Goal: Task Accomplishment & Management: Manage account settings

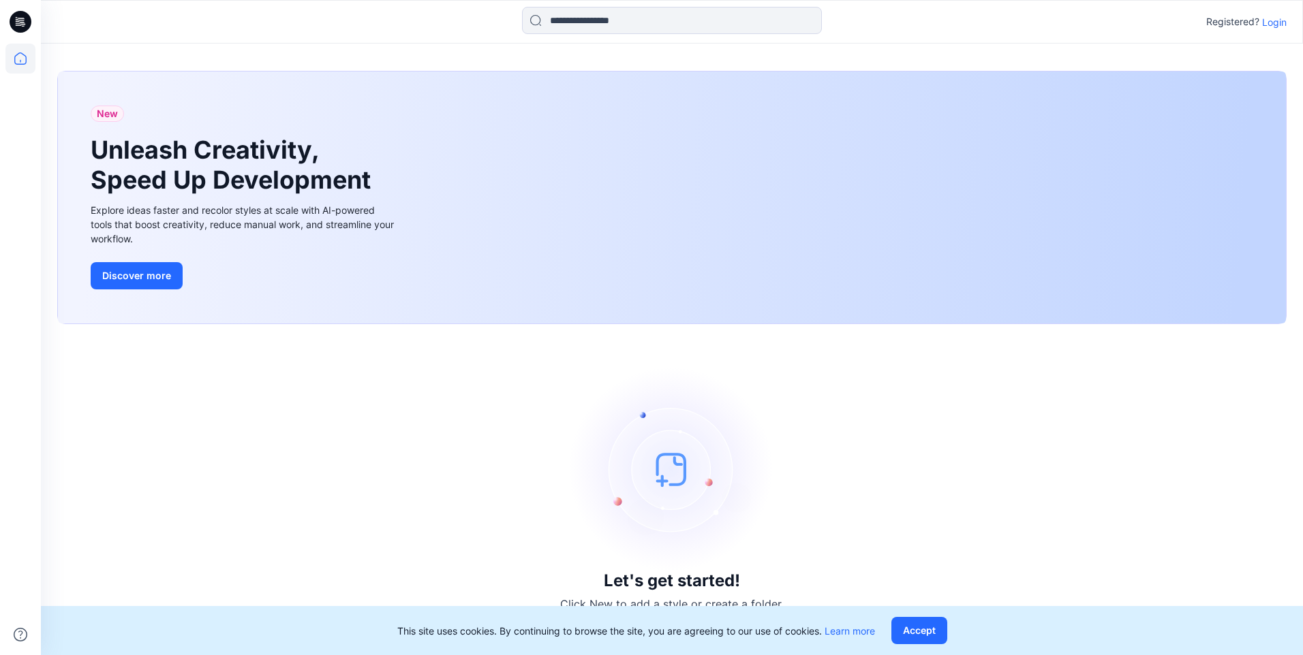
click at [1280, 28] on p "Login" at bounding box center [1274, 22] width 25 height 14
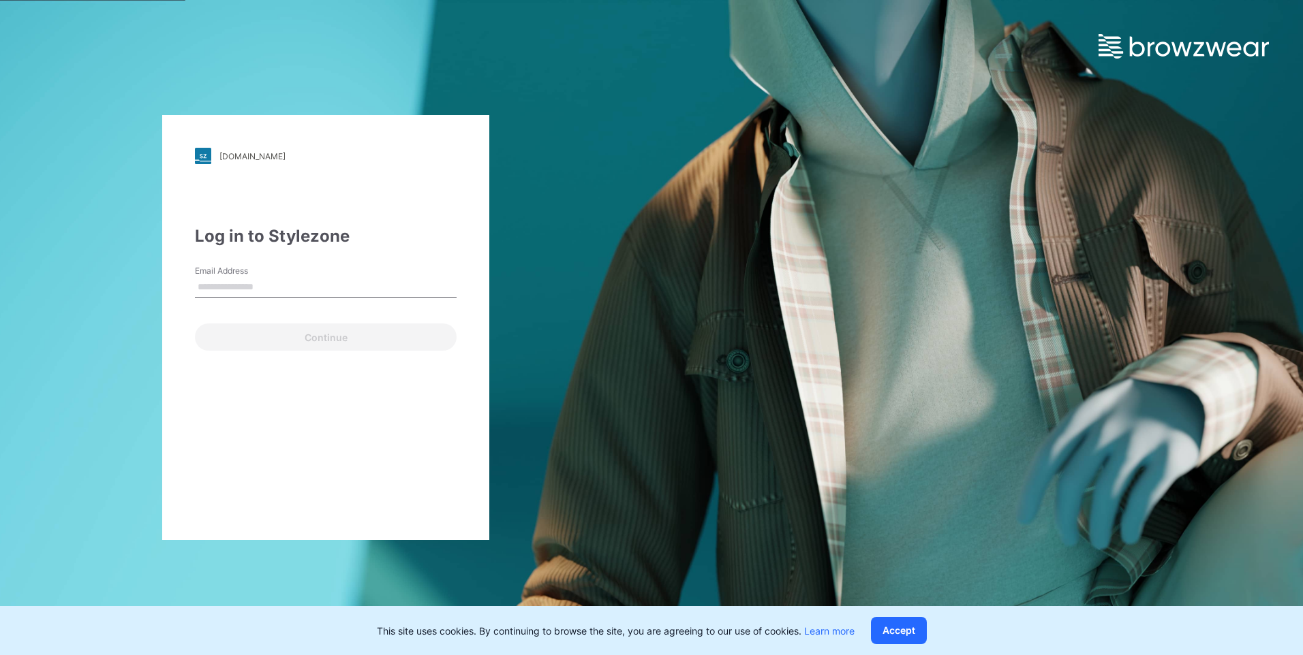
click at [277, 288] on input "Email Address" at bounding box center [326, 287] width 262 height 20
type input "**********"
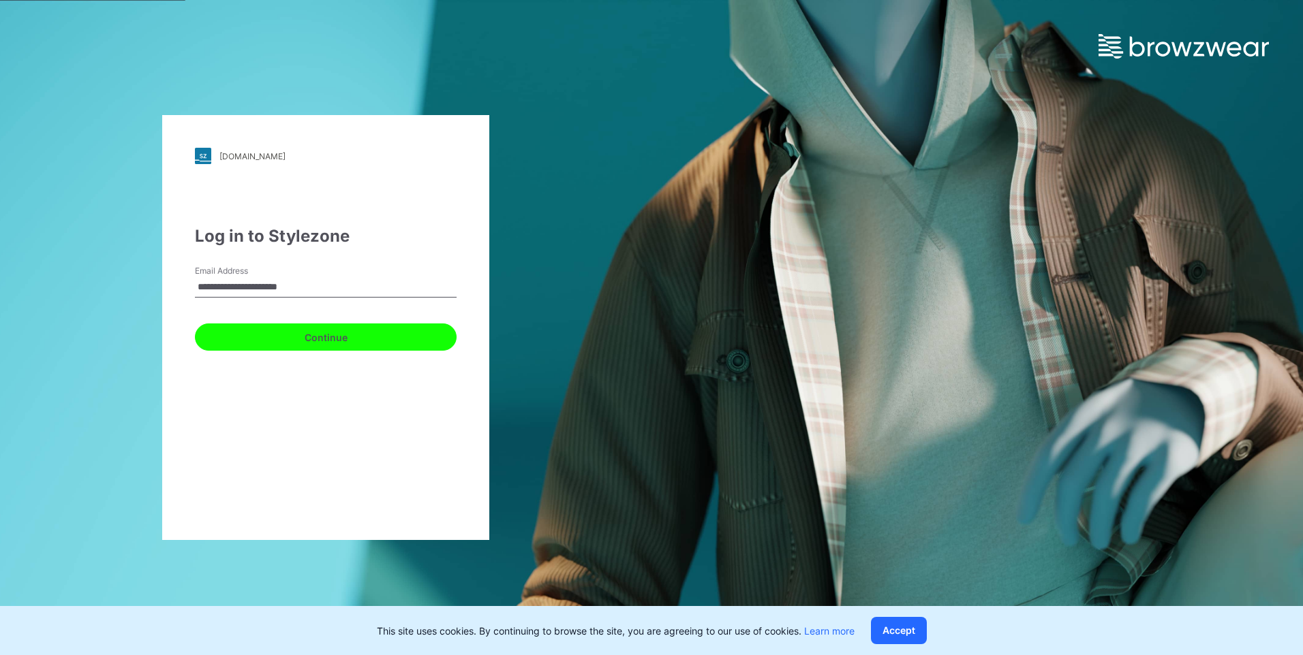
click at [279, 333] on button "Continue" at bounding box center [326, 337] width 262 height 27
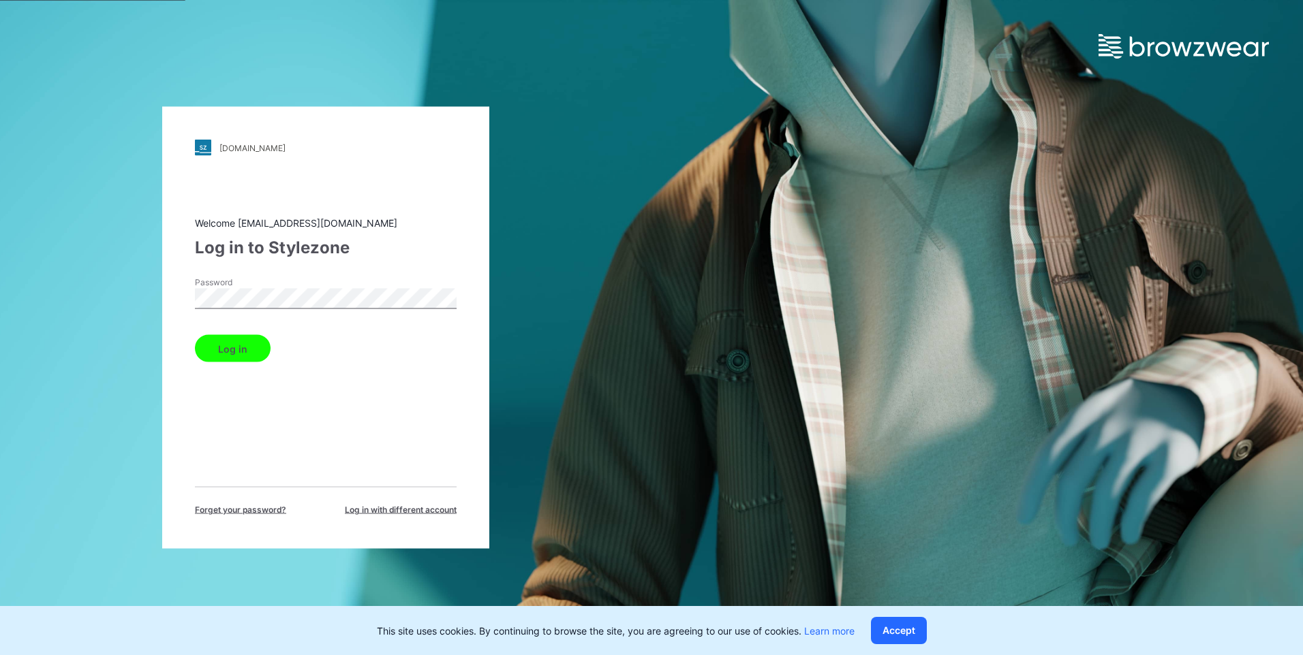
click at [227, 353] on button "Log in" at bounding box center [233, 348] width 76 height 27
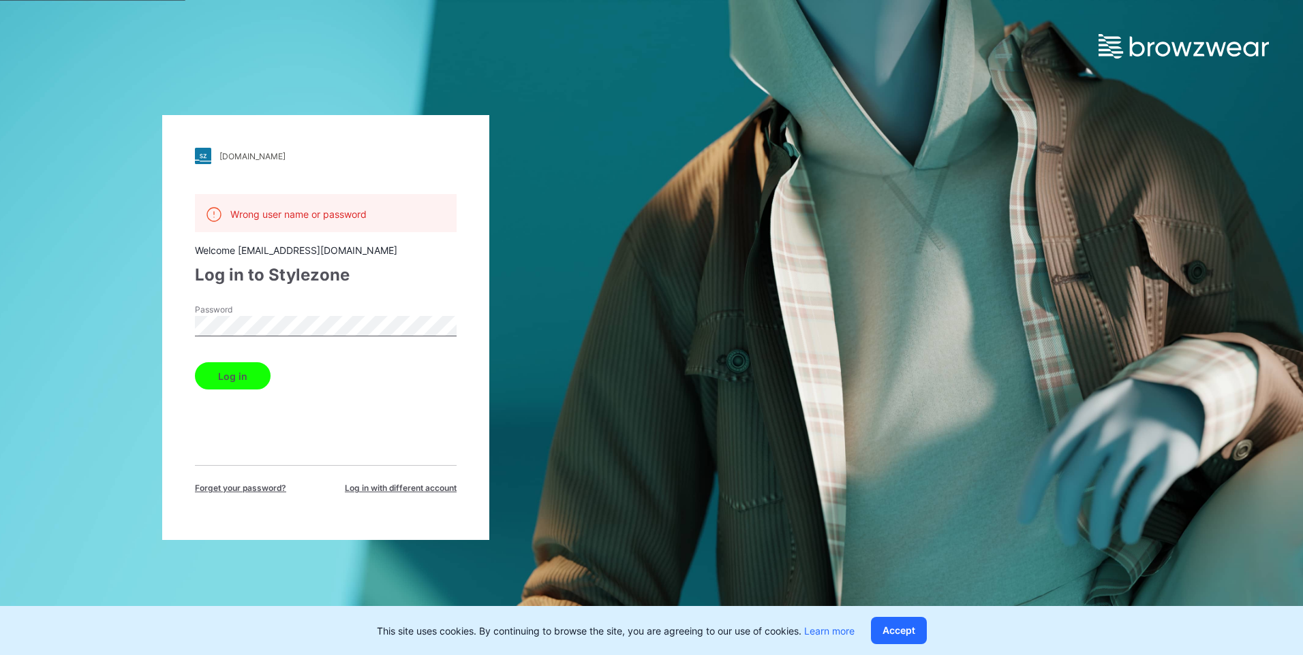
click at [318, 312] on div "Password" at bounding box center [326, 324] width 262 height 41
click at [596, 261] on div "walmart.stylezone.com Loading... Wrong user name or password Welcome chkim@glob…" at bounding box center [325, 327] width 651 height 655
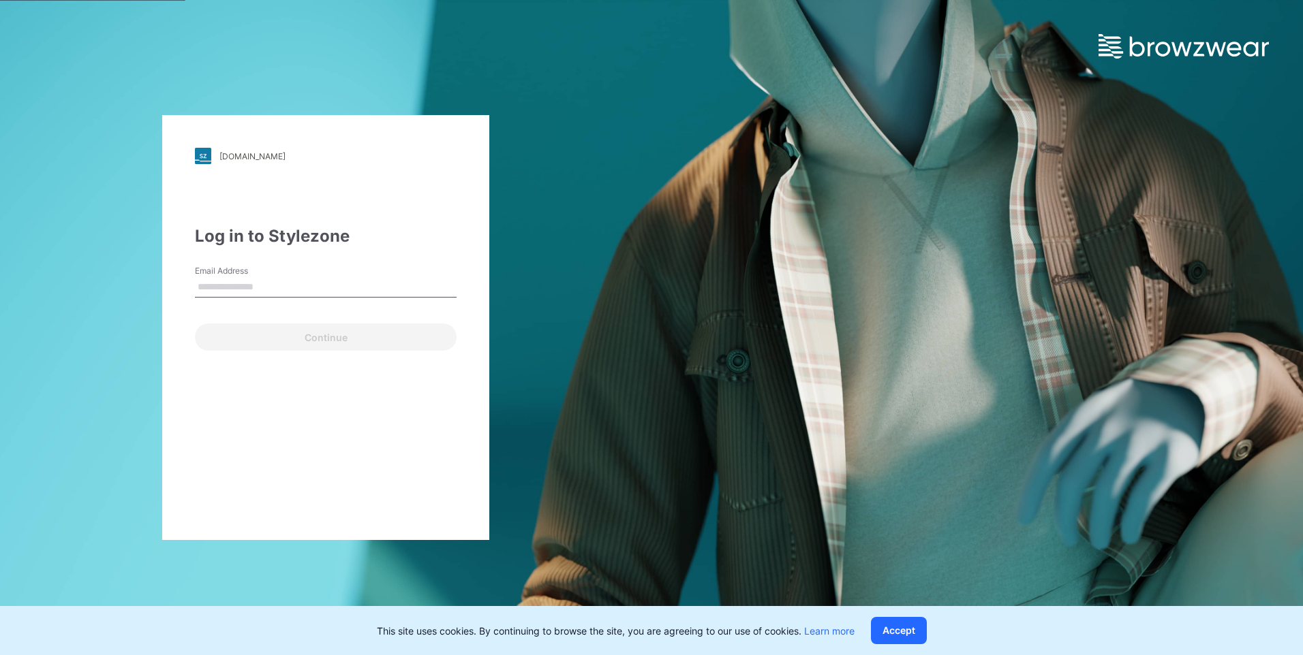
click at [268, 286] on input "Email Address" at bounding box center [326, 287] width 262 height 20
click at [286, 291] on input "Email Address" at bounding box center [326, 287] width 262 height 20
click at [300, 286] on input "Email Address" at bounding box center [326, 287] width 262 height 20
type input "**********"
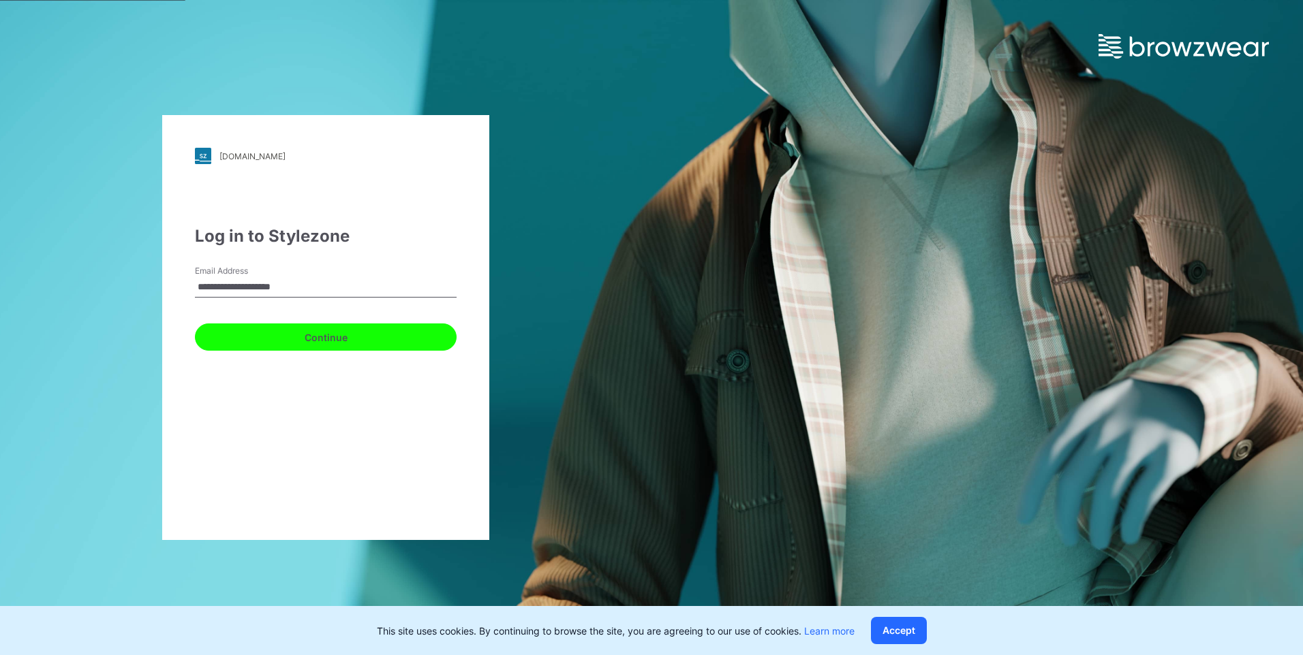
click at [329, 342] on button "Continue" at bounding box center [326, 337] width 262 height 27
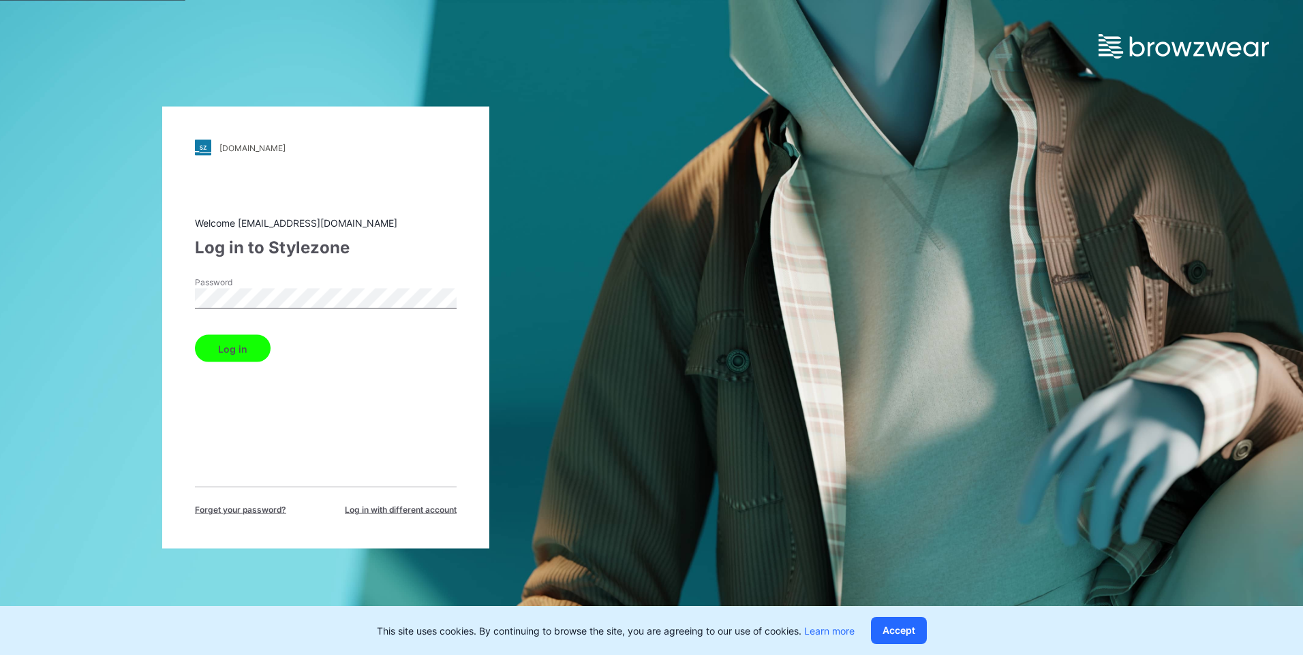
click at [226, 354] on button "Log in" at bounding box center [233, 348] width 76 height 27
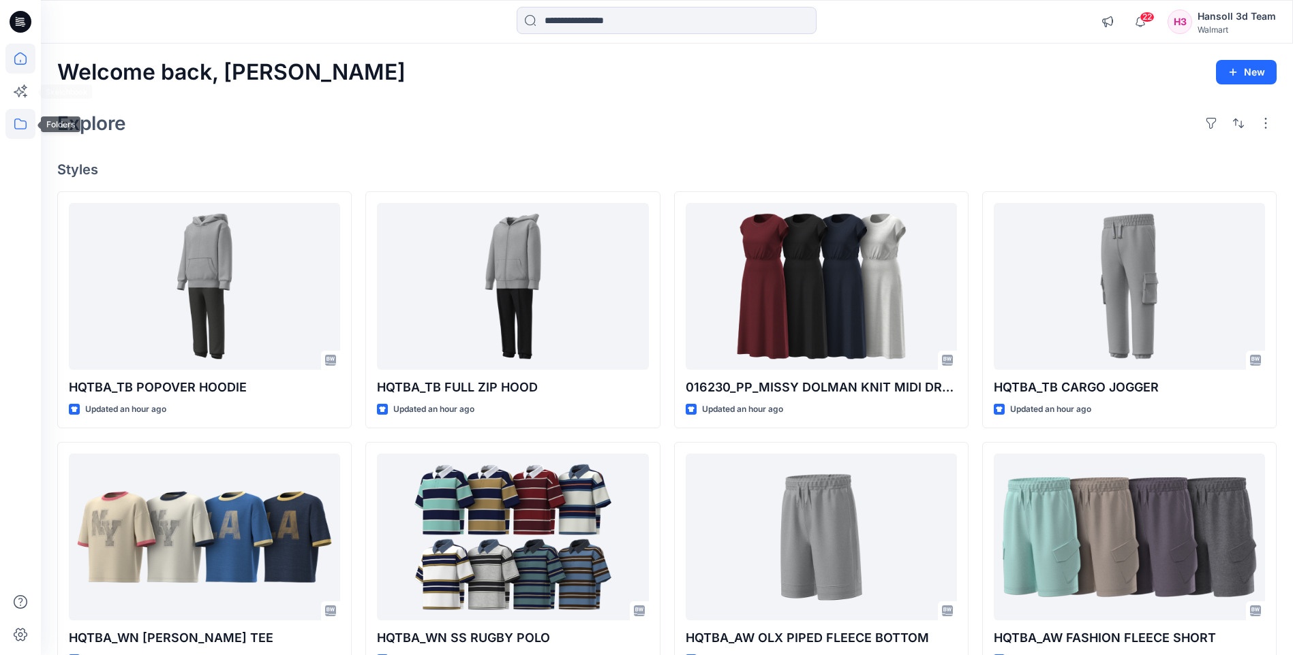
click at [22, 121] on icon at bounding box center [20, 124] width 12 height 11
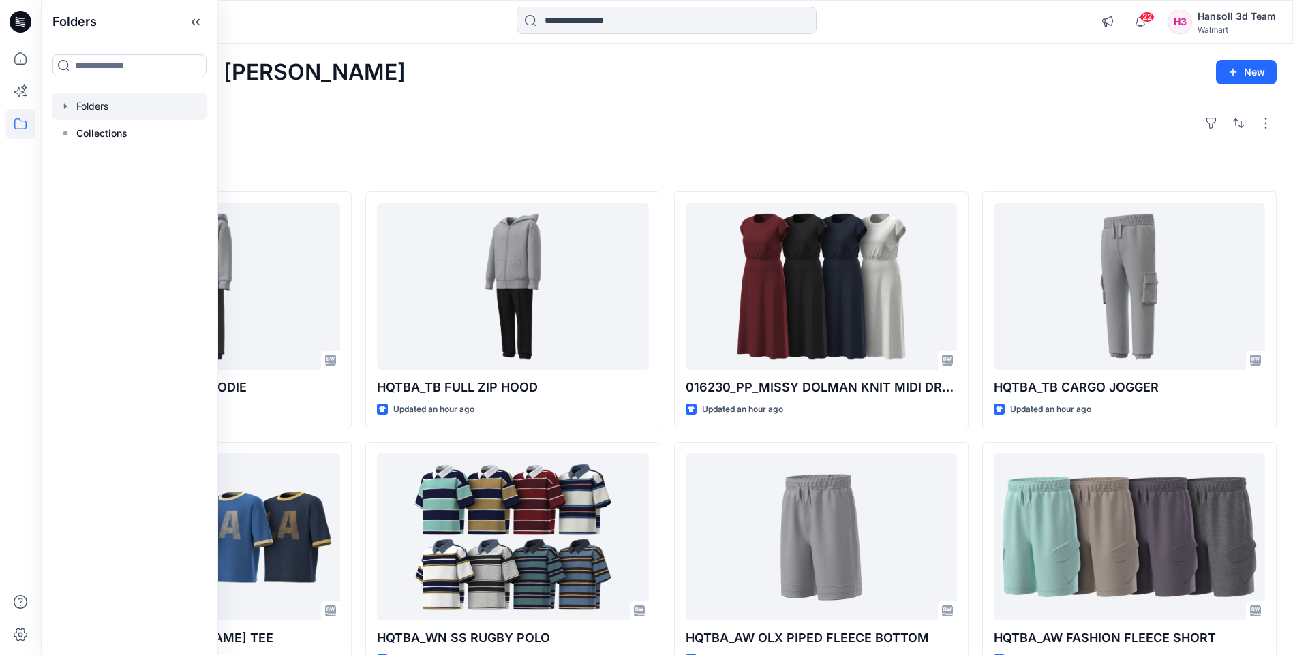
click at [96, 108] on div at bounding box center [129, 106] width 155 height 27
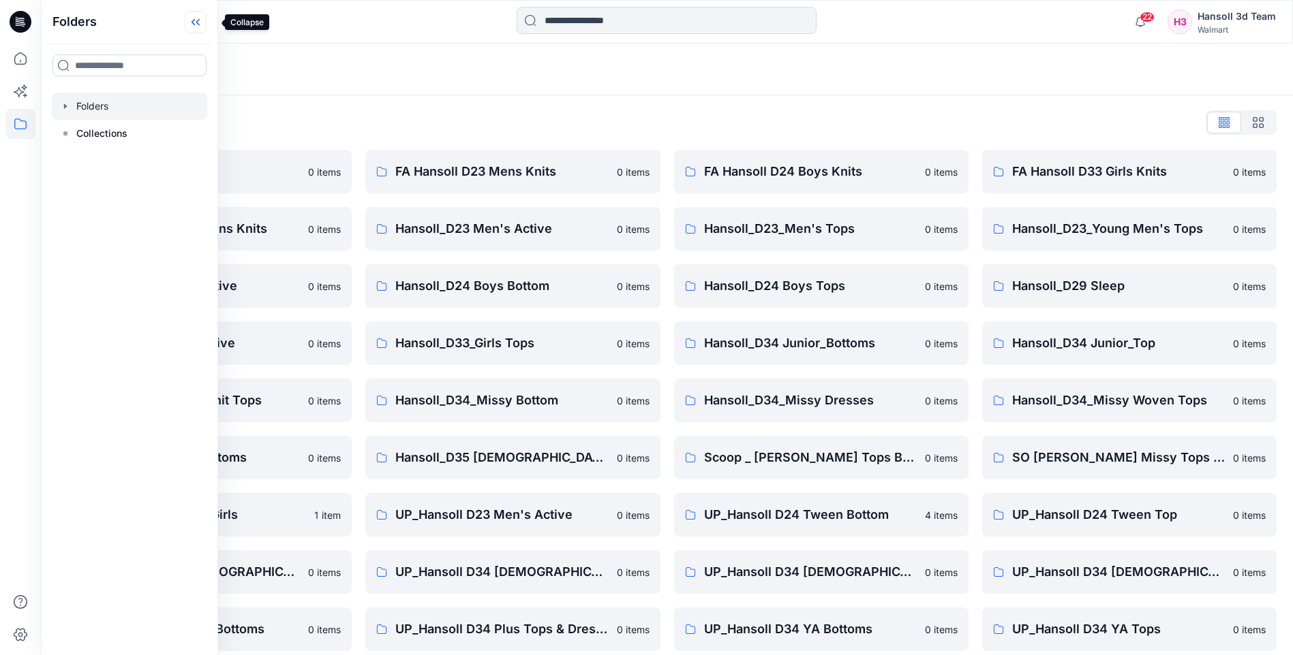
click at [206, 25] on icon at bounding box center [196, 22] width 22 height 22
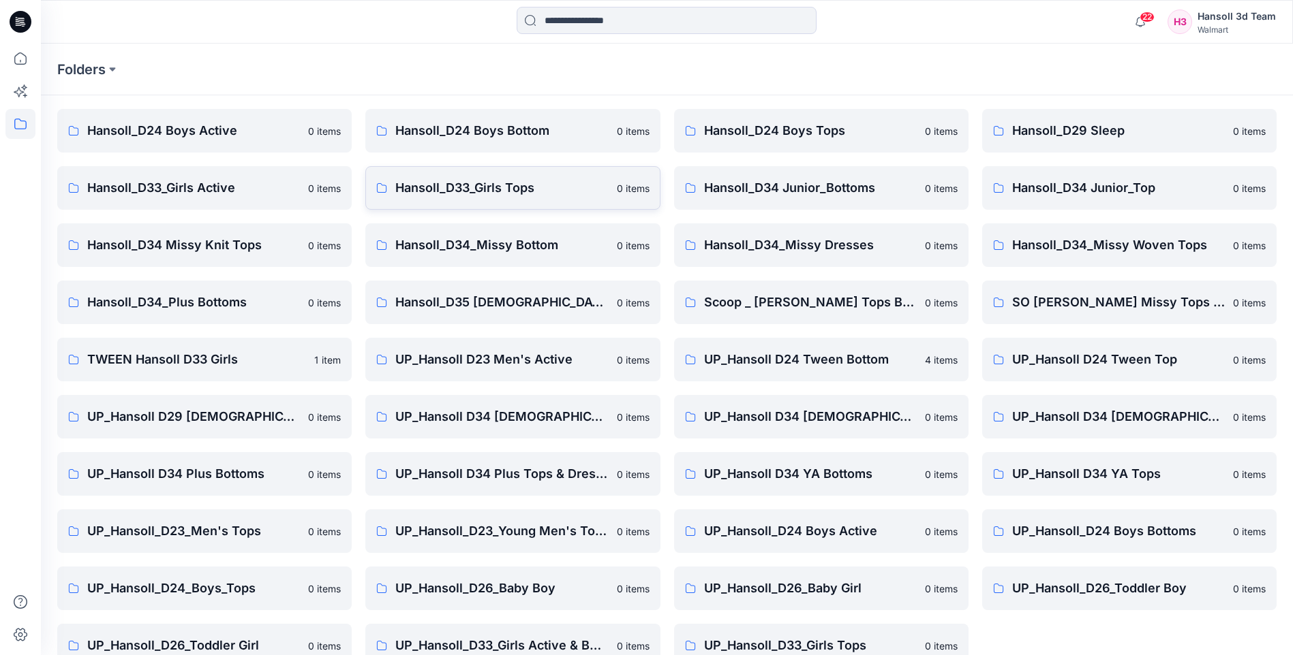
scroll to position [184, 0]
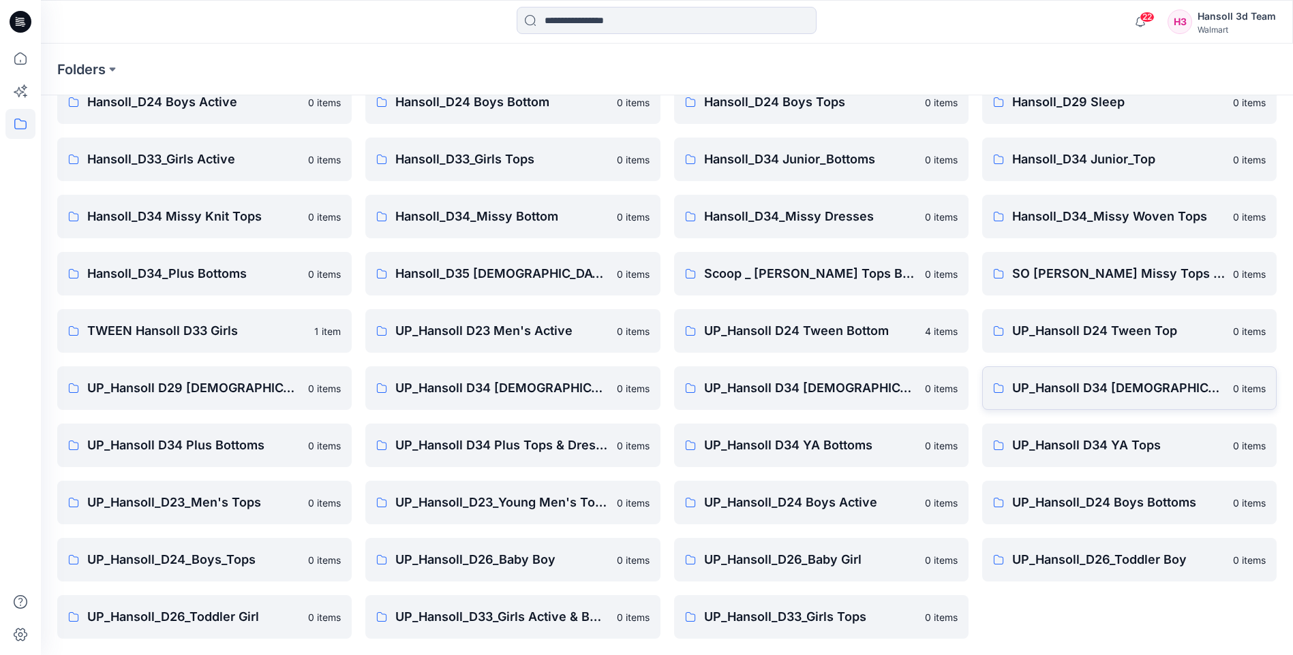
click at [1076, 391] on p "UP_Hansoll D34 [DEMOGRAPHIC_DATA] Knit Tops" at bounding box center [1118, 388] width 213 height 19
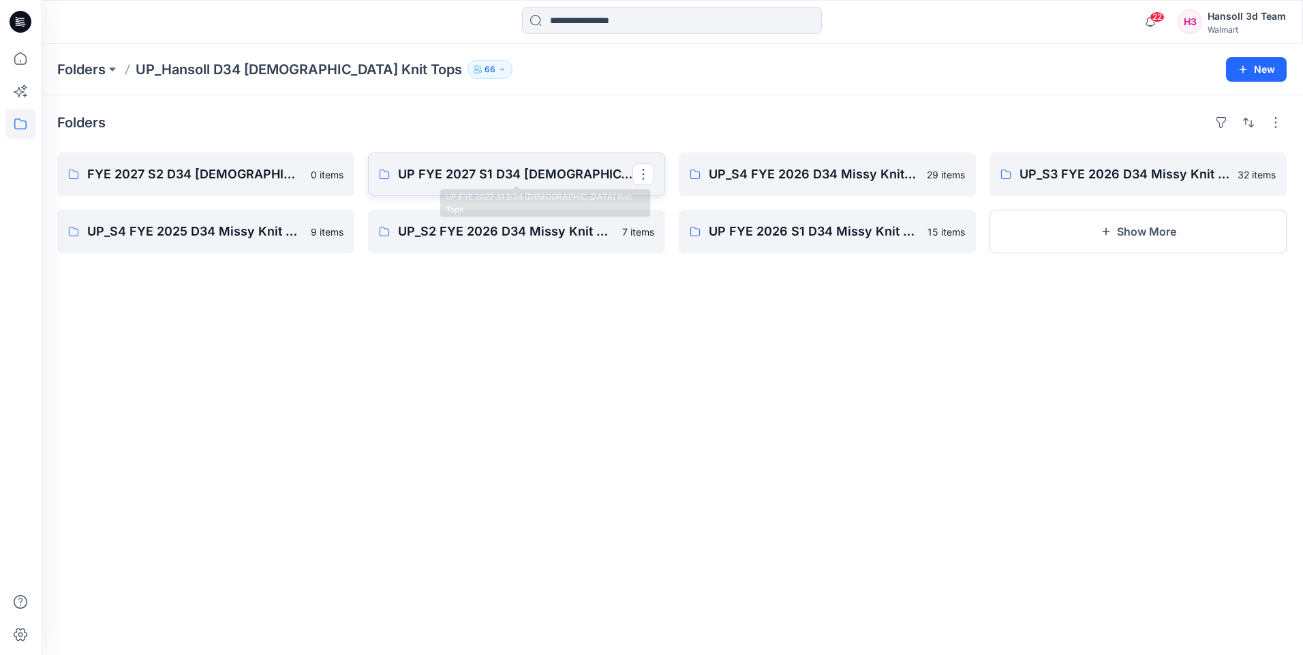
click at [540, 179] on p "UP FYE 2027 S1 D34 [DEMOGRAPHIC_DATA] Knit Tops" at bounding box center [515, 174] width 234 height 19
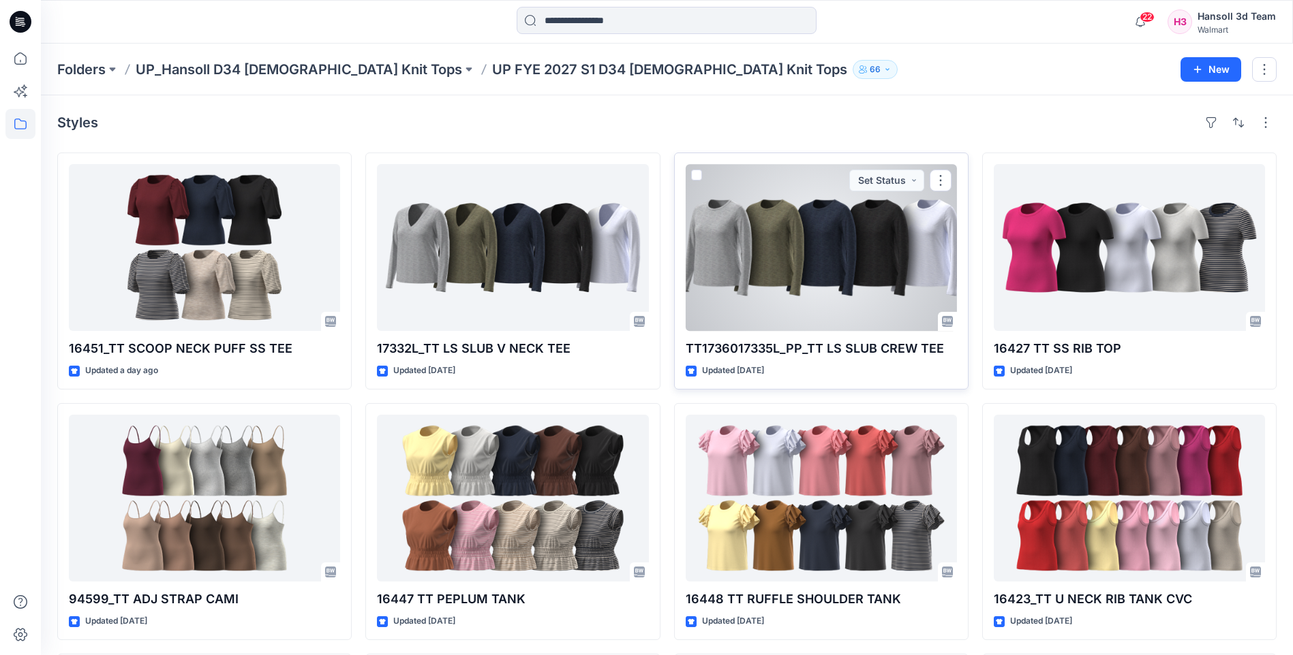
scroll to position [68, 0]
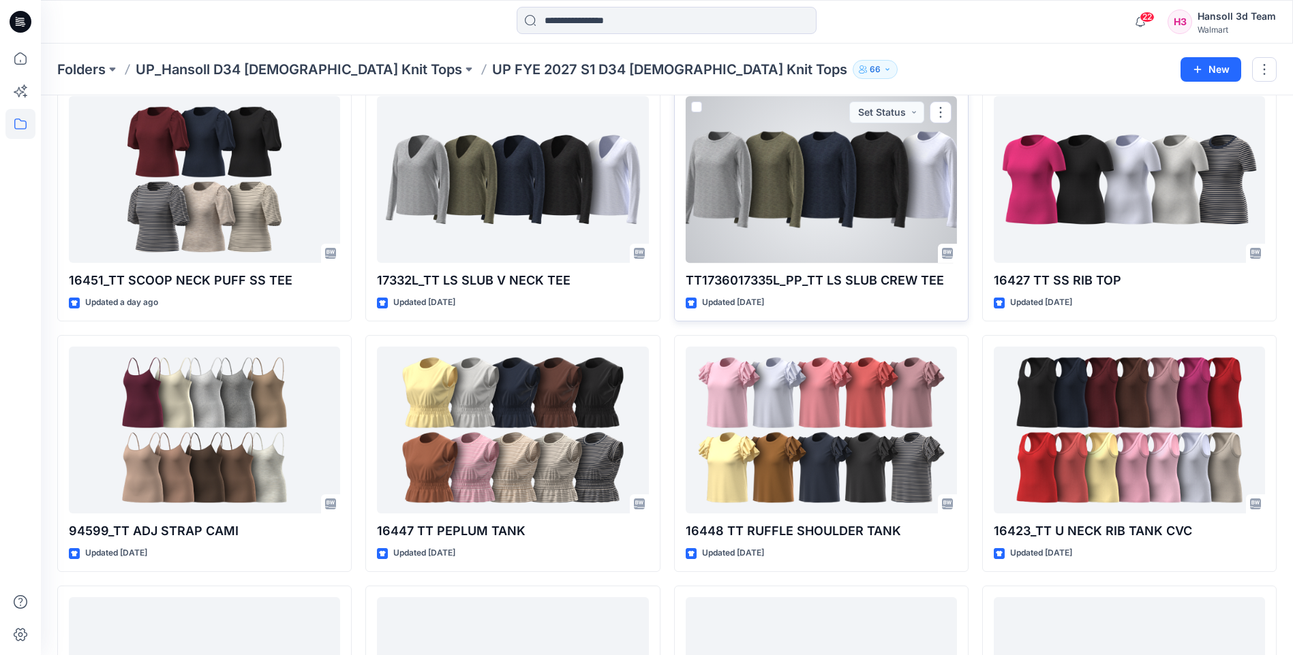
click at [867, 237] on div at bounding box center [820, 179] width 271 height 167
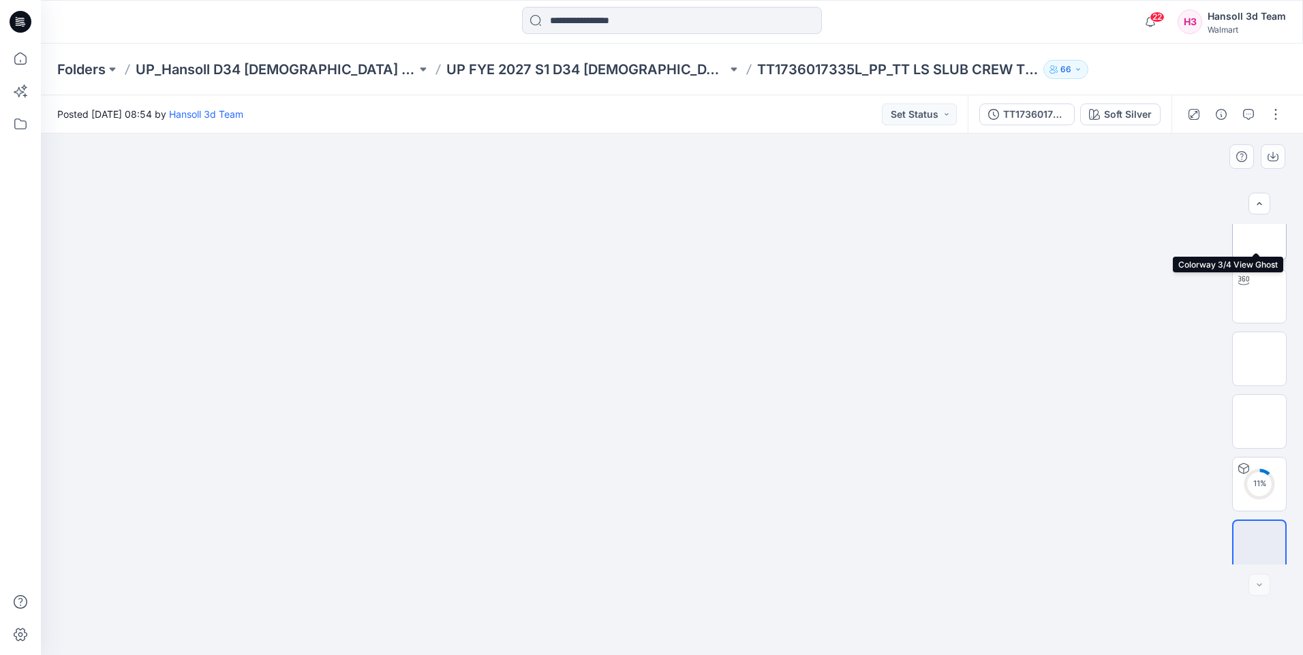
scroll to position [27, 0]
click at [1256, 587] on div at bounding box center [1259, 585] width 22 height 22
click at [1271, 114] on button "button" at bounding box center [1276, 115] width 22 height 22
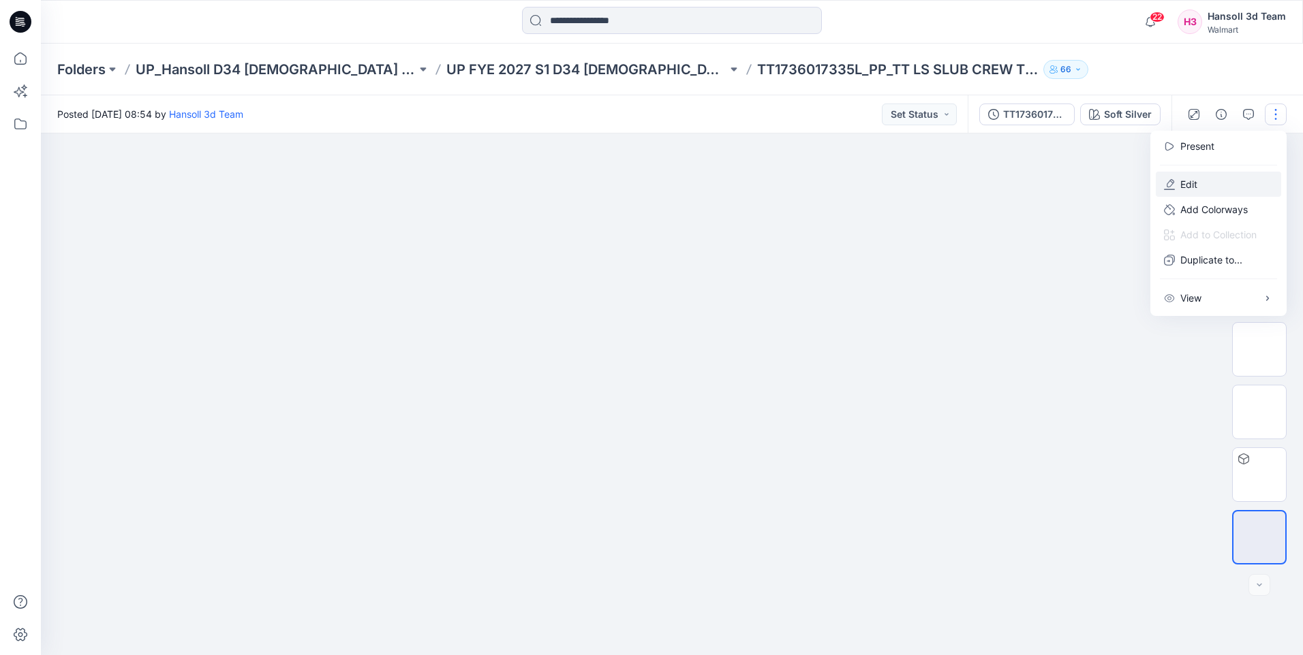
click at [1202, 187] on button "Edit" at bounding box center [1218, 184] width 125 height 25
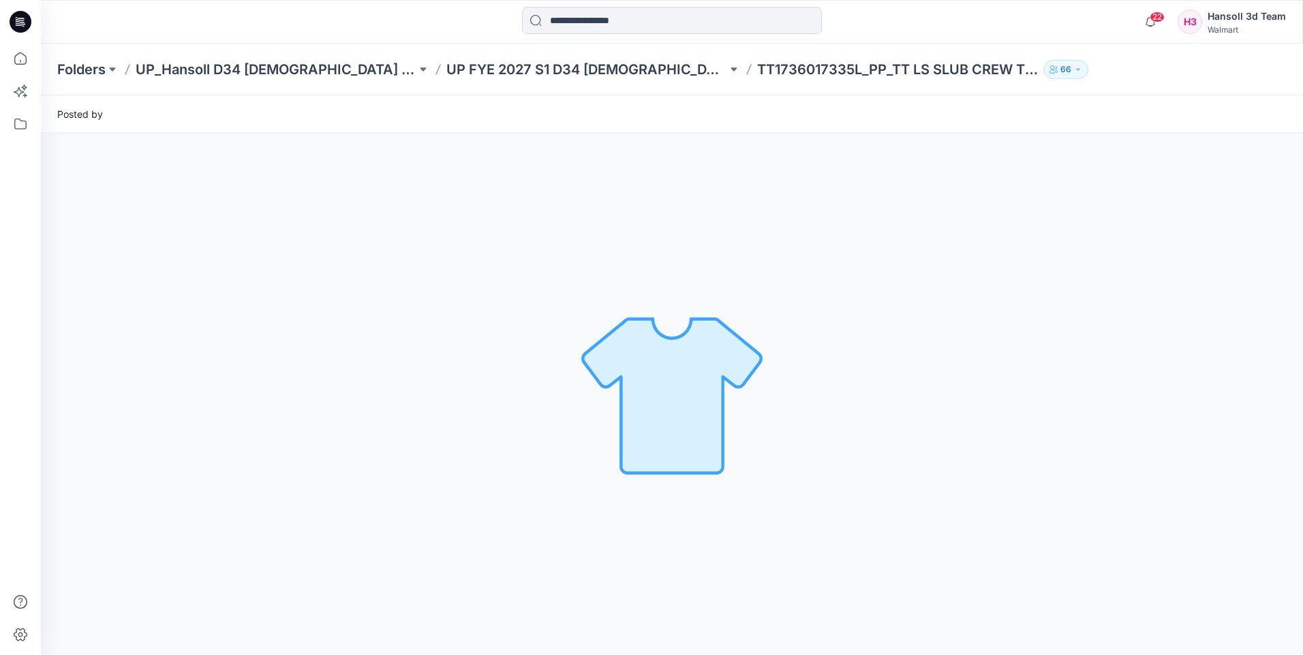
scroll to position [0, 0]
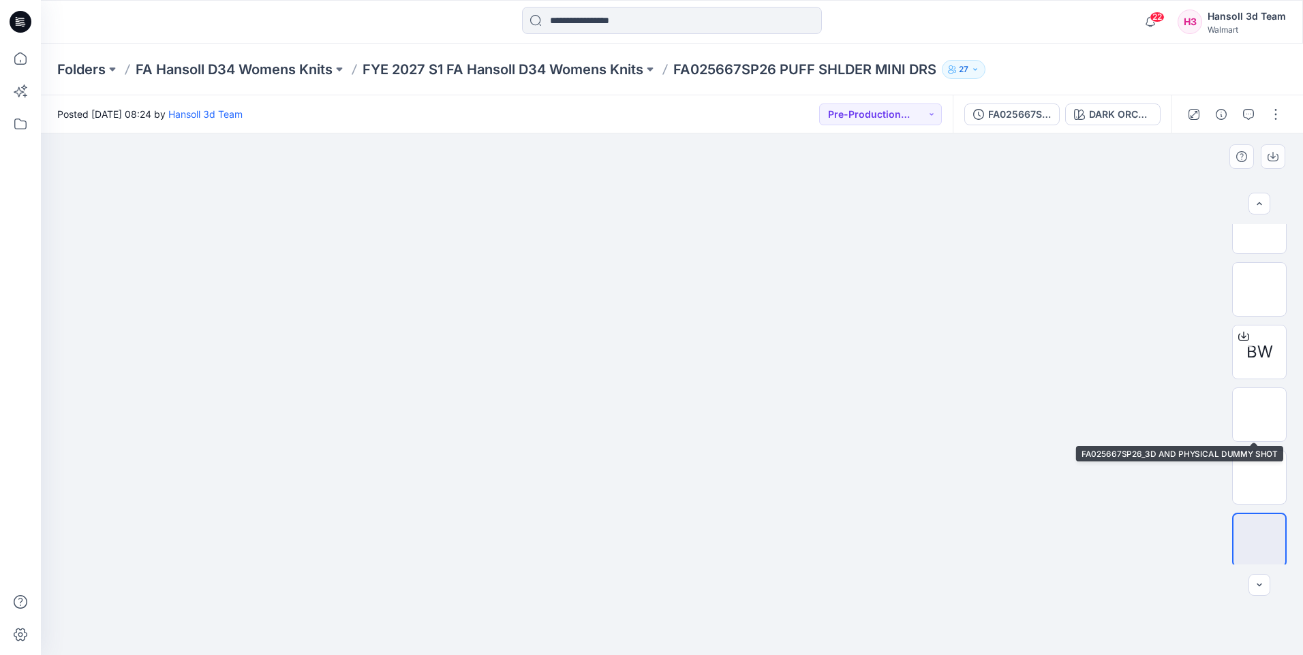
scroll to position [153, 0]
click at [1259, 412] on img at bounding box center [1259, 412] width 0 height 0
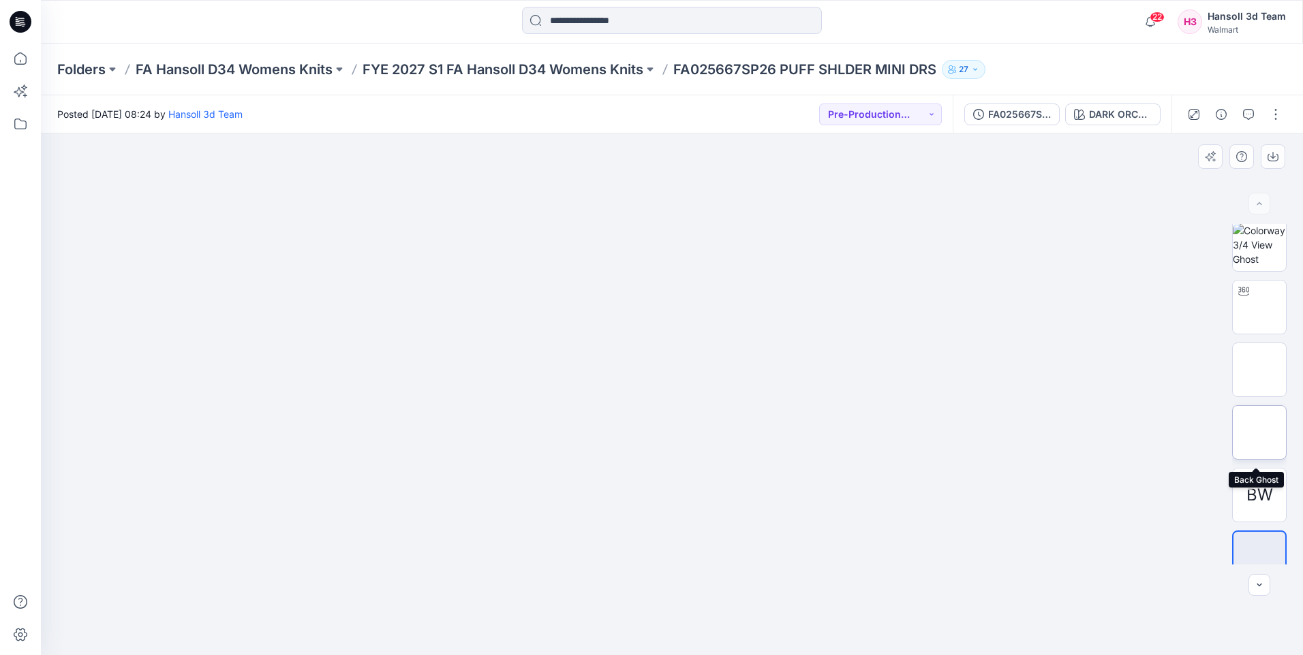
scroll to position [0, 0]
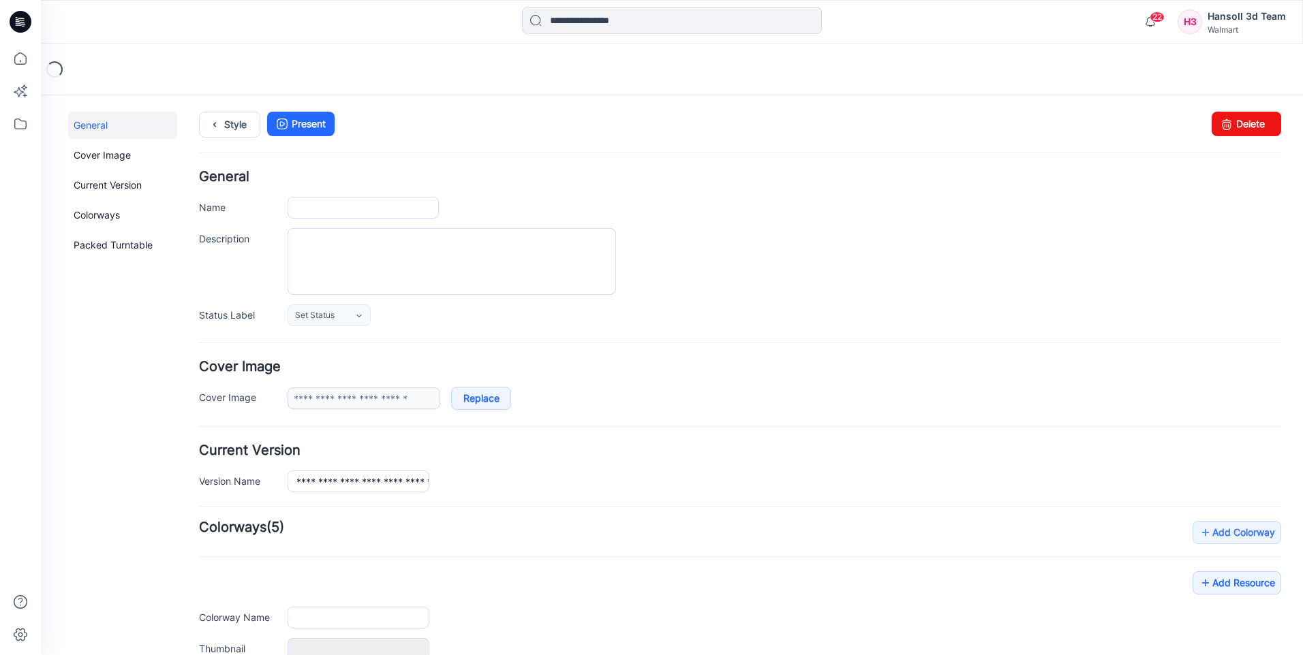
type input "**********"
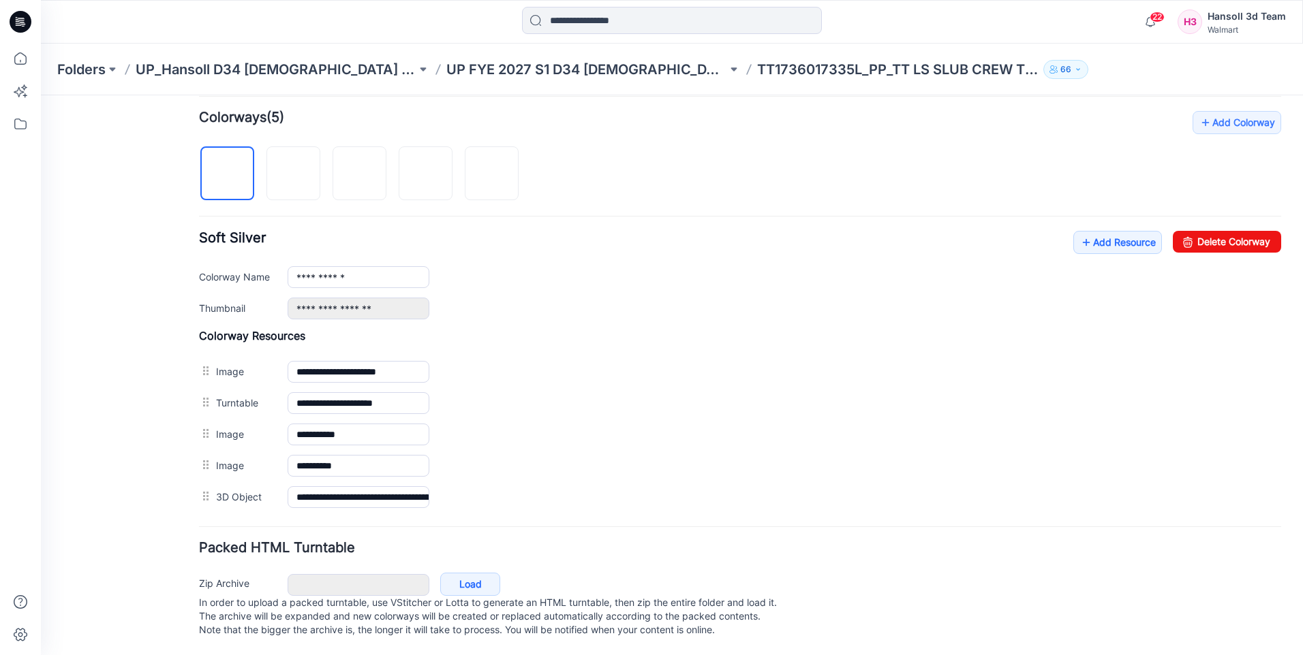
scroll to position [424, 0]
click at [1092, 231] on link "Add Resource" at bounding box center [1117, 242] width 89 height 23
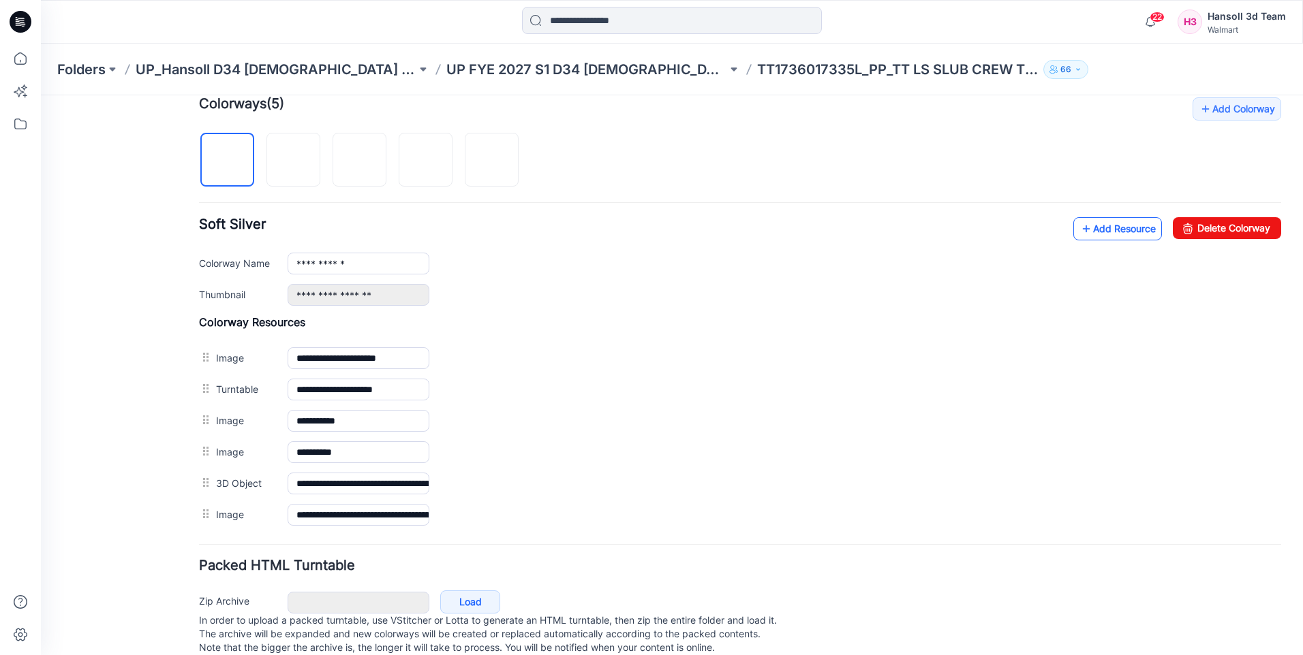
click at [1123, 231] on link "Add Resource" at bounding box center [1117, 228] width 89 height 23
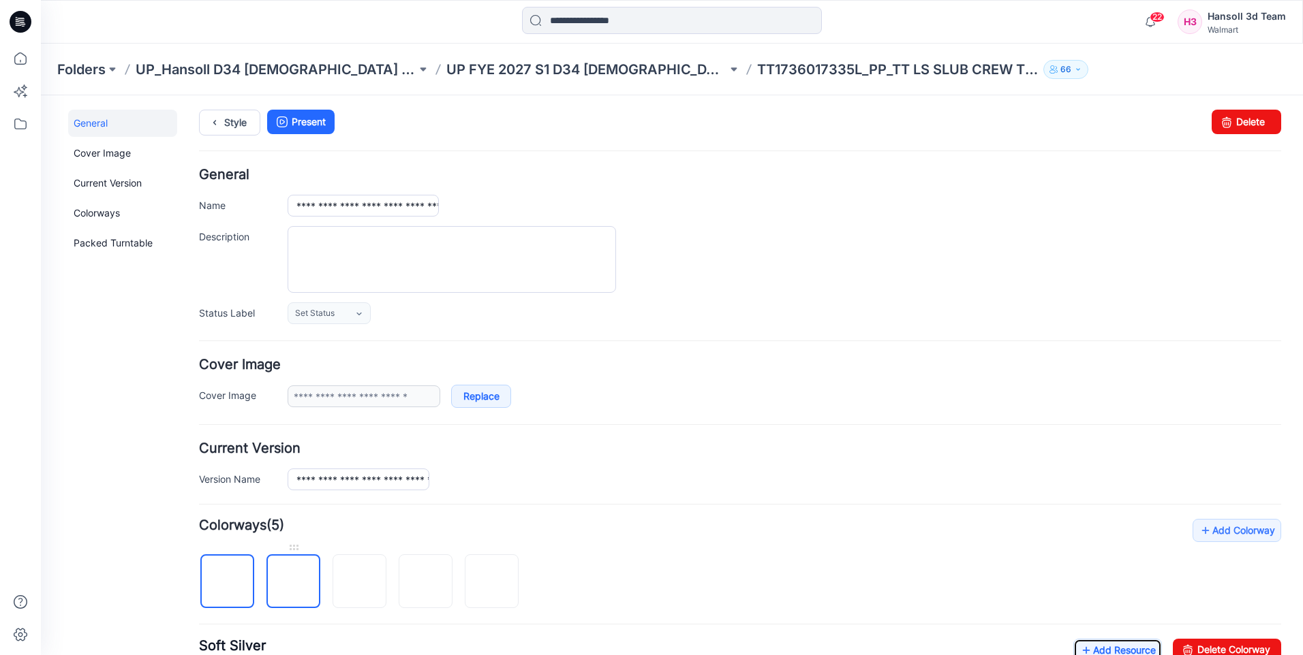
scroll to position [0, 0]
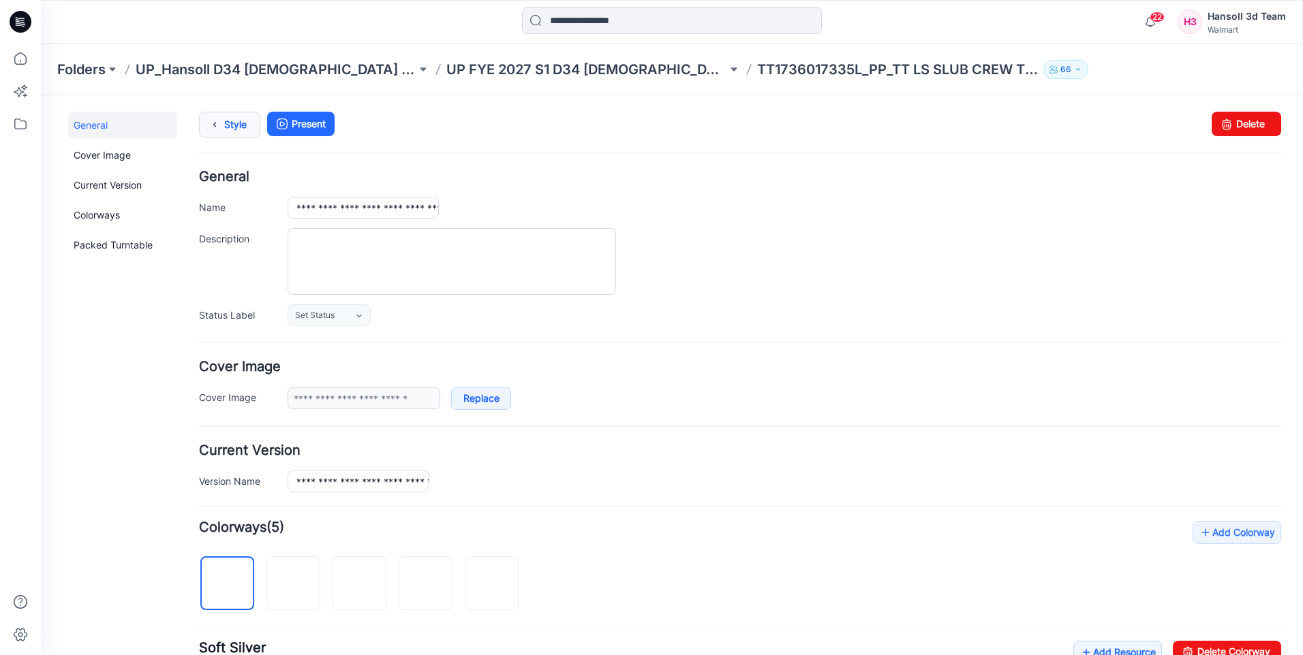
click at [228, 117] on link "Style" at bounding box center [229, 125] width 61 height 26
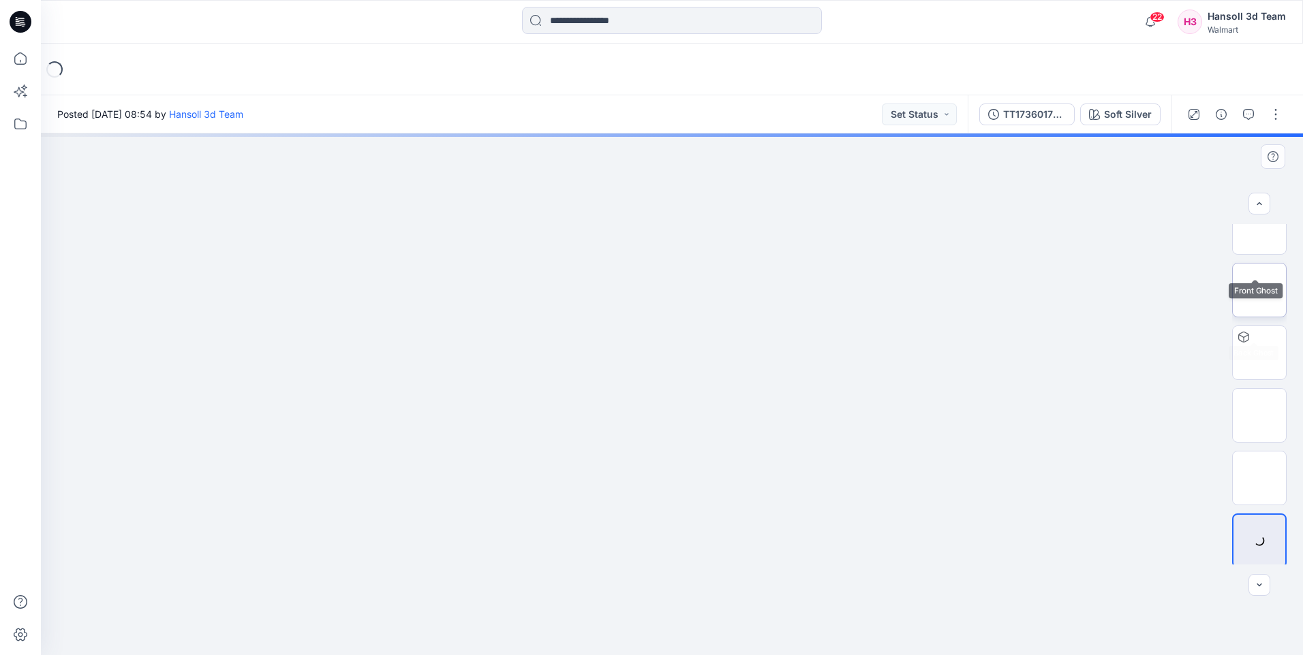
scroll to position [153, 0]
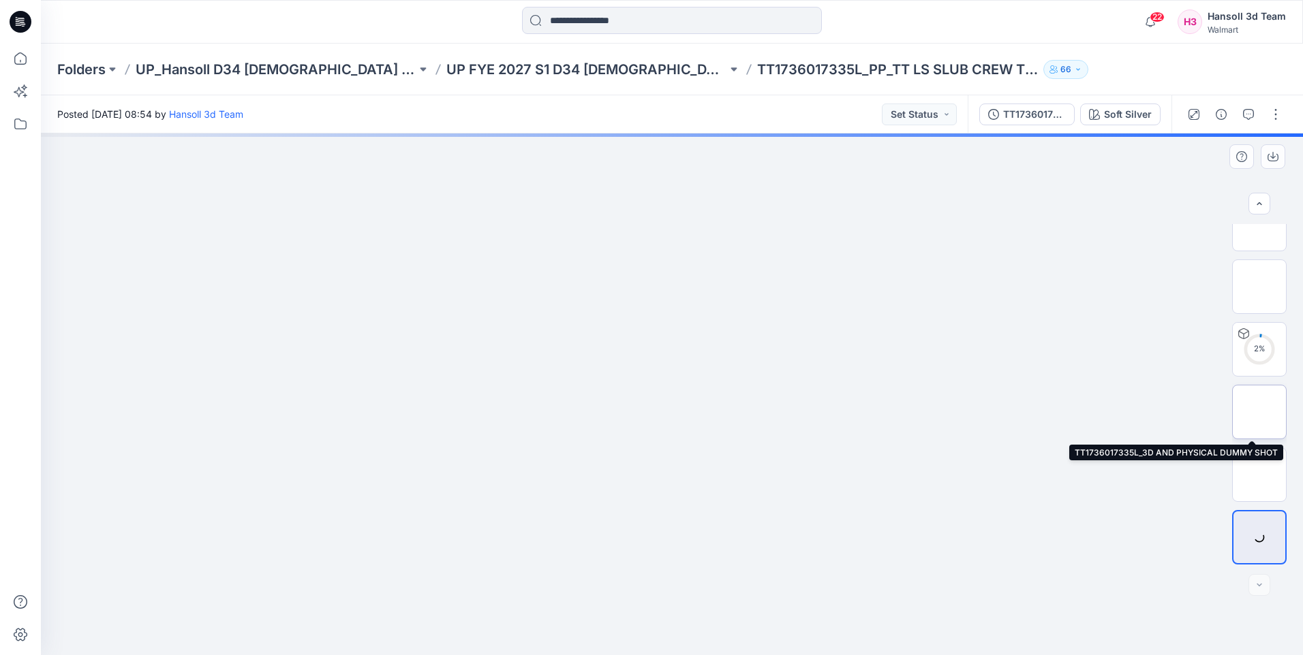
click at [1259, 412] on img at bounding box center [1259, 412] width 0 height 0
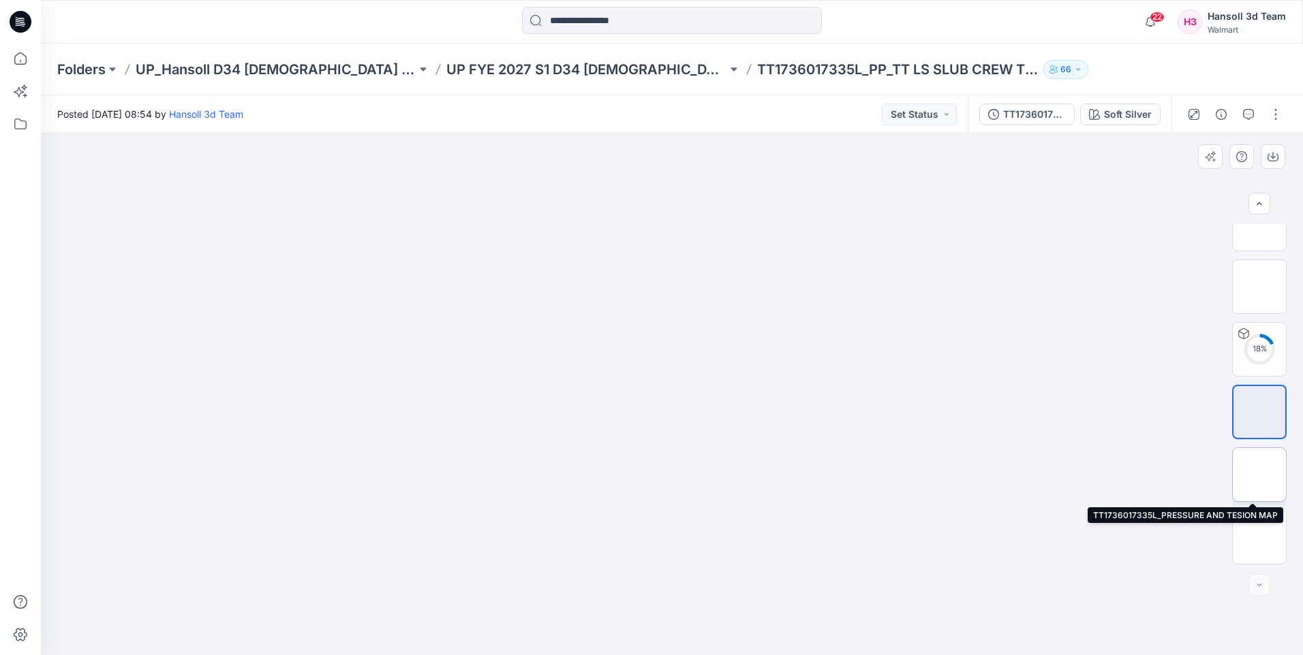
click at [1259, 475] on img at bounding box center [1259, 475] width 0 height 0
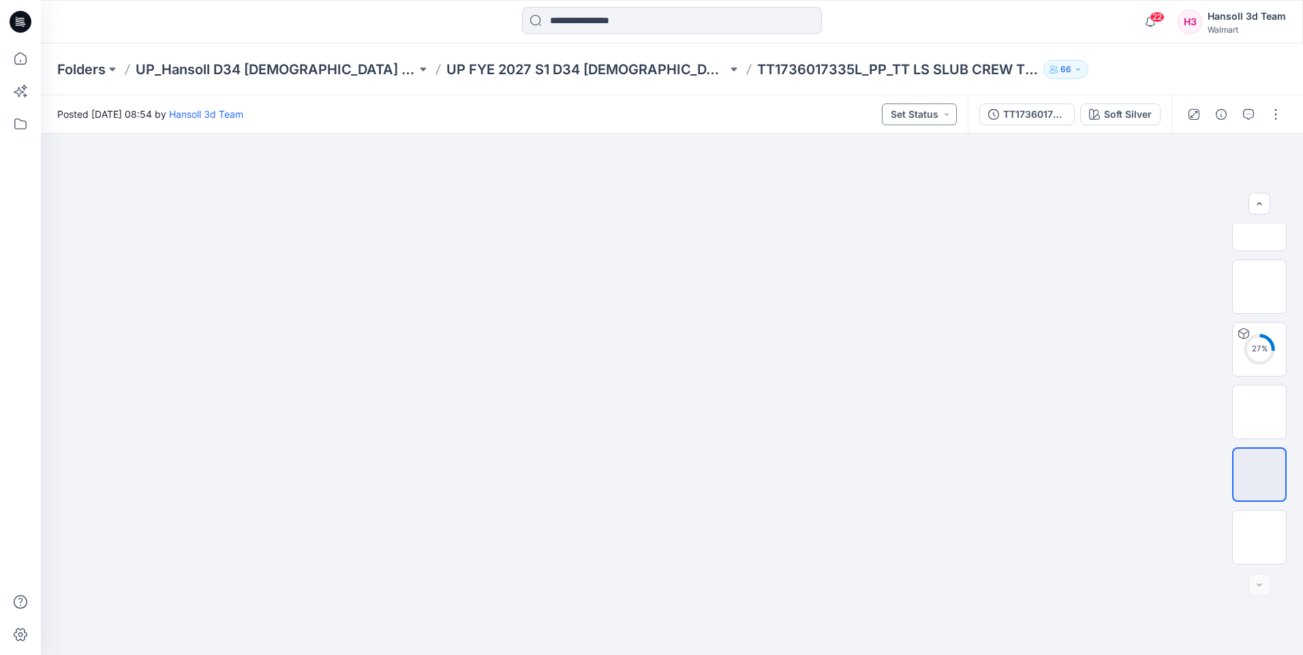
click at [941, 114] on button "Set Status" at bounding box center [919, 115] width 75 height 22
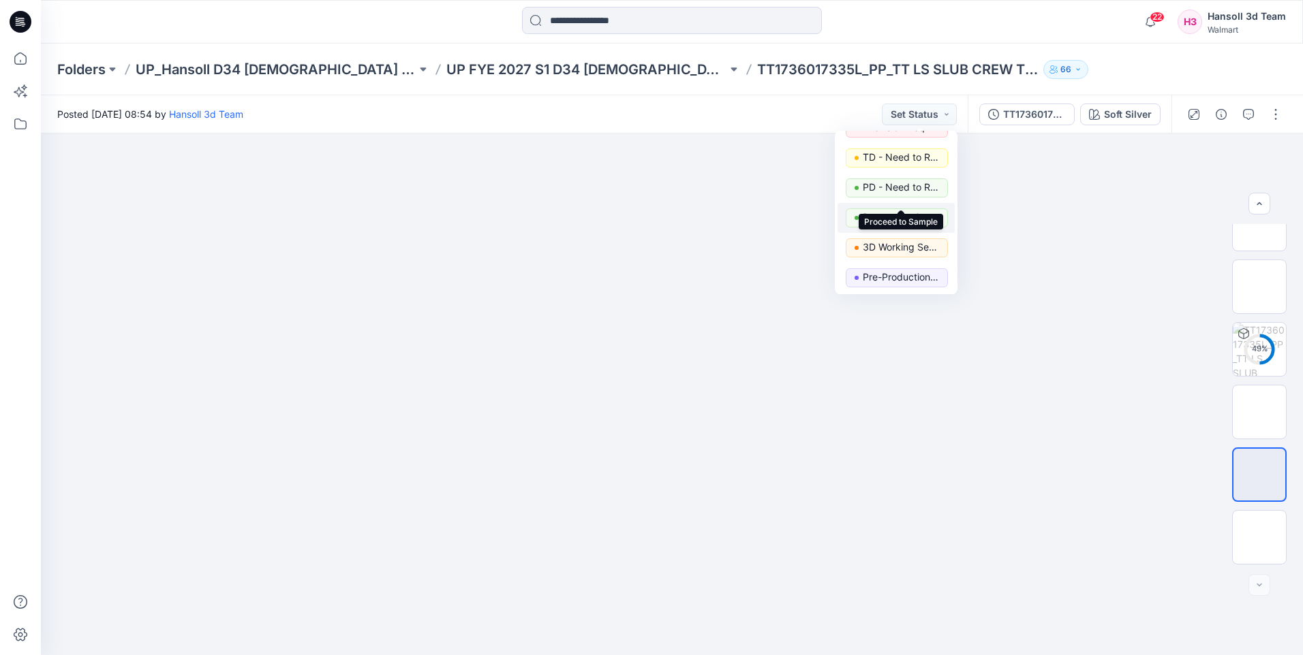
scroll to position [68, 0]
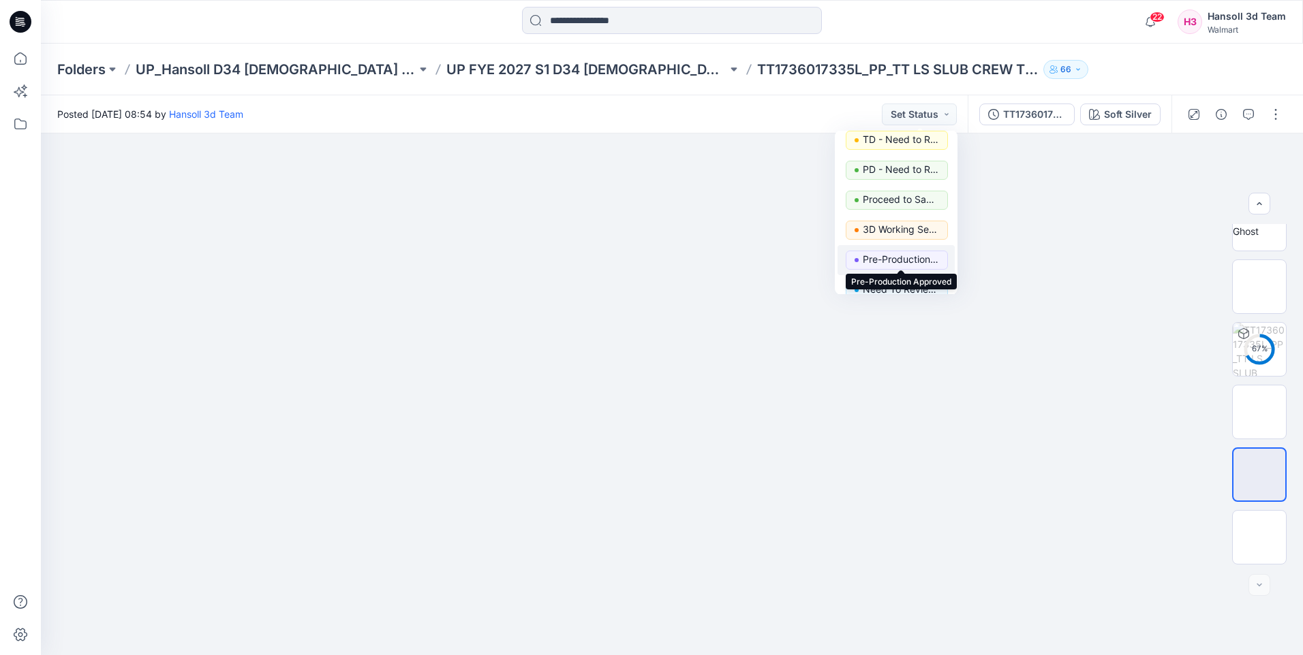
click at [902, 260] on p "Pre-Production Approved" at bounding box center [901, 260] width 76 height 18
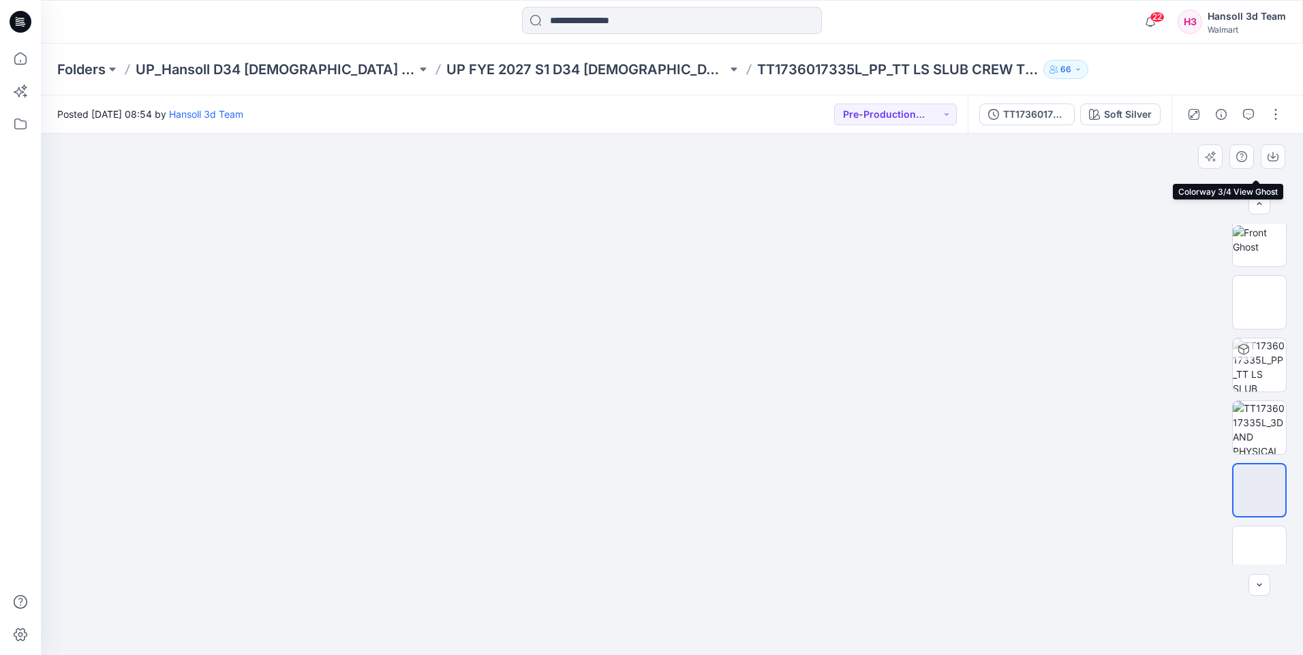
scroll to position [153, 0]
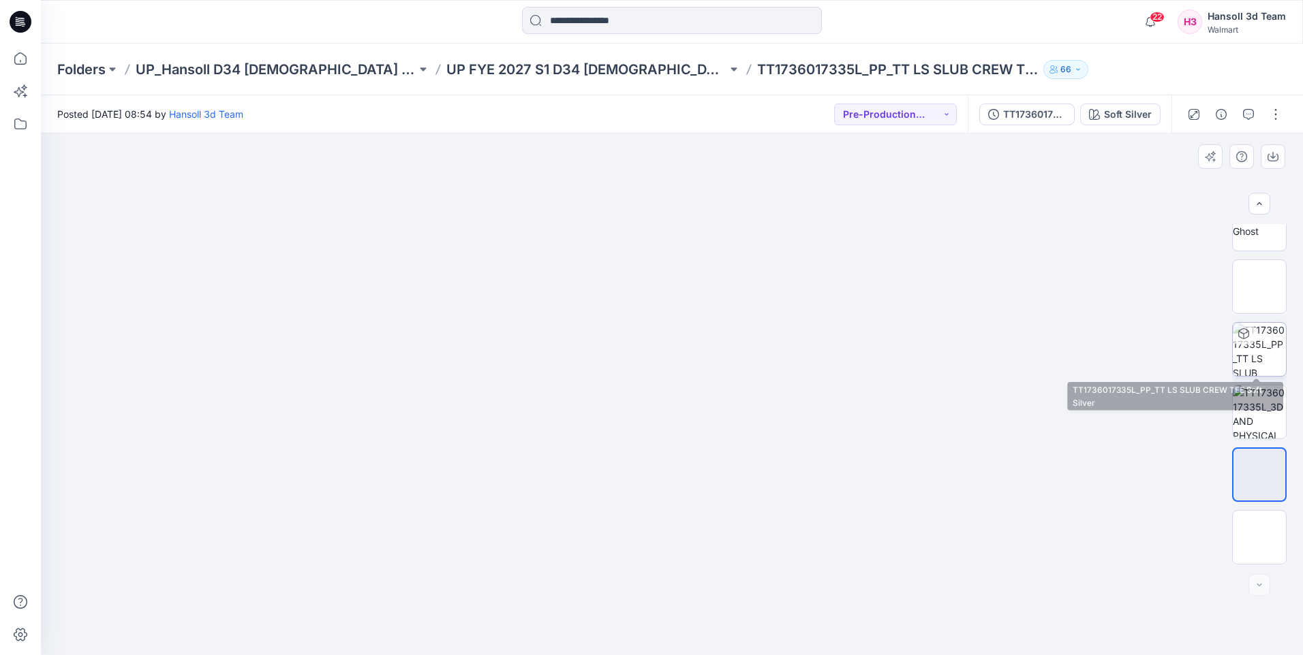
click at [1262, 342] on img at bounding box center [1259, 349] width 53 height 53
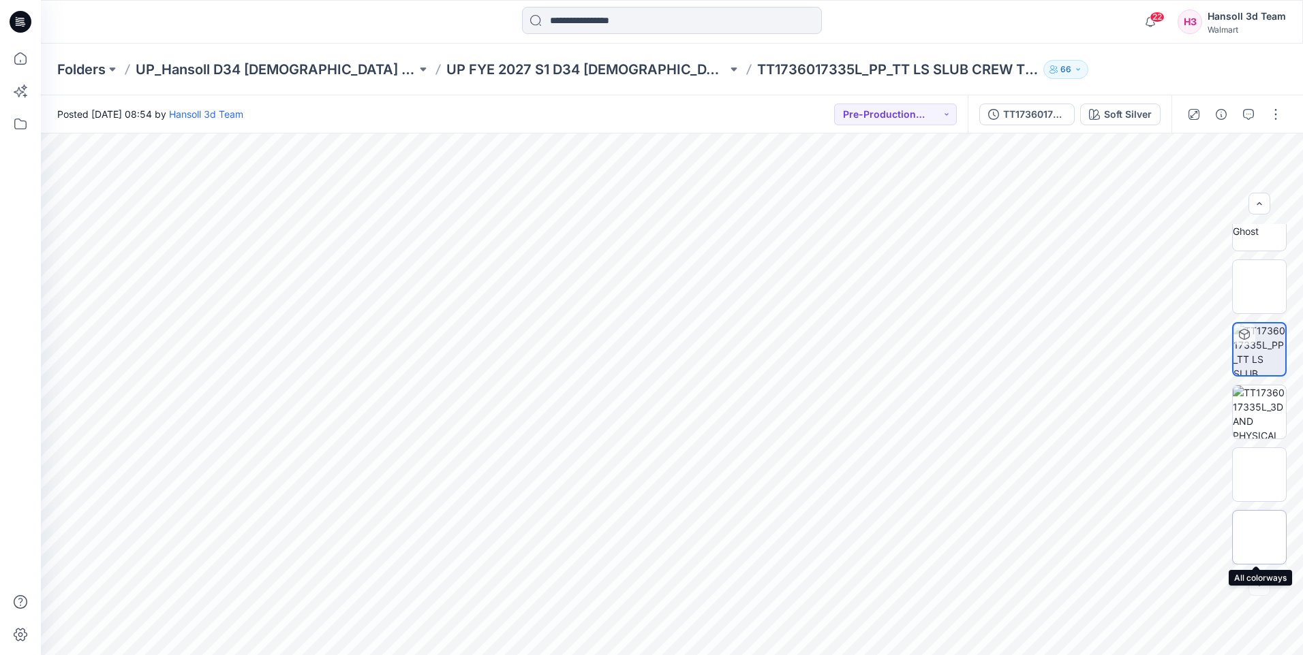
click at [1259, 538] on img at bounding box center [1259, 538] width 0 height 0
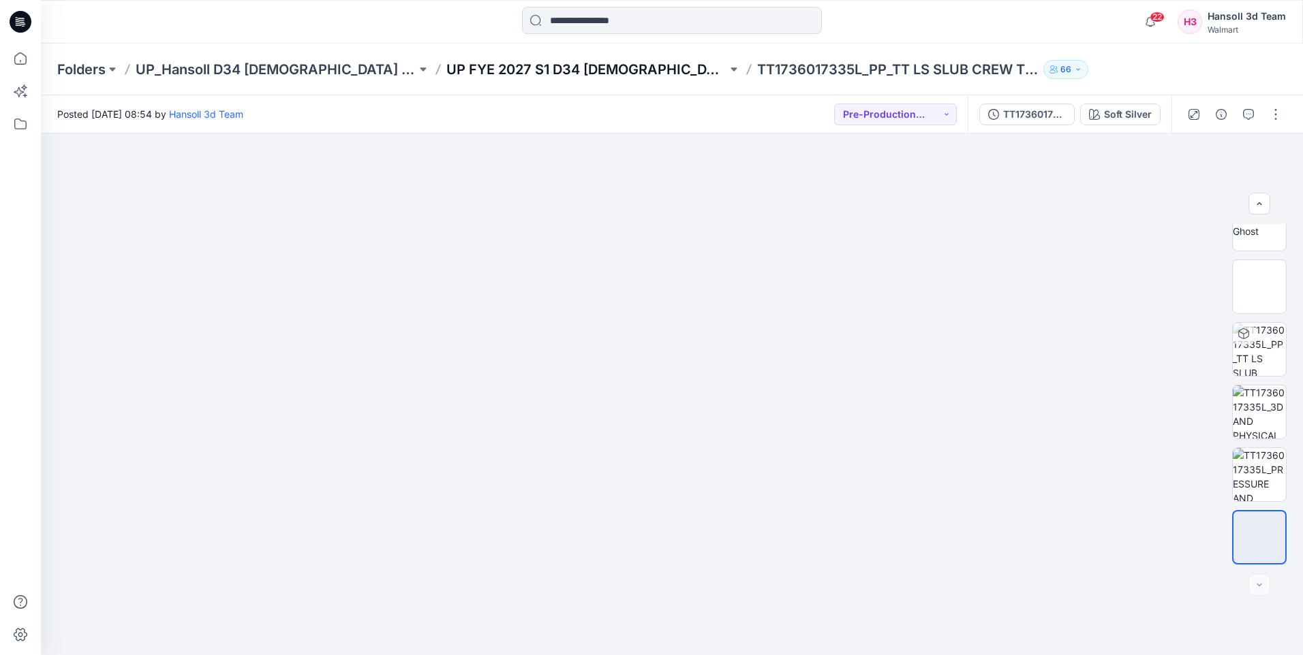
click at [562, 80] on div "Folders UP_Hansoll D34 Ladies Knit Tops UP FYE 2027 S1 D34 Ladies Knit Tops TT1…" at bounding box center [672, 70] width 1262 height 52
click at [559, 69] on p "UP FYE 2027 S1 D34 [DEMOGRAPHIC_DATA] Knit Tops" at bounding box center [586, 69] width 281 height 19
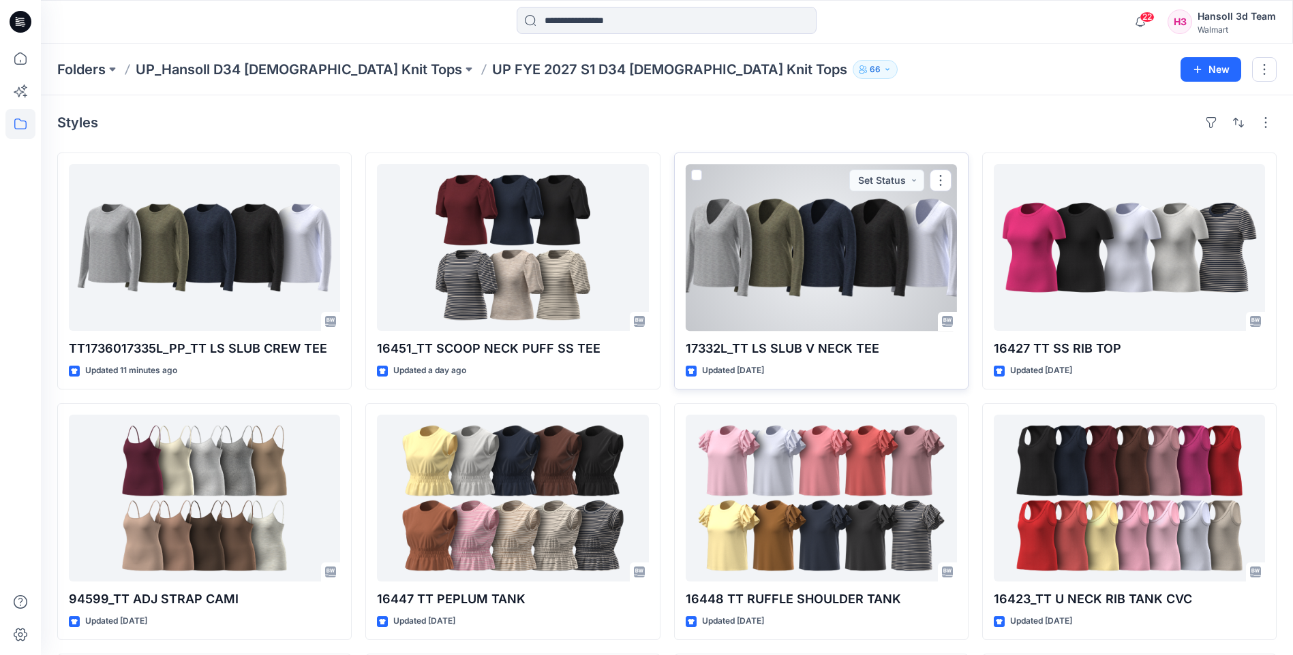
click at [751, 314] on div at bounding box center [820, 247] width 271 height 167
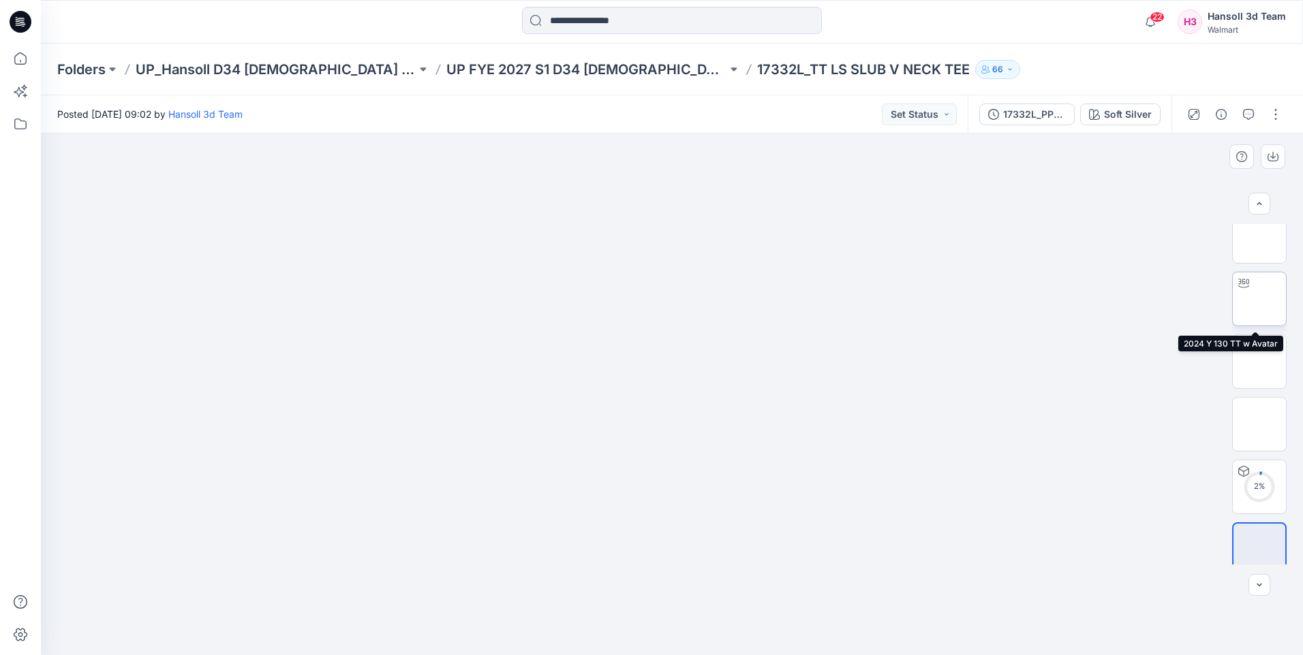
scroll to position [27, 0]
click at [1267, 116] on button "button" at bounding box center [1276, 115] width 22 height 22
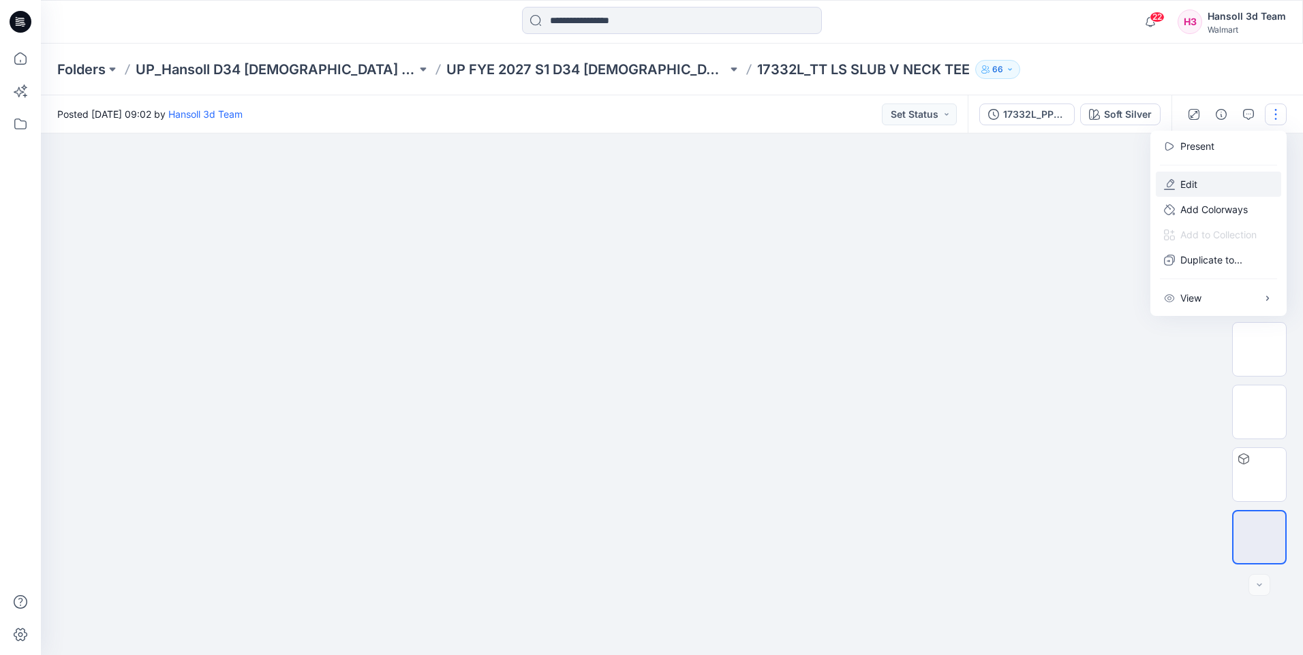
click at [1193, 186] on p "Edit" at bounding box center [1188, 184] width 17 height 14
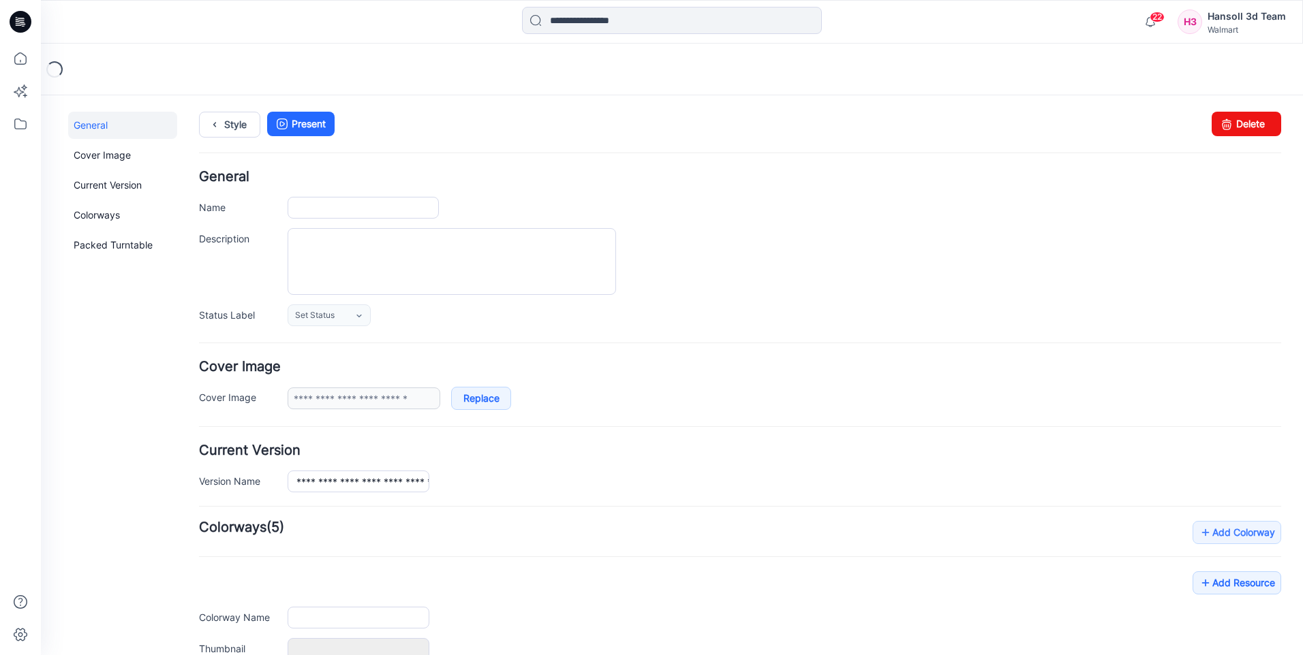
type input "**********"
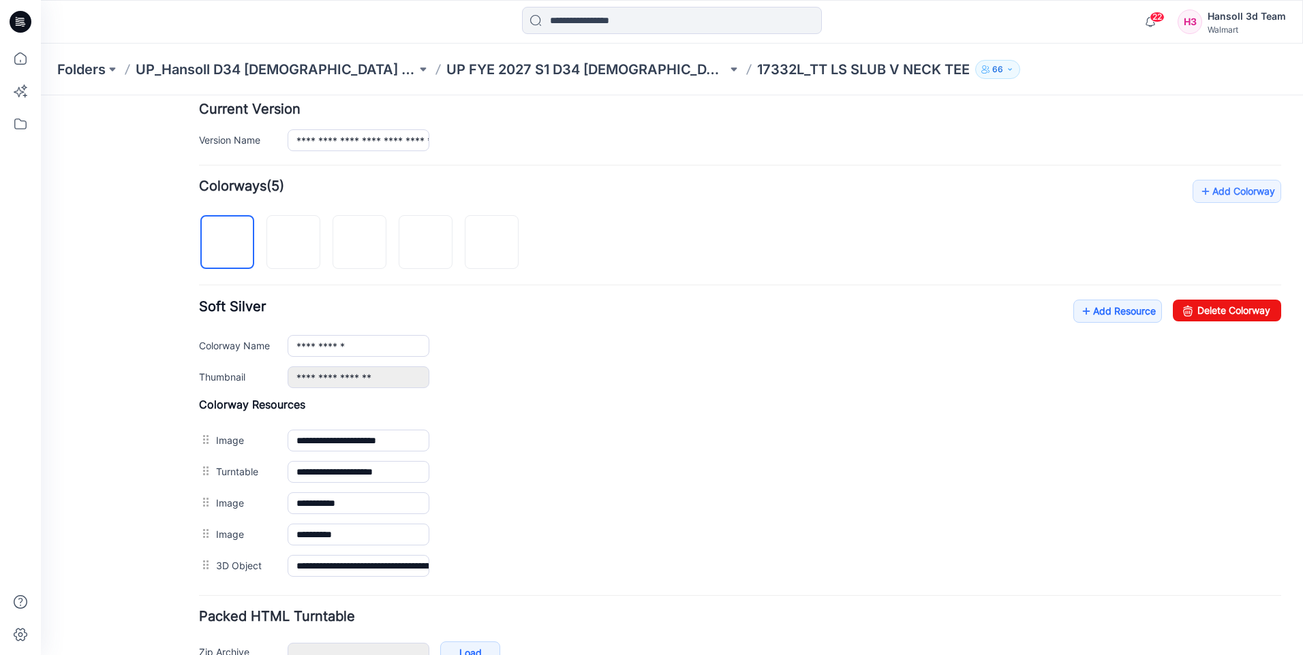
scroll to position [424, 0]
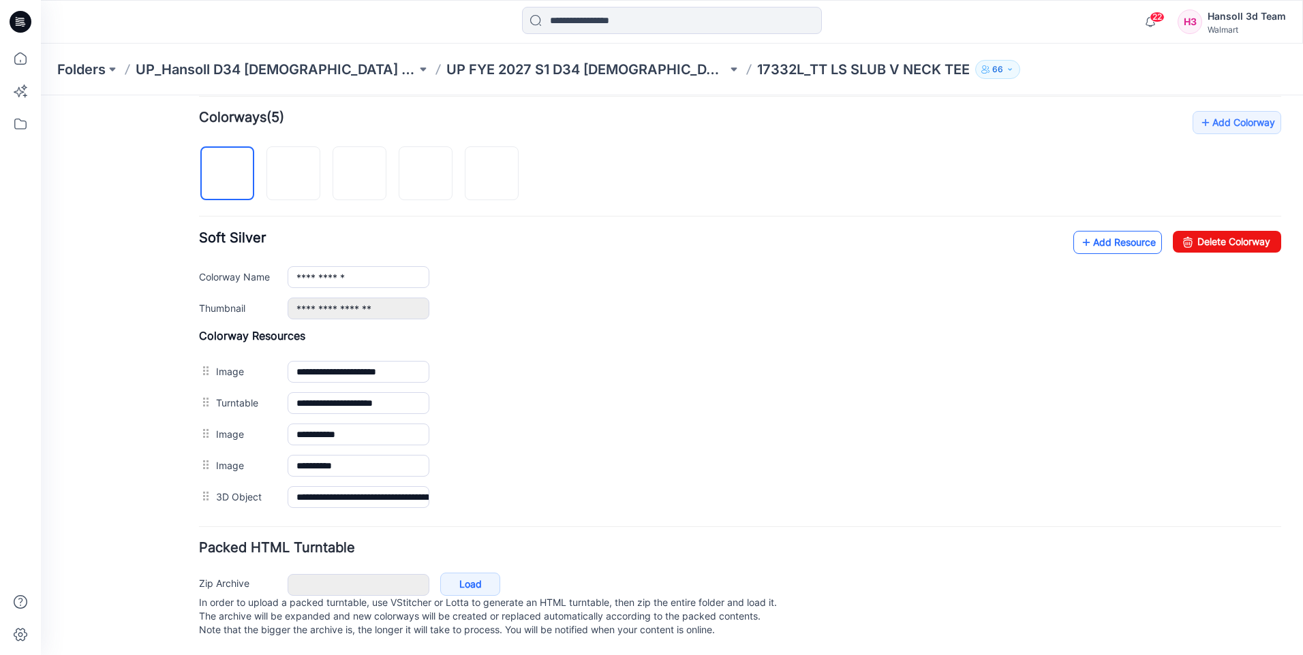
click at [1102, 231] on link "Add Resource" at bounding box center [1117, 242] width 89 height 23
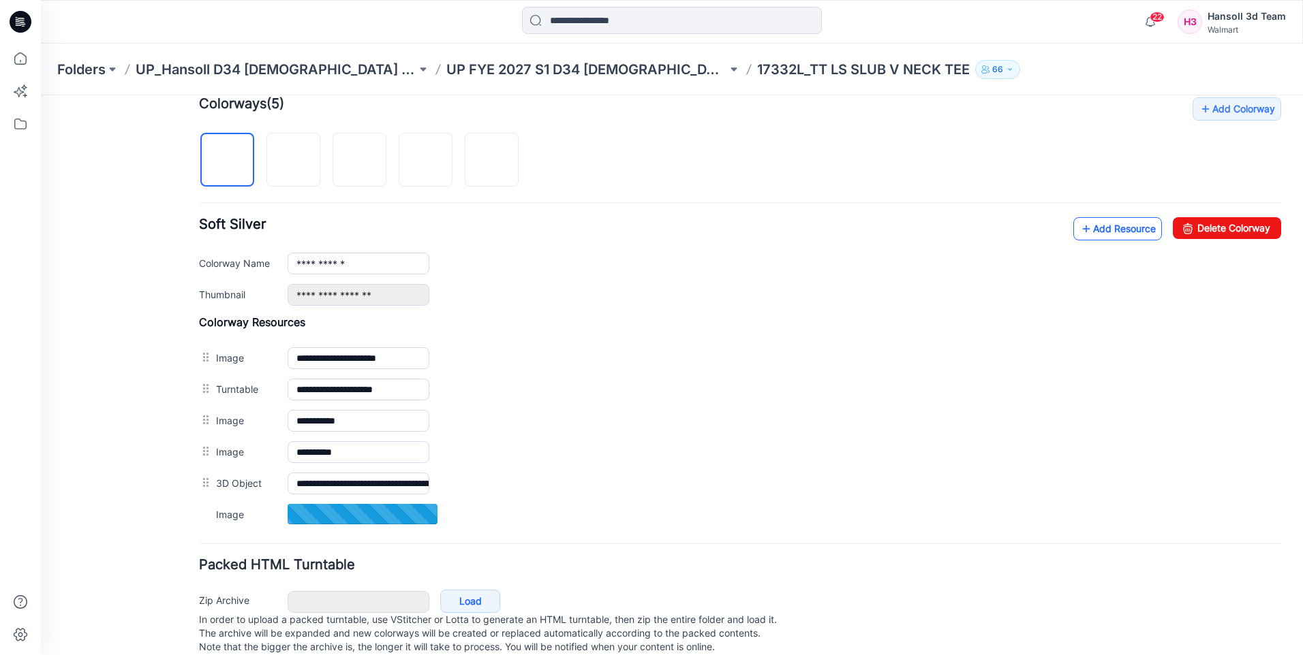
click at [1107, 236] on link "Add Resource" at bounding box center [1117, 228] width 89 height 23
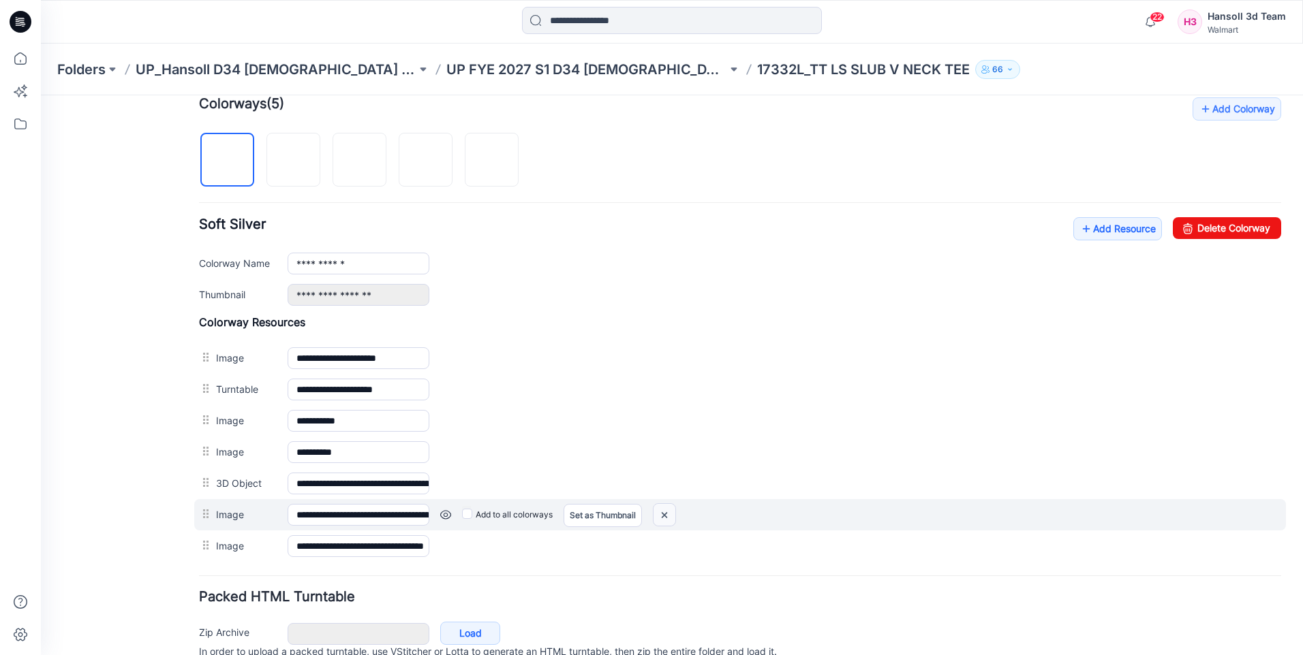
drag, startPoint x: 664, startPoint y: 519, endPoint x: 758, endPoint y: 171, distance: 360.8
click at [664, 519] on img at bounding box center [664, 515] width 22 height 22
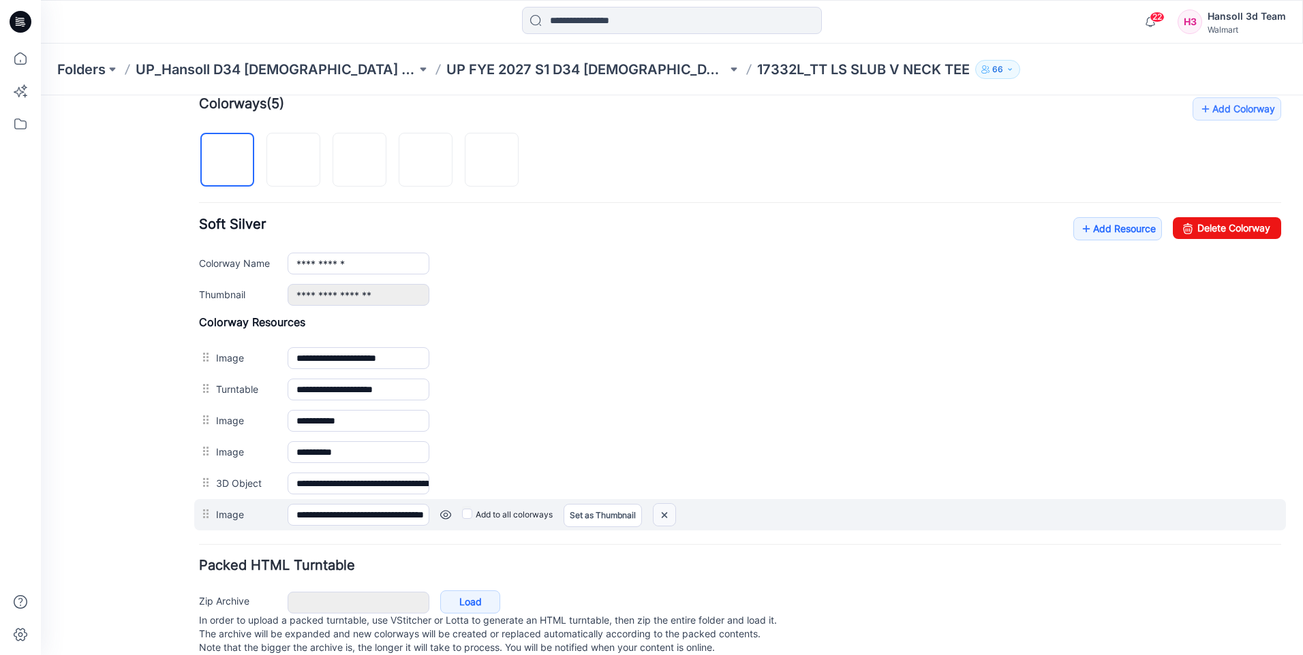
drag, startPoint x: 662, startPoint y: 520, endPoint x: 761, endPoint y: 172, distance: 361.3
click at [662, 520] on img at bounding box center [664, 515] width 22 height 22
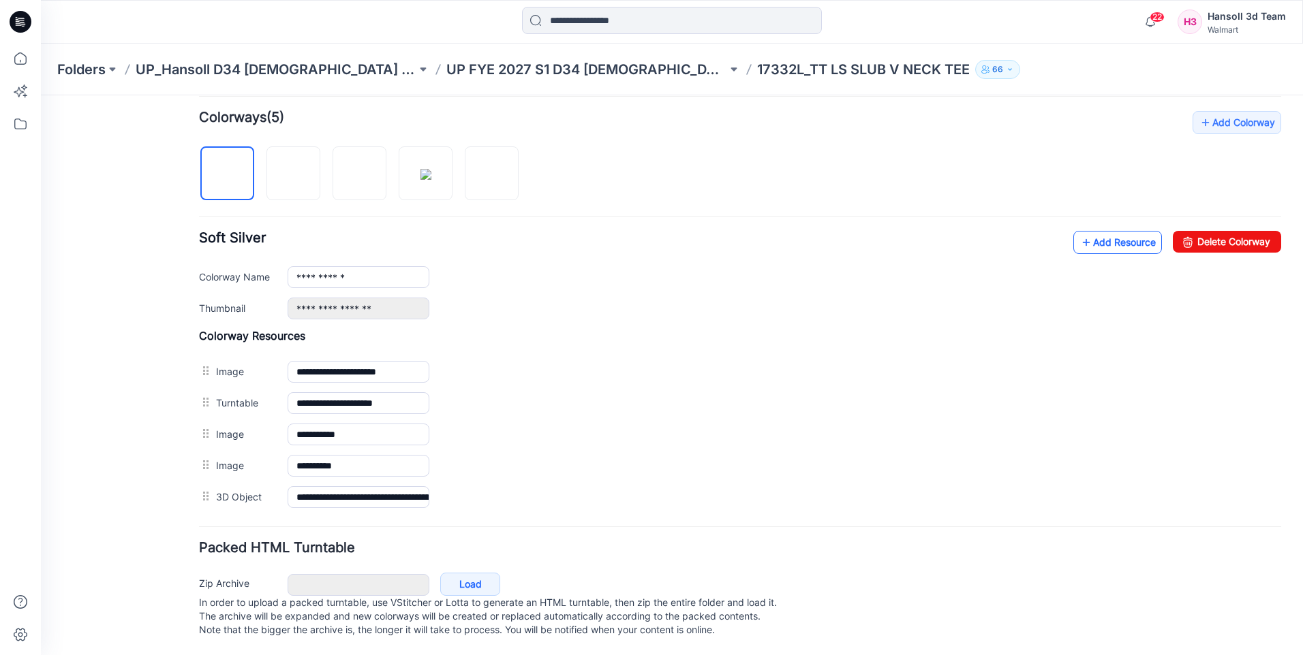
click at [1120, 231] on link "Add Resource" at bounding box center [1117, 242] width 89 height 23
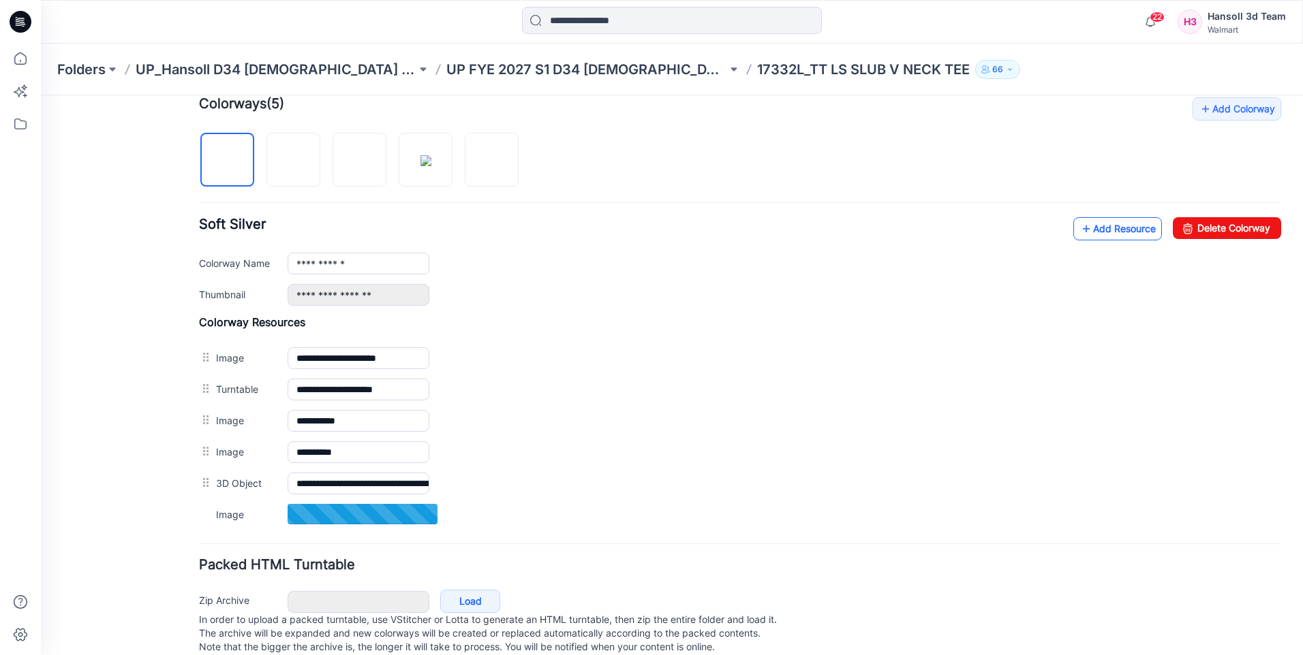
click at [1089, 232] on link "Add Resource" at bounding box center [1117, 228] width 89 height 23
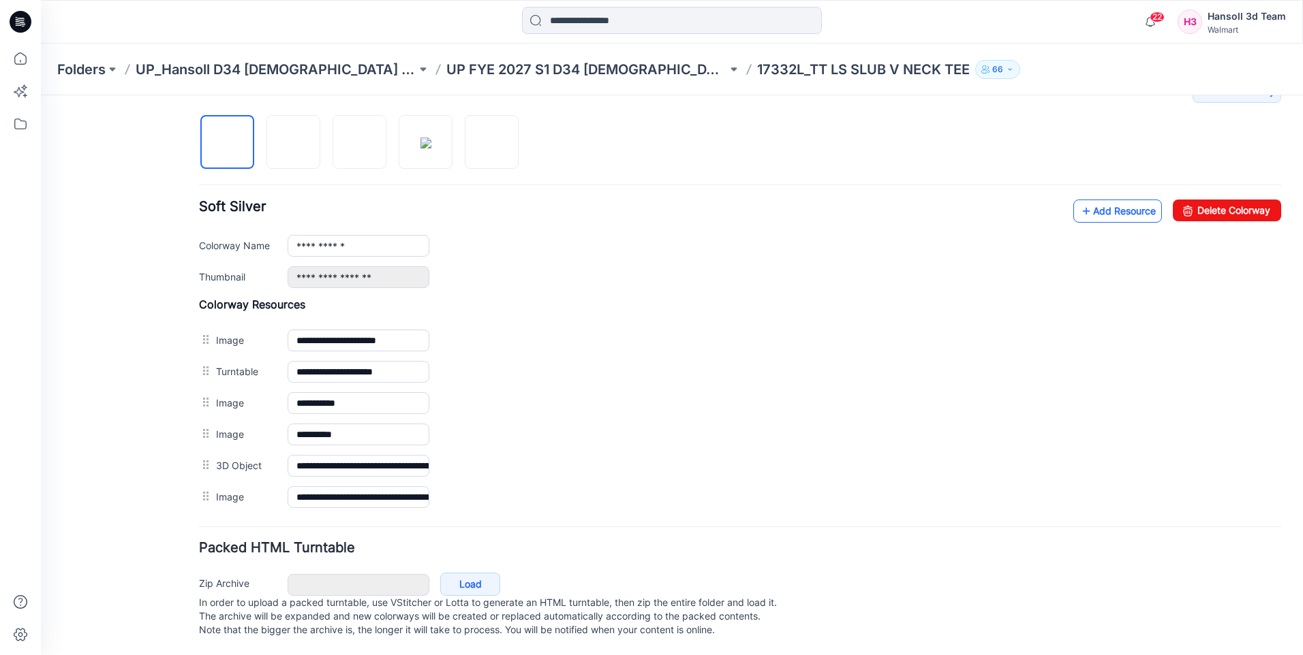
click at [1128, 204] on link "Add Resource" at bounding box center [1117, 211] width 89 height 23
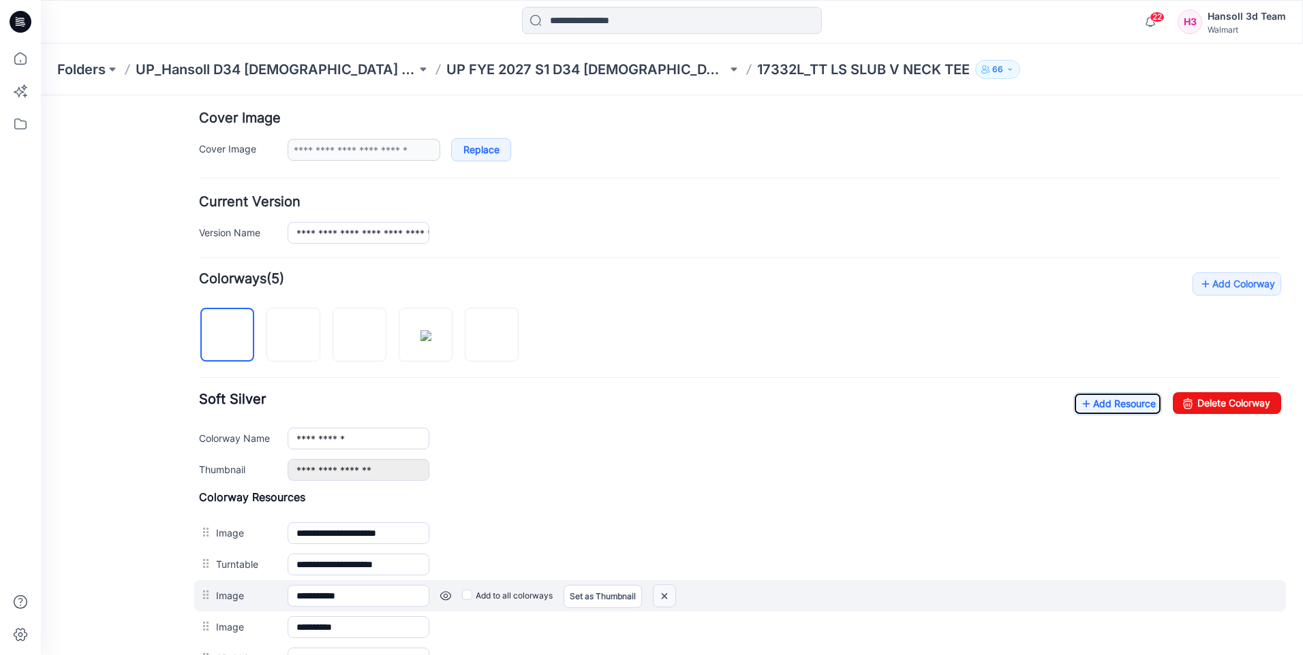
scroll to position [0, 0]
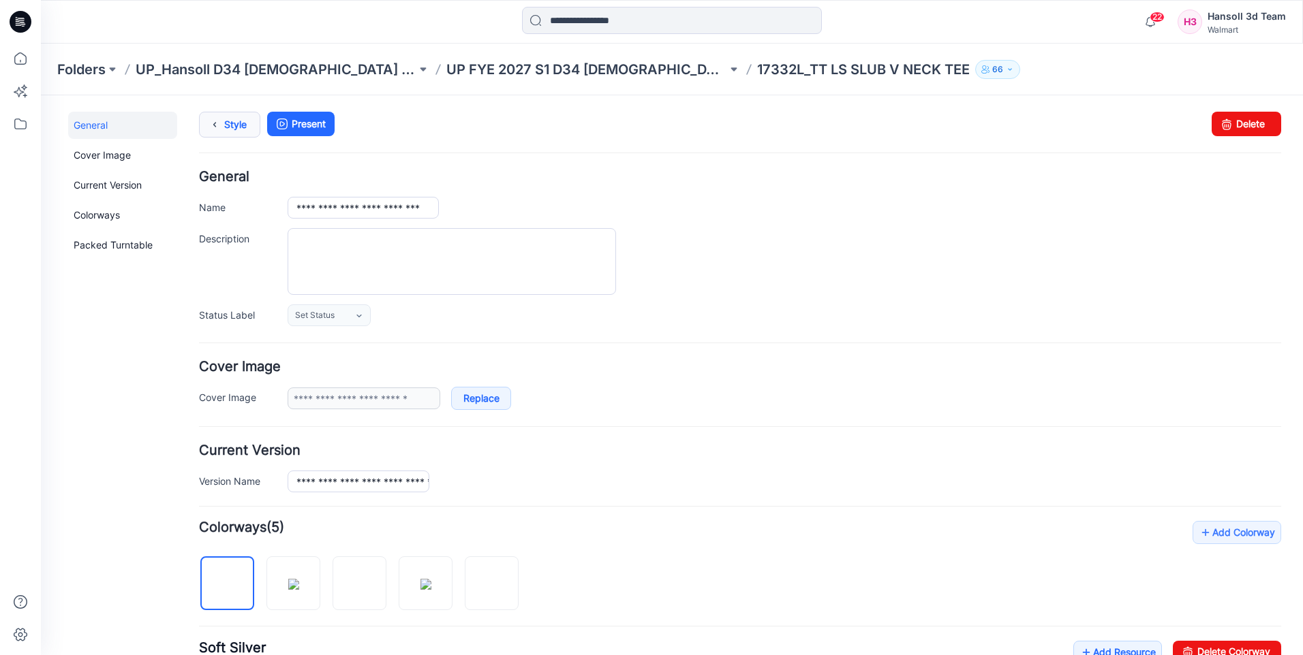
click at [235, 119] on link "Style" at bounding box center [229, 125] width 61 height 26
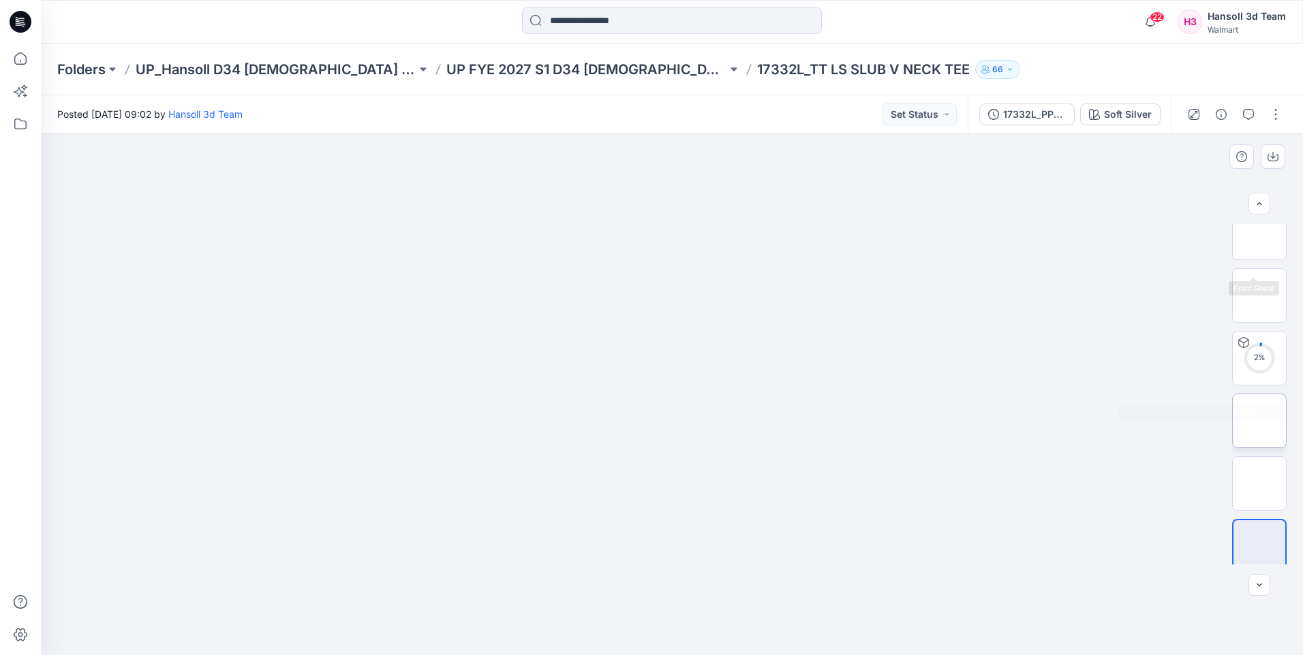
scroll to position [153, 0]
click at [1259, 412] on img at bounding box center [1259, 412] width 0 height 0
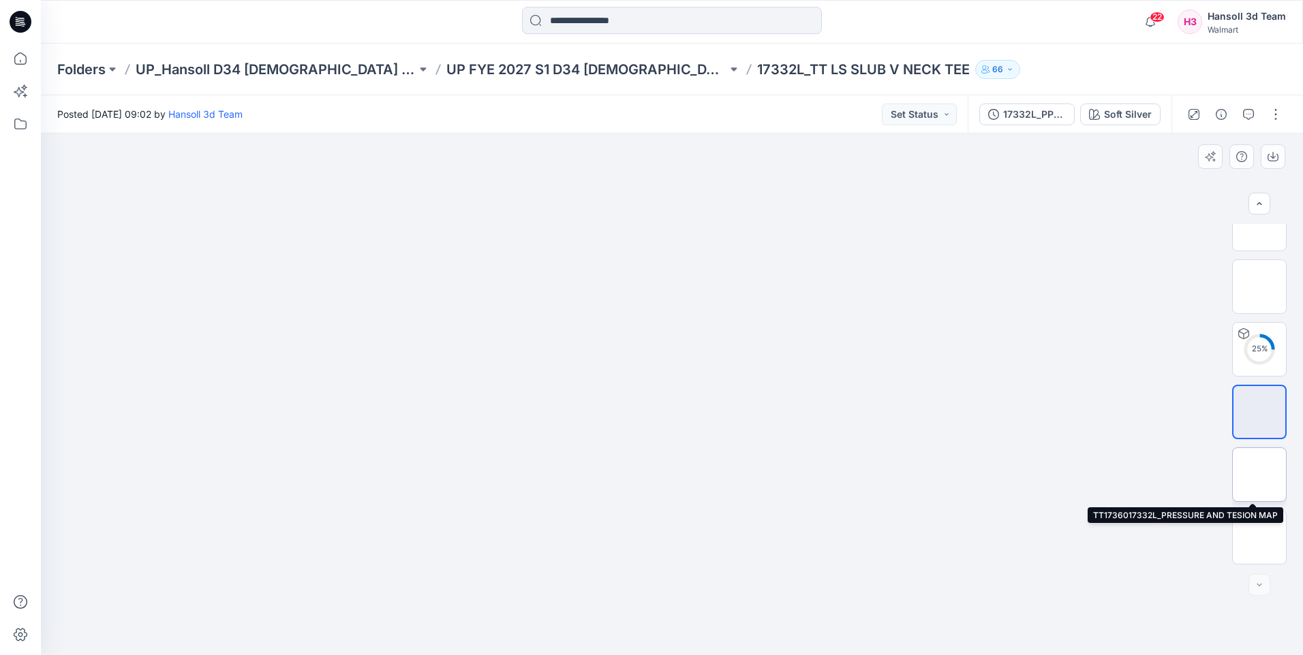
click at [1259, 475] on img at bounding box center [1259, 475] width 0 height 0
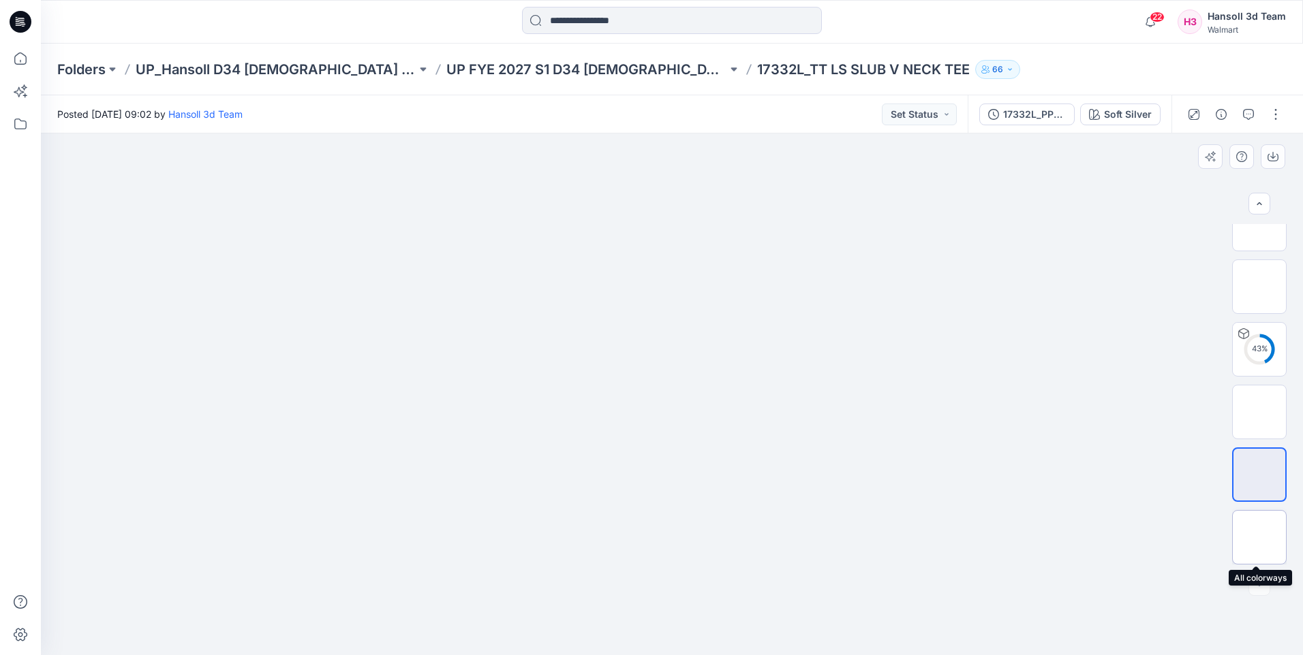
click at [1259, 538] on img at bounding box center [1259, 538] width 0 height 0
click at [934, 120] on button "Set Status" at bounding box center [919, 115] width 75 height 22
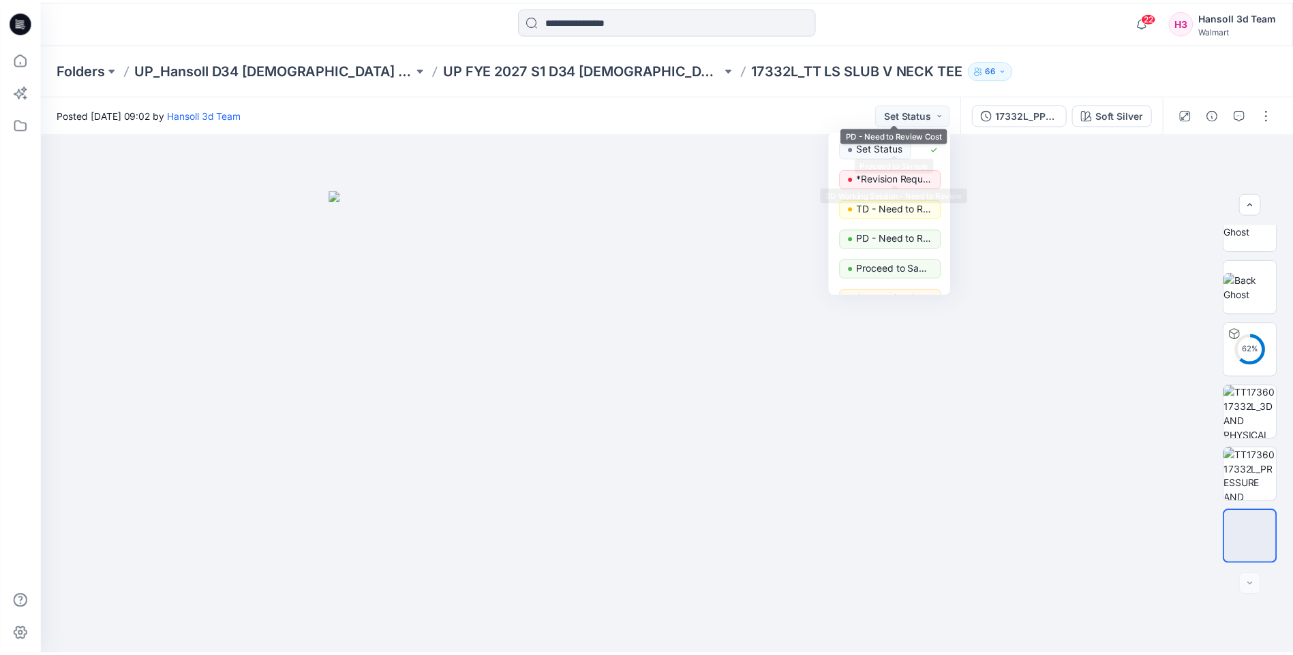
scroll to position [172, 0]
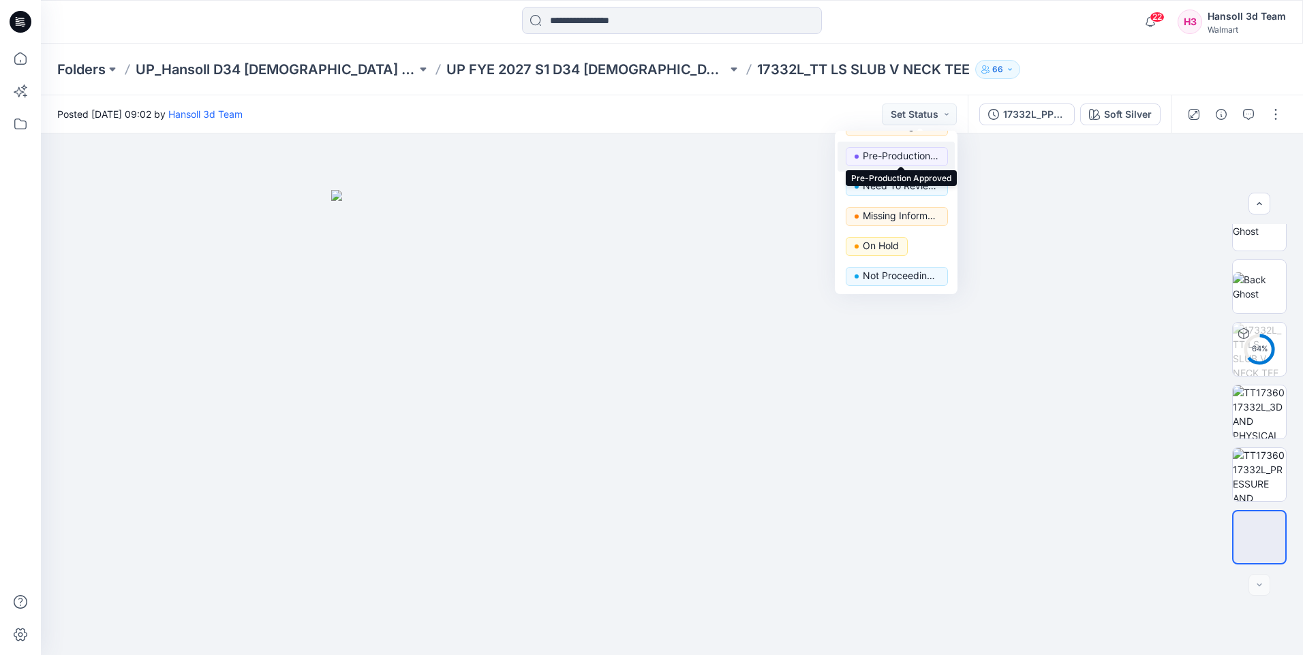
click at [895, 157] on p "Pre-Production Approved" at bounding box center [901, 156] width 76 height 18
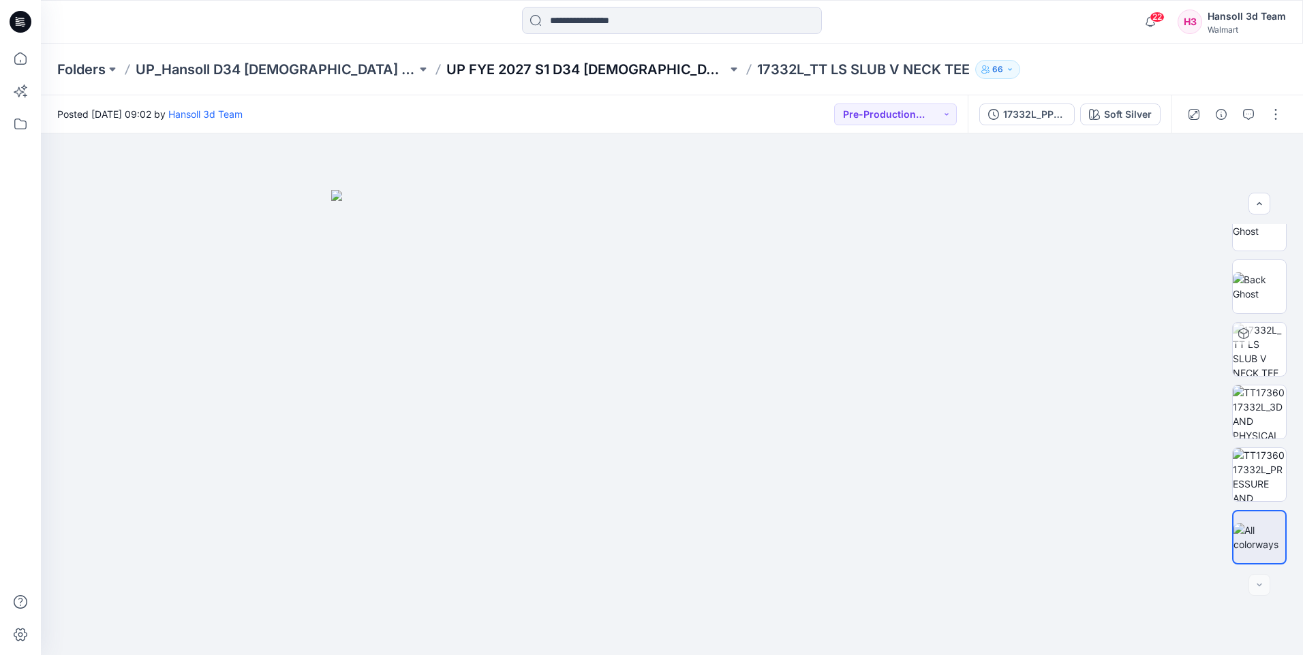
click at [454, 70] on p "UP FYE 2027 S1 D34 [DEMOGRAPHIC_DATA] Knit Tops" at bounding box center [586, 69] width 281 height 19
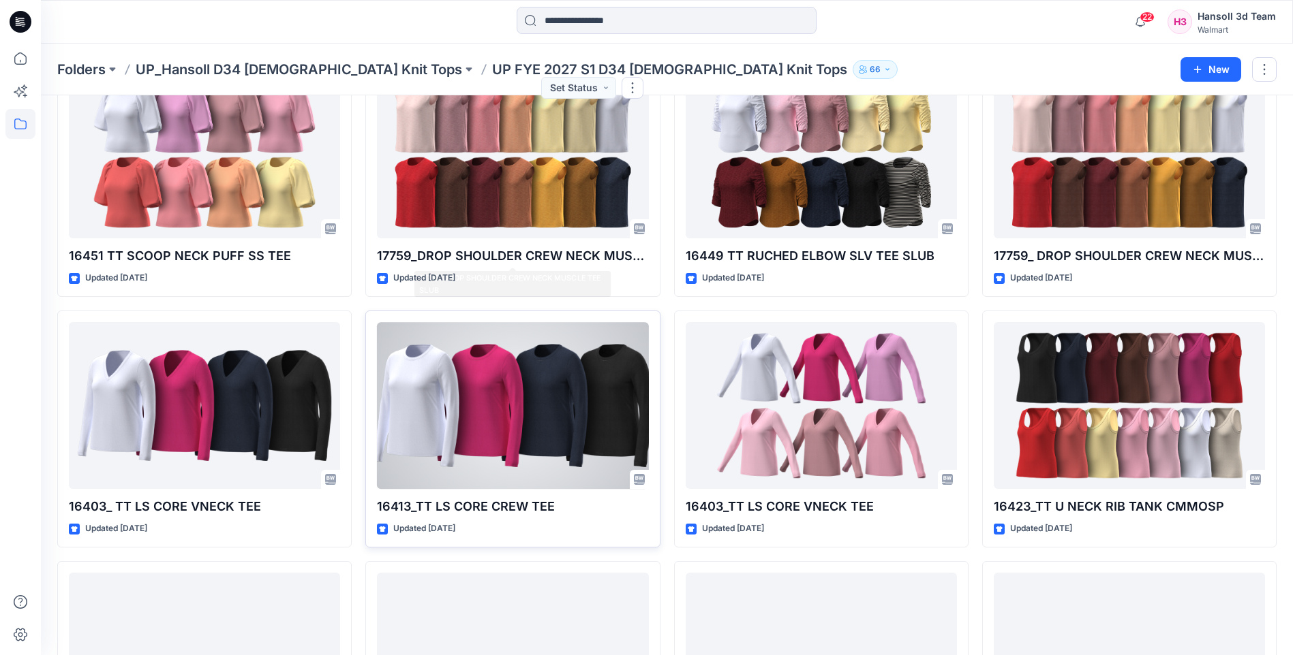
scroll to position [1635, 0]
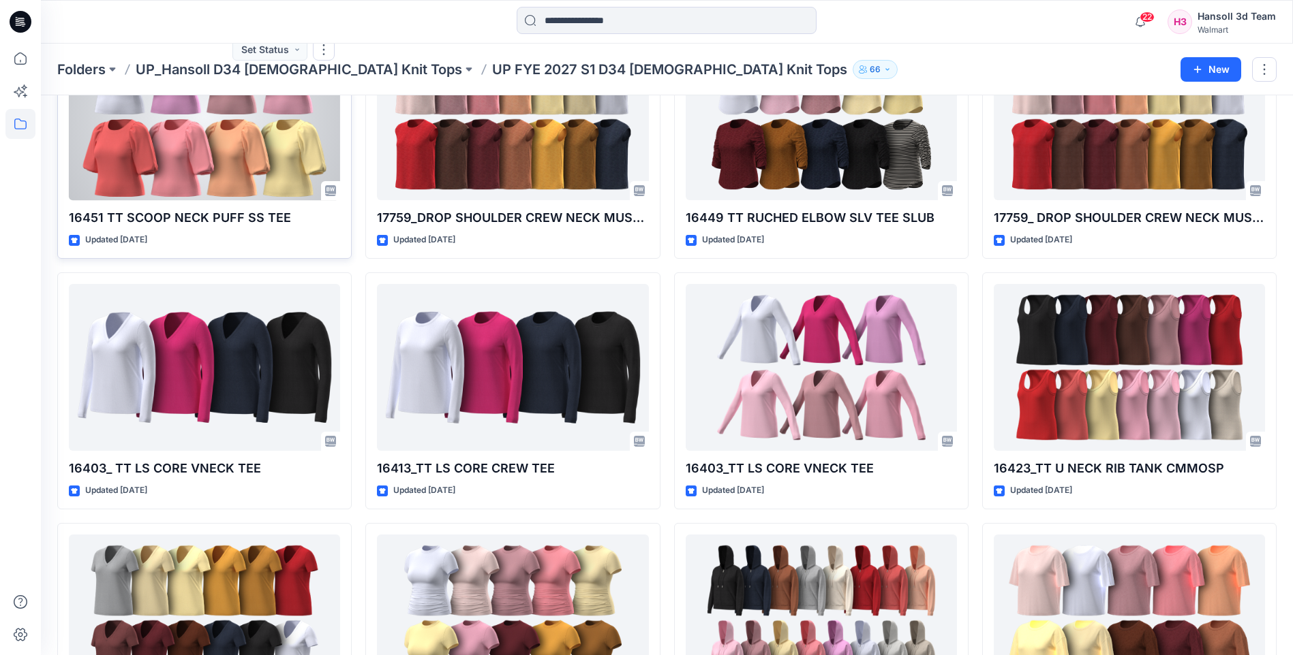
click at [249, 189] on div at bounding box center [204, 116] width 271 height 167
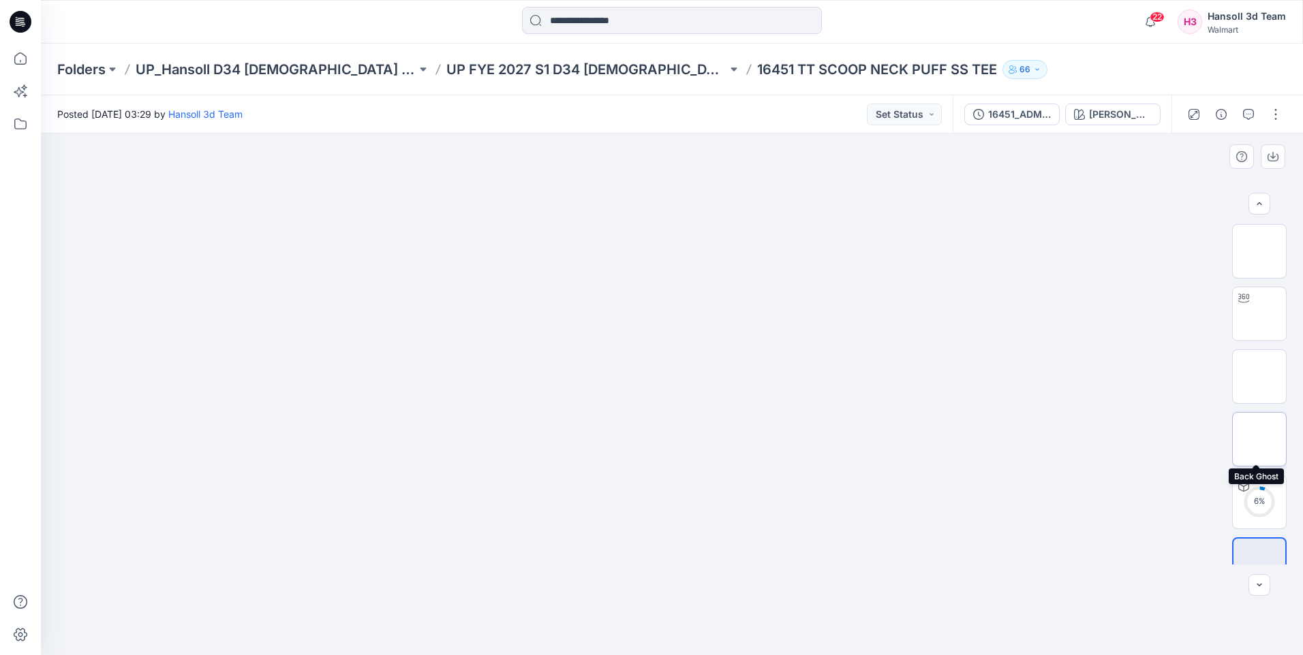
scroll to position [27, 0]
click at [1266, 114] on button "button" at bounding box center [1276, 115] width 22 height 22
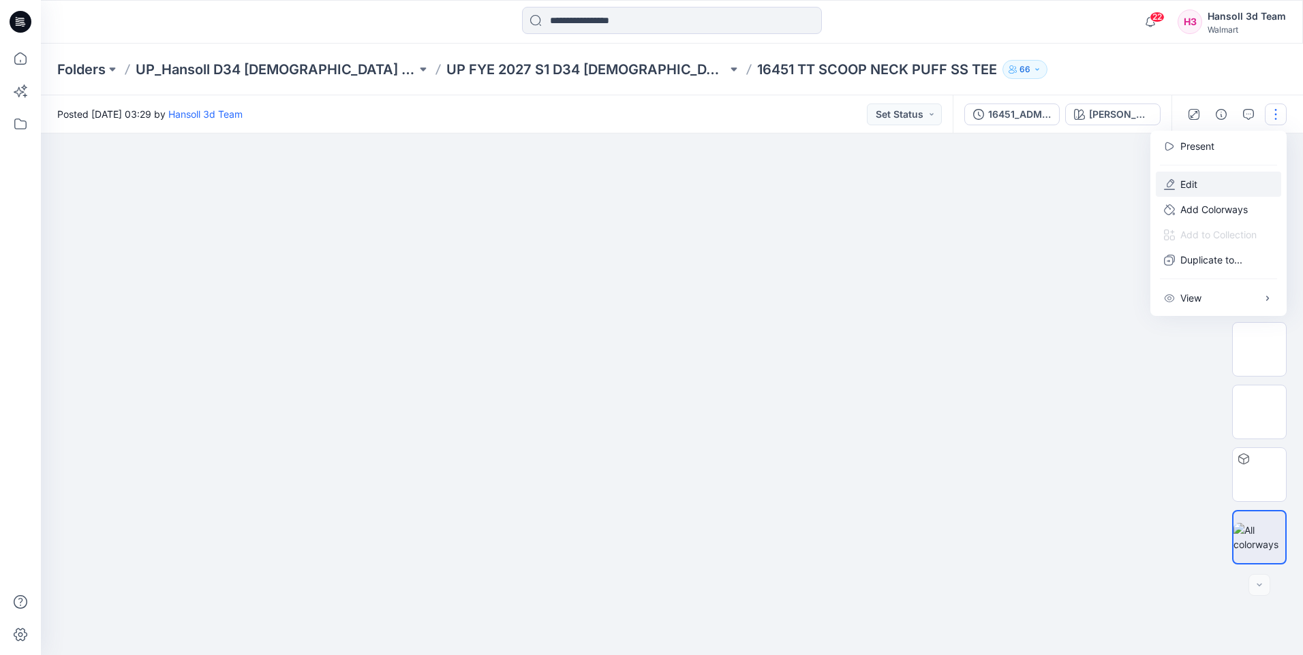
click at [1193, 179] on p "Edit" at bounding box center [1188, 184] width 17 height 14
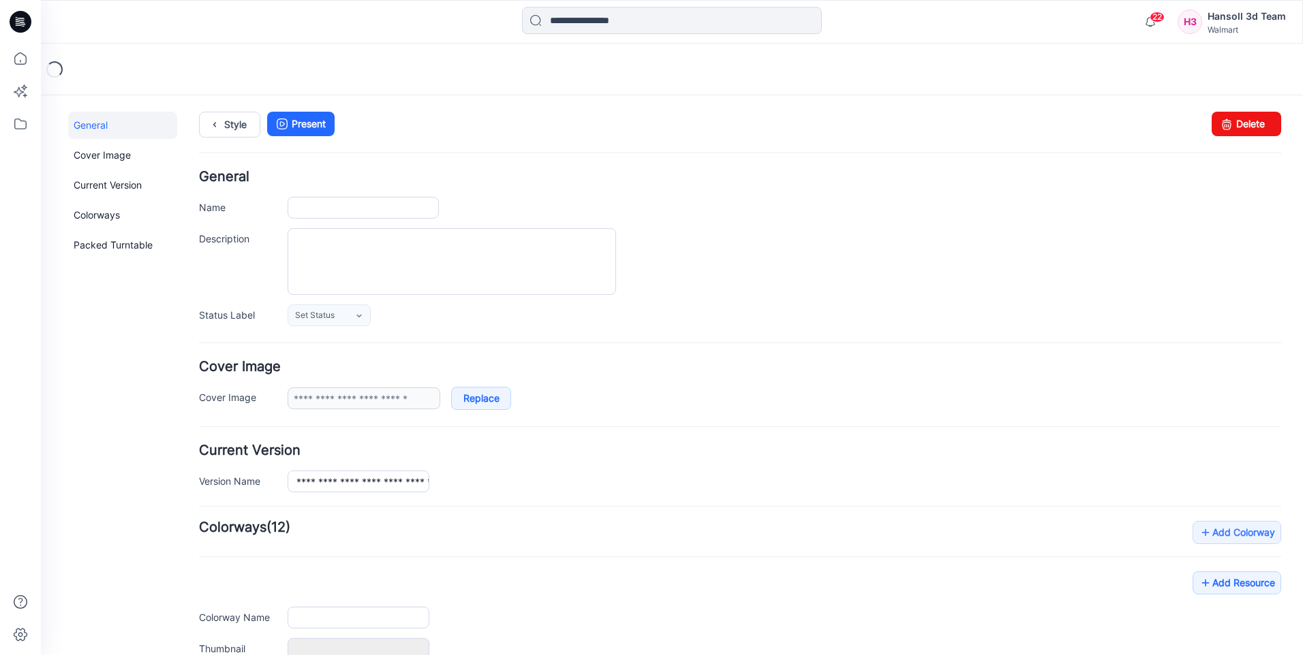
type input "**********"
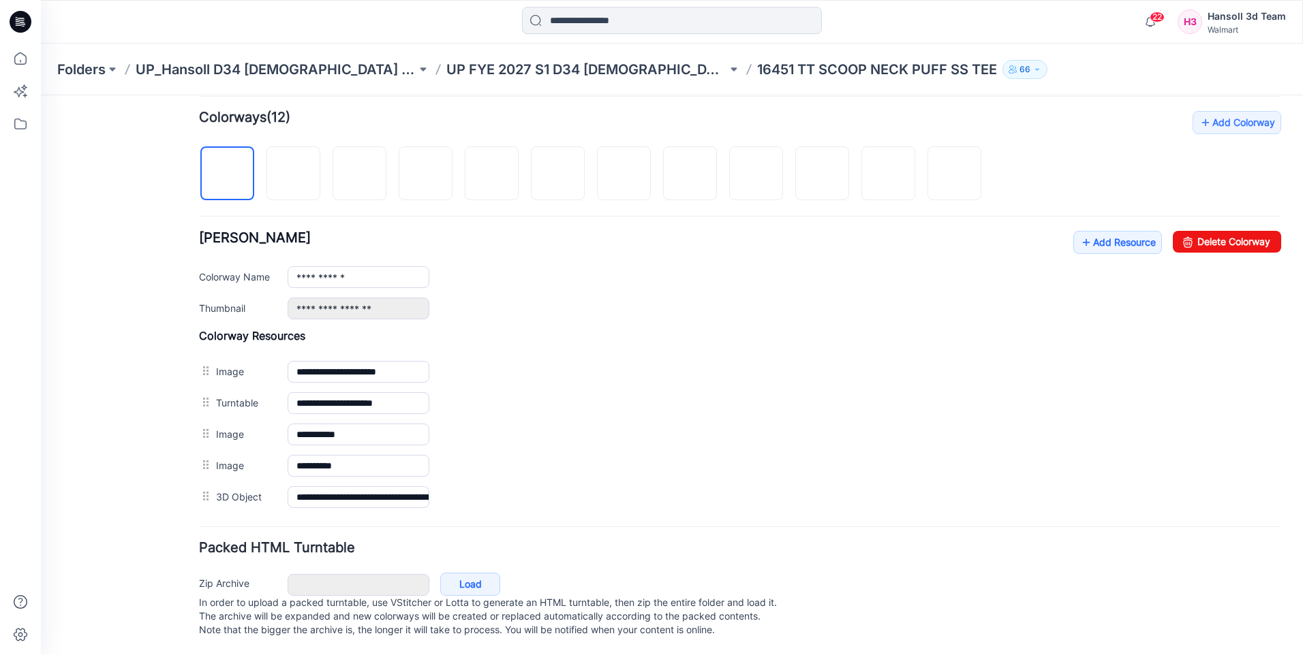
scroll to position [424, 0]
click at [1114, 234] on link "Add Resource" at bounding box center [1117, 242] width 89 height 23
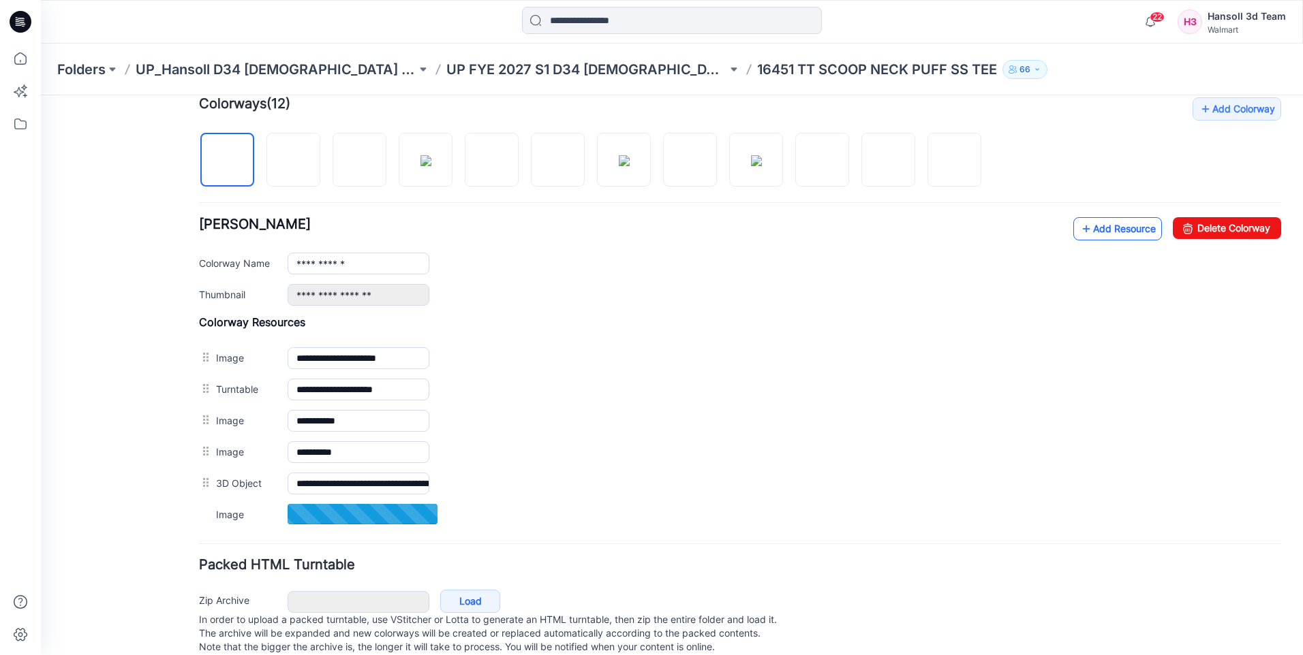
click at [1105, 232] on link "Add Resource" at bounding box center [1117, 228] width 89 height 23
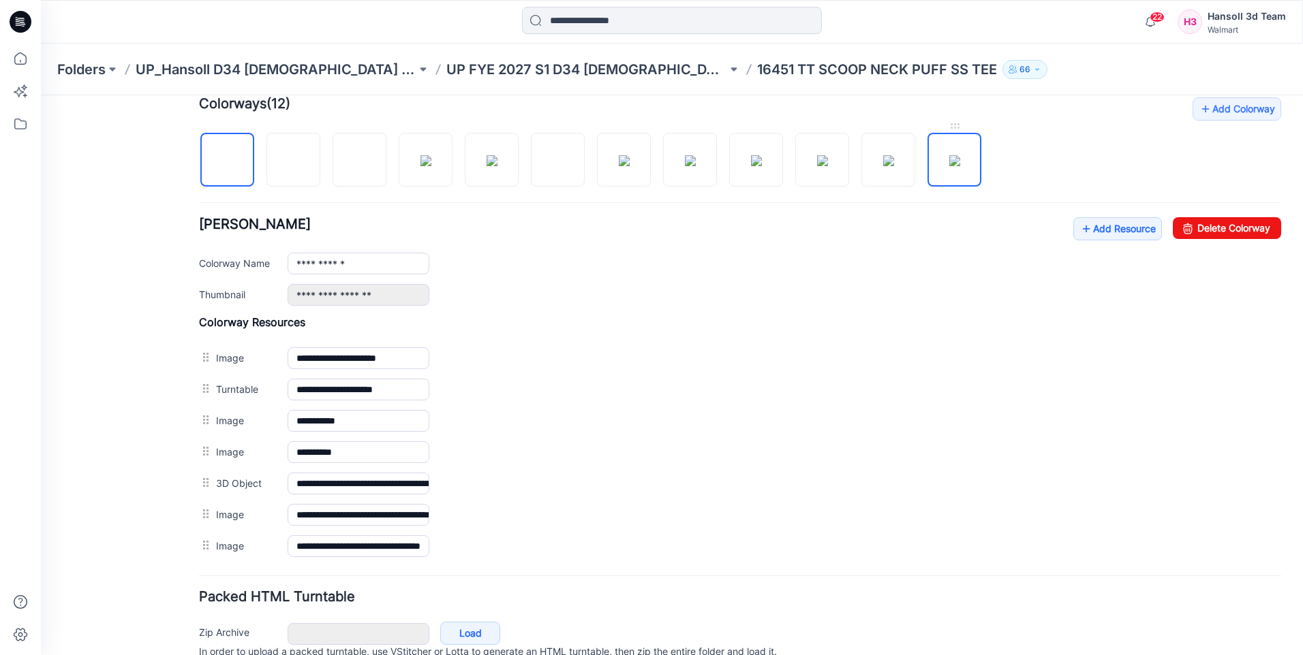
click at [960, 166] on img at bounding box center [954, 160] width 11 height 11
type input "**********"
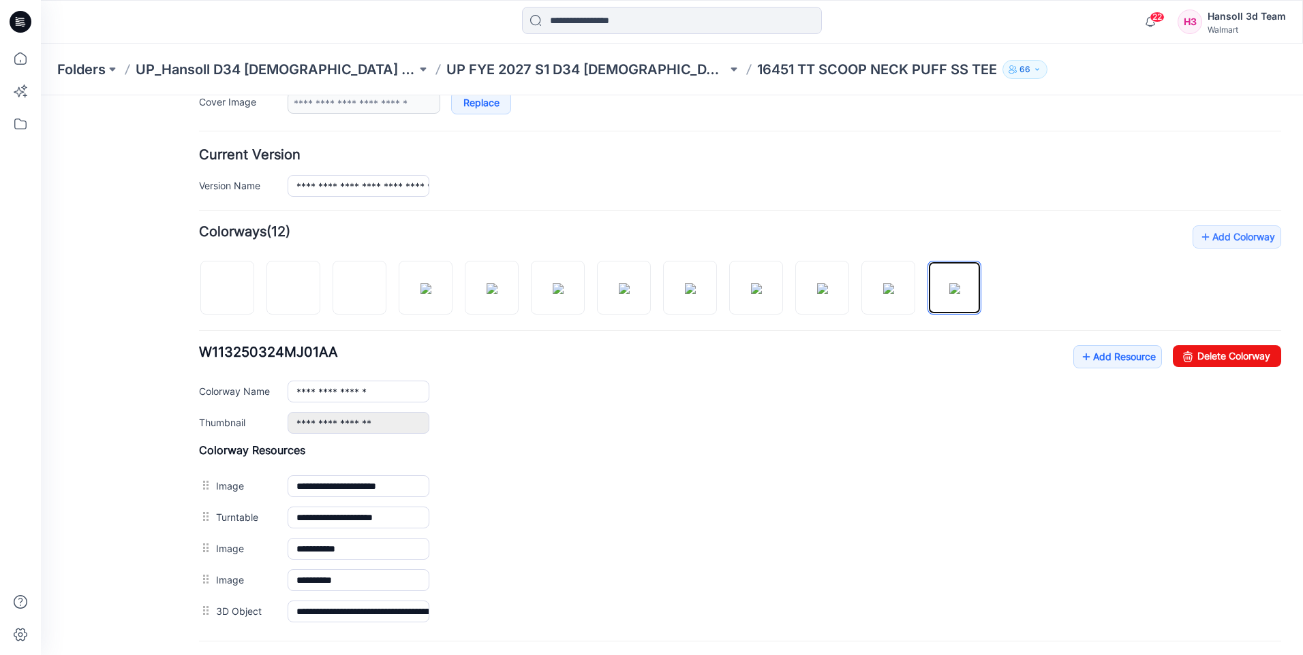
scroll to position [288, 0]
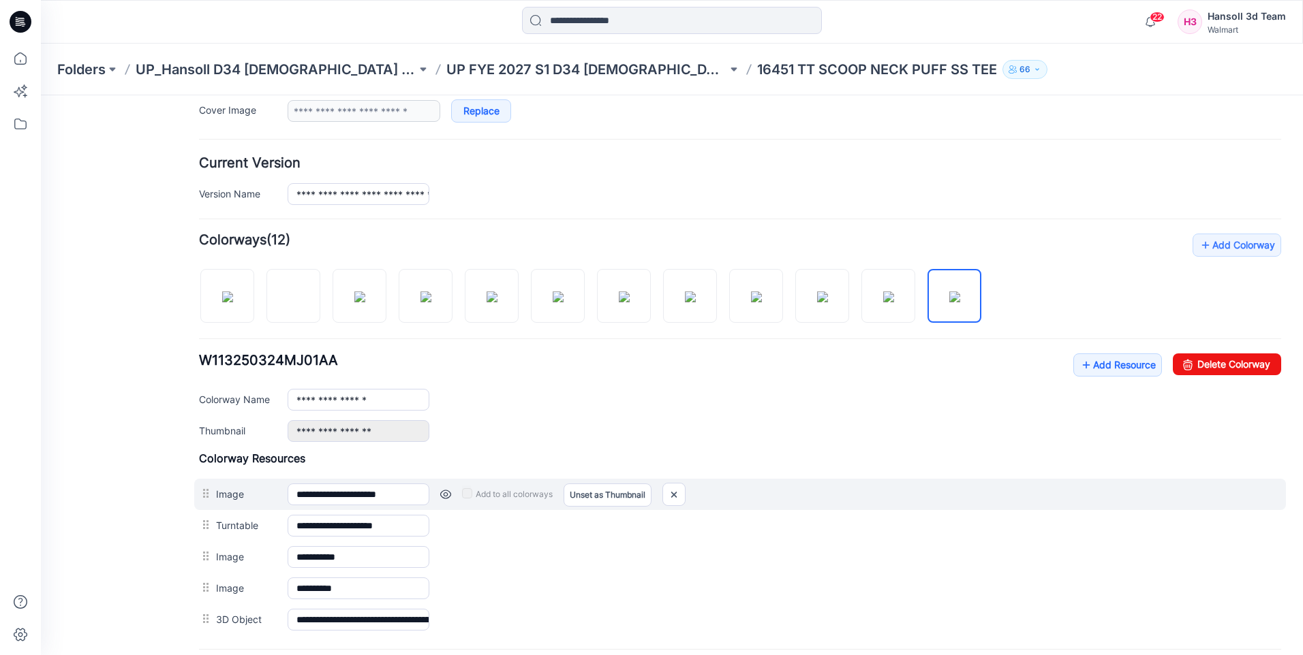
click at [541, 493] on label "Add to all colorways" at bounding box center [507, 495] width 91 height 22
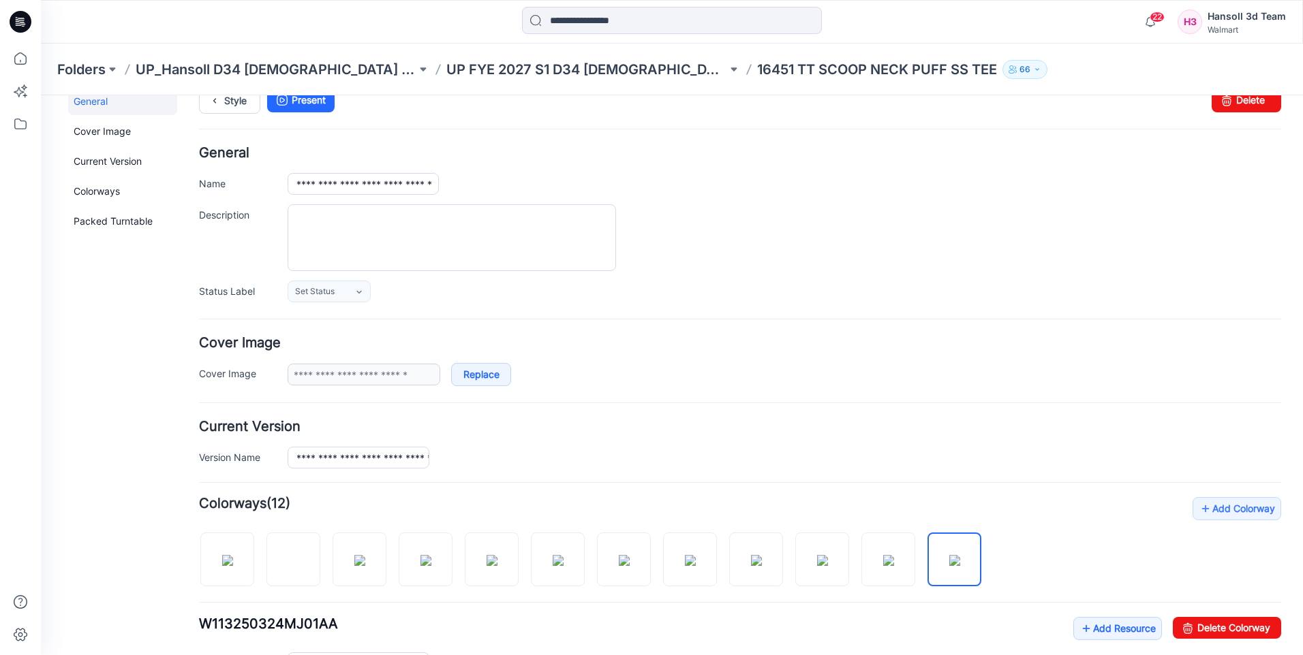
scroll to position [0, 0]
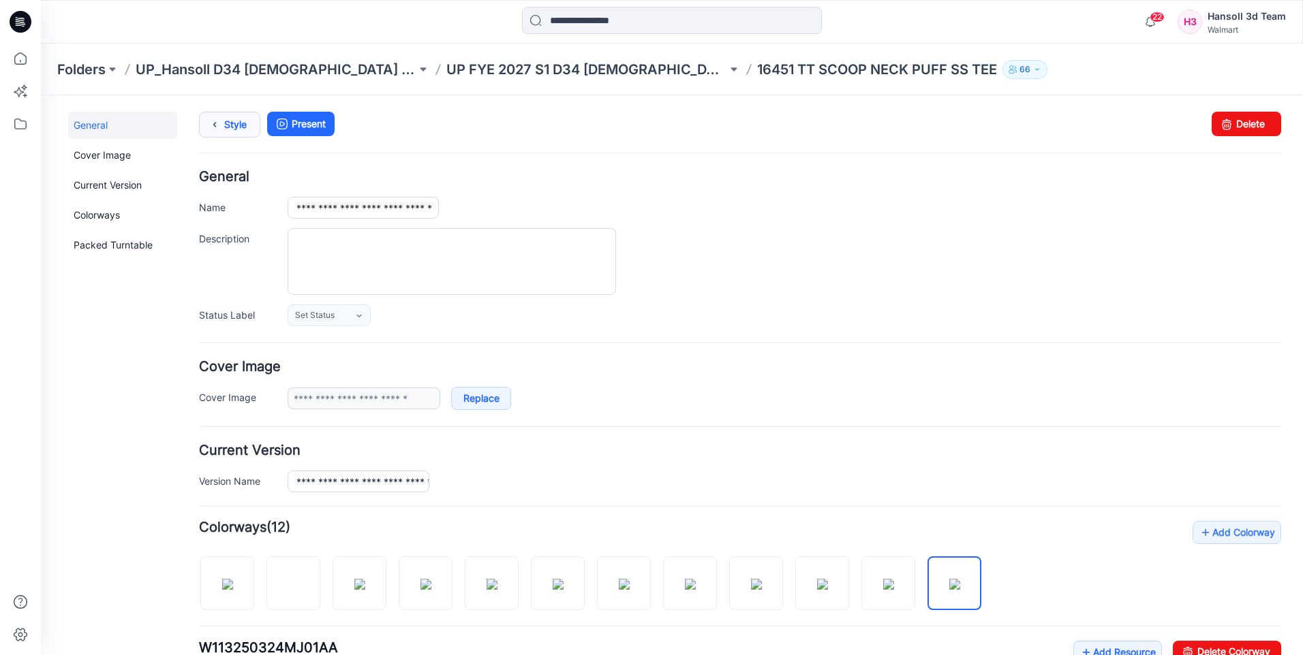
click at [242, 124] on link "Style" at bounding box center [229, 125] width 61 height 26
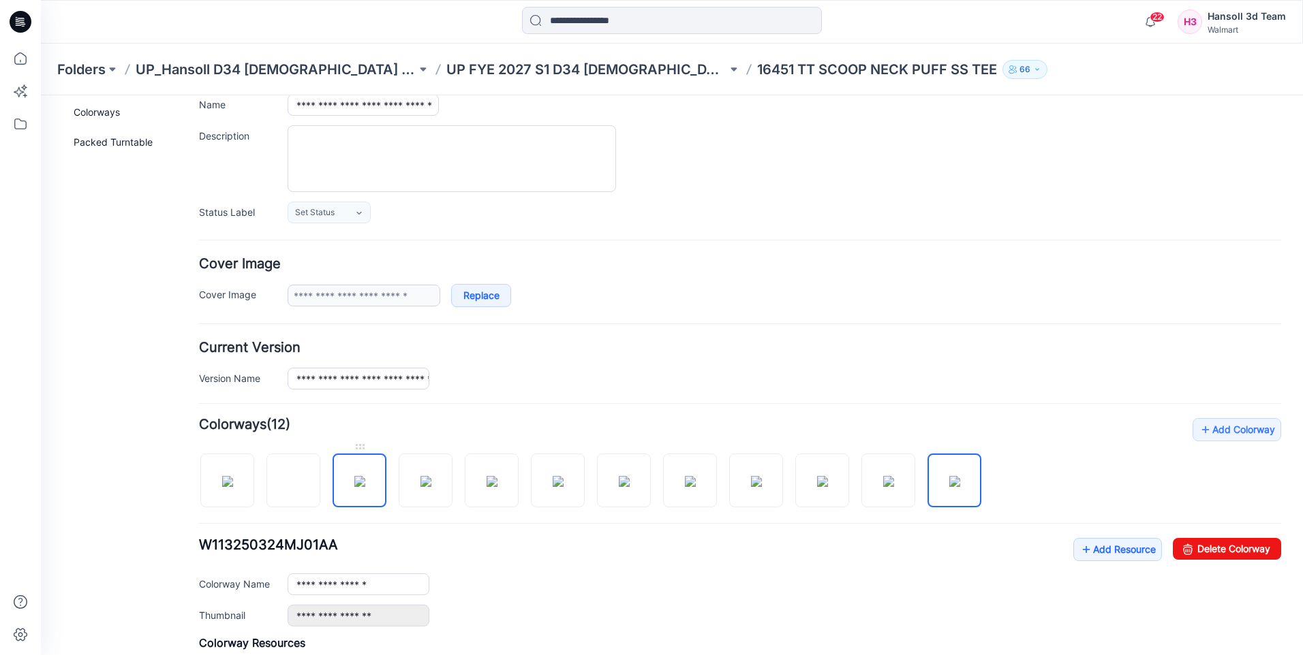
scroll to position [424, 0]
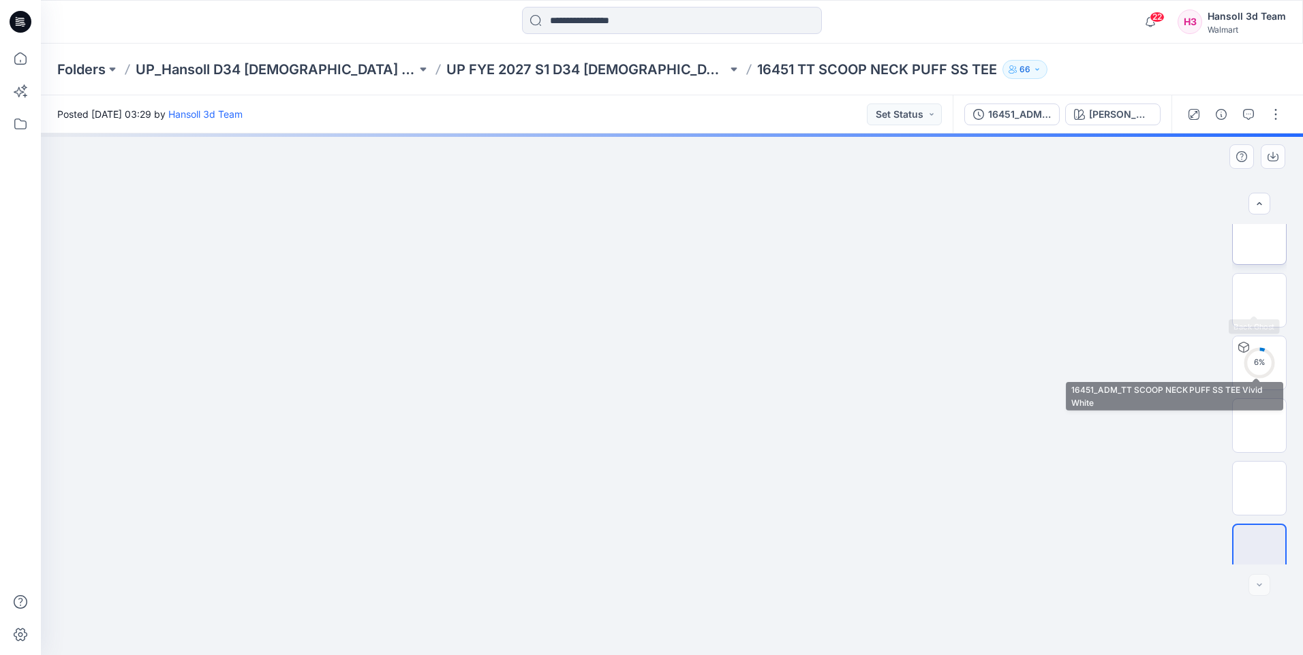
scroll to position [153, 0]
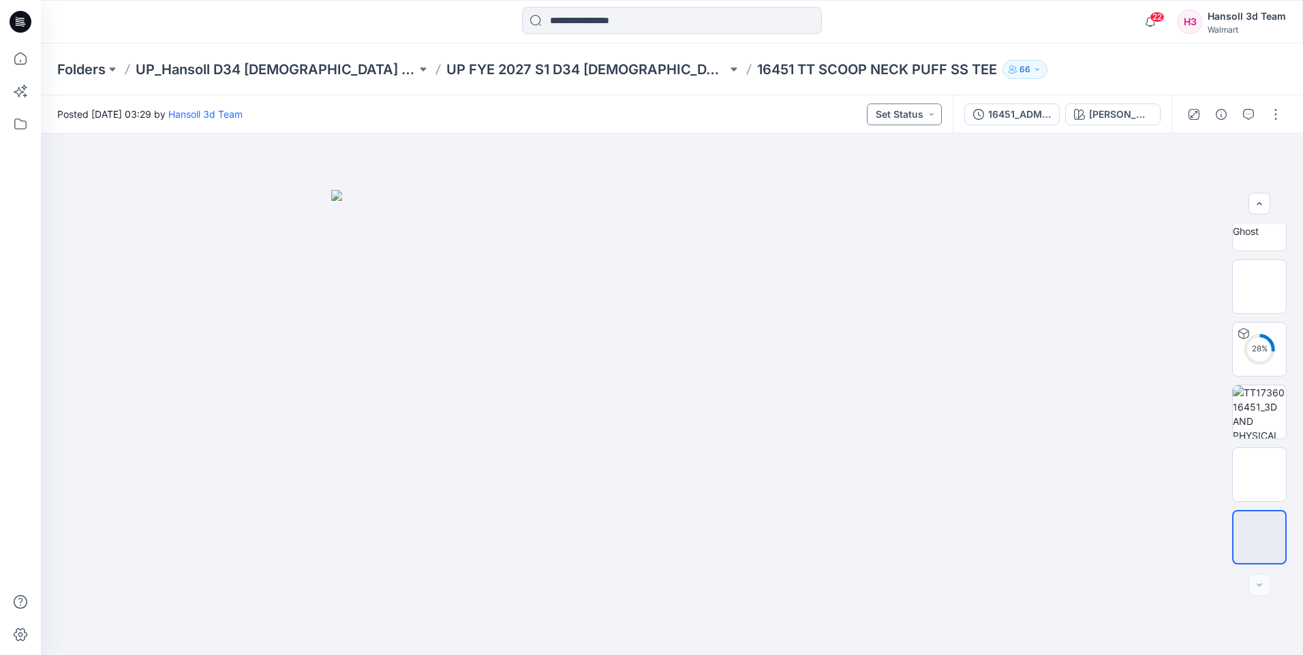
click at [924, 120] on button "Set Status" at bounding box center [904, 115] width 75 height 22
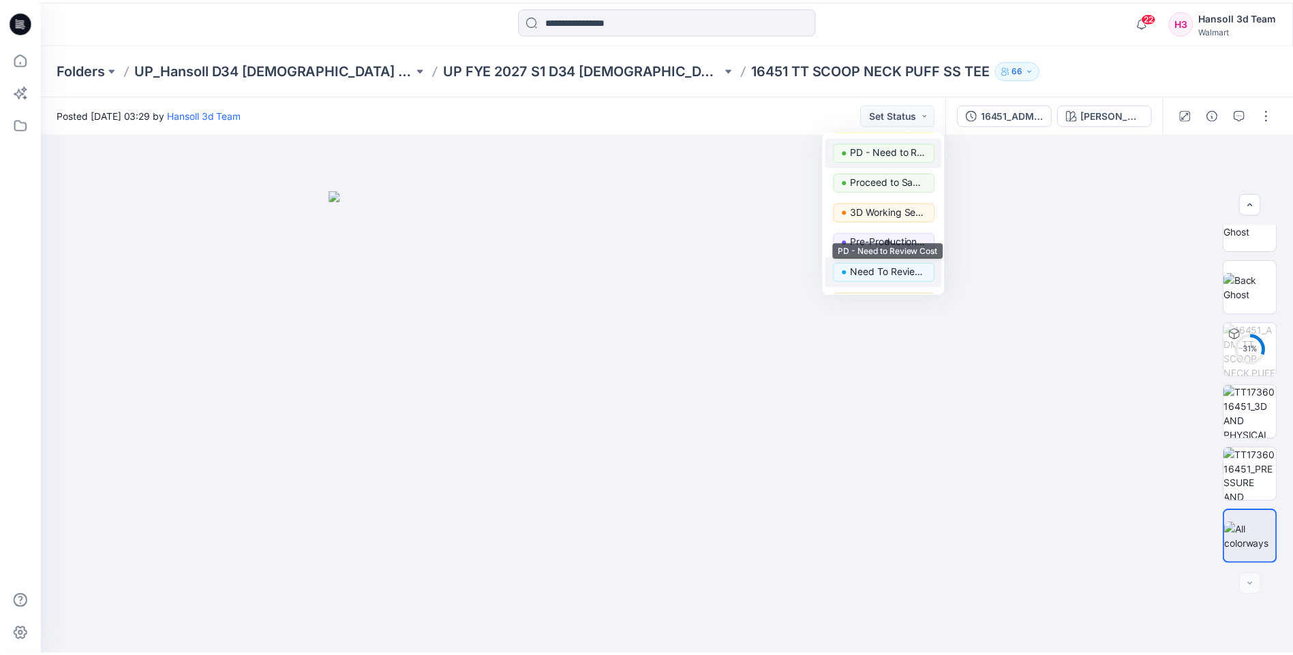
scroll to position [172, 0]
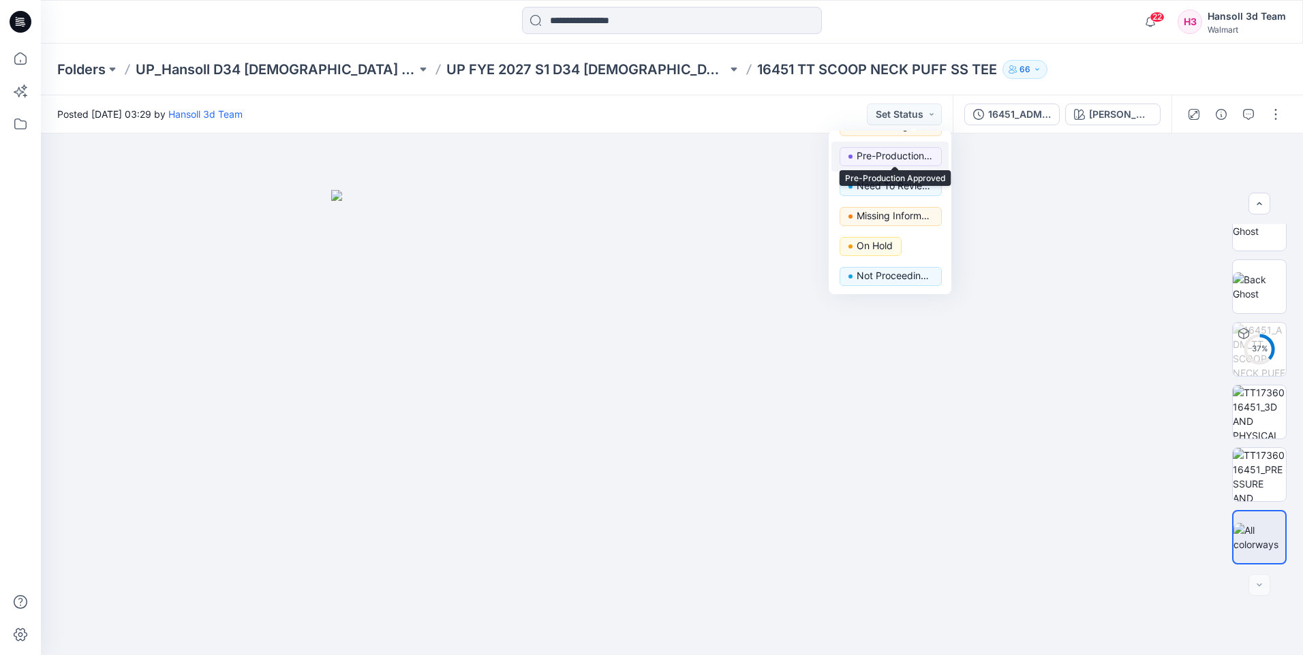
click at [884, 158] on p "Pre-Production Approved" at bounding box center [895, 156] width 76 height 18
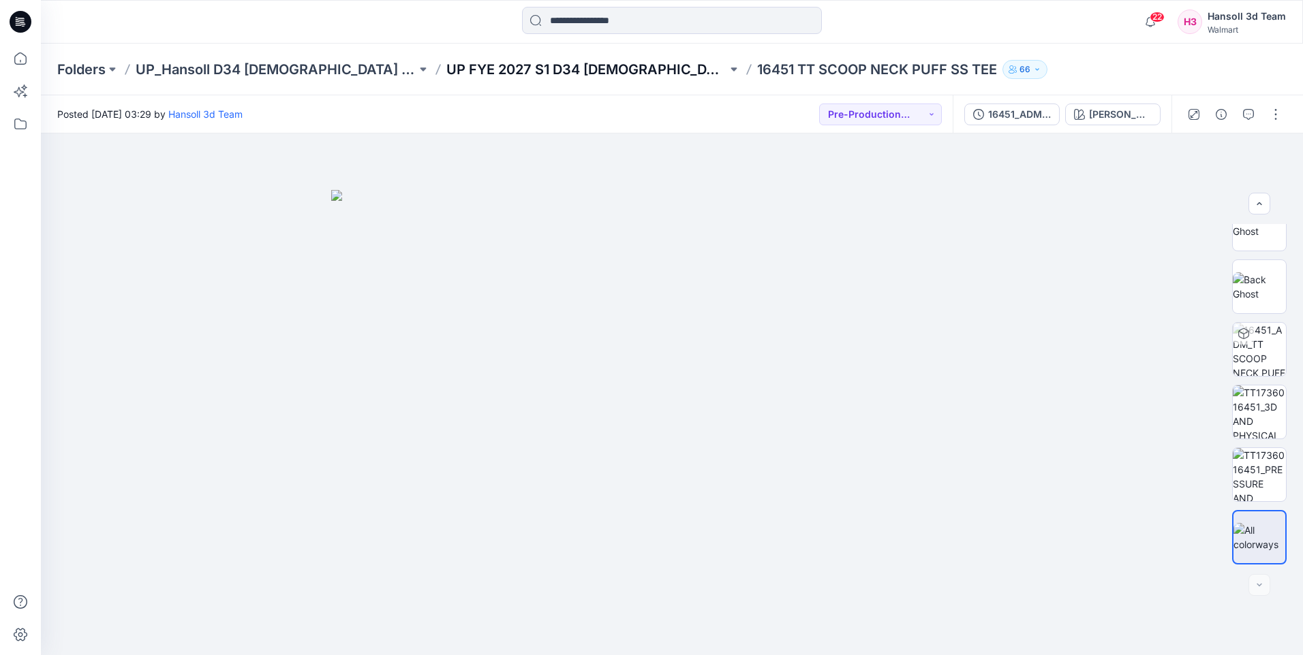
click at [564, 67] on p "UP FYE 2027 S1 D34 [DEMOGRAPHIC_DATA] Knit Tops" at bounding box center [586, 69] width 281 height 19
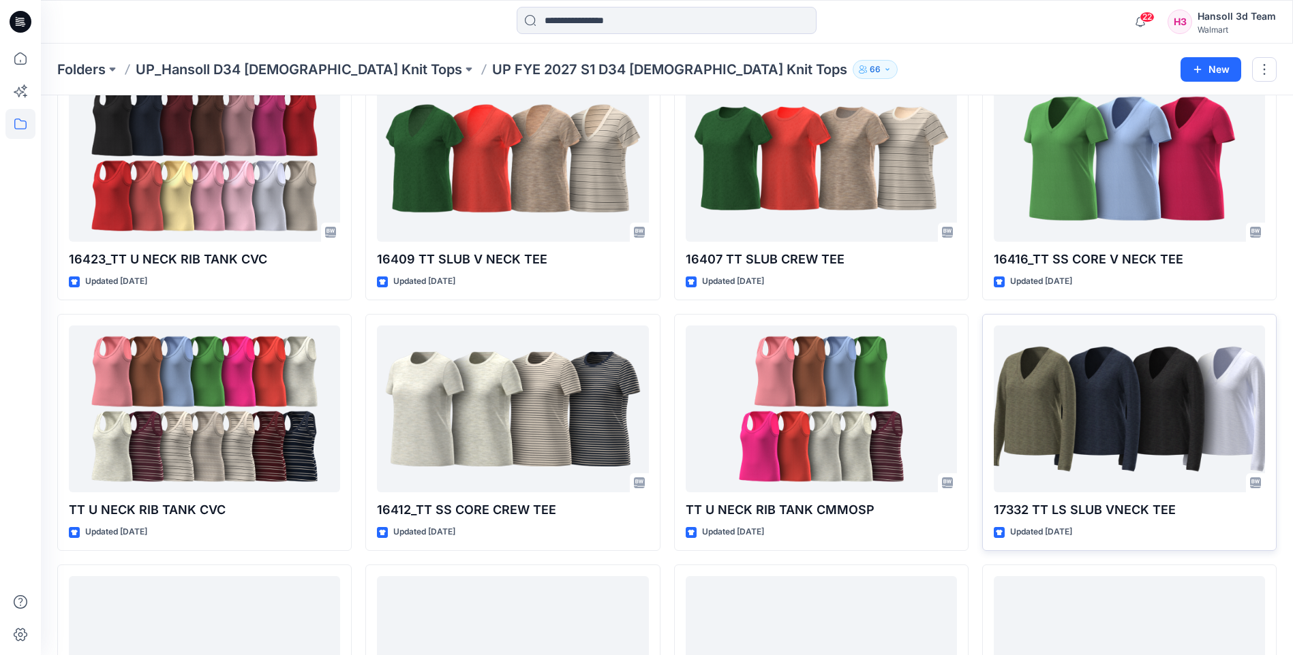
scroll to position [681, 0]
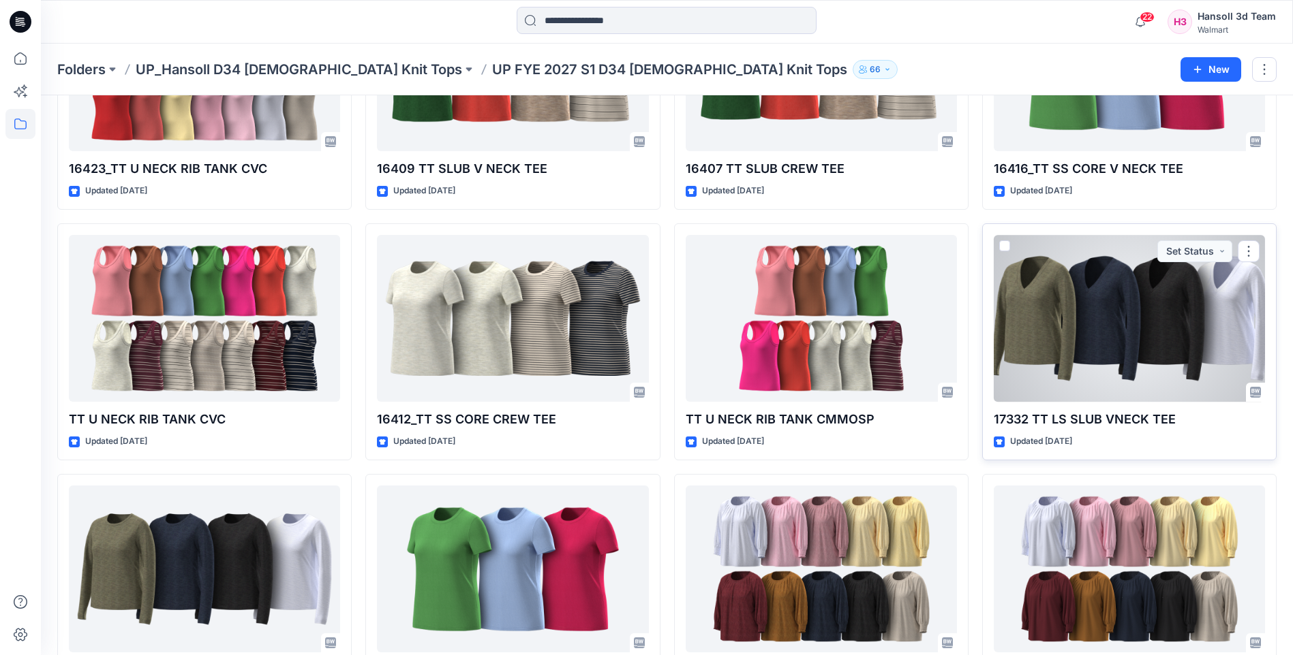
click at [1130, 328] on div at bounding box center [1128, 318] width 271 height 167
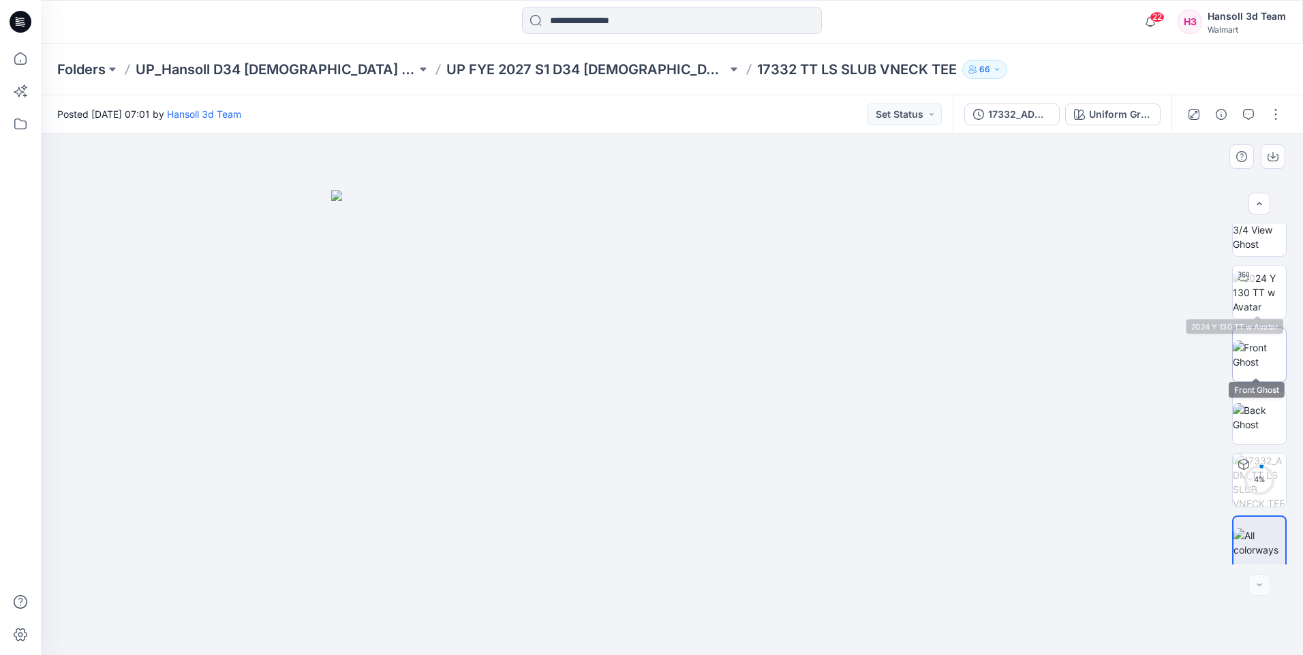
scroll to position [27, 0]
click at [1256, 525] on img at bounding box center [1259, 537] width 52 height 29
click at [1250, 346] on img at bounding box center [1259, 349] width 53 height 29
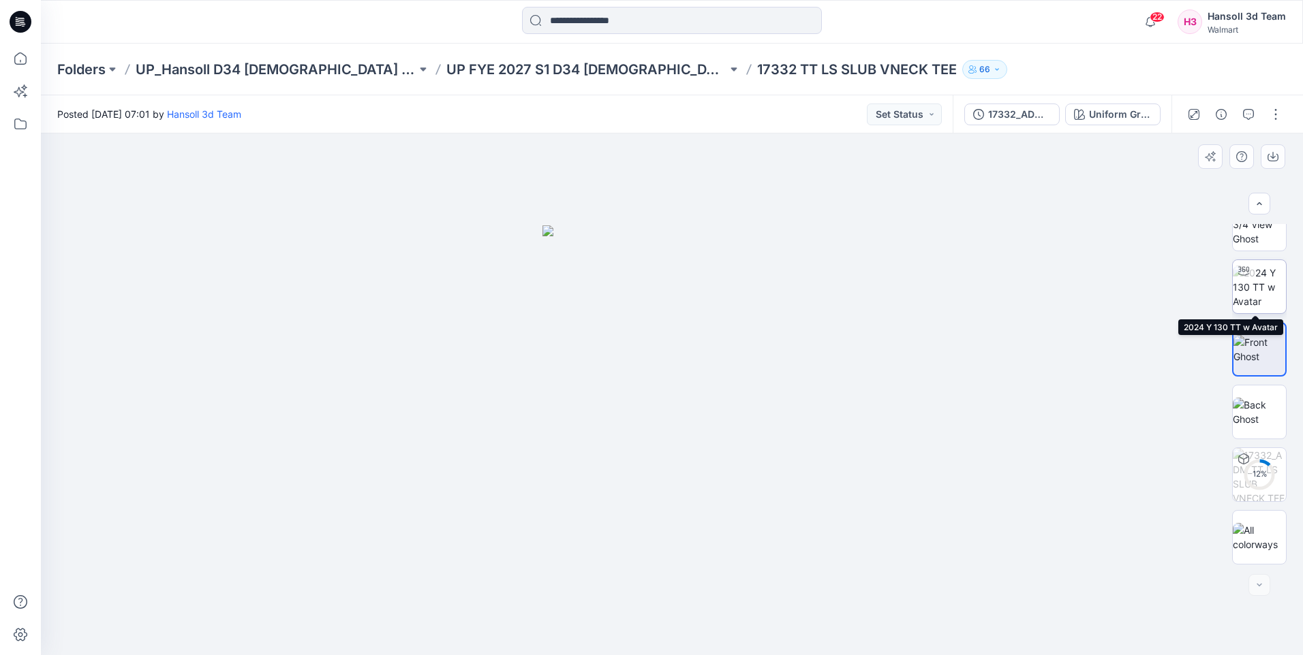
click at [1252, 288] on img at bounding box center [1259, 287] width 53 height 43
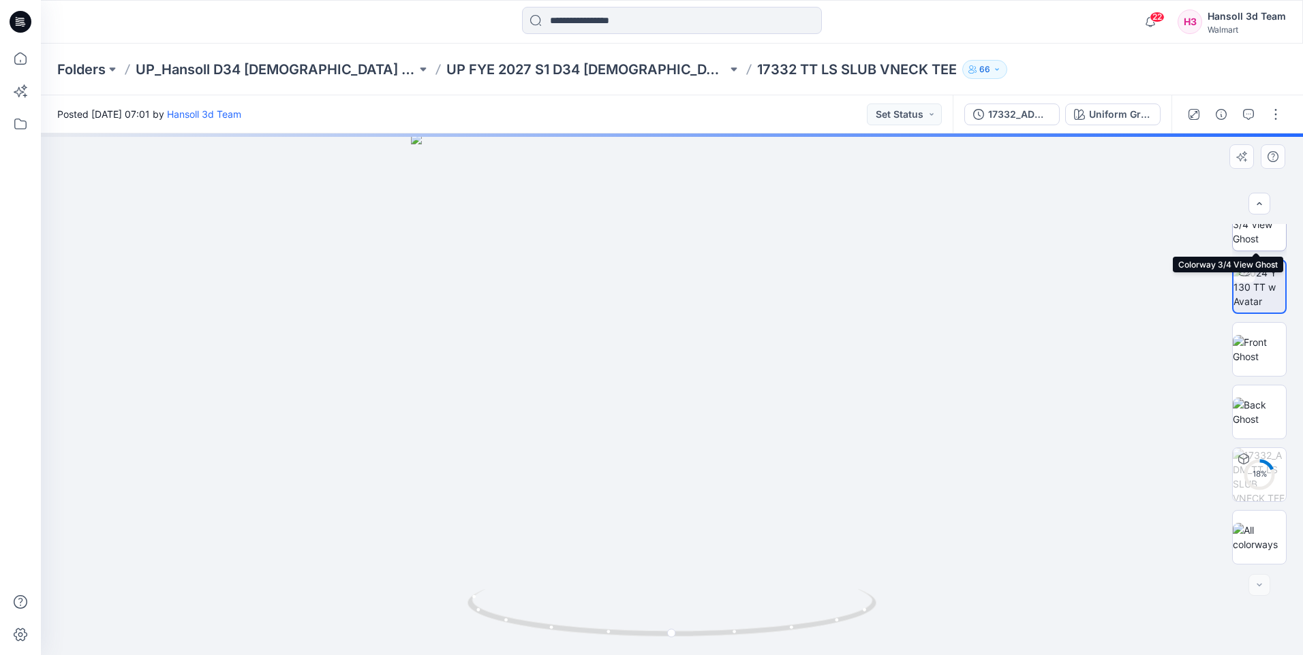
click at [1254, 236] on img at bounding box center [1259, 224] width 53 height 43
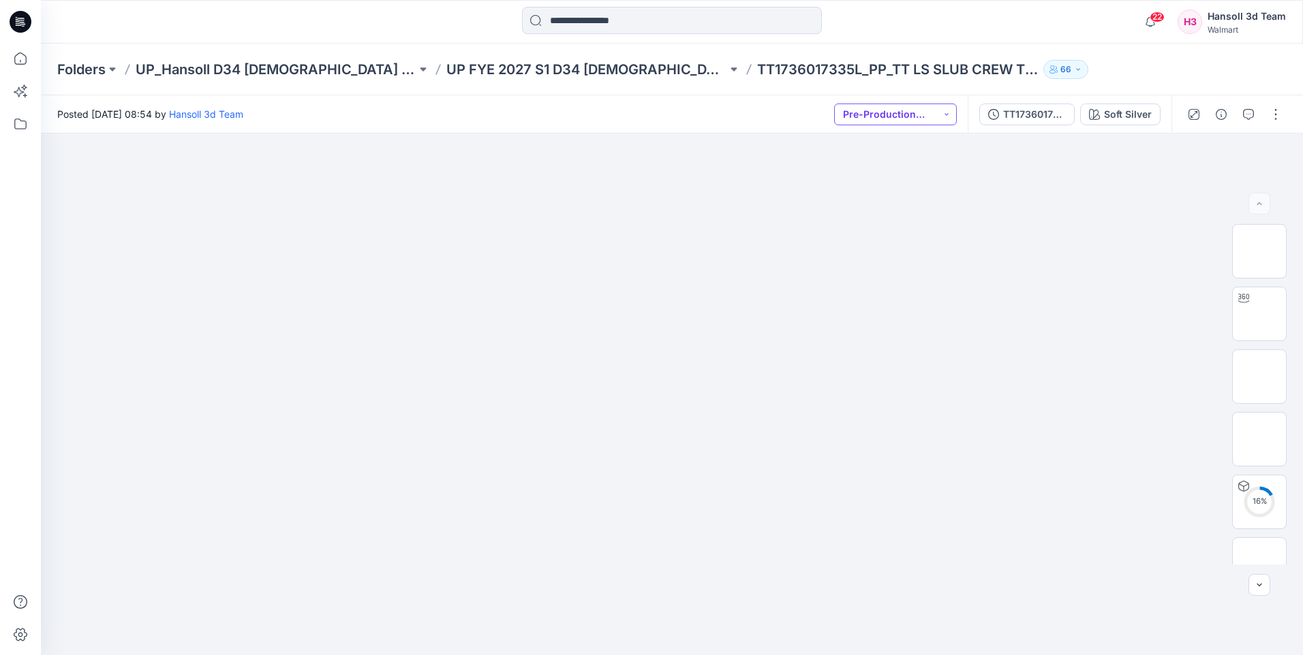
click at [900, 112] on button "Pre-Production Approved" at bounding box center [895, 115] width 123 height 22
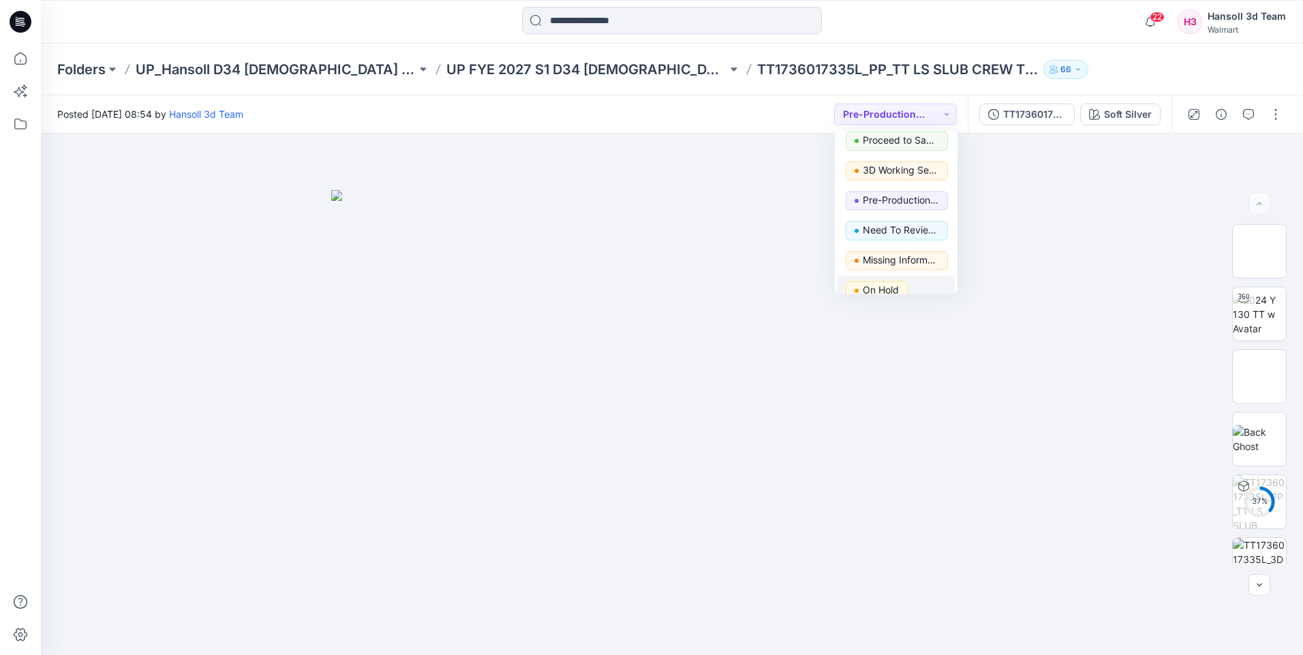
scroll to position [172, 0]
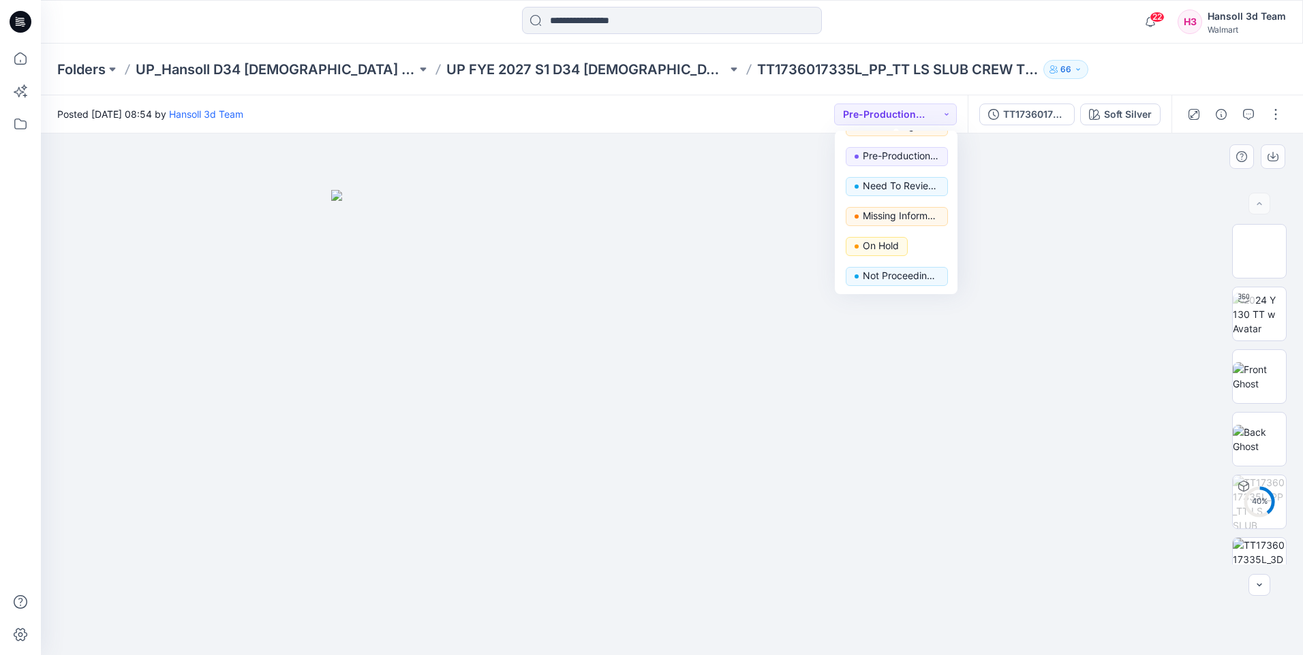
click at [512, 189] on div at bounding box center [672, 395] width 1262 height 522
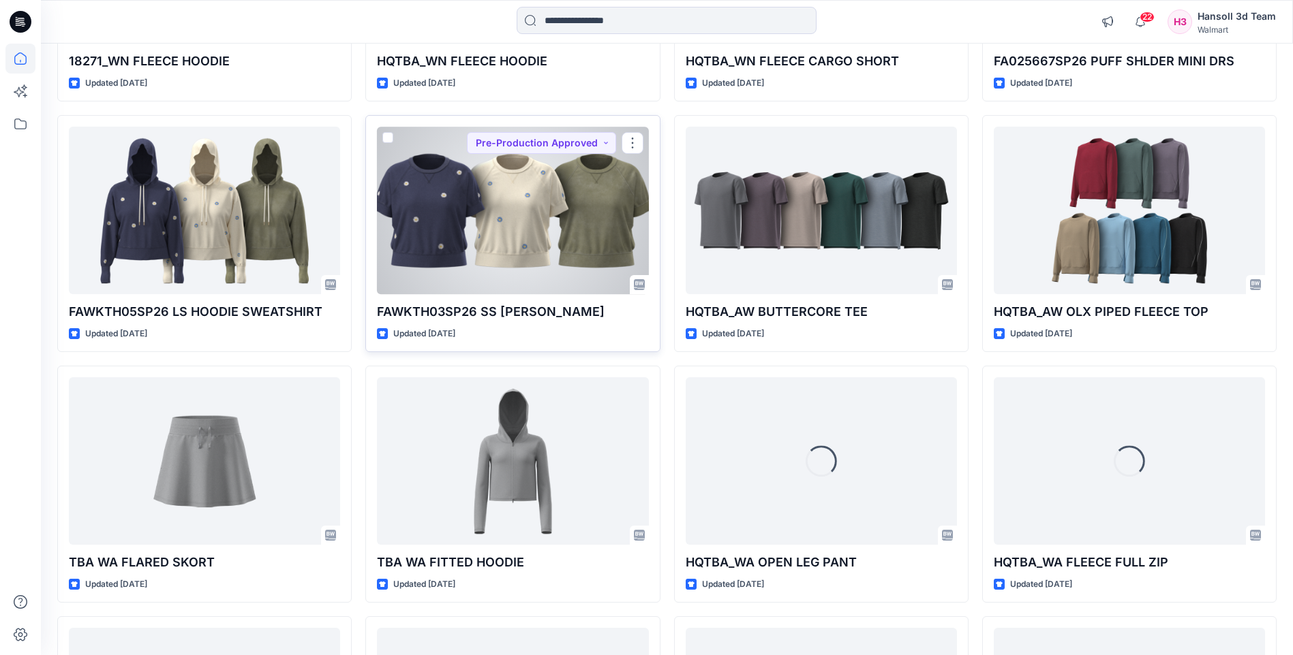
scroll to position [3621, 0]
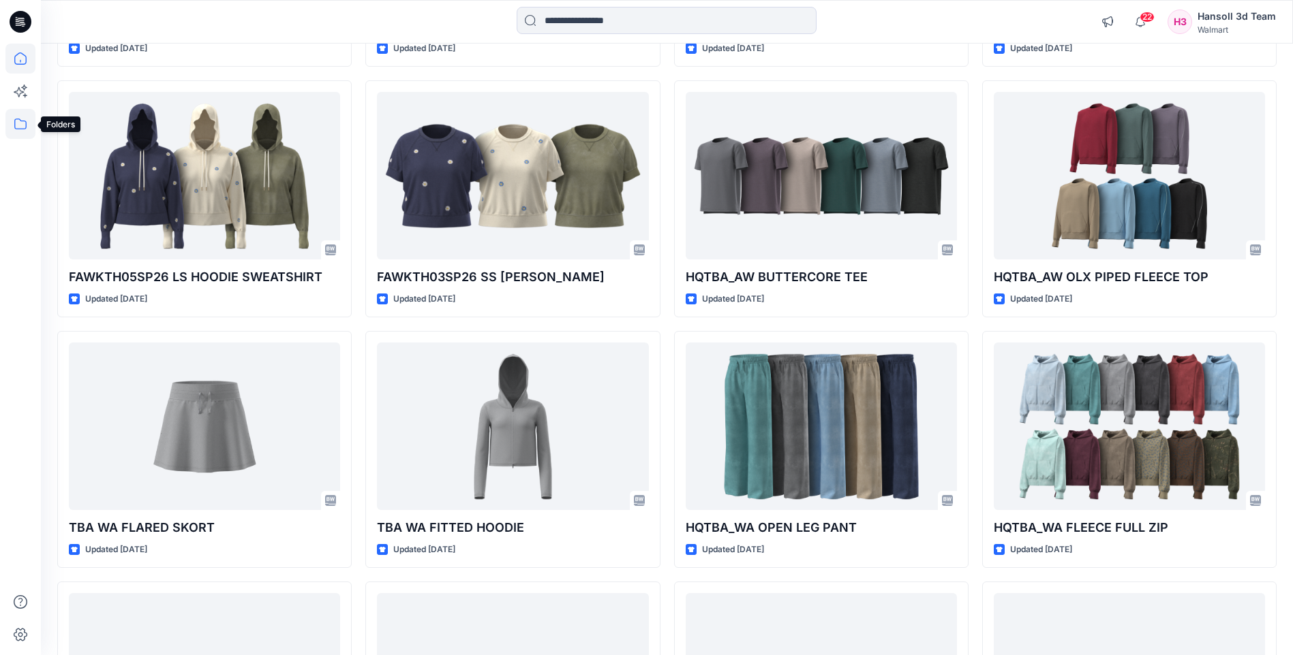
click at [16, 120] on icon at bounding box center [20, 124] width 30 height 30
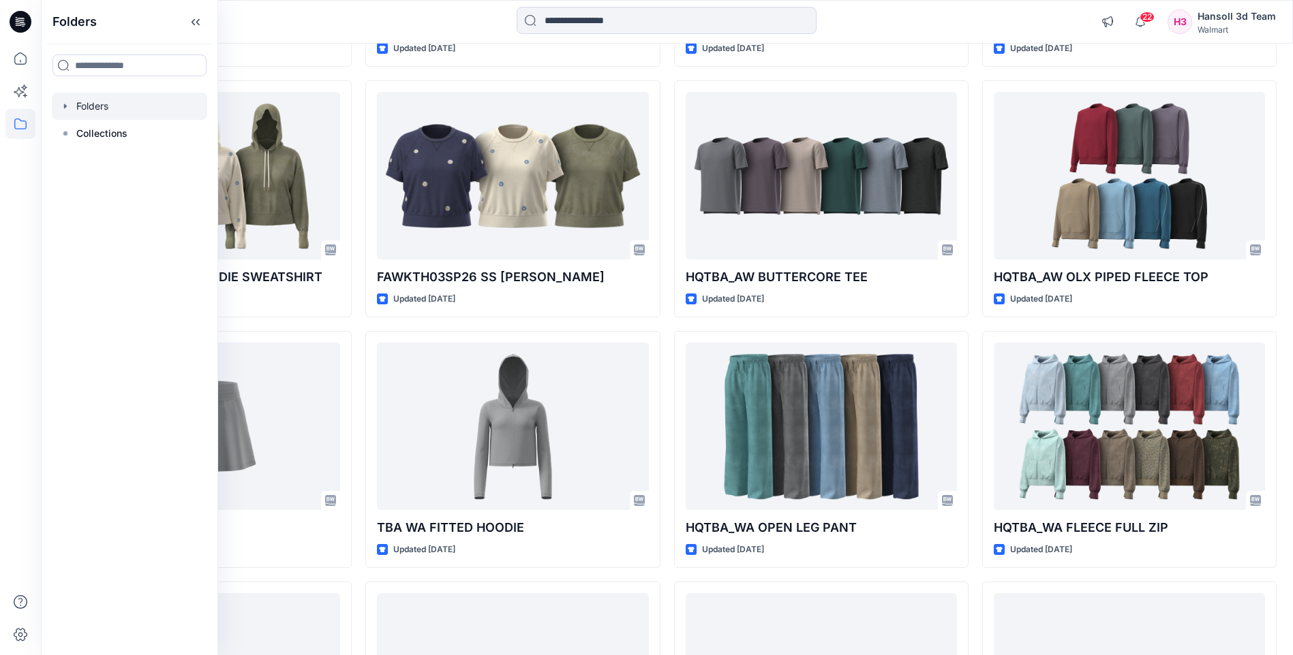
click at [78, 102] on div at bounding box center [129, 106] width 155 height 27
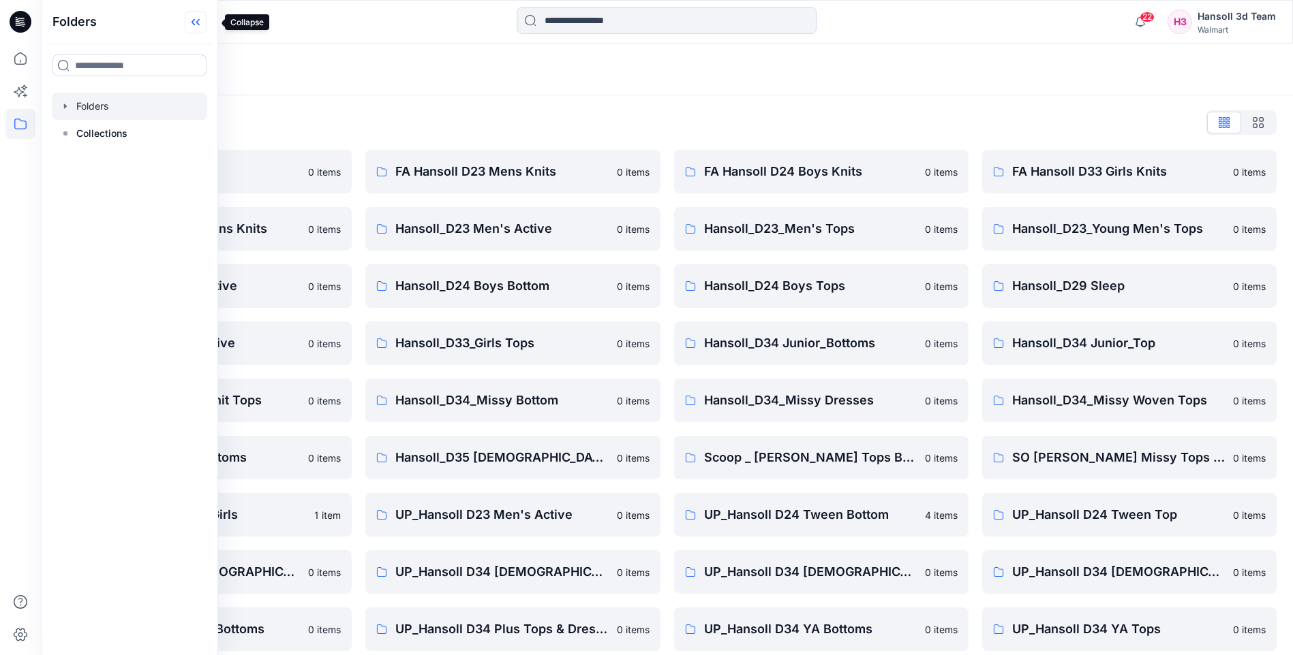
click at [206, 28] on icon at bounding box center [196, 22] width 22 height 22
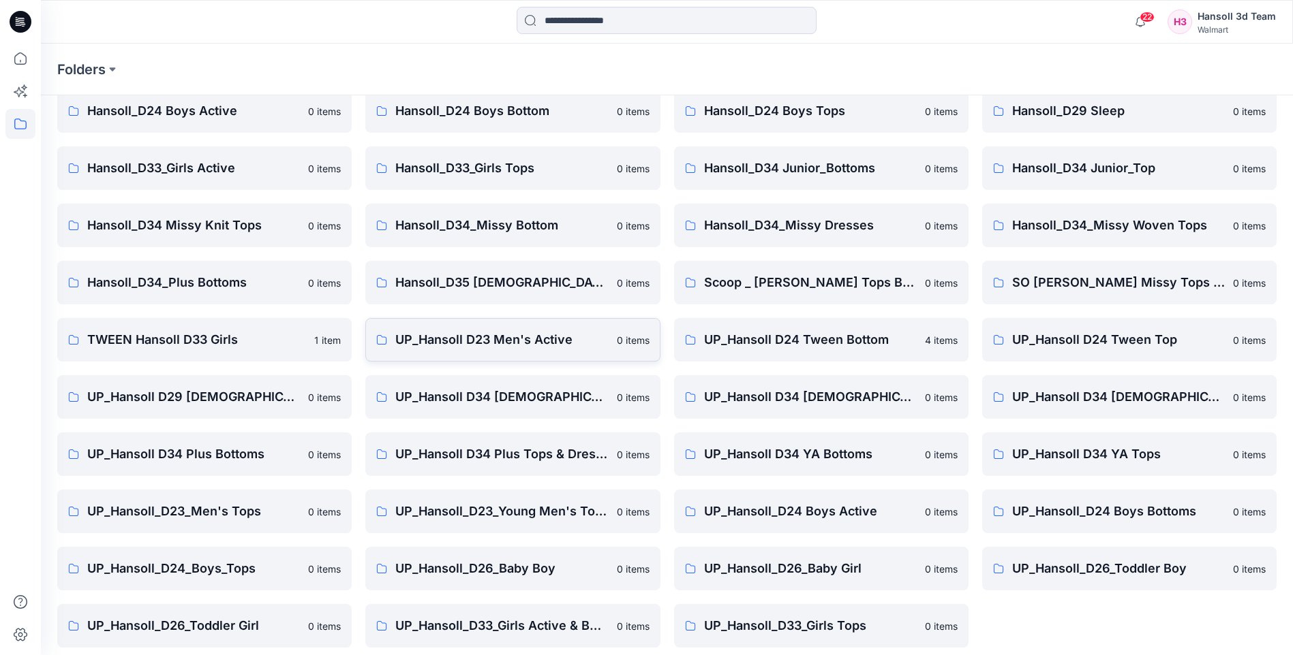
scroll to position [184, 0]
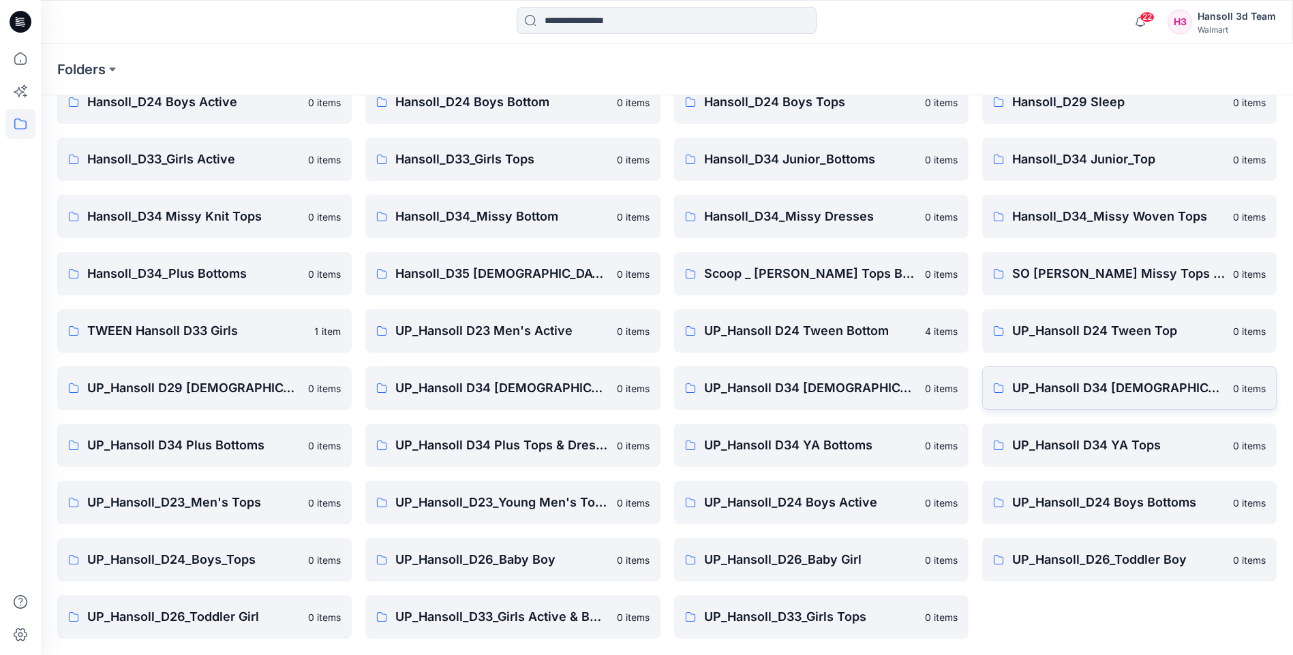
click at [1053, 389] on p "UP_Hansoll D34 [DEMOGRAPHIC_DATA] Knit Tops" at bounding box center [1118, 388] width 213 height 19
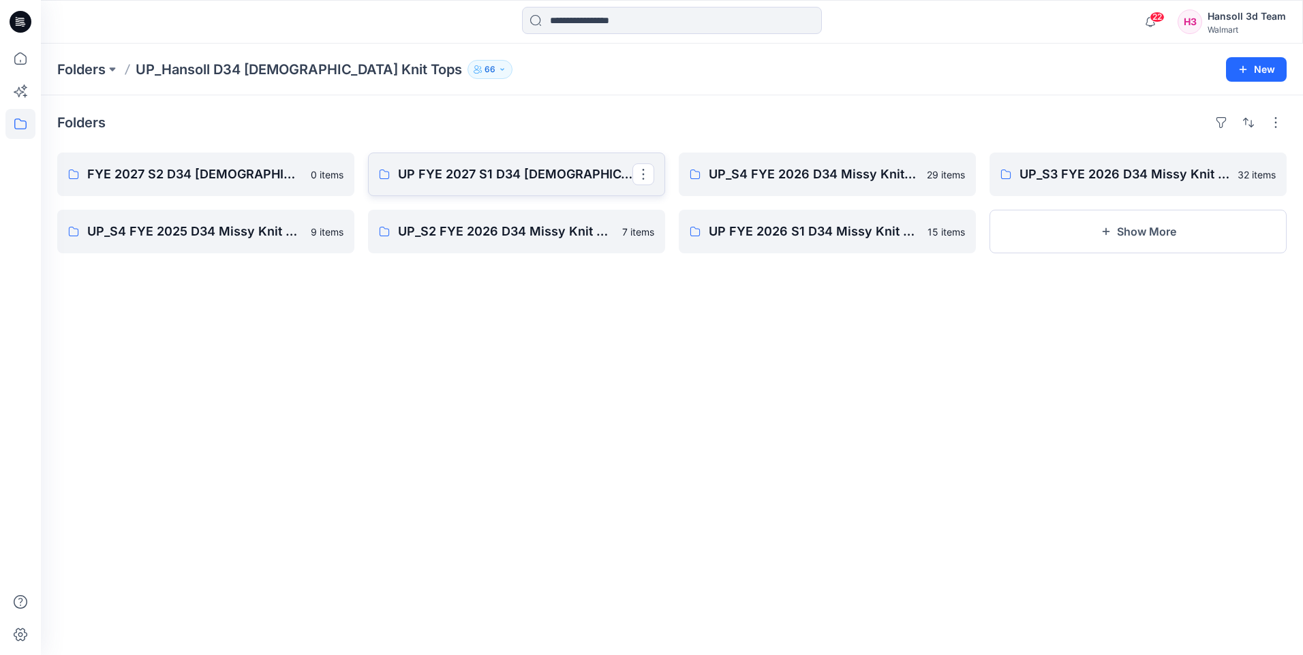
click at [538, 176] on p "UP FYE 2027 S1 D34 [DEMOGRAPHIC_DATA] Knit Tops" at bounding box center [515, 174] width 234 height 19
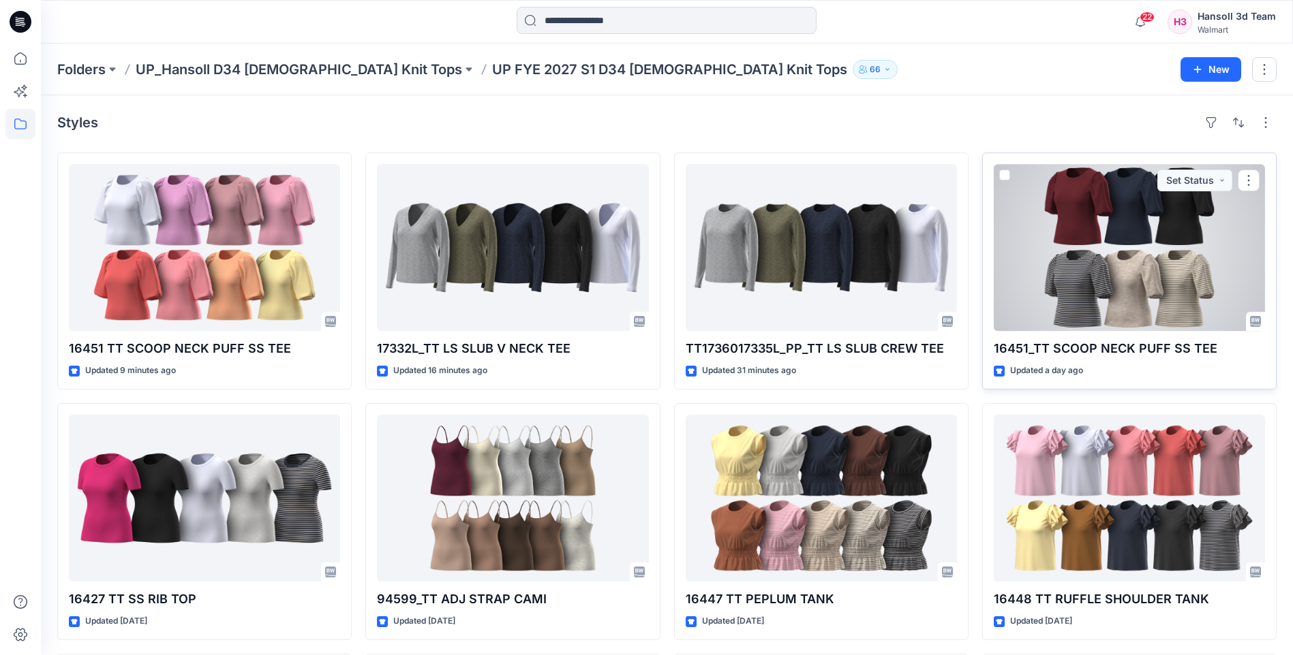
click at [1133, 343] on p "16451_TT SCOOP NECK PUFF SS TEE" at bounding box center [1128, 348] width 271 height 19
click at [1126, 287] on div at bounding box center [1128, 247] width 271 height 167
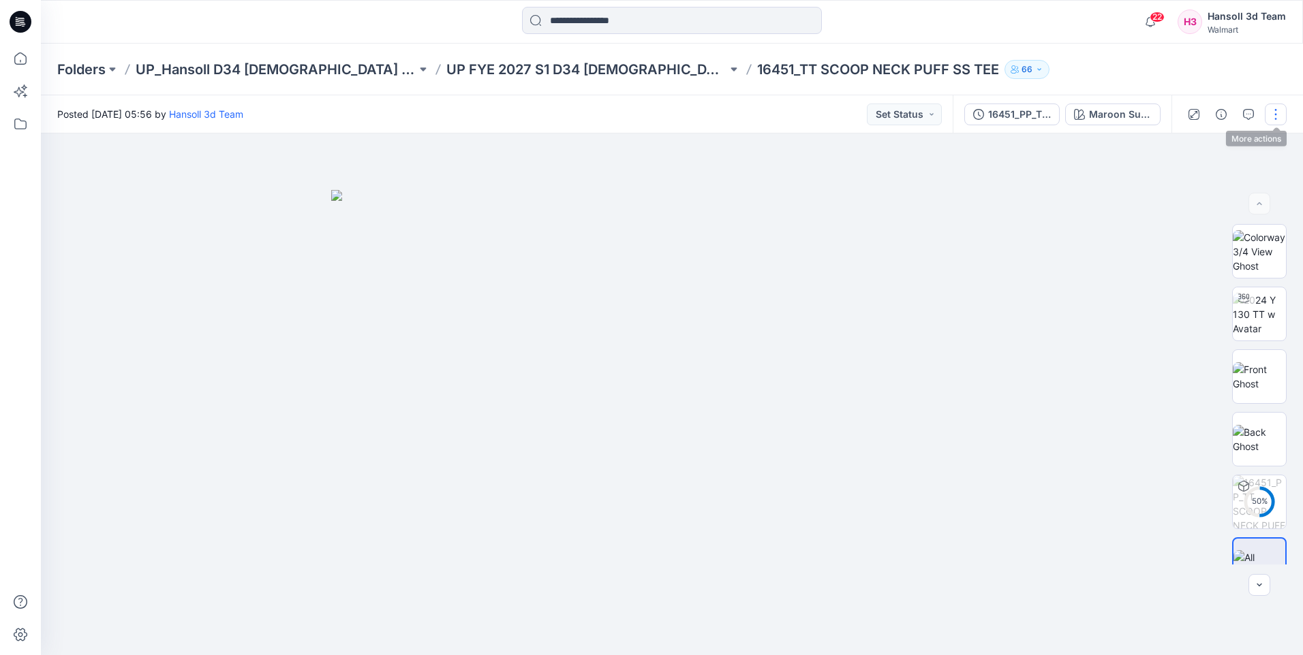
click at [1274, 118] on button "button" at bounding box center [1276, 115] width 22 height 22
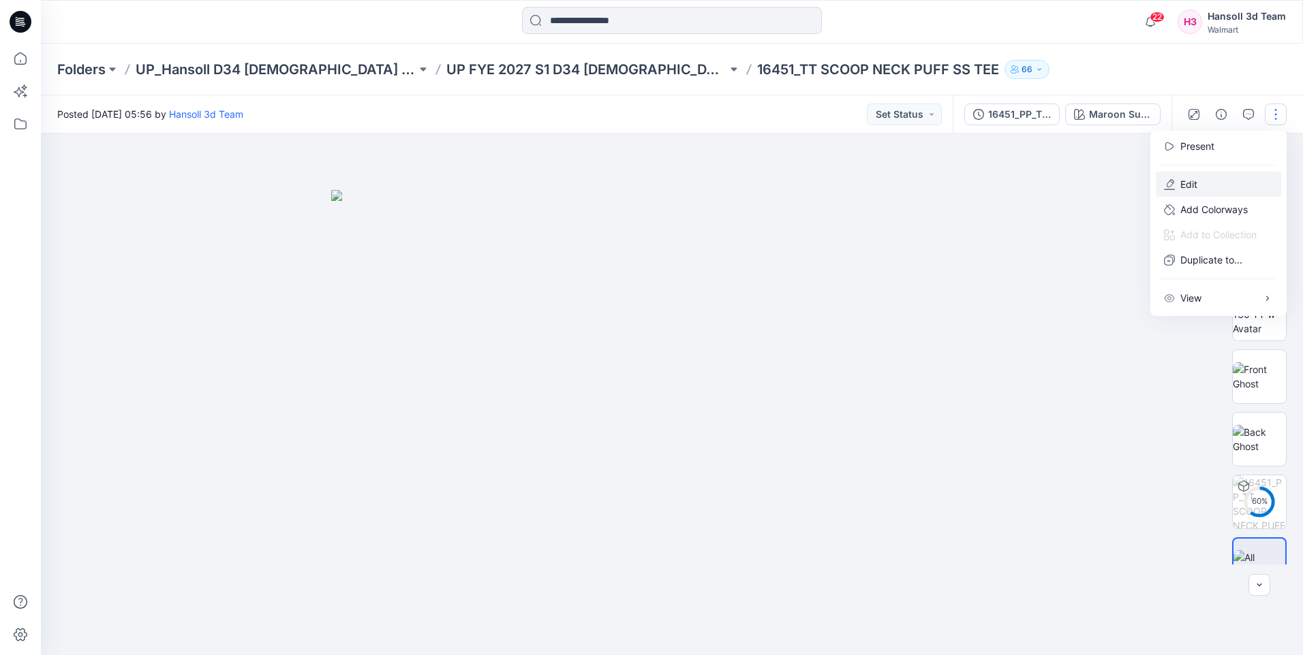
click at [1223, 184] on button "Edit" at bounding box center [1218, 184] width 125 height 25
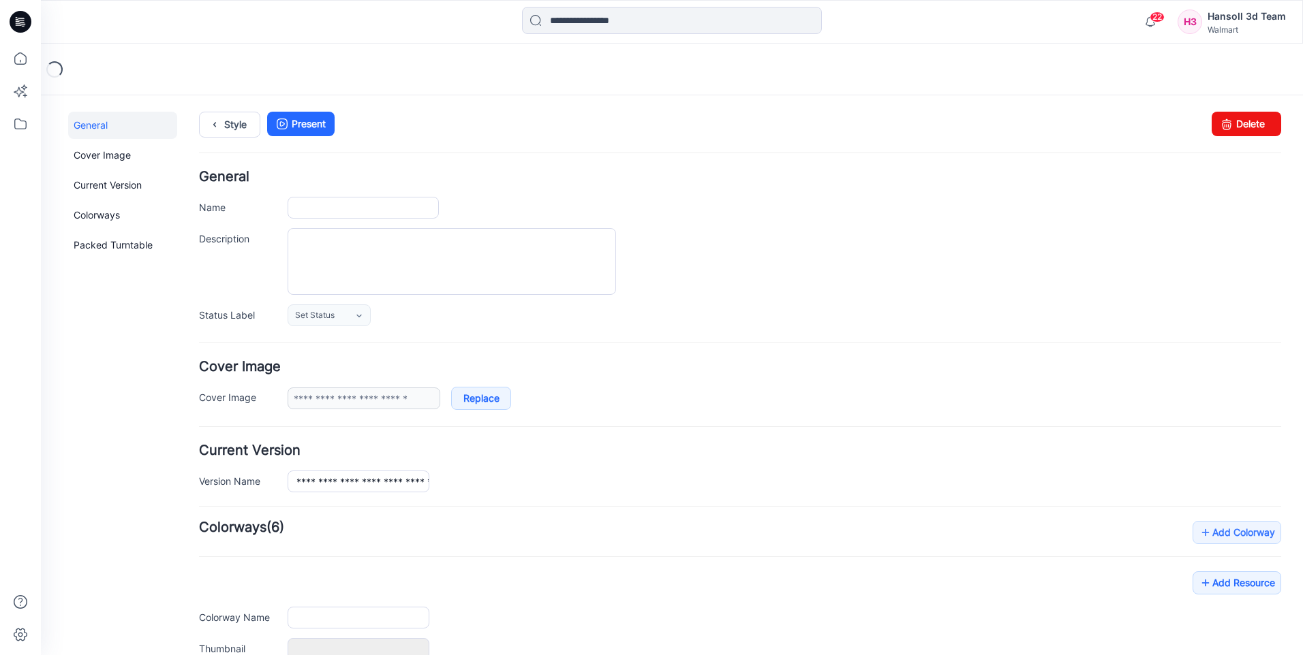
type input "**********"
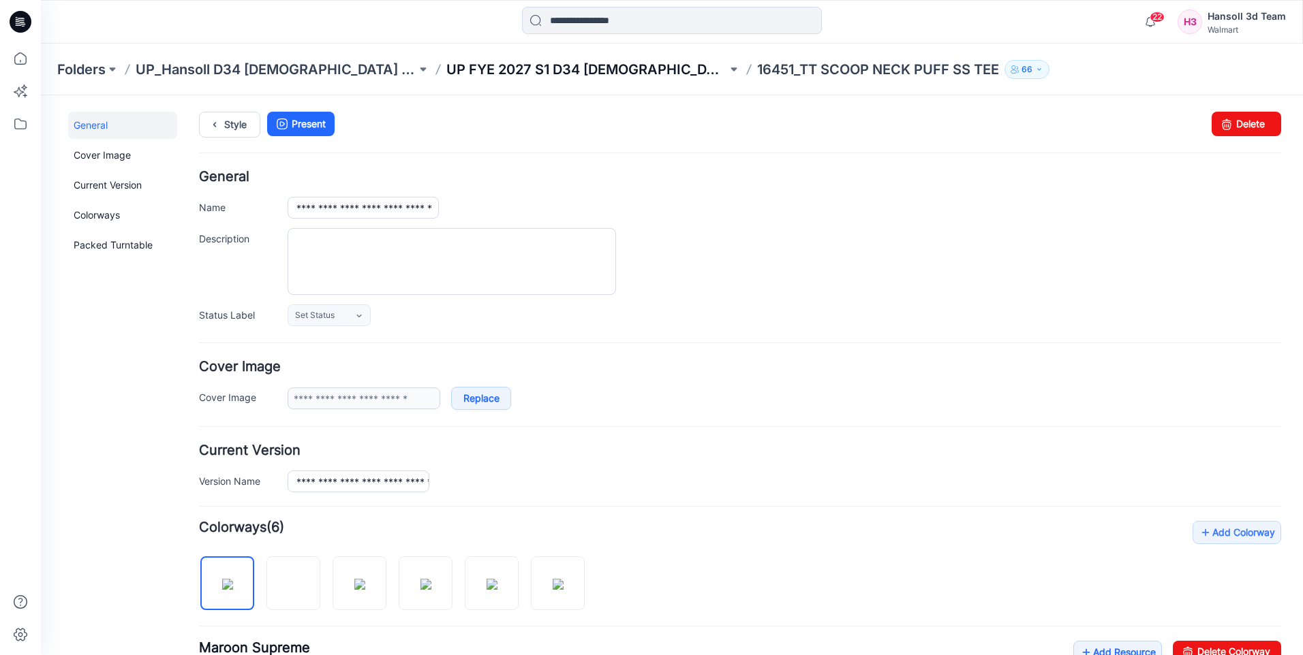
click at [472, 69] on p "UP FYE 2027 S1 D34 [DEMOGRAPHIC_DATA] Knit Tops" at bounding box center [586, 69] width 281 height 19
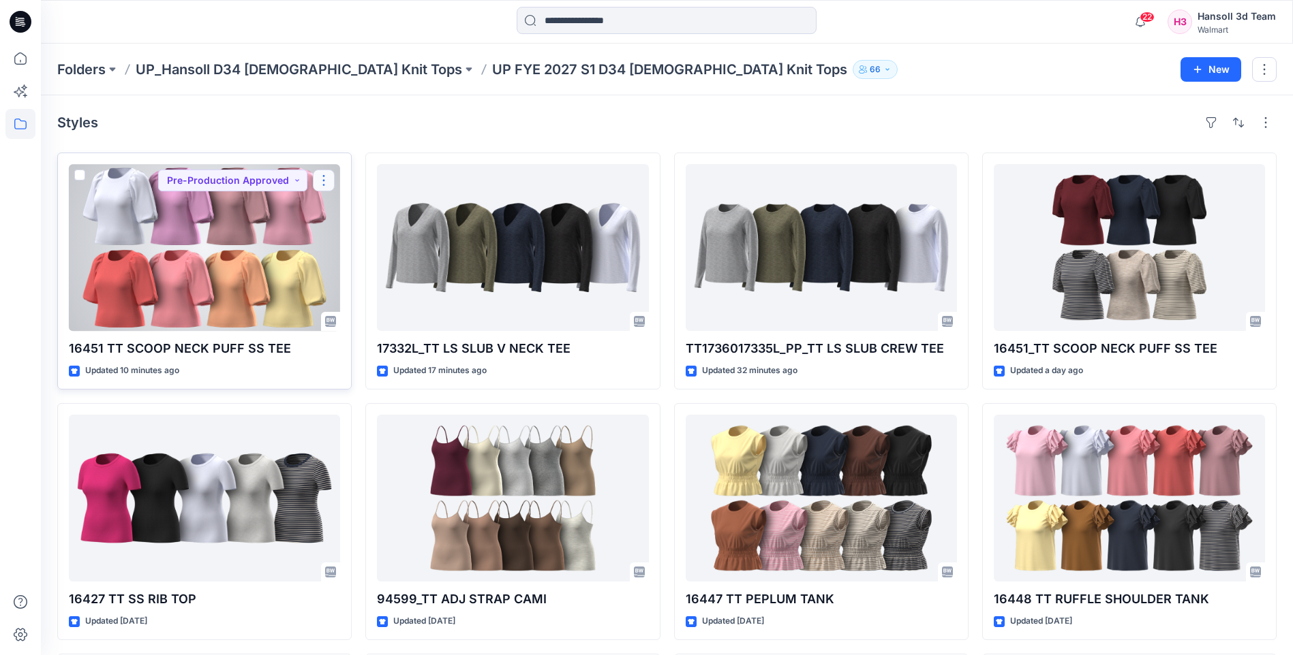
drag, startPoint x: 328, startPoint y: 192, endPoint x: 322, endPoint y: 187, distance: 8.2
click at [322, 187] on button "button" at bounding box center [324, 181] width 22 height 22
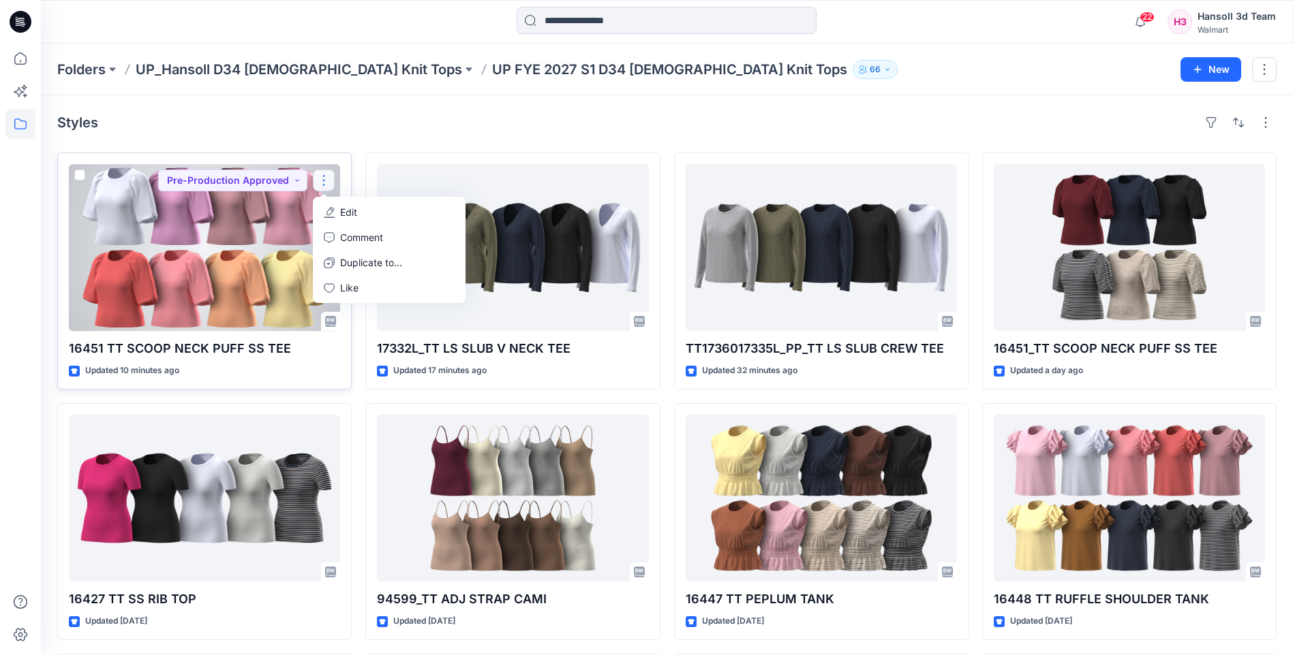
click at [322, 186] on button "button" at bounding box center [324, 181] width 22 height 22
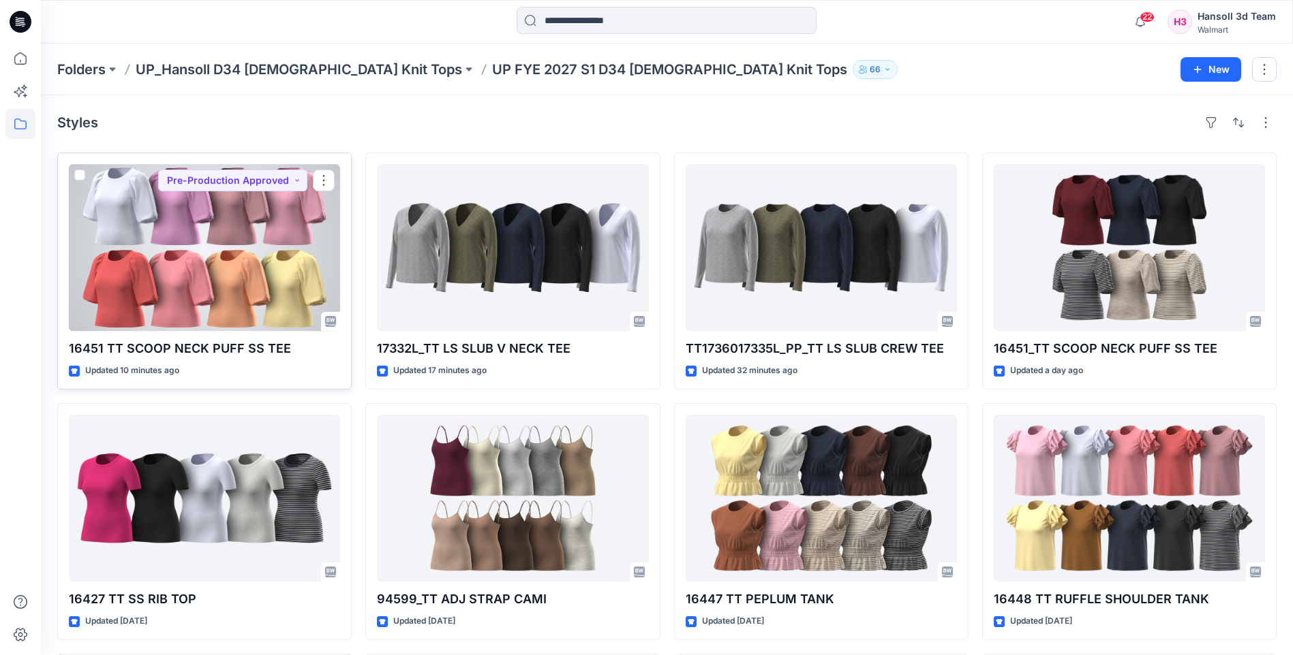
click at [216, 343] on p "16451 TT SCOOP NECK PUFF SS TEE" at bounding box center [204, 348] width 271 height 19
click at [216, 307] on div at bounding box center [204, 247] width 271 height 167
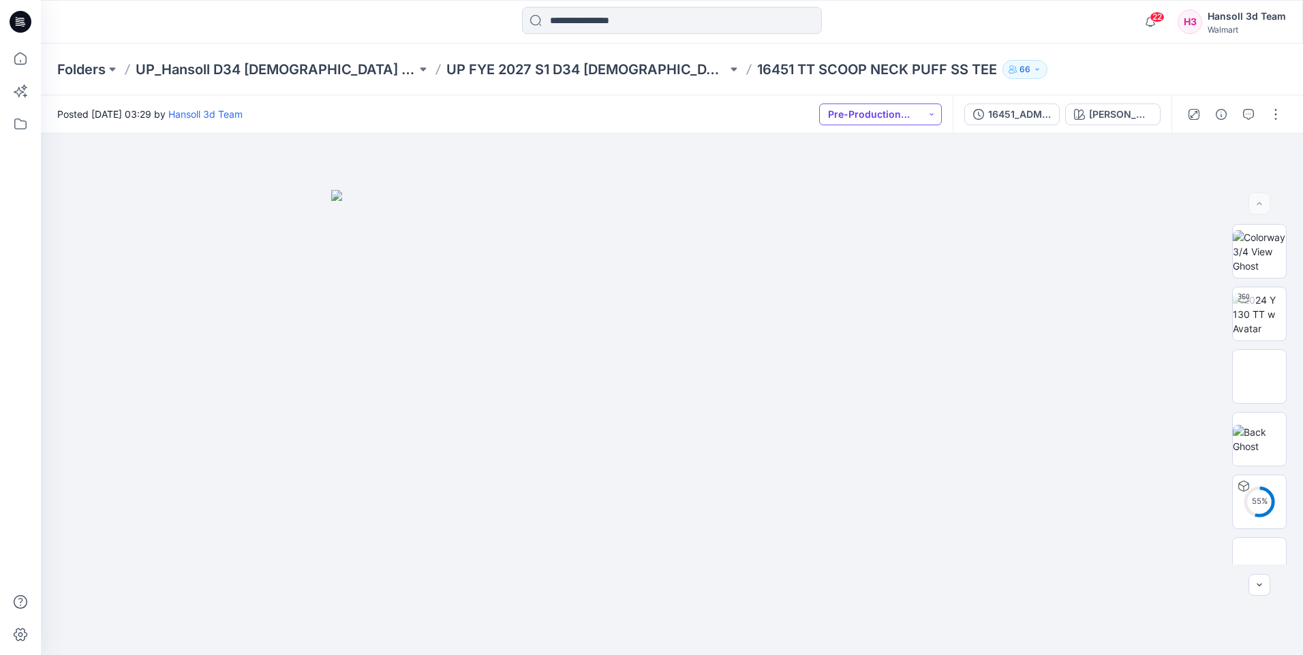
click at [929, 121] on button "Pre-Production Approved" at bounding box center [880, 115] width 123 height 22
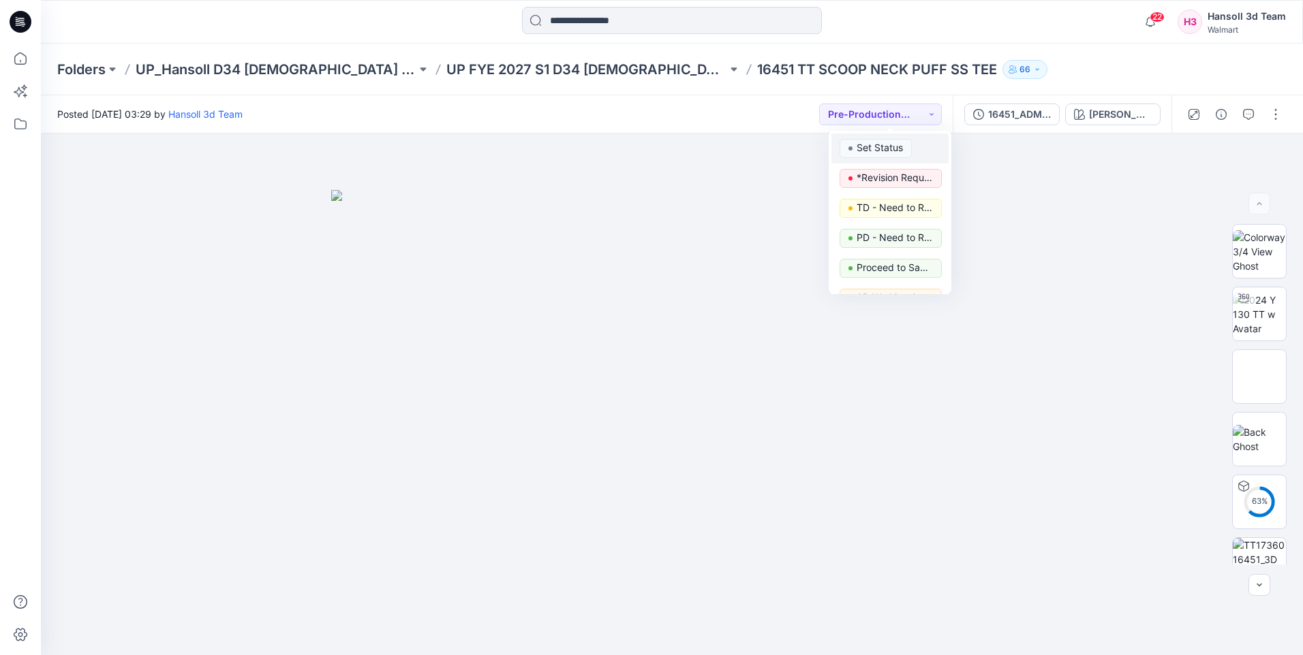
click at [899, 146] on p "Set Status" at bounding box center [880, 148] width 46 height 18
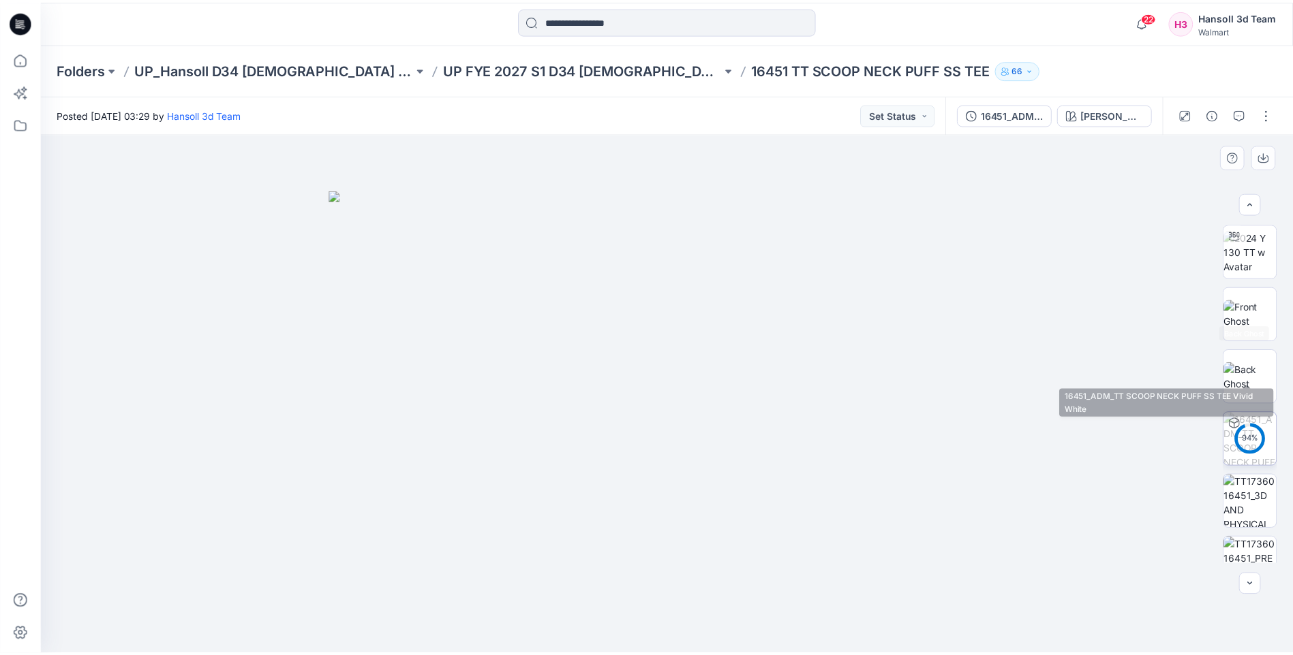
scroll to position [153, 0]
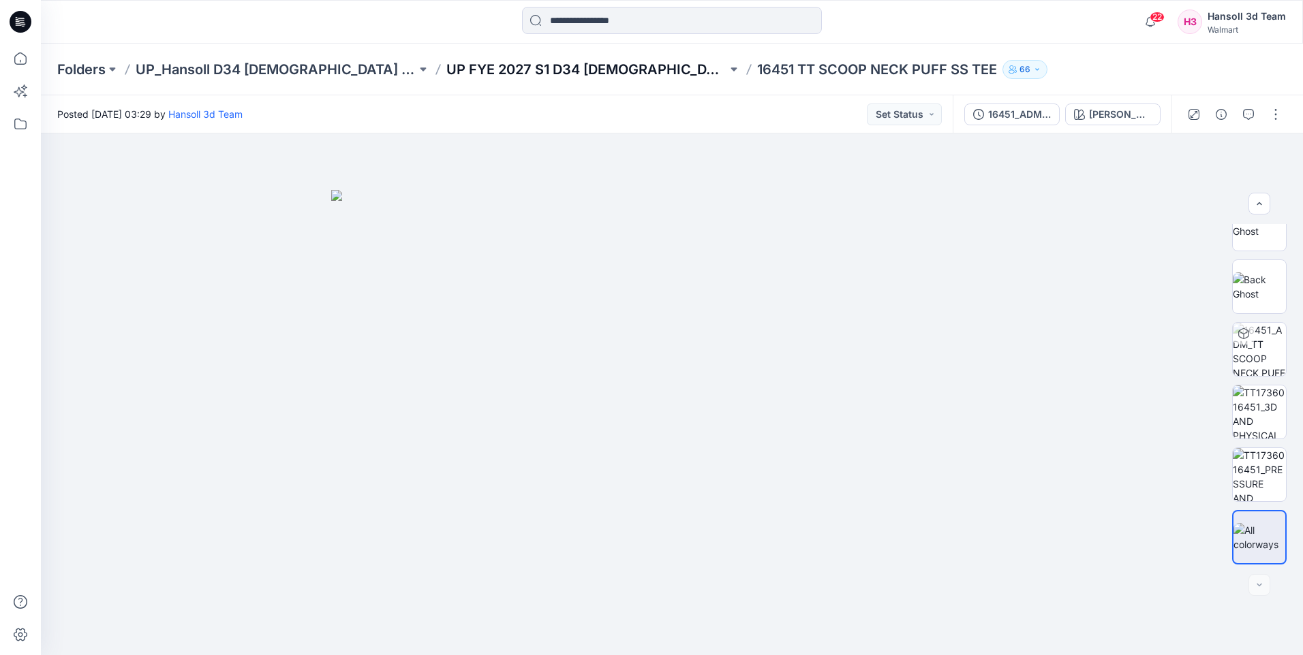
click at [474, 72] on p "UP FYE 2027 S1 D34 [DEMOGRAPHIC_DATA] Knit Tops" at bounding box center [586, 69] width 281 height 19
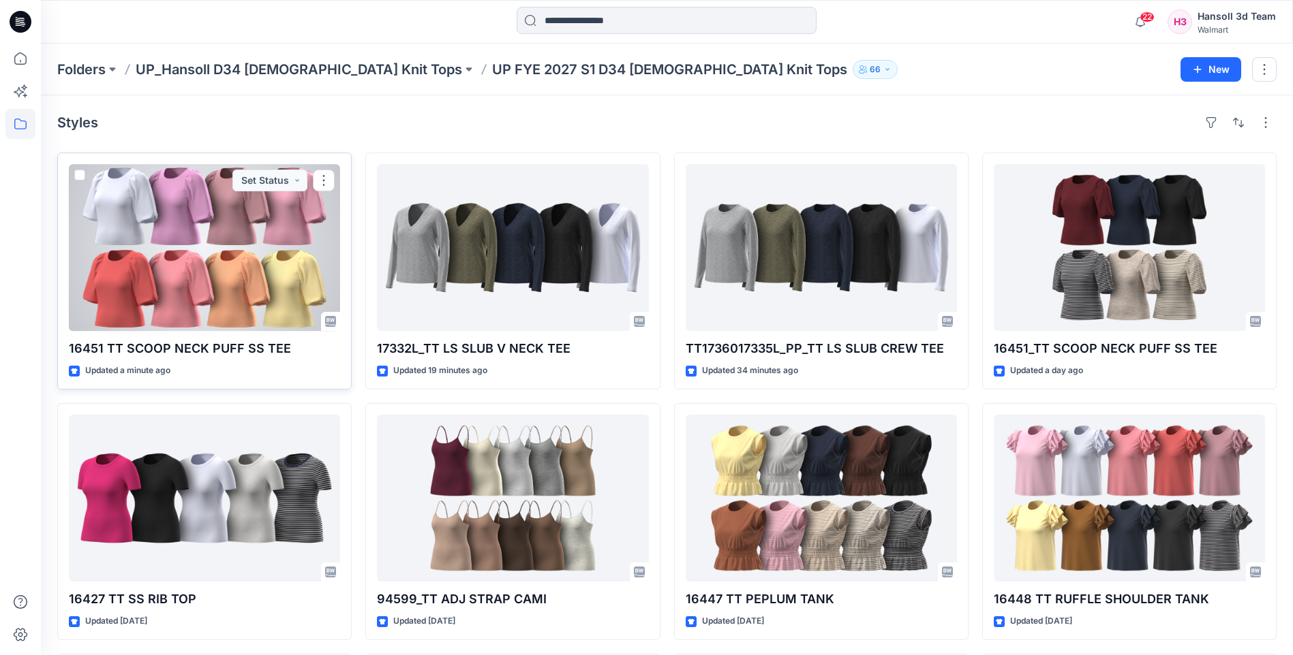
click at [248, 246] on div at bounding box center [204, 247] width 271 height 167
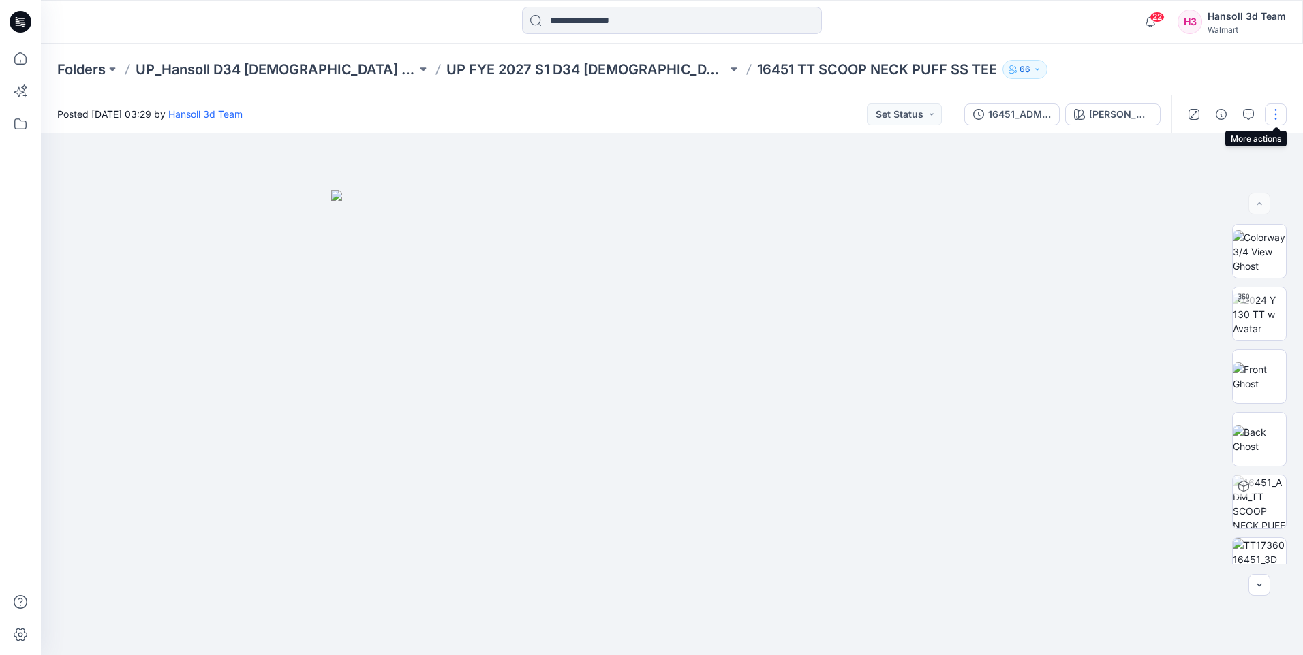
click at [1274, 121] on button "button" at bounding box center [1276, 115] width 22 height 22
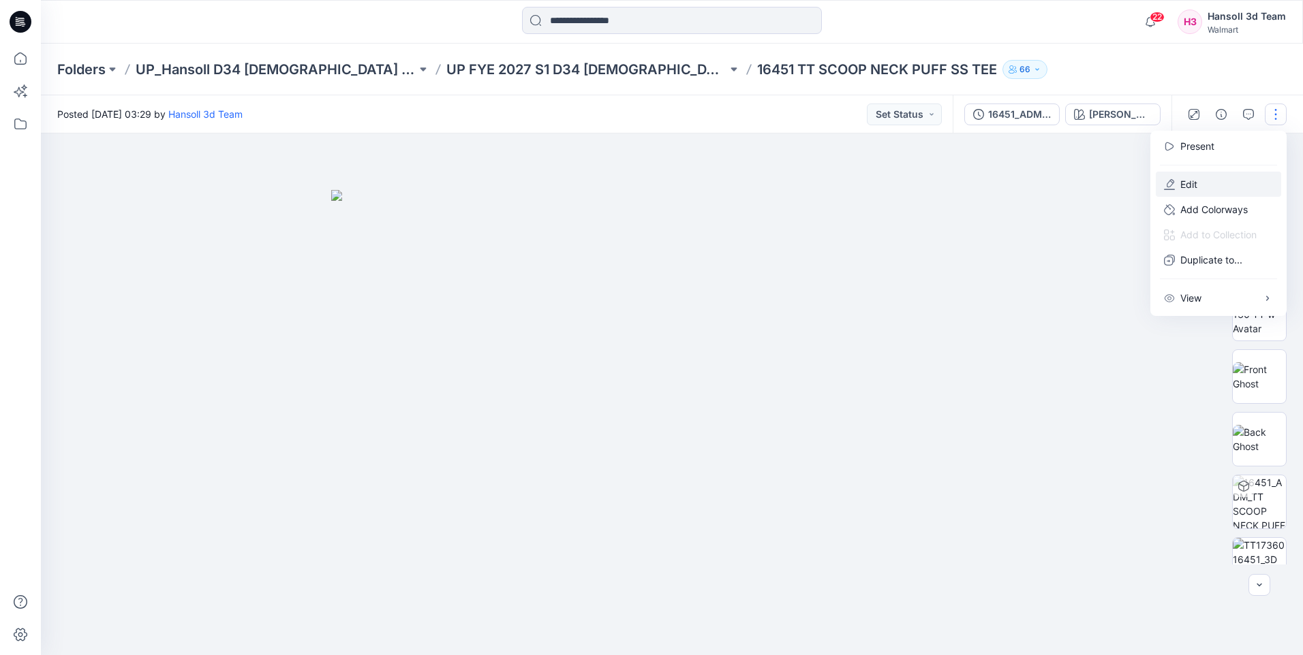
click at [1177, 181] on button "Edit" at bounding box center [1218, 184] width 125 height 25
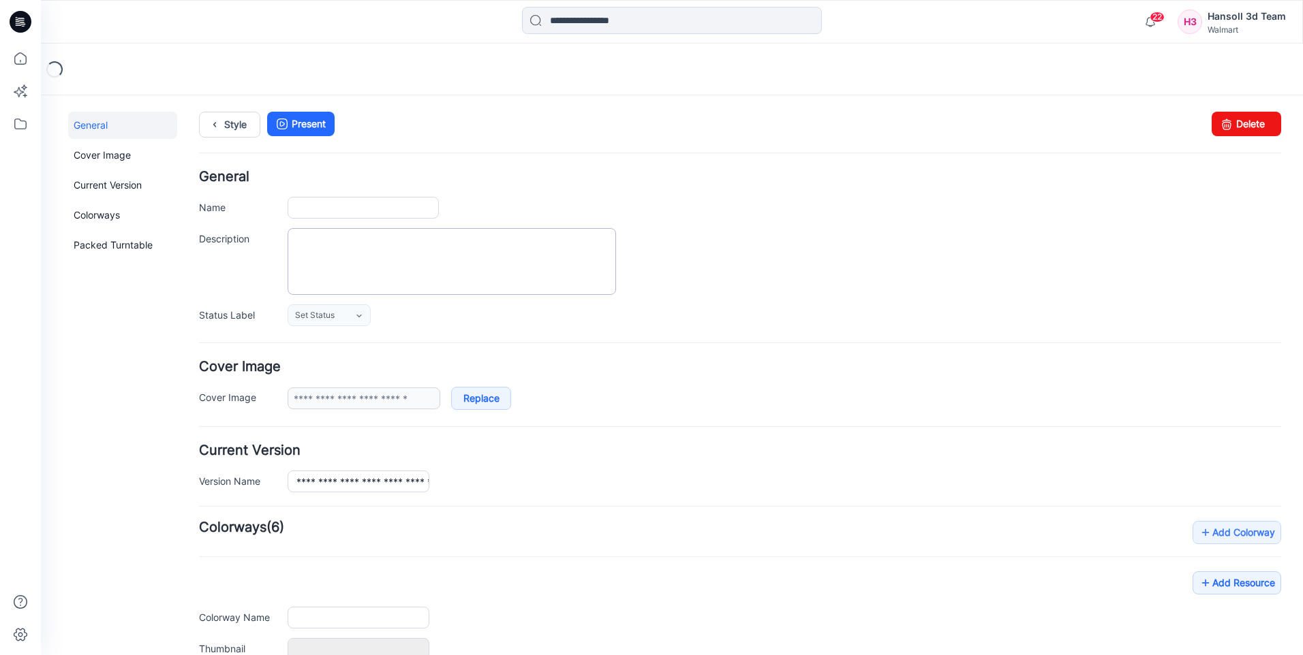
type input "**********"
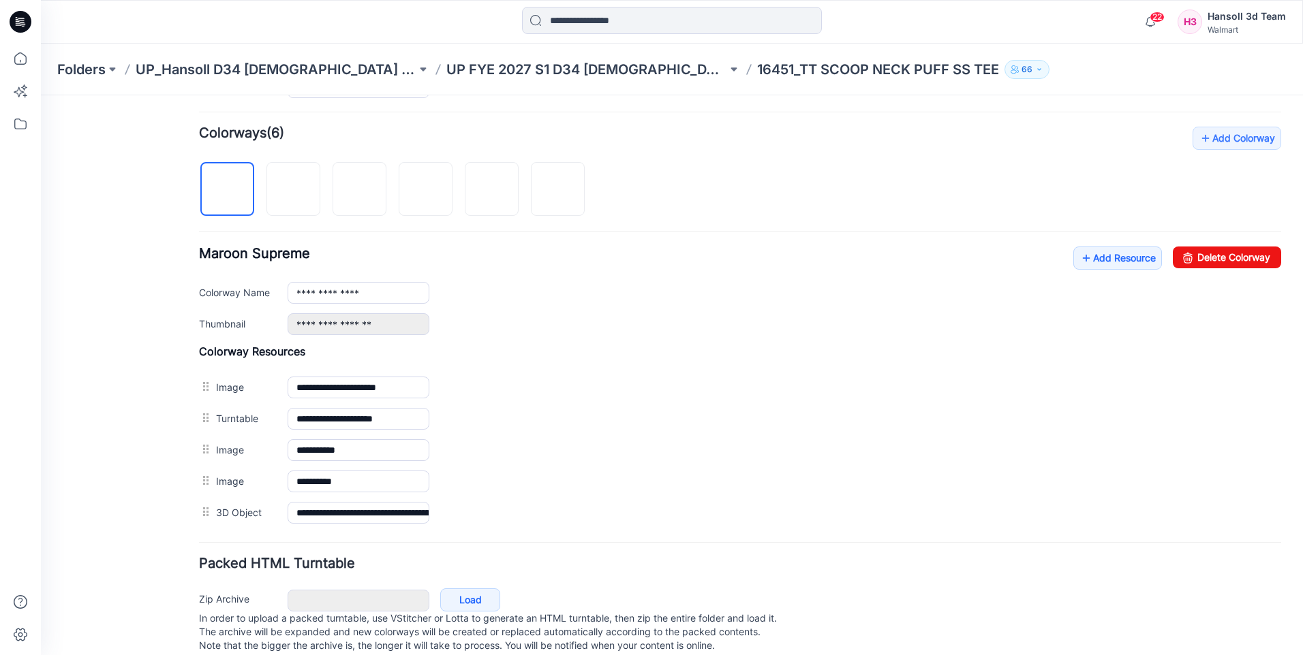
scroll to position [409, 0]
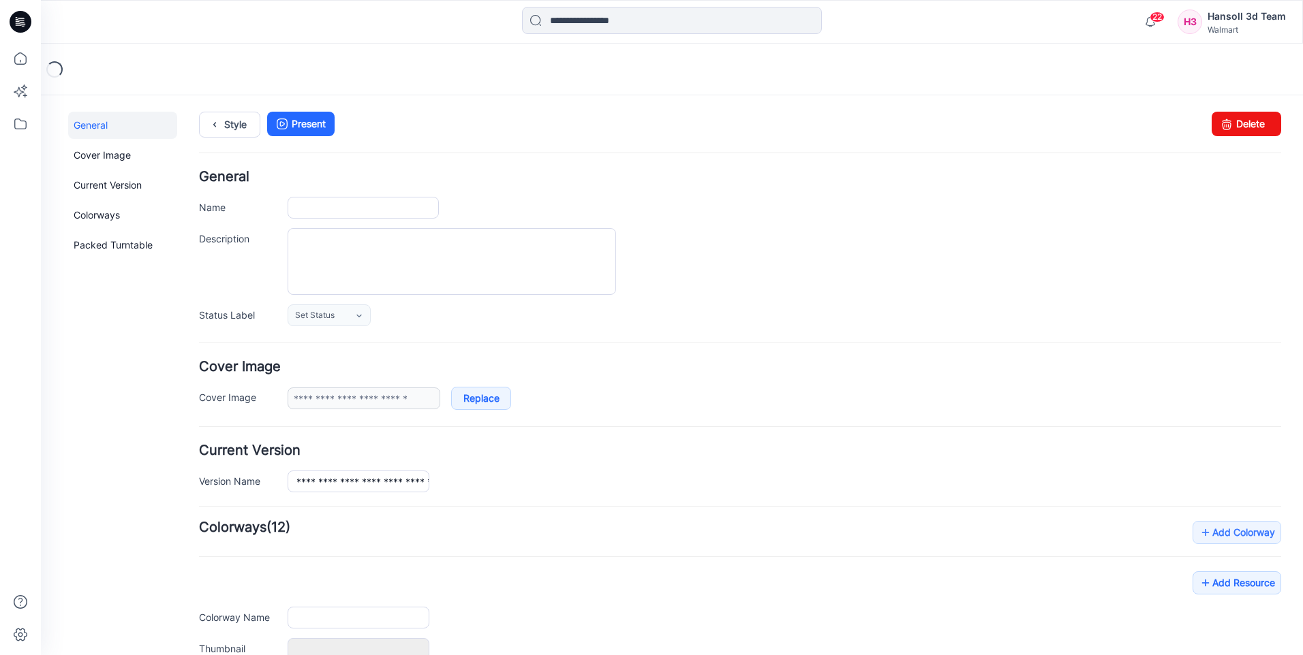
type input "**********"
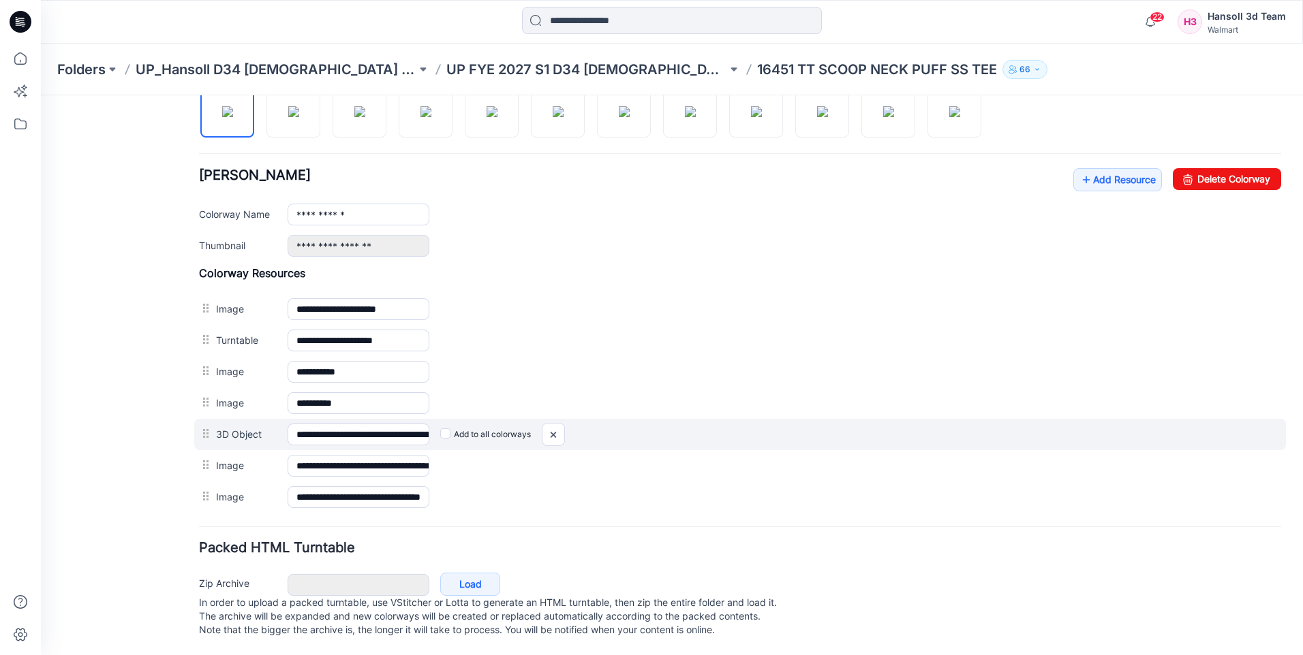
scroll to position [487, 0]
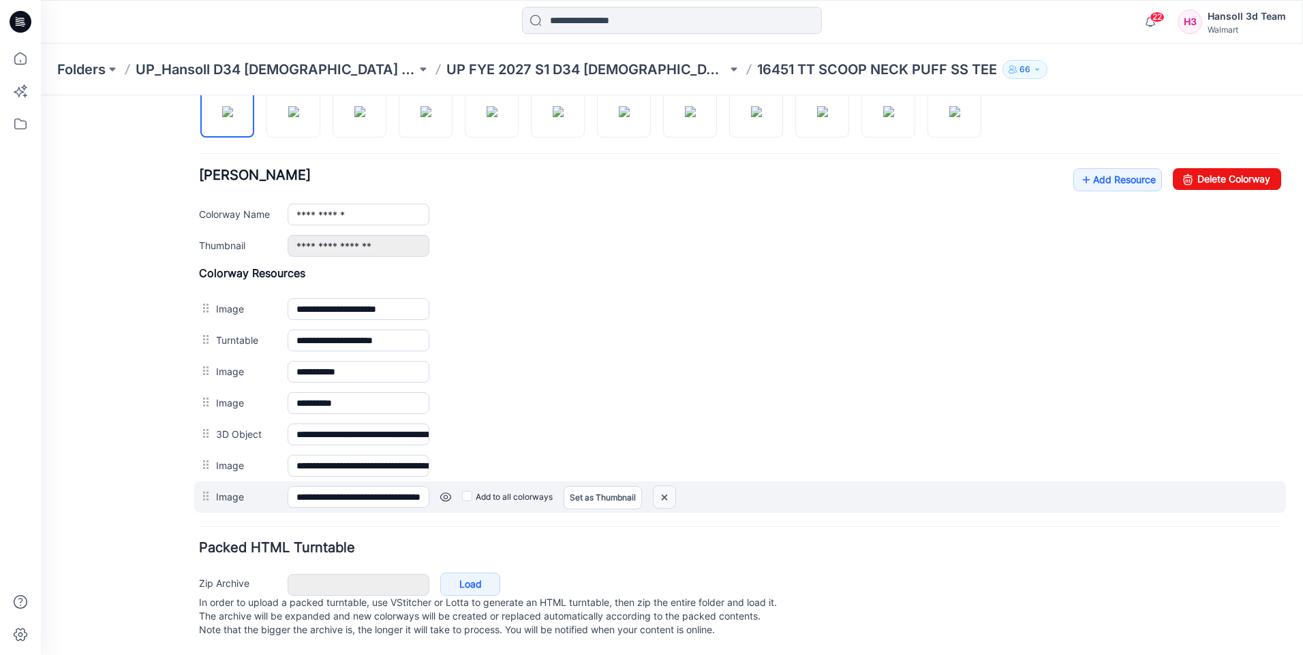
drag, startPoint x: 661, startPoint y: 480, endPoint x: 759, endPoint y: 169, distance: 325.8
click at [661, 487] on img at bounding box center [664, 498] width 22 height 22
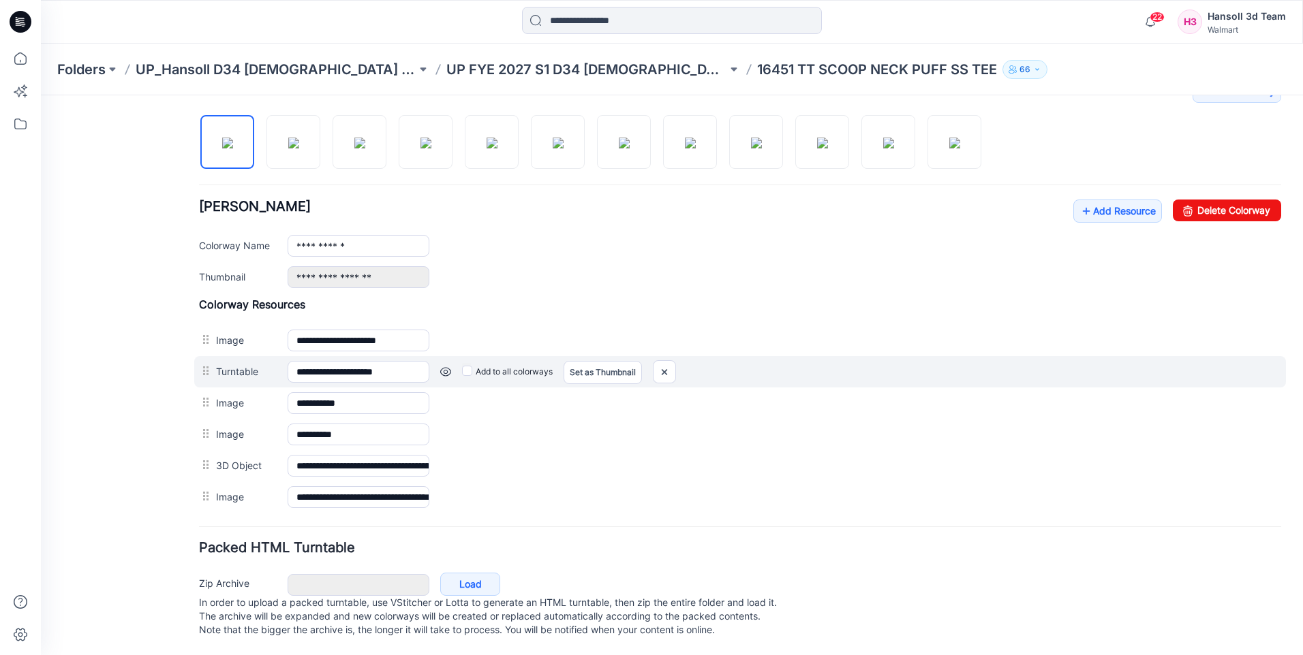
scroll to position [455, 0]
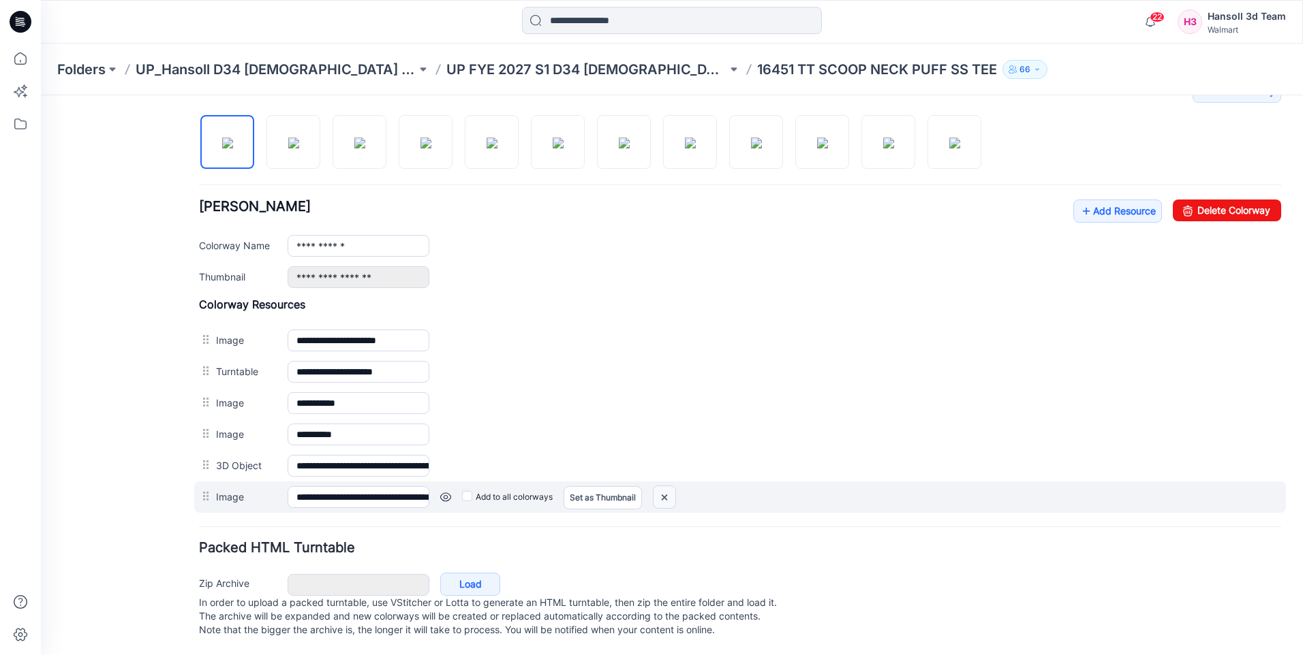
drag, startPoint x: 660, startPoint y: 481, endPoint x: 753, endPoint y: 164, distance: 330.8
click at [660, 487] on img at bounding box center [664, 498] width 22 height 22
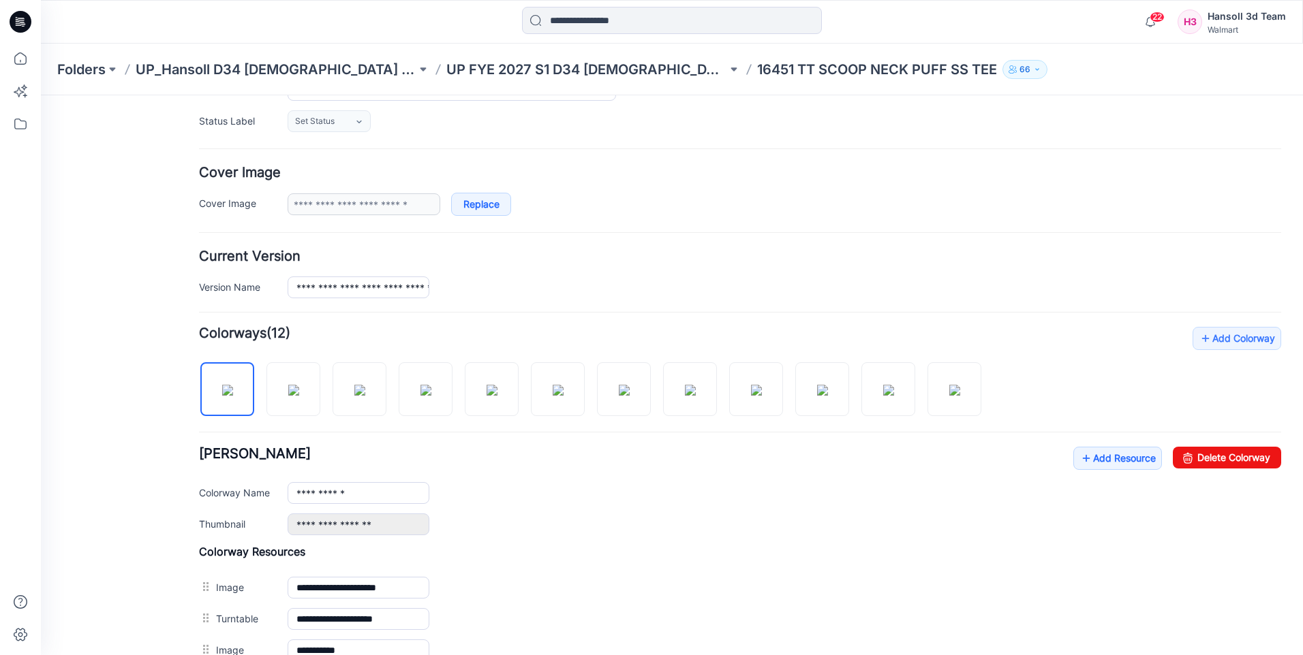
scroll to position [15, 0]
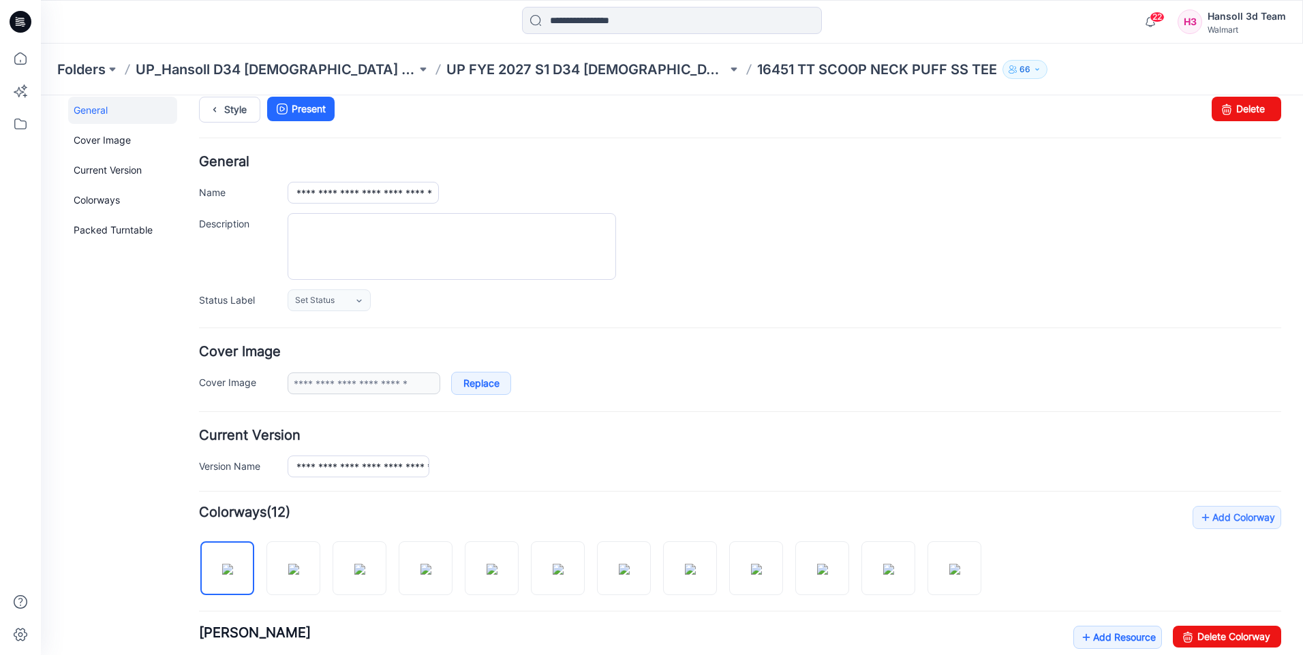
click at [500, 65] on p "UP FYE 2027 S1 D34 [DEMOGRAPHIC_DATA] Knit Tops" at bounding box center [586, 69] width 281 height 19
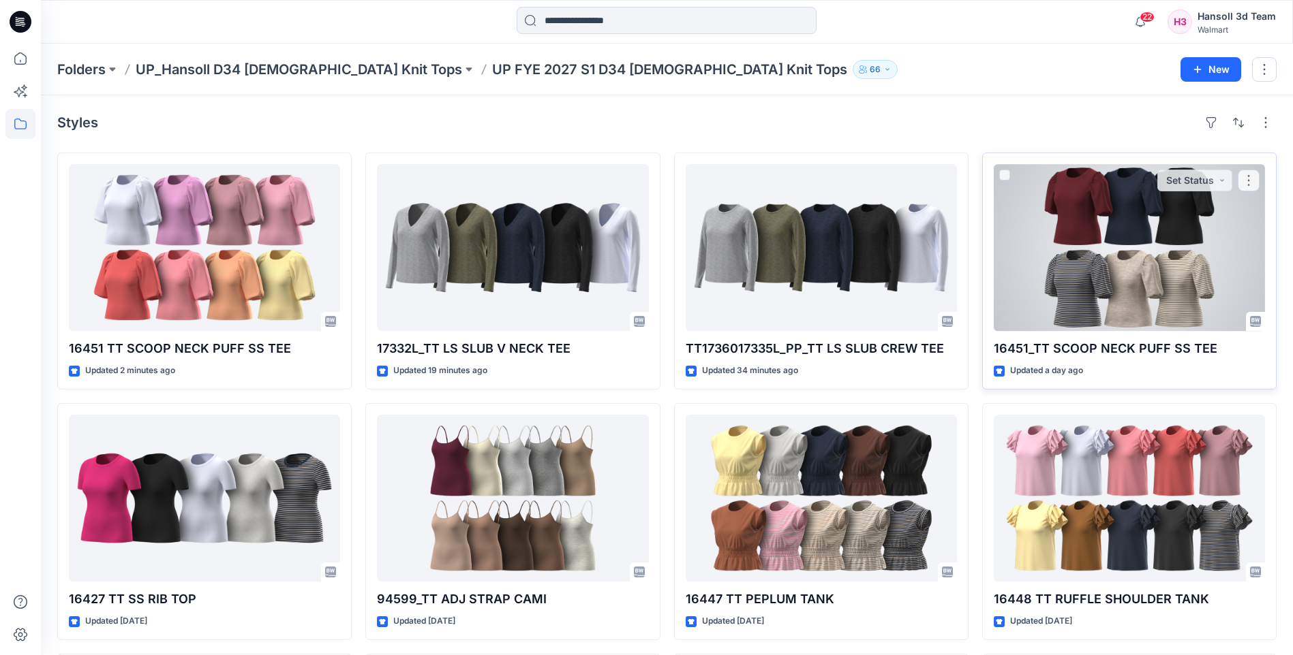
click at [1125, 295] on div at bounding box center [1128, 247] width 271 height 167
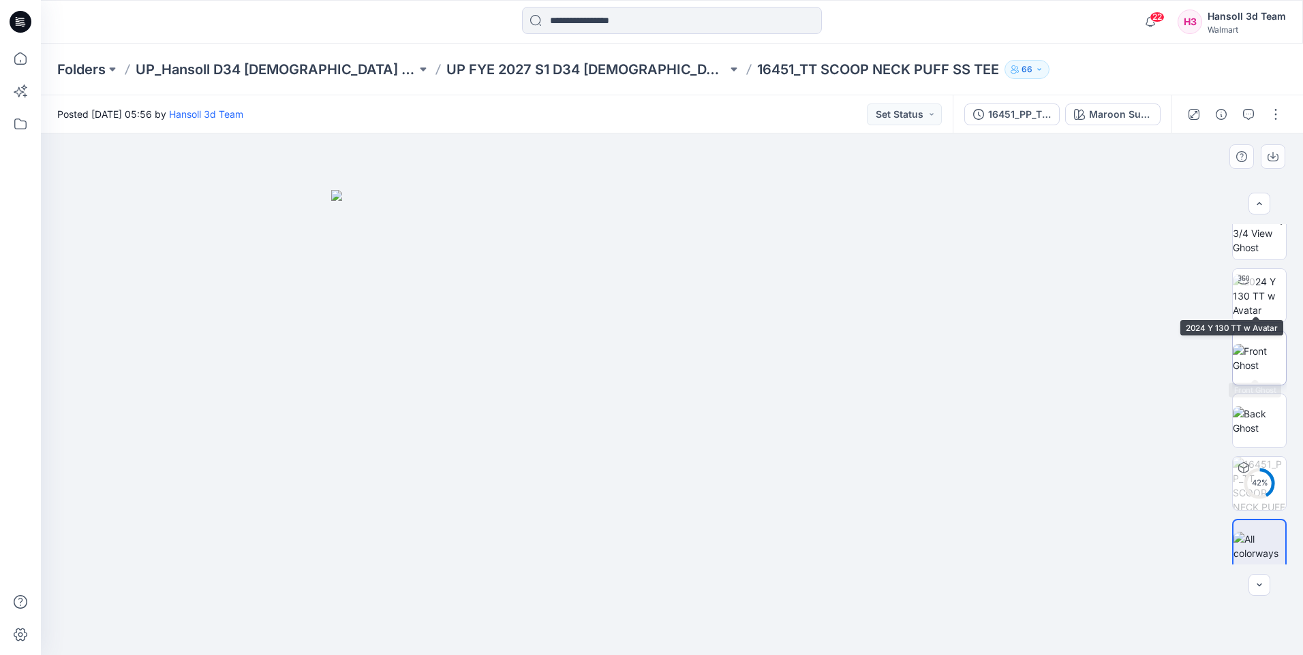
scroll to position [27, 0]
click at [1267, 120] on button "button" at bounding box center [1276, 115] width 22 height 22
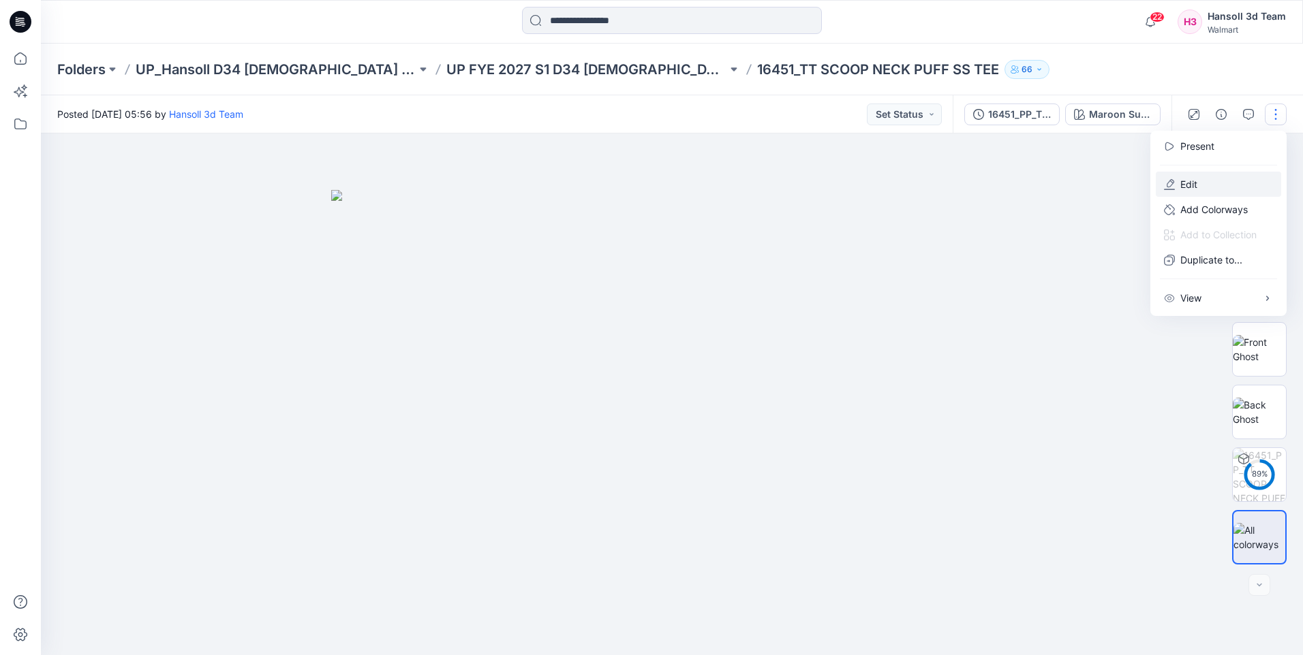
click at [1197, 187] on p "Edit" at bounding box center [1188, 184] width 17 height 14
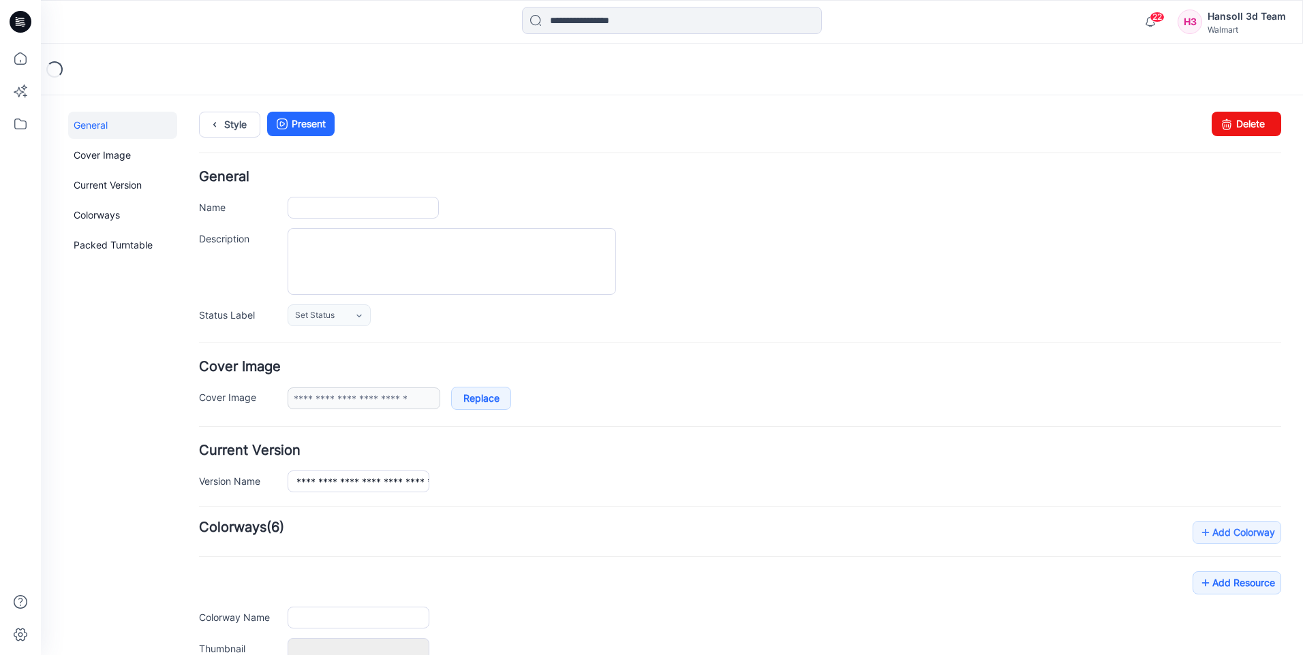
type input "**********"
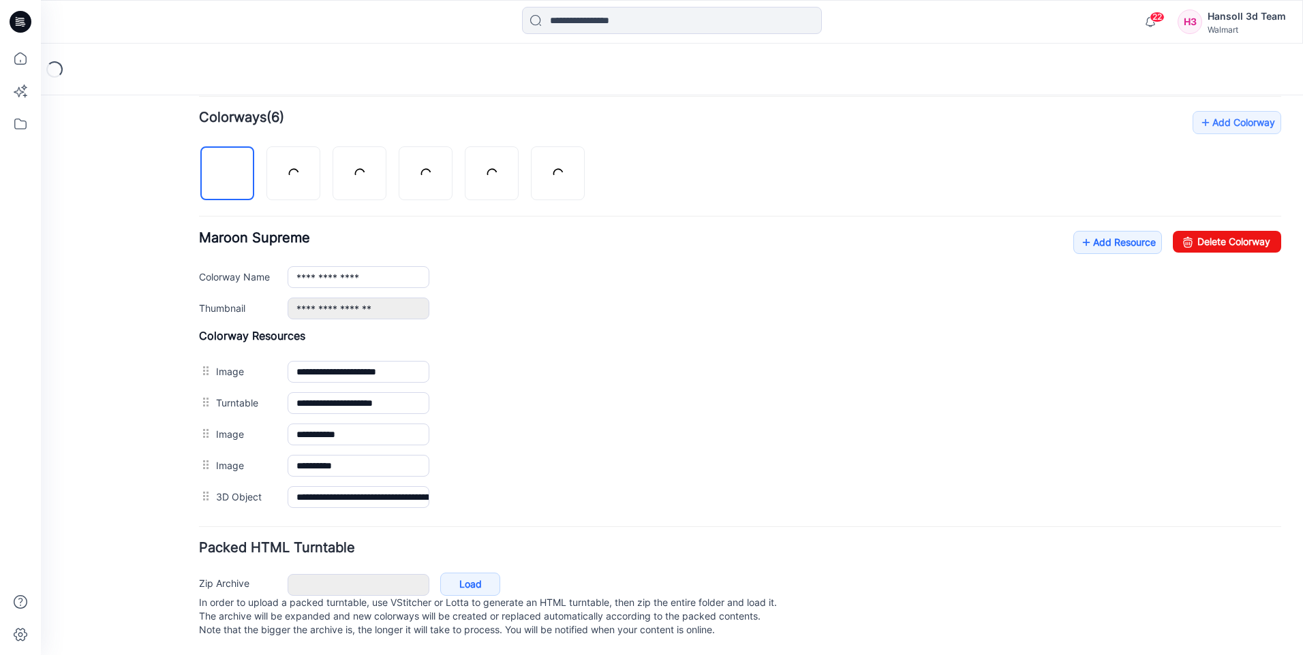
scroll to position [424, 0]
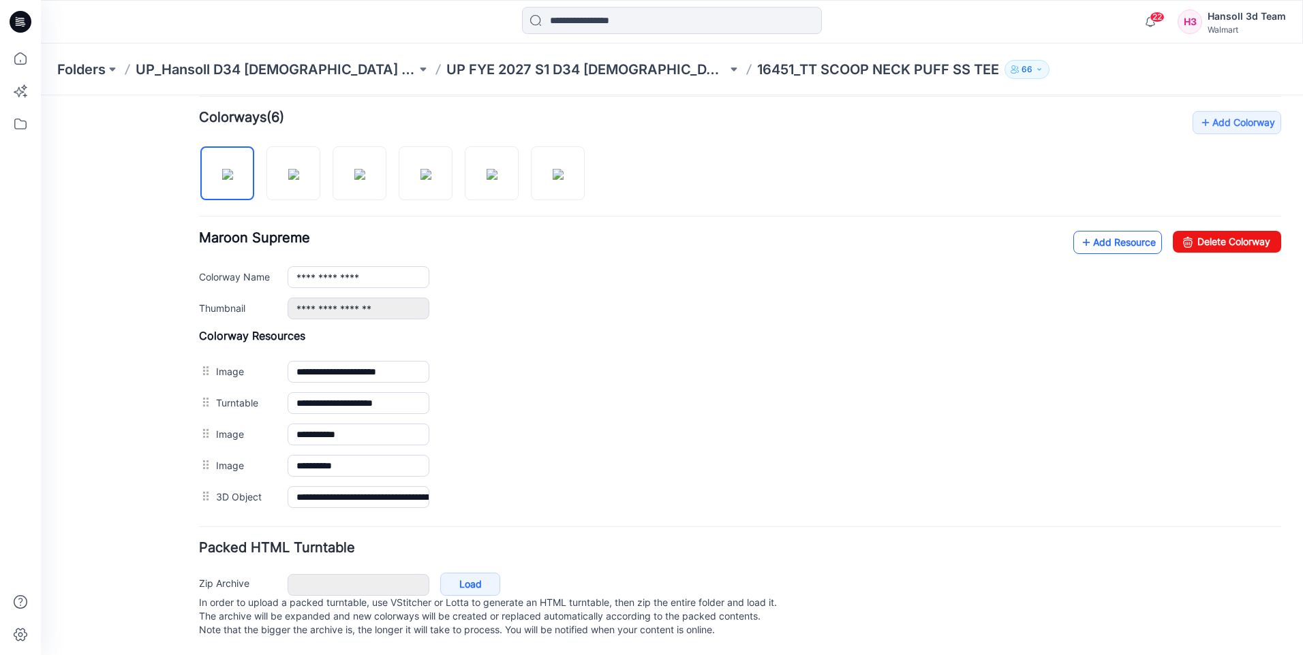
click at [1120, 231] on link "Add Resource" at bounding box center [1117, 242] width 89 height 23
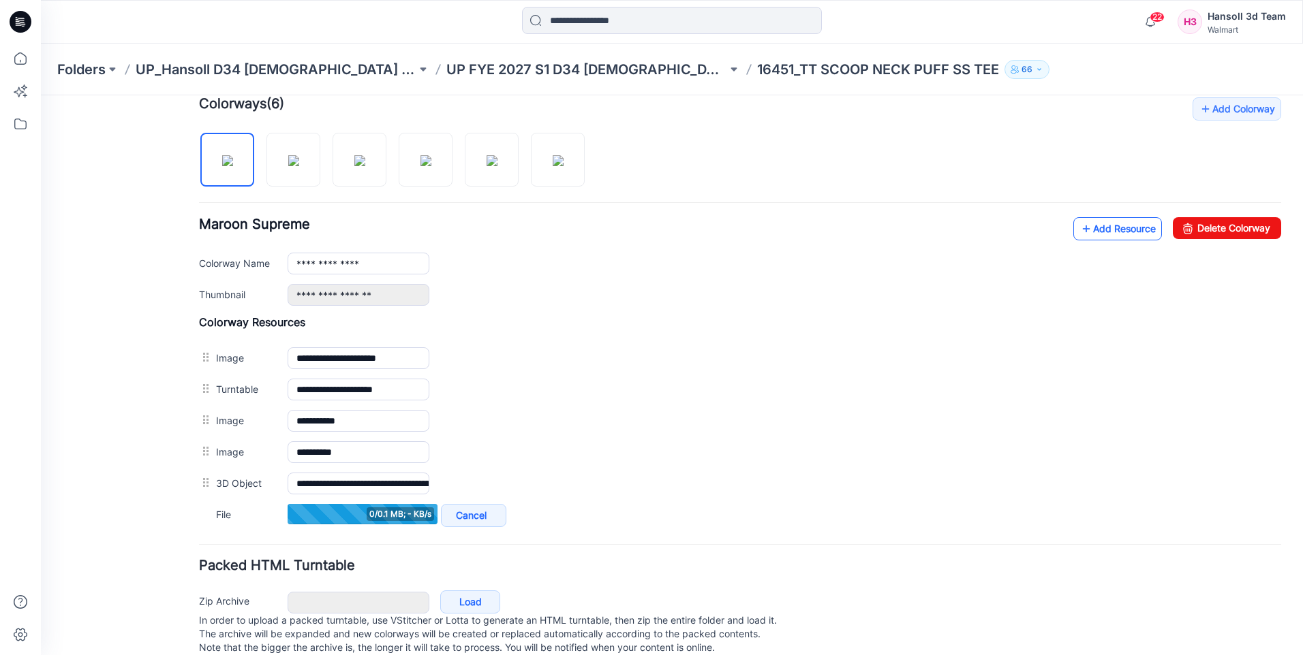
click at [1128, 230] on link "Add Resource" at bounding box center [1117, 228] width 89 height 23
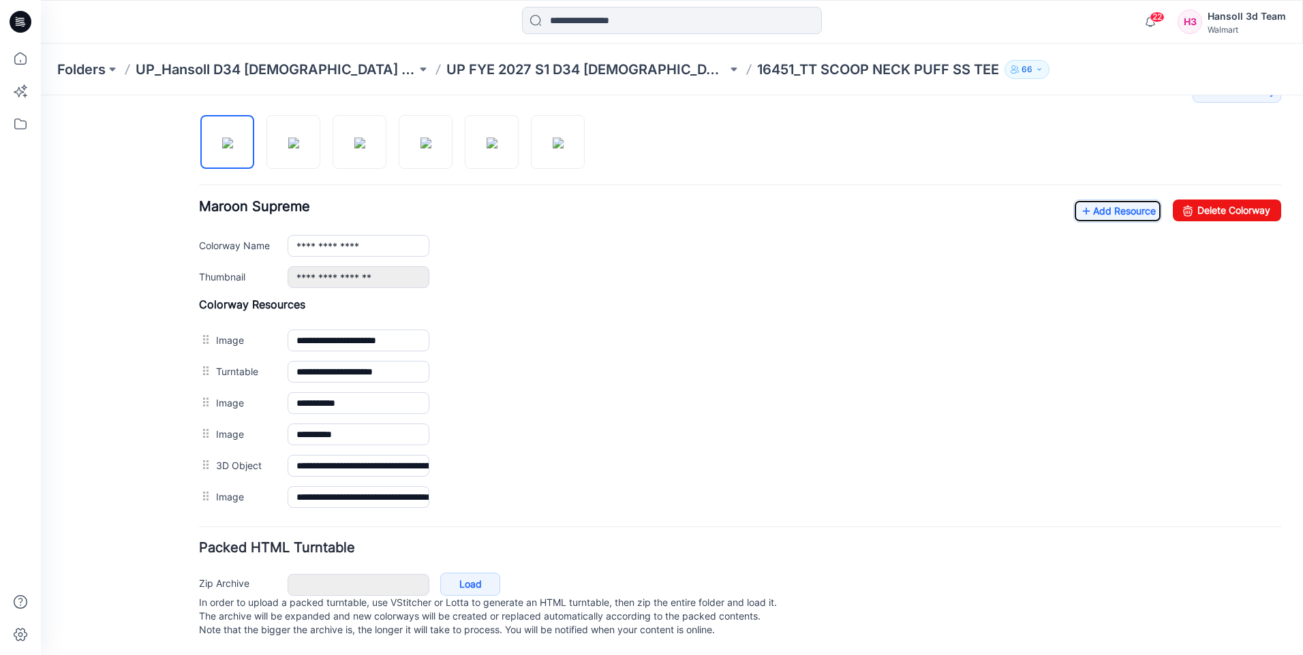
scroll to position [455, 0]
click at [1132, 200] on link "Add Resource" at bounding box center [1117, 211] width 89 height 23
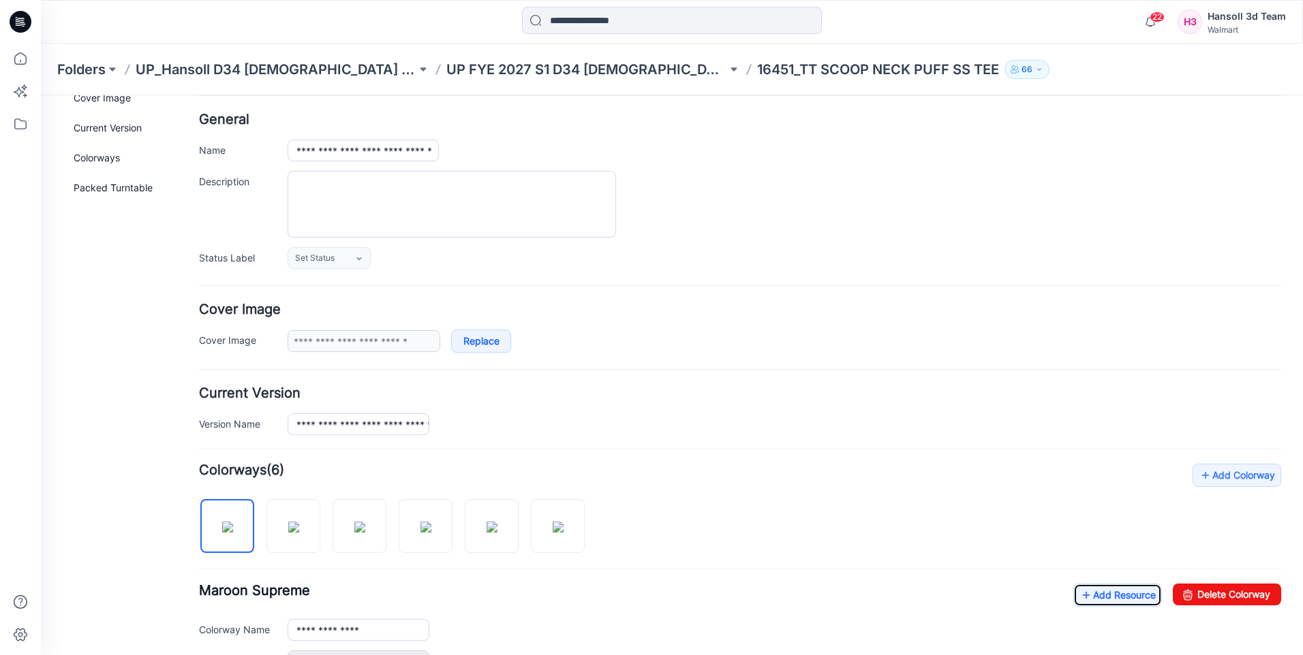
scroll to position [0, 0]
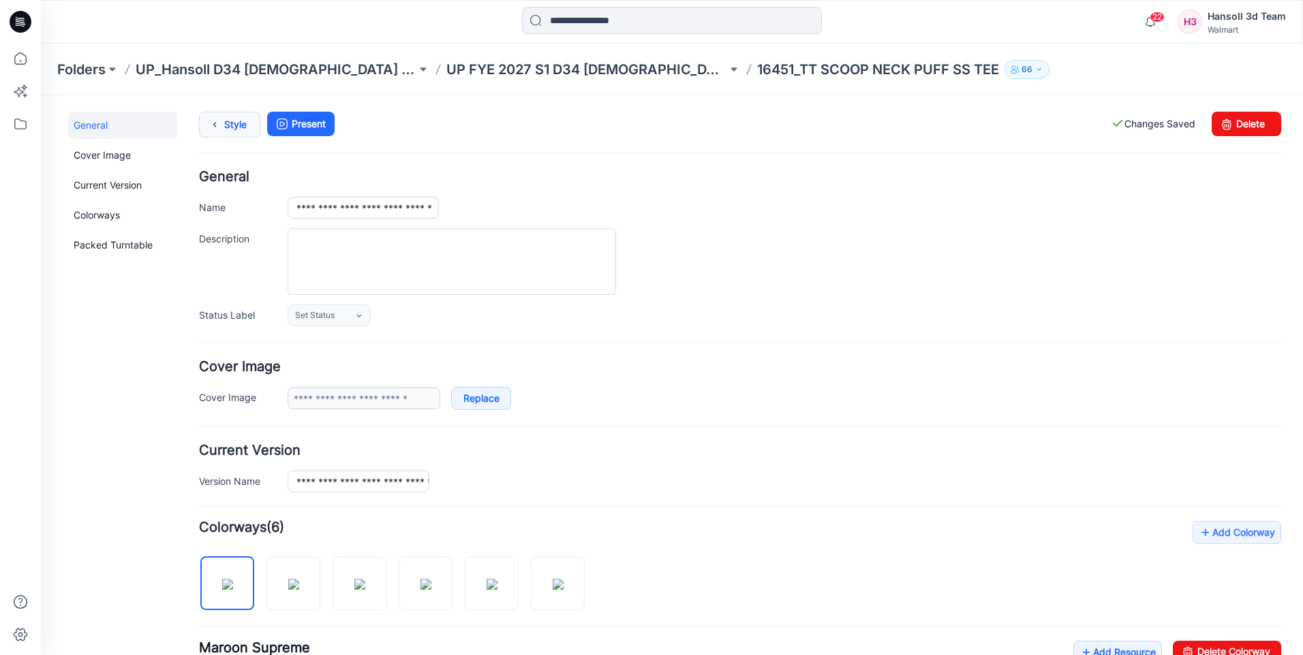
click at [226, 123] on link "Style" at bounding box center [229, 125] width 61 height 26
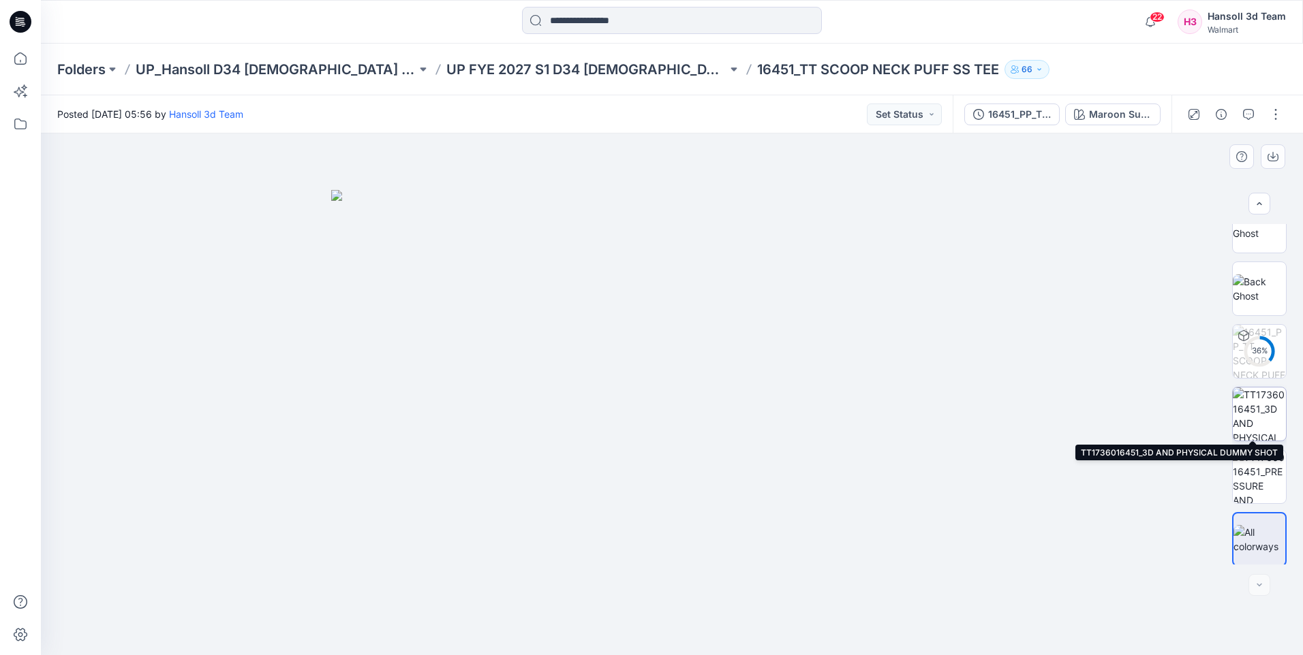
scroll to position [153, 0]
click at [1259, 544] on img at bounding box center [1259, 537] width 52 height 29
click at [873, 118] on button "Set Status" at bounding box center [904, 115] width 75 height 22
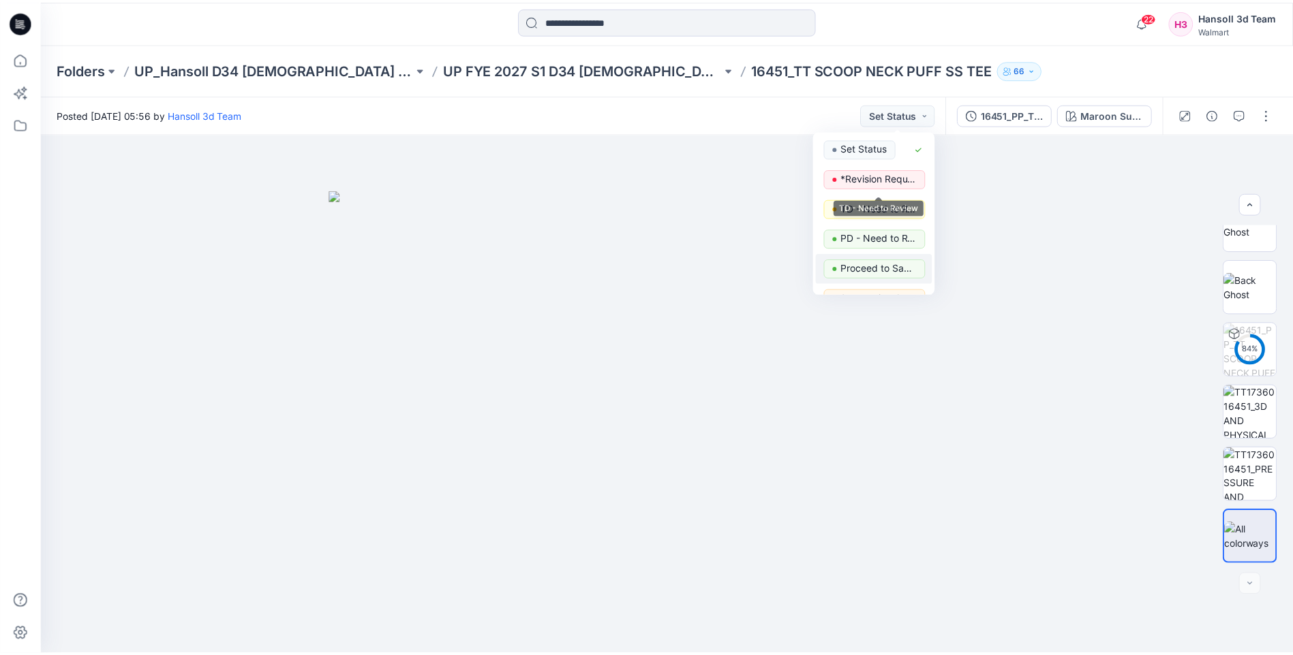
scroll to position [172, 0]
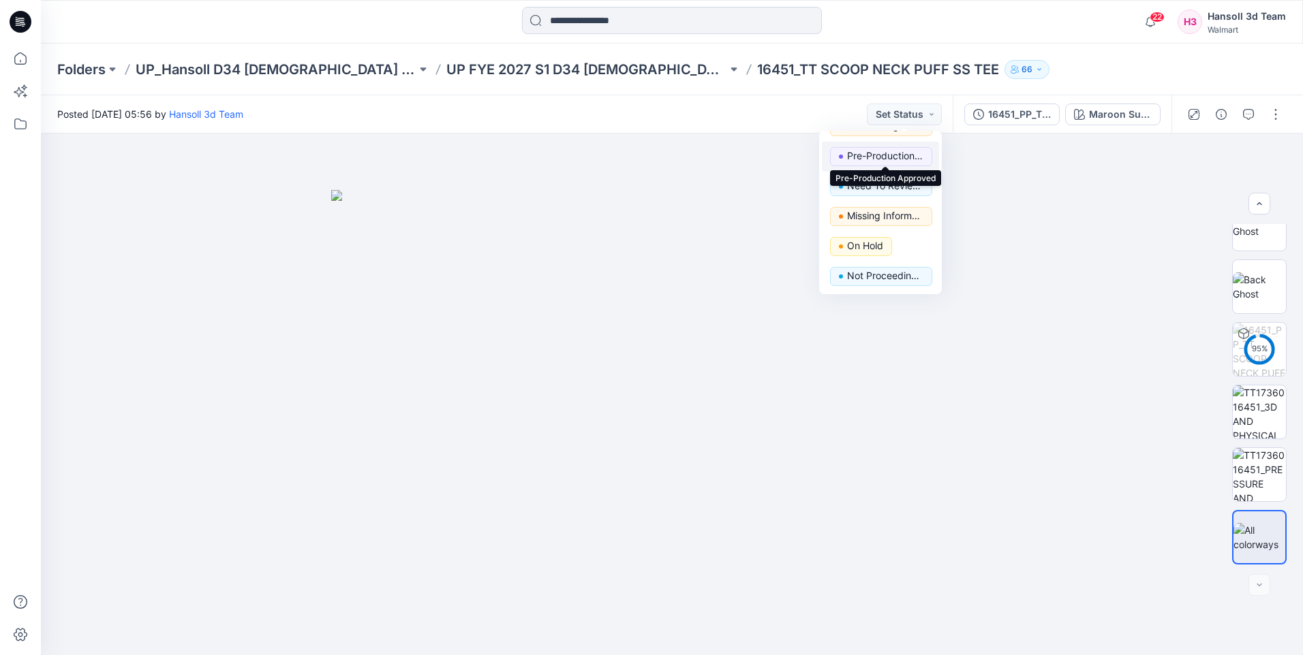
click at [889, 158] on p "Pre-Production Approved" at bounding box center [885, 156] width 76 height 18
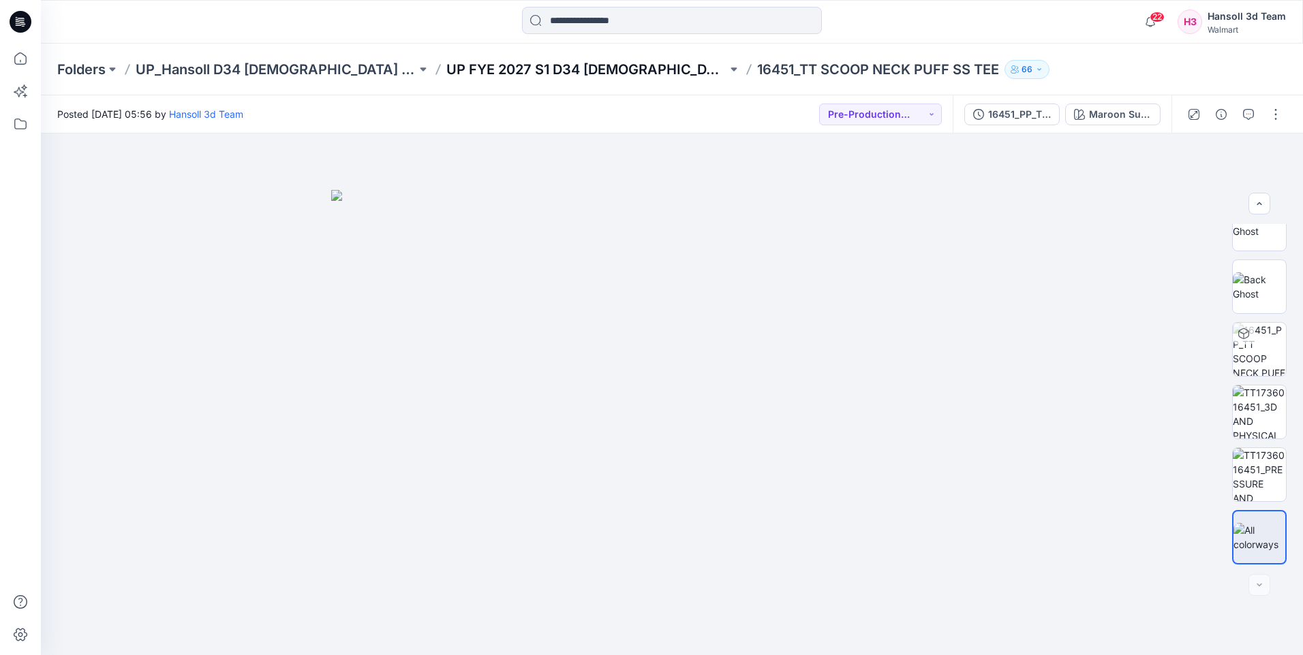
click at [556, 65] on p "UP FYE 2027 S1 D34 [DEMOGRAPHIC_DATA] Knit Tops" at bounding box center [586, 69] width 281 height 19
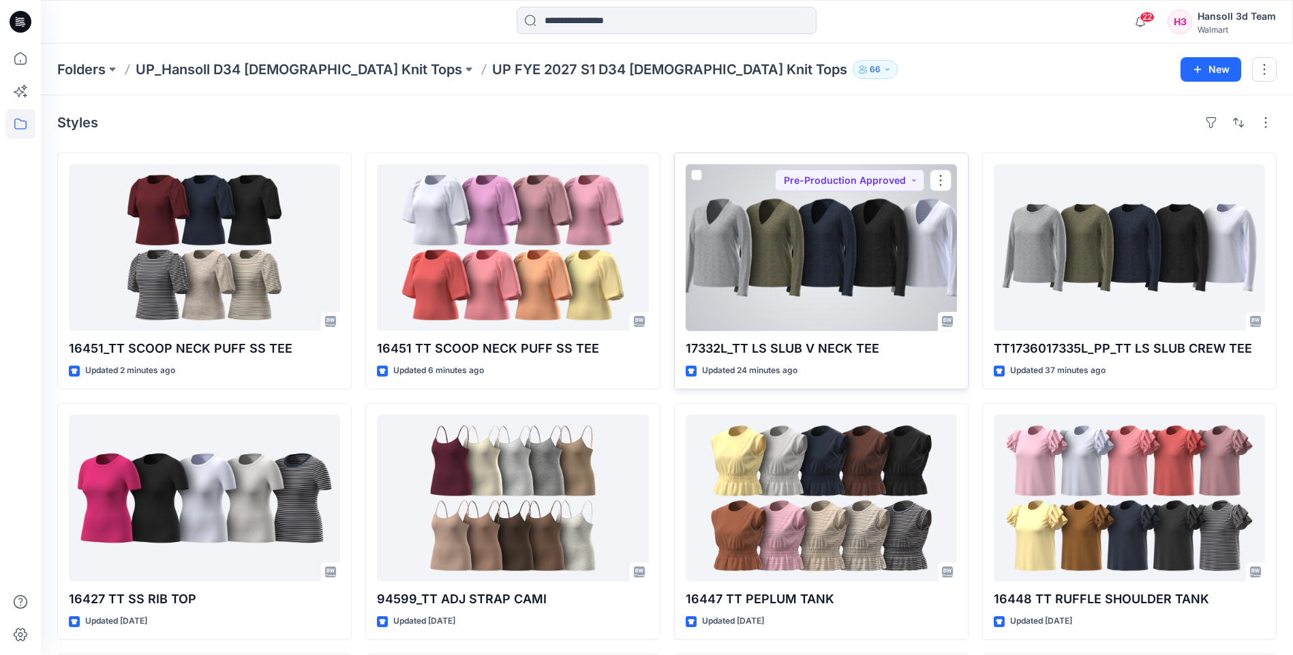
click at [808, 315] on div at bounding box center [820, 247] width 271 height 167
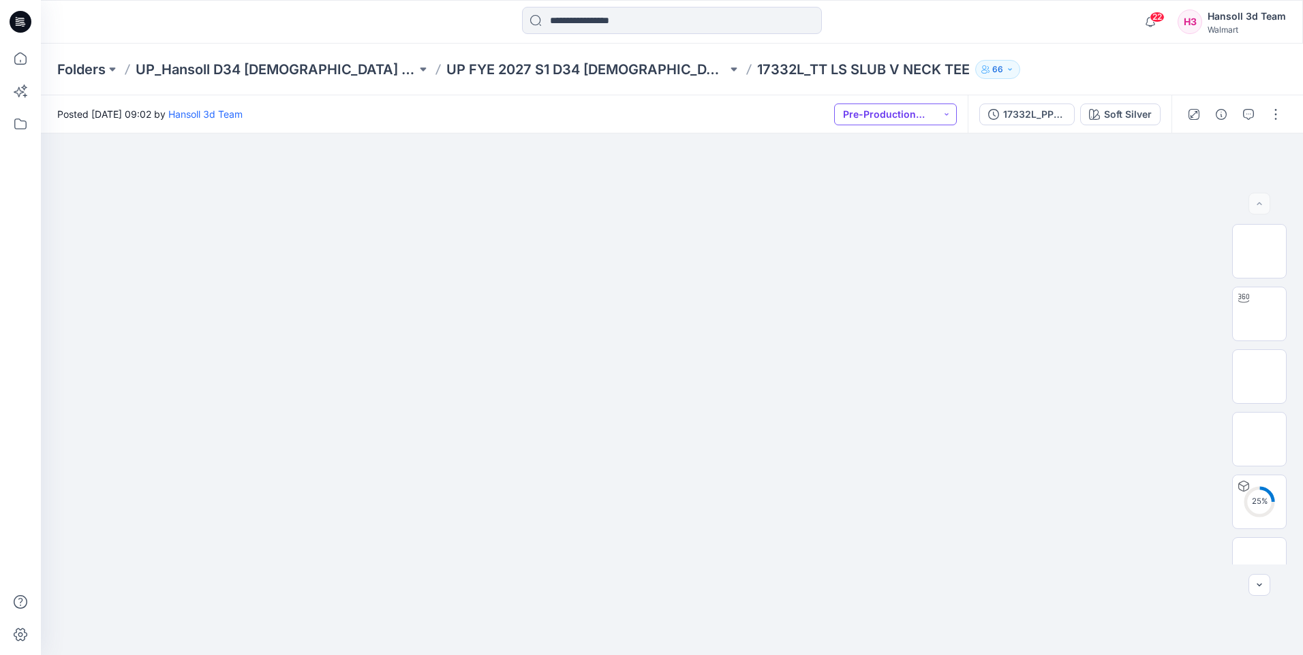
click at [954, 115] on button "Pre-Production Approved" at bounding box center [895, 115] width 123 height 22
click at [884, 146] on p "Set Status" at bounding box center [886, 148] width 46 height 18
click at [1272, 118] on button "button" at bounding box center [1276, 115] width 22 height 22
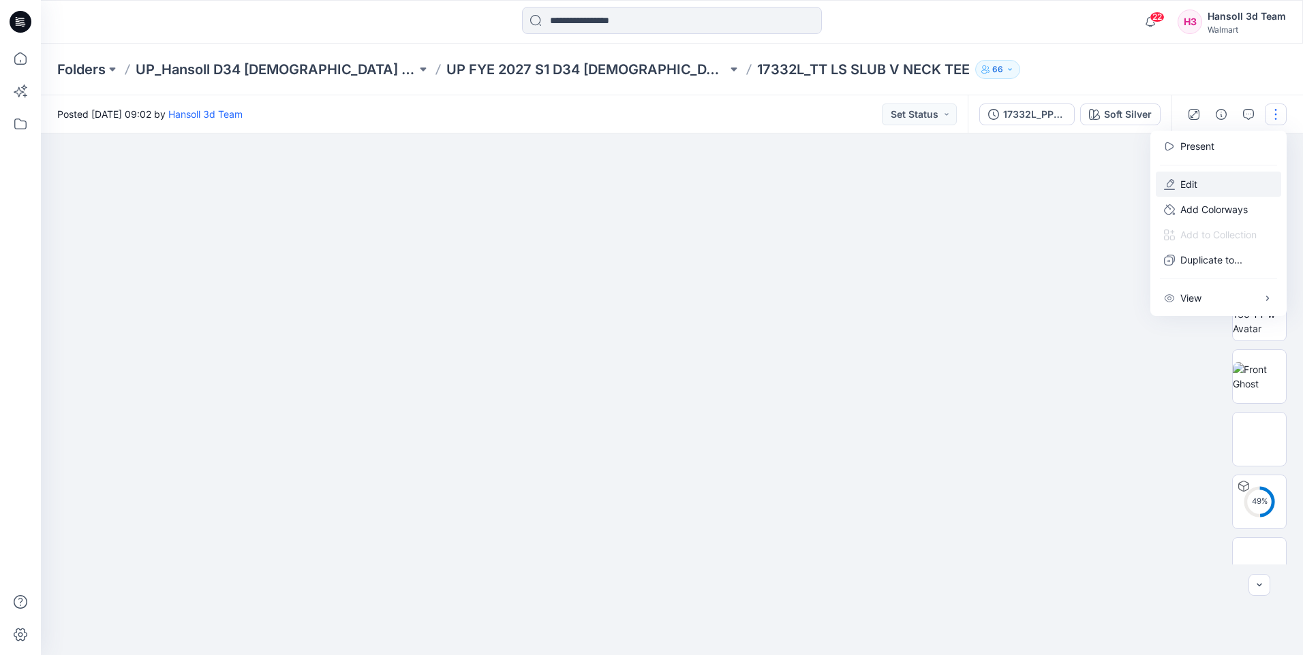
click at [1183, 181] on p "Edit" at bounding box center [1188, 184] width 17 height 14
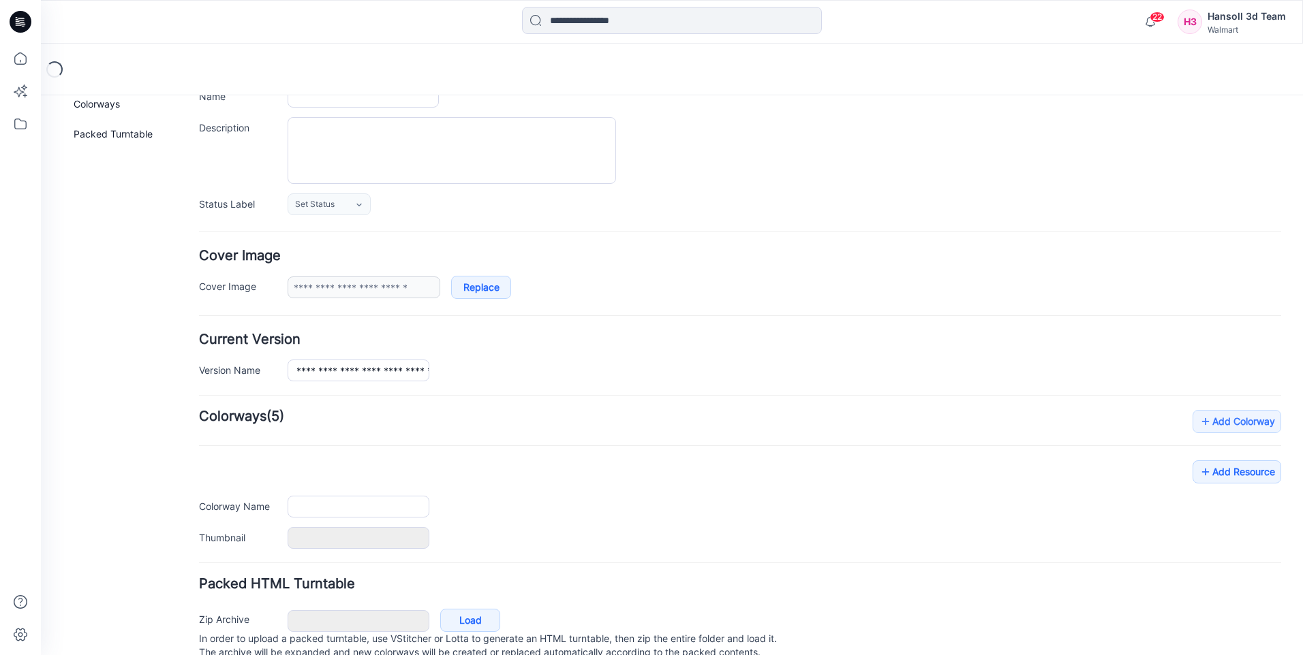
type input "**********"
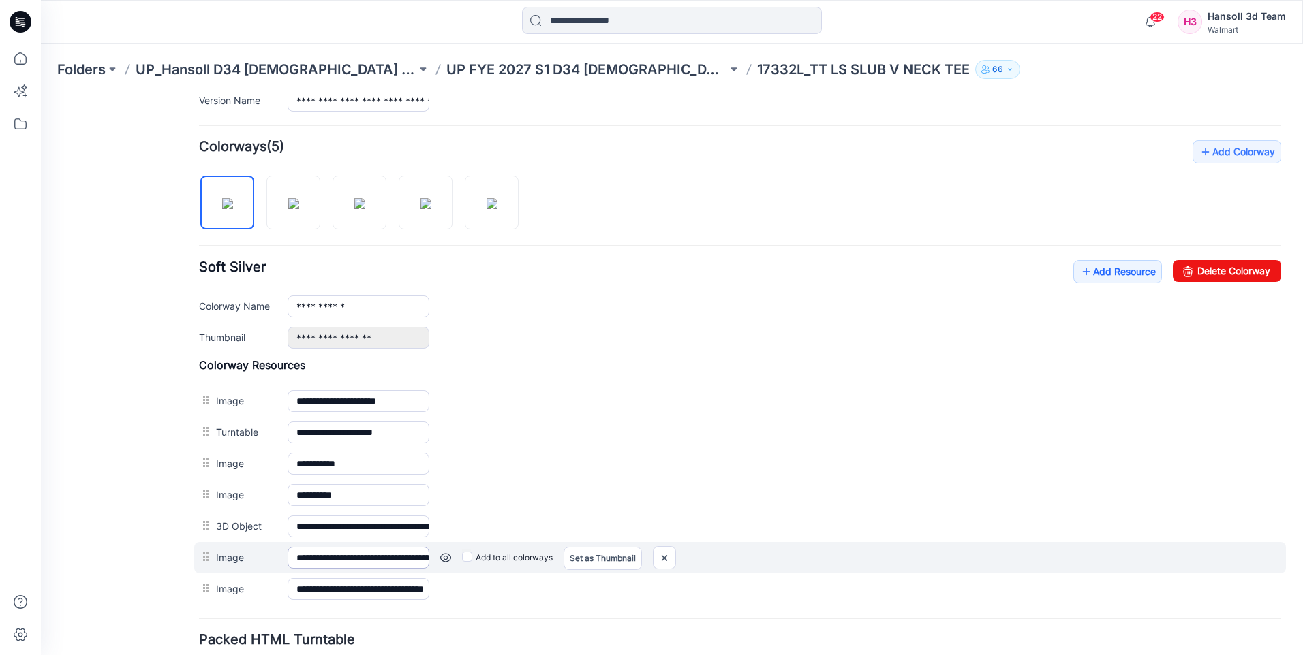
scroll to position [433, 0]
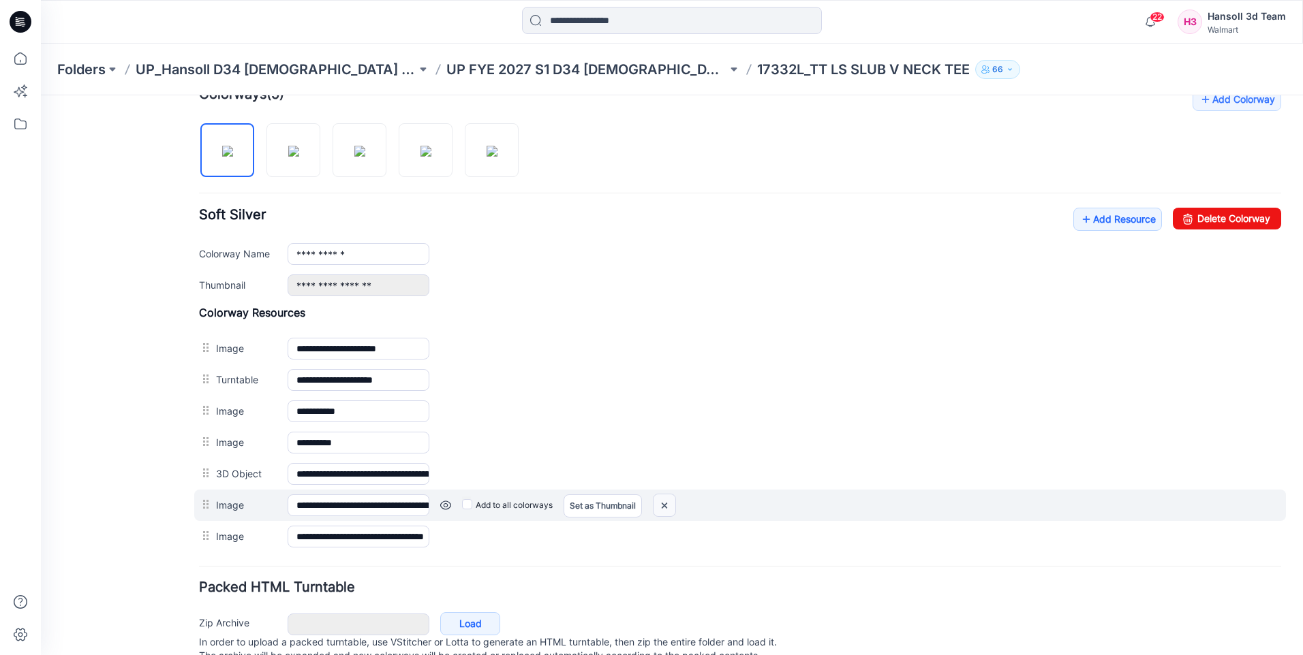
click at [661, 506] on img at bounding box center [664, 506] width 22 height 22
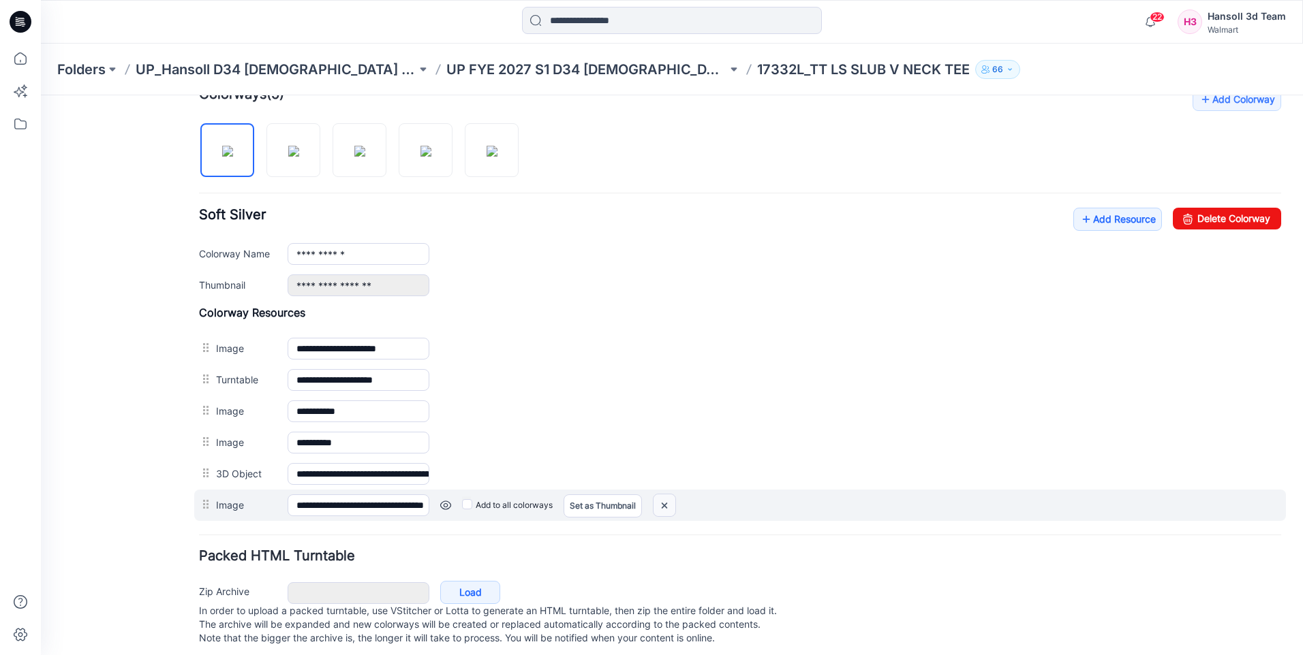
click at [665, 508] on img at bounding box center [664, 506] width 22 height 22
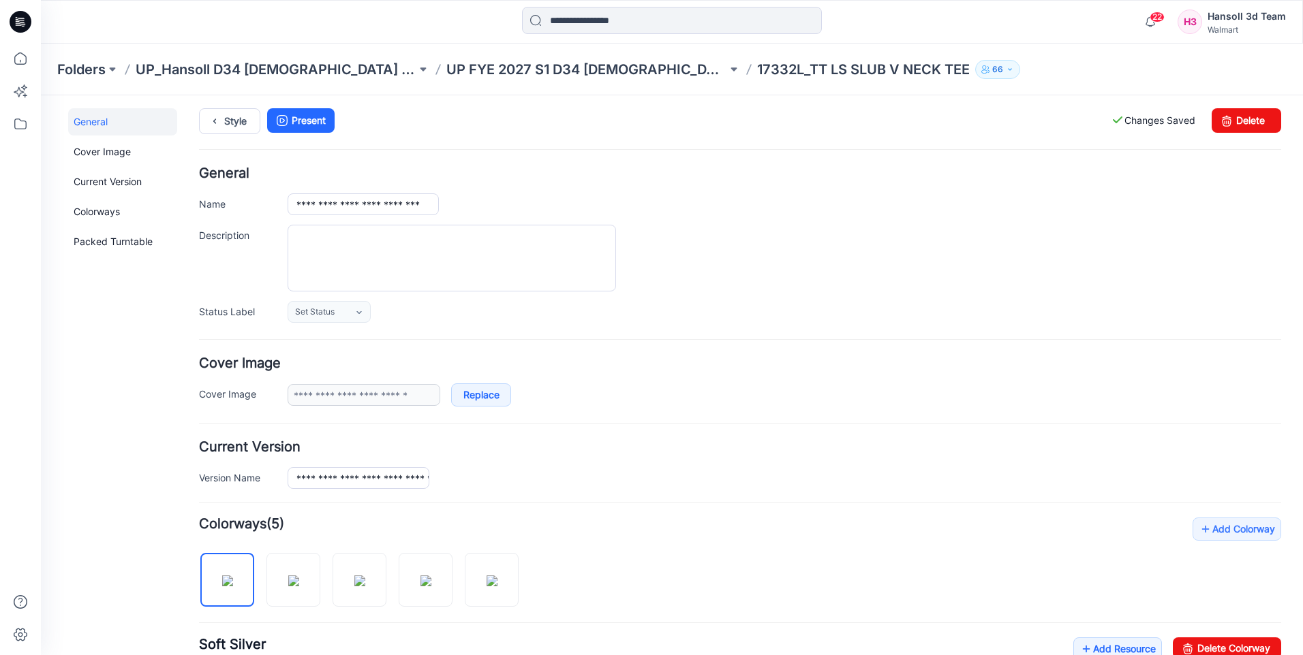
scroll to position [0, 0]
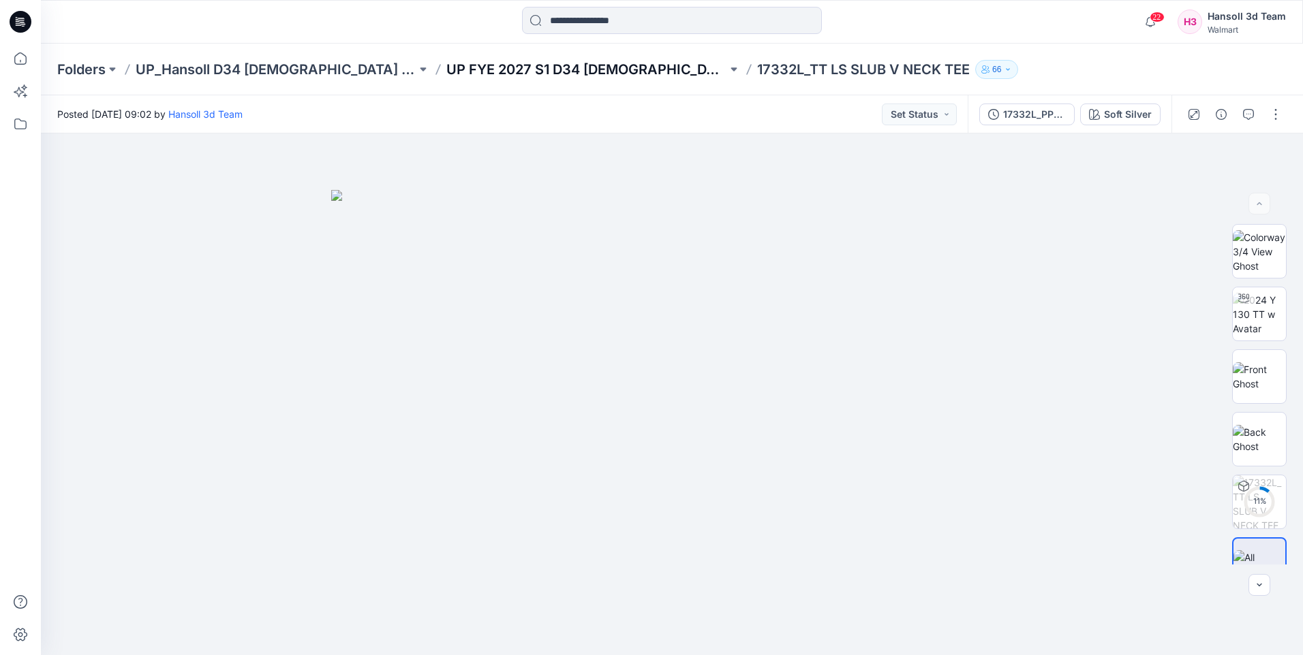
click at [538, 69] on p "UP FYE 2027 S1 D34 [DEMOGRAPHIC_DATA] Knit Tops" at bounding box center [586, 69] width 281 height 19
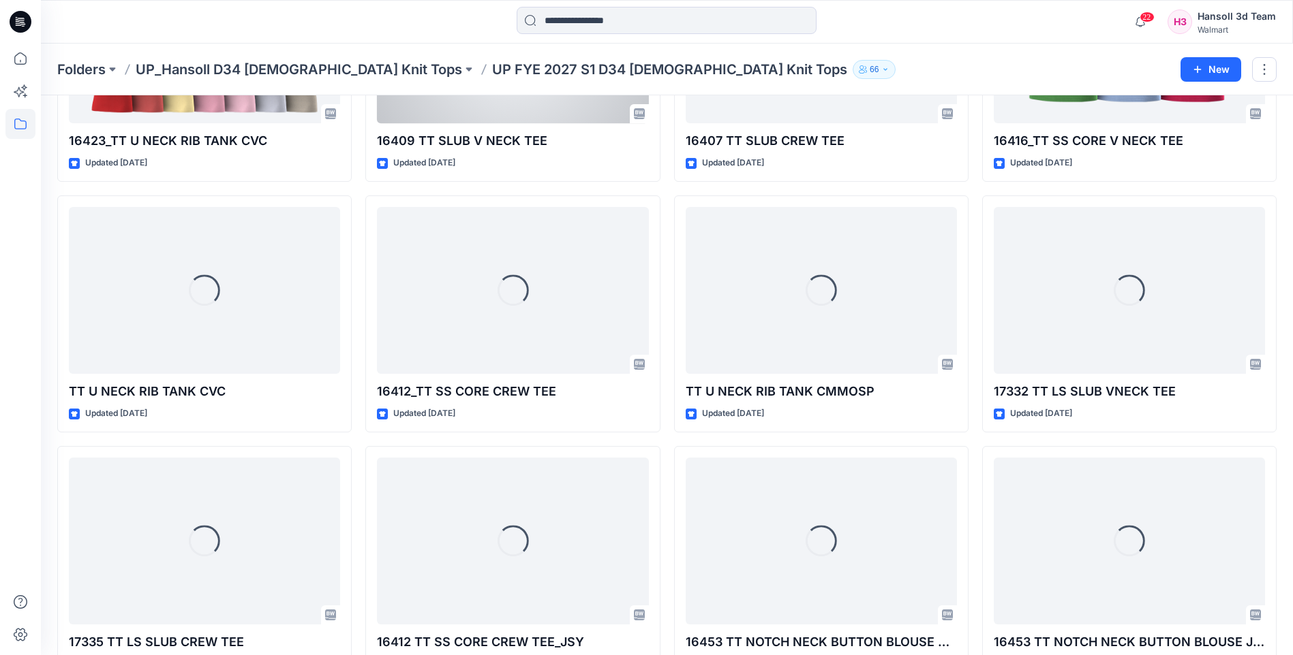
scroll to position [710, 0]
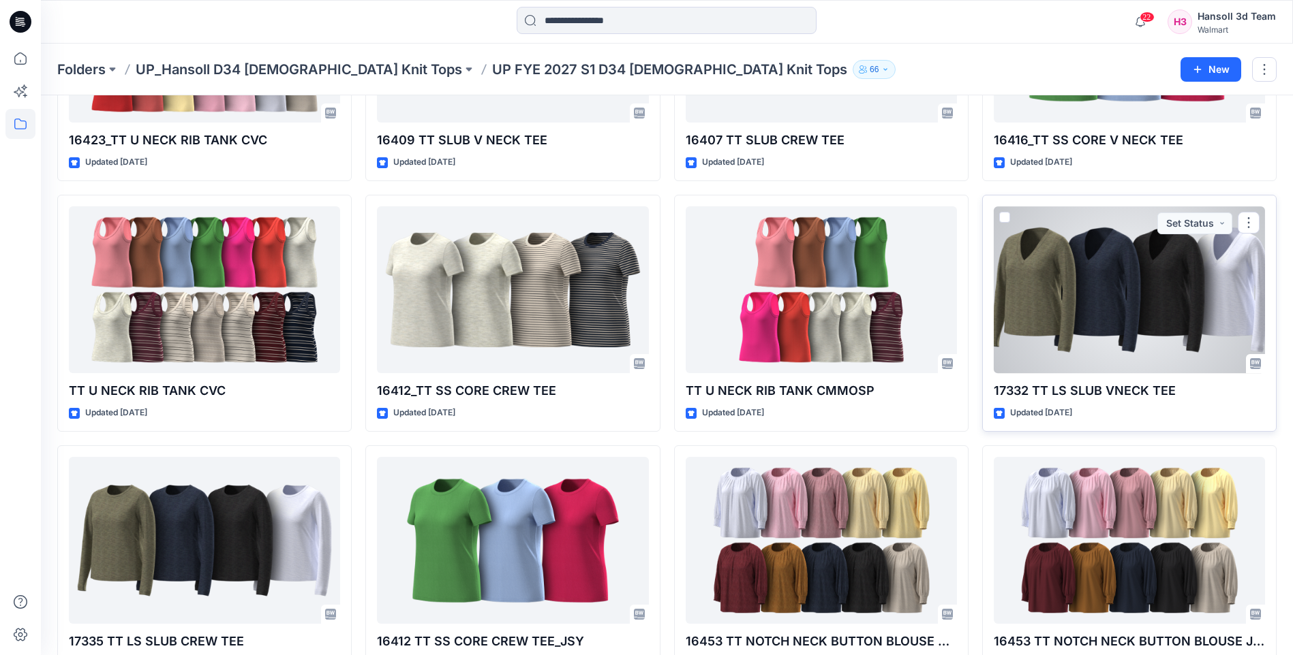
click at [1068, 392] on p "17332 TT LS SLUB VNECK TEE" at bounding box center [1128, 391] width 271 height 19
click at [1121, 318] on div at bounding box center [1128, 289] width 271 height 167
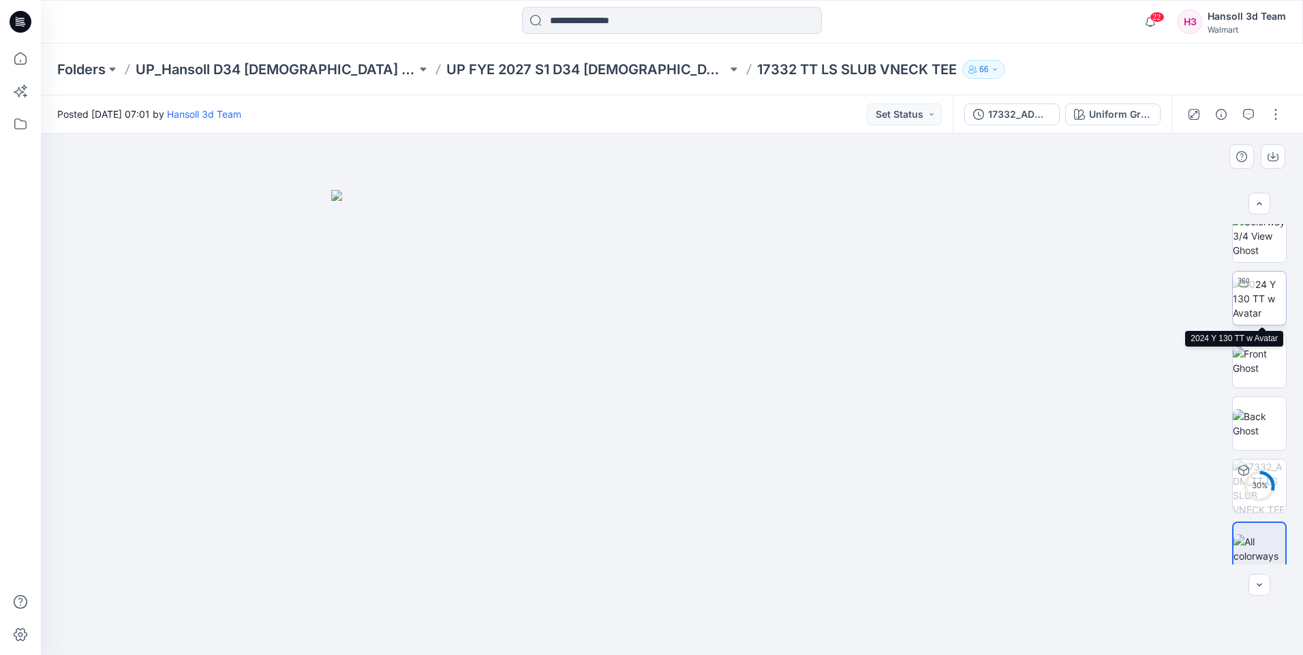
scroll to position [27, 0]
click at [915, 117] on button "Set Status" at bounding box center [904, 115] width 75 height 22
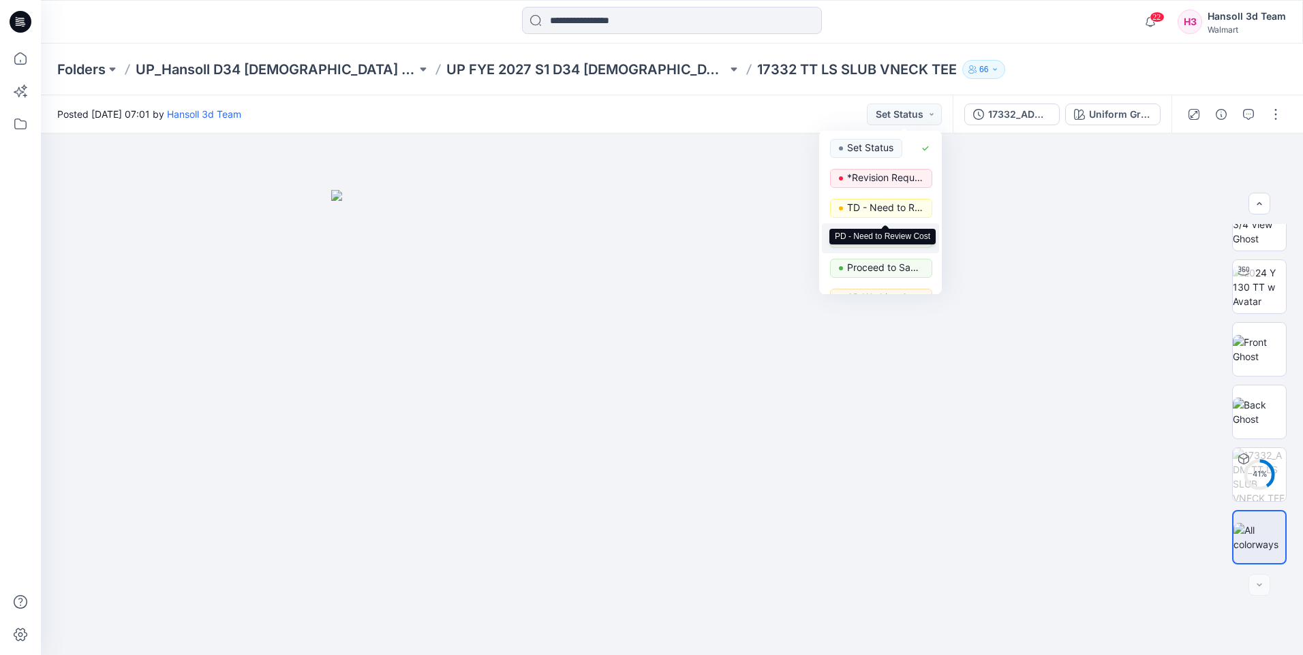
scroll to position [172, 0]
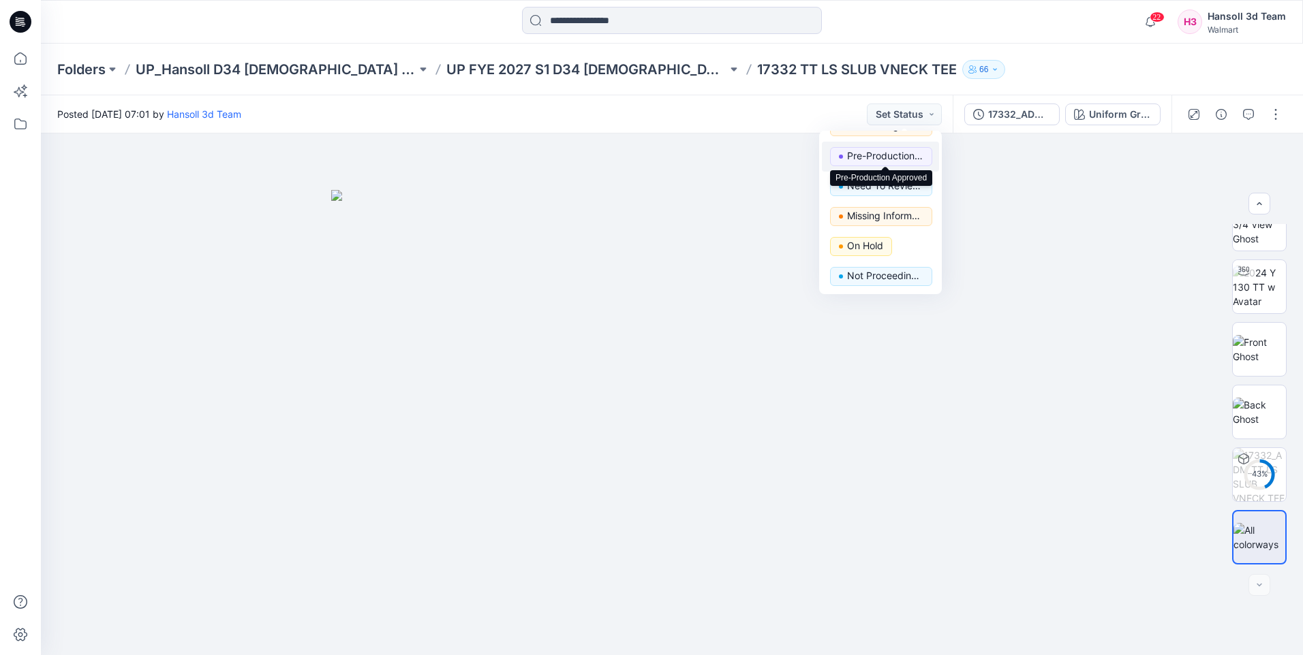
click at [882, 155] on p "Pre-Production Approved" at bounding box center [885, 156] width 76 height 18
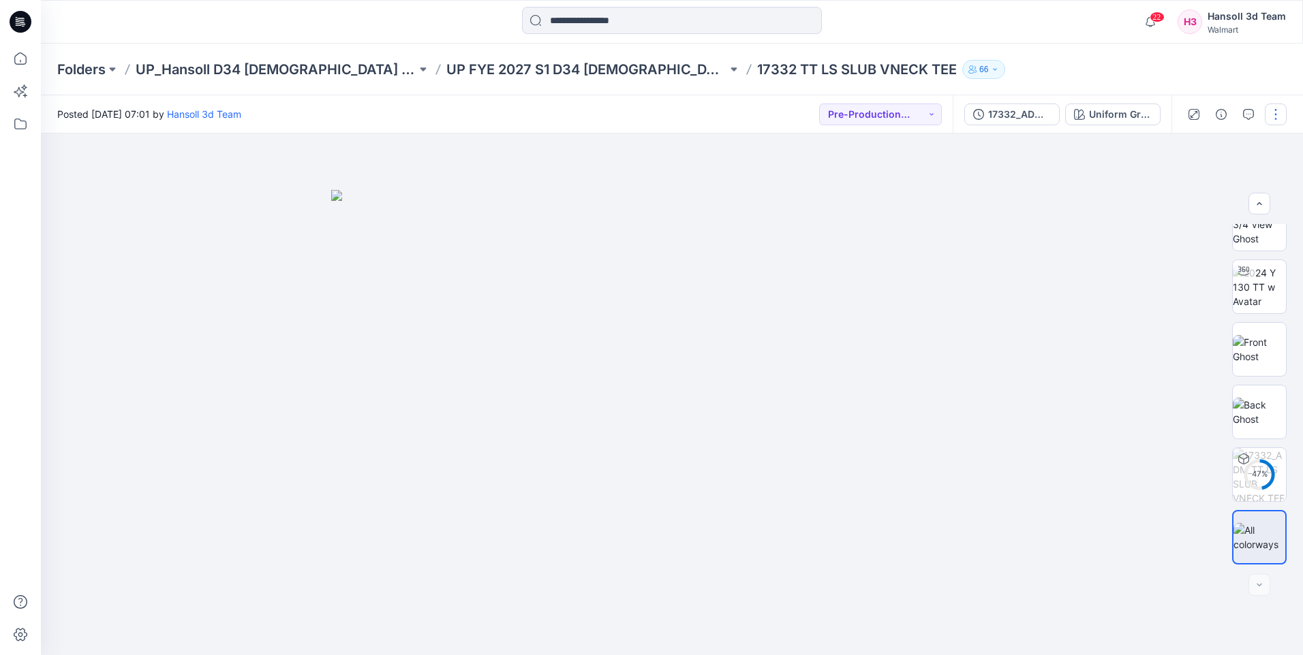
click at [1276, 119] on button "button" at bounding box center [1276, 115] width 22 height 22
click at [1207, 185] on button "Edit" at bounding box center [1218, 184] width 125 height 25
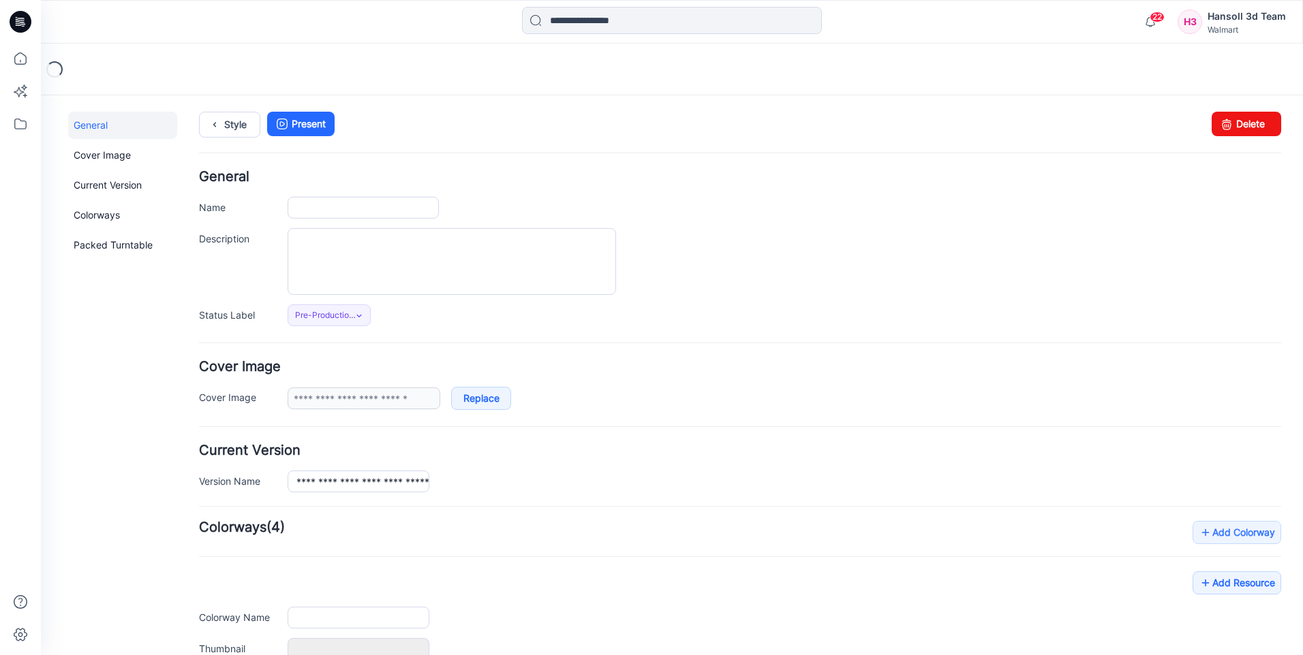
type input "**********"
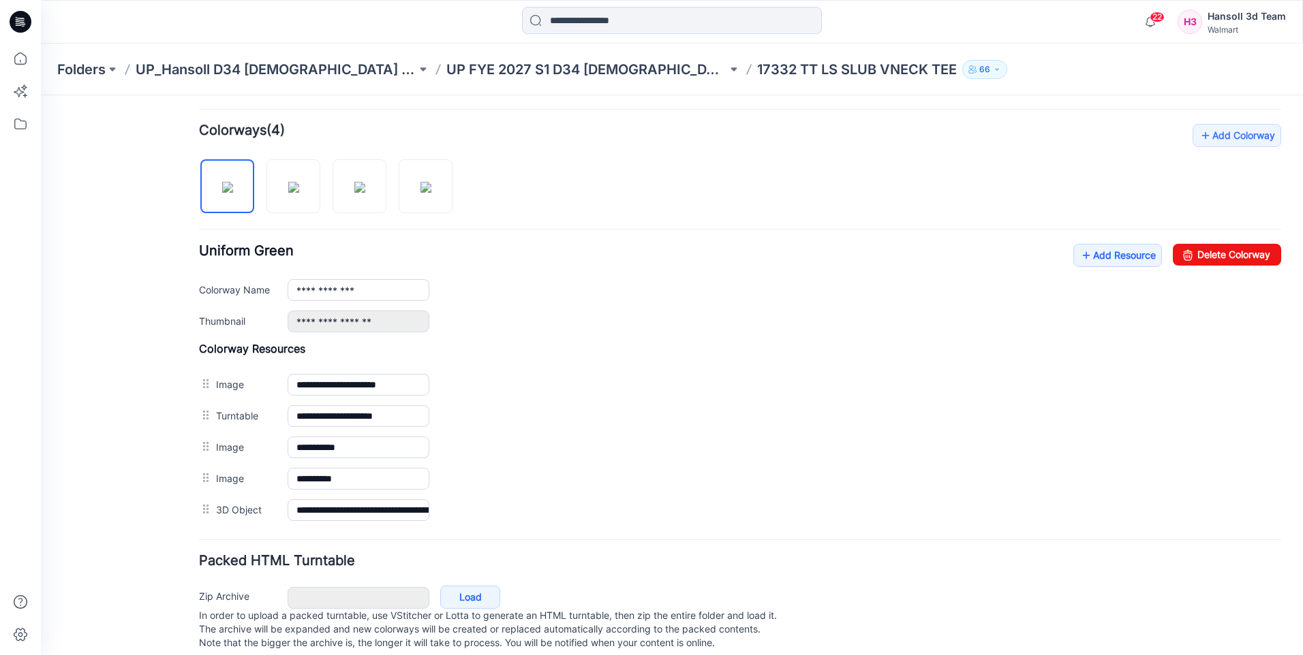
scroll to position [424, 0]
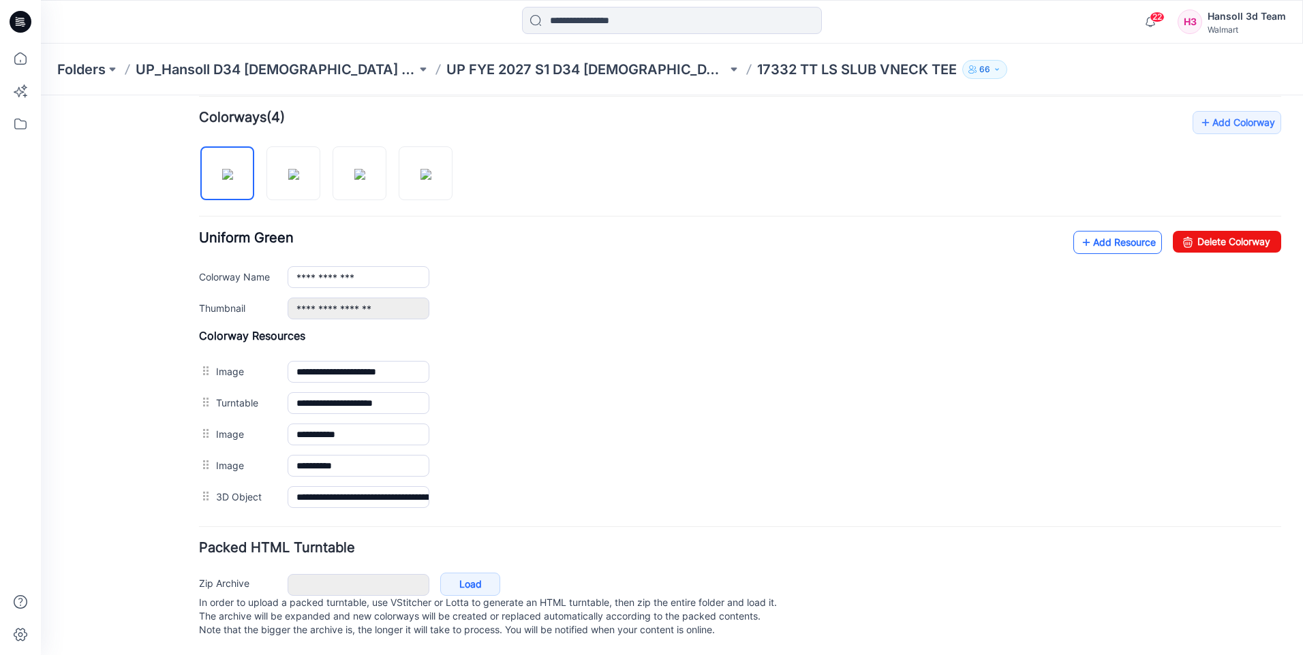
click at [1081, 231] on link "Add Resource" at bounding box center [1117, 242] width 89 height 23
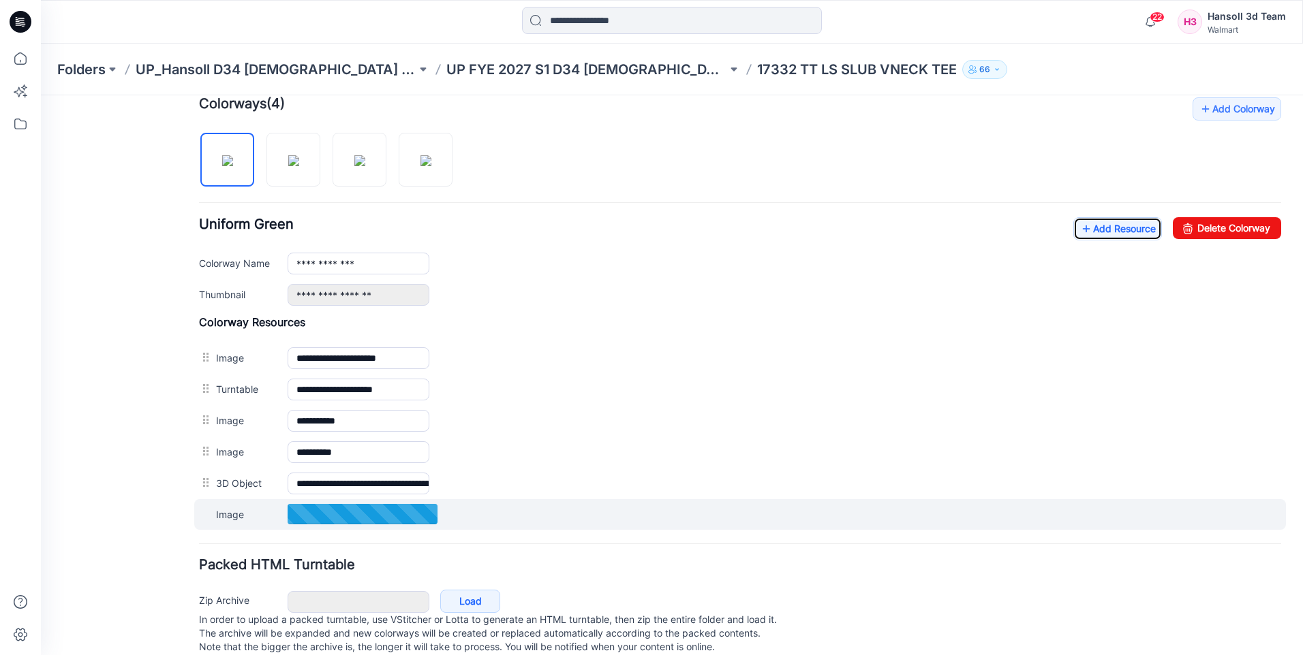
scroll to position [454, 0]
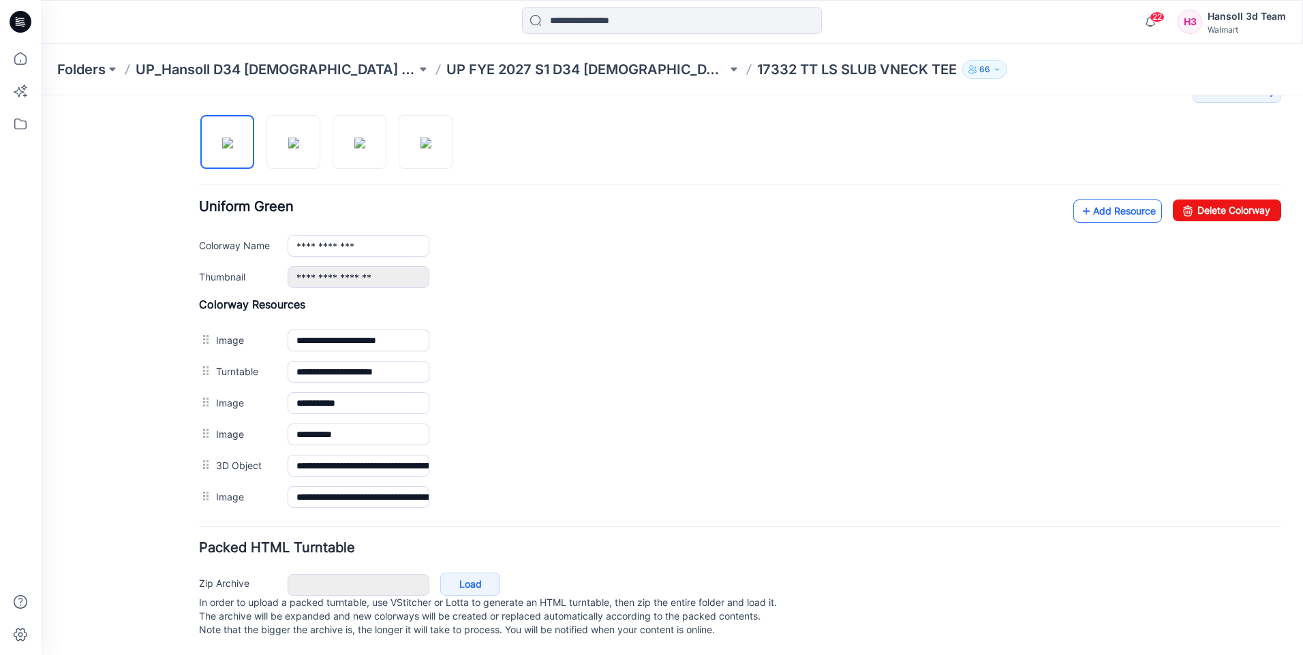
click at [1105, 202] on link "Add Resource" at bounding box center [1117, 211] width 89 height 23
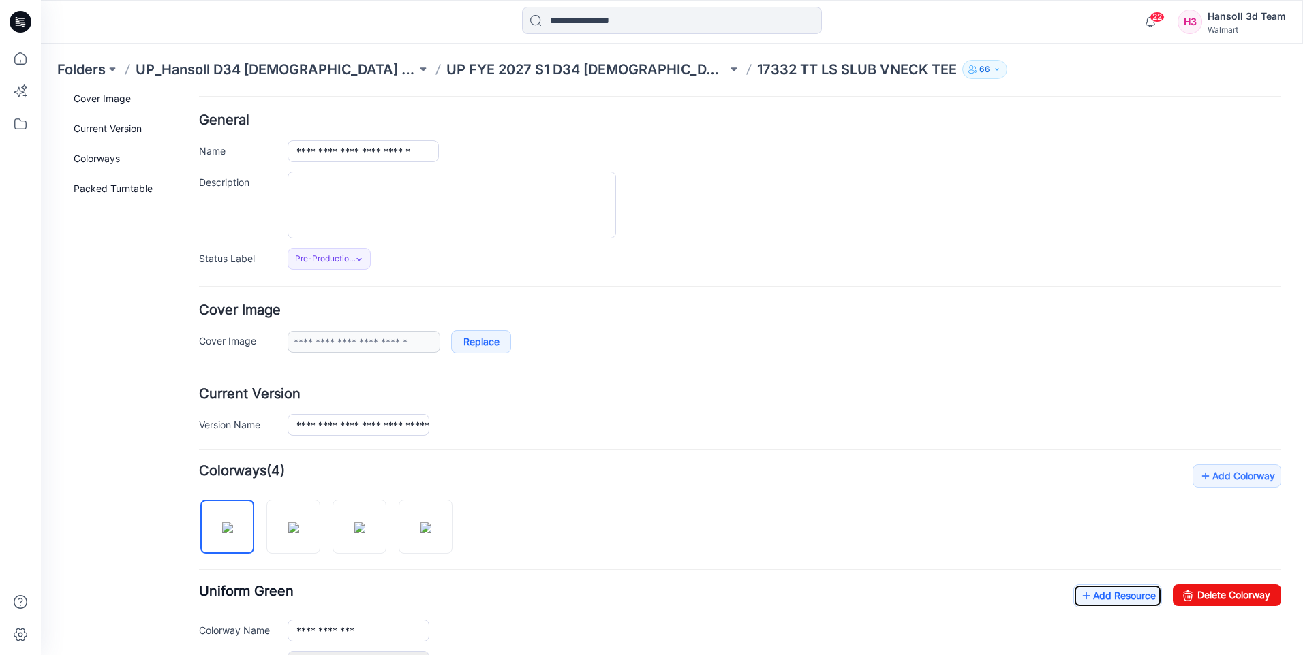
scroll to position [0, 0]
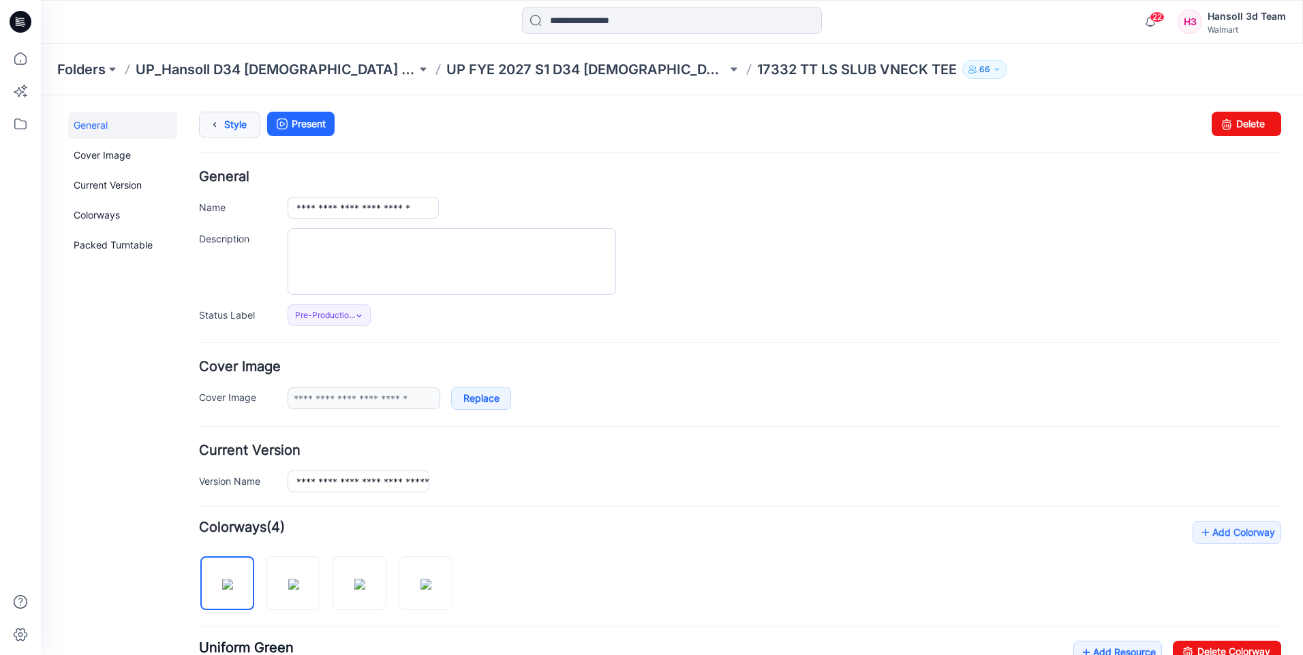
click at [237, 131] on link "Style" at bounding box center [229, 125] width 61 height 26
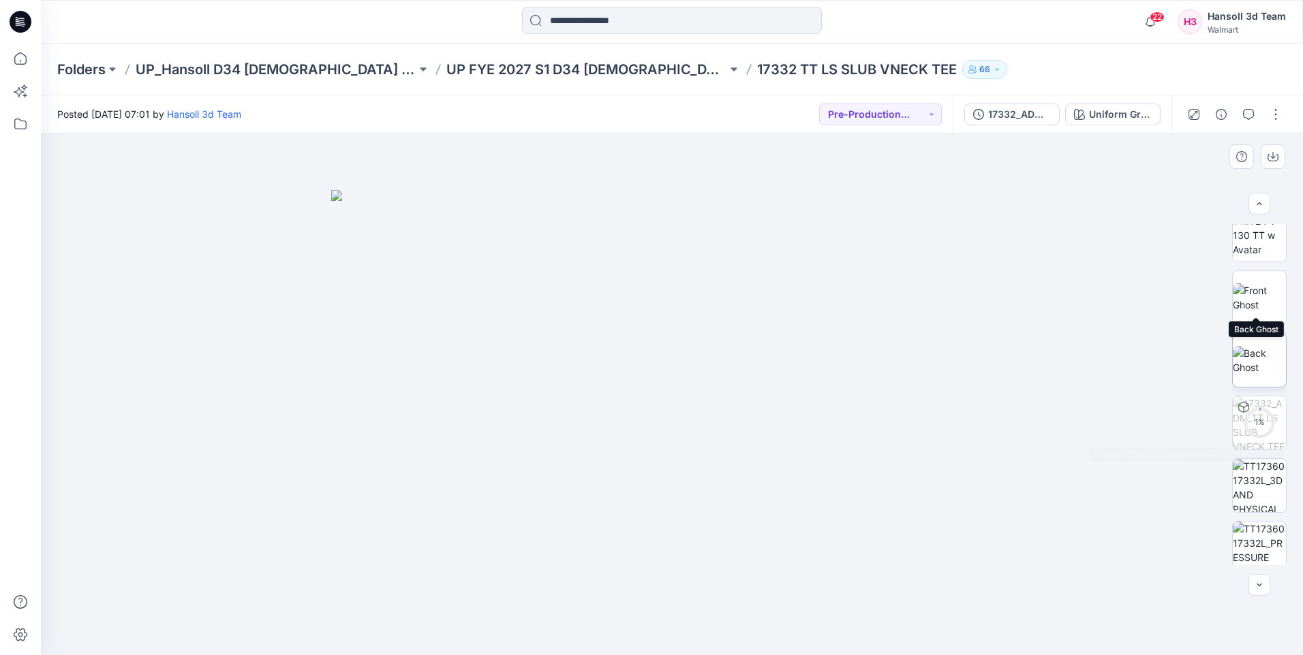
scroll to position [153, 0]
click at [465, 72] on p "UP FYE 2027 S1 D34 [DEMOGRAPHIC_DATA] Knit Tops" at bounding box center [586, 69] width 281 height 19
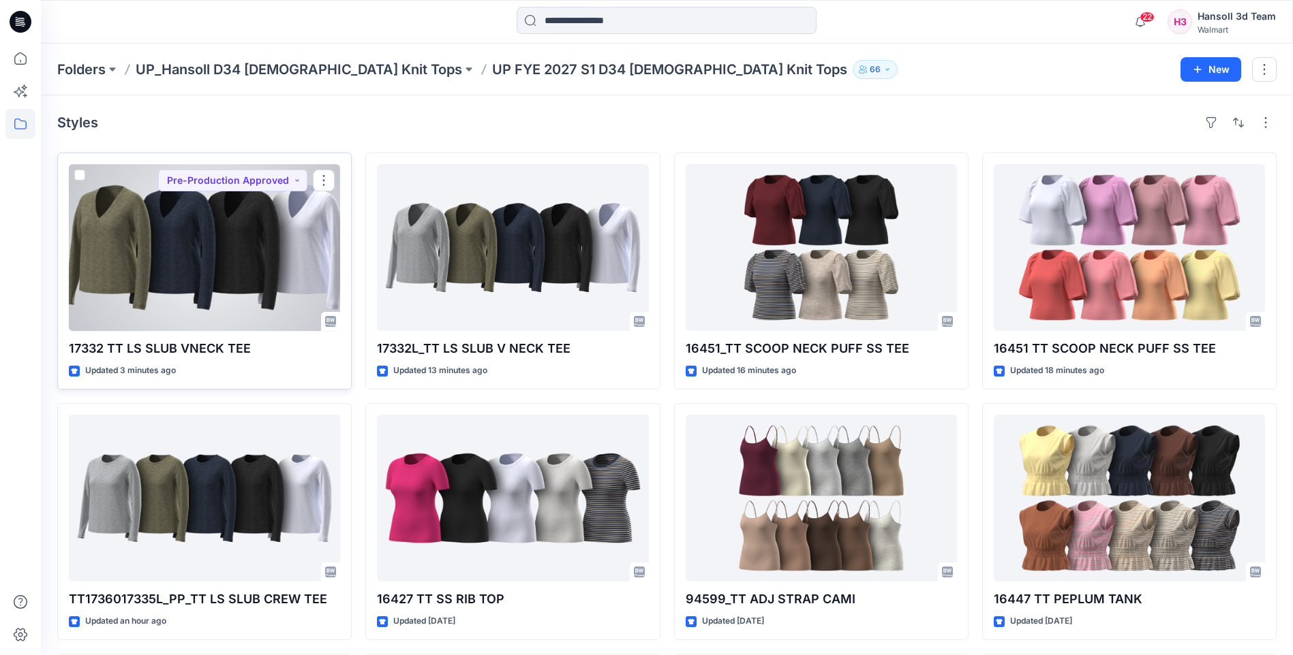
click at [218, 310] on div at bounding box center [204, 247] width 271 height 167
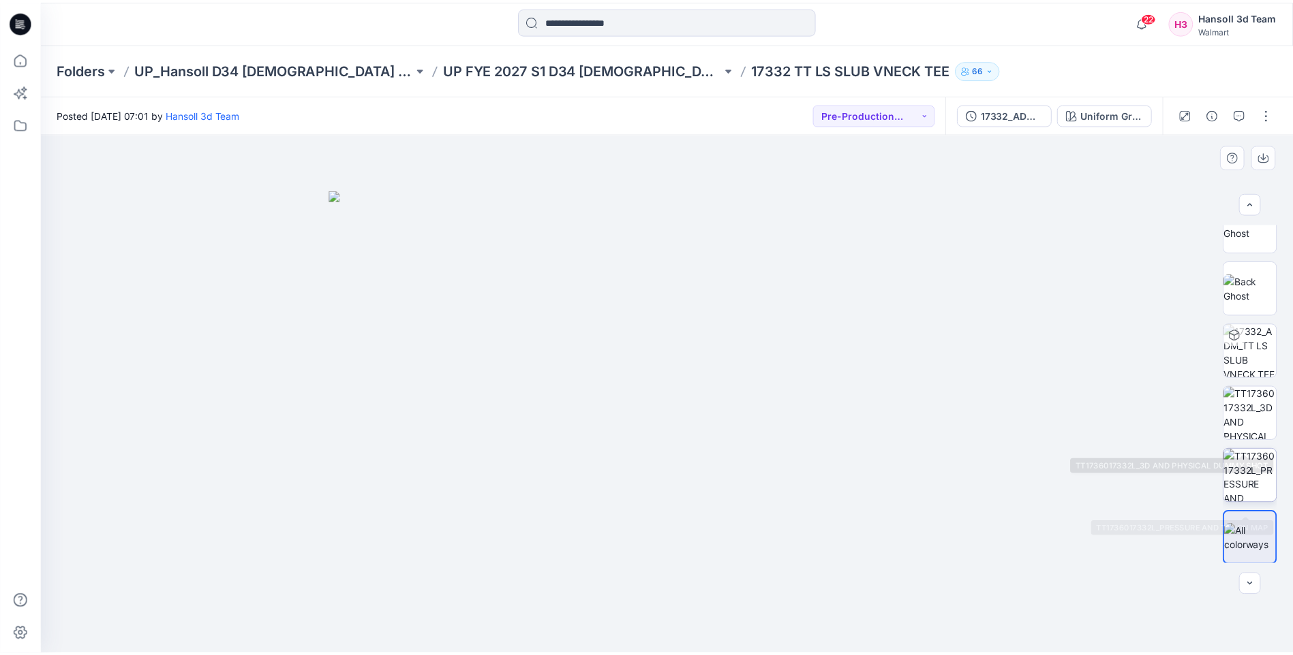
scroll to position [153, 0]
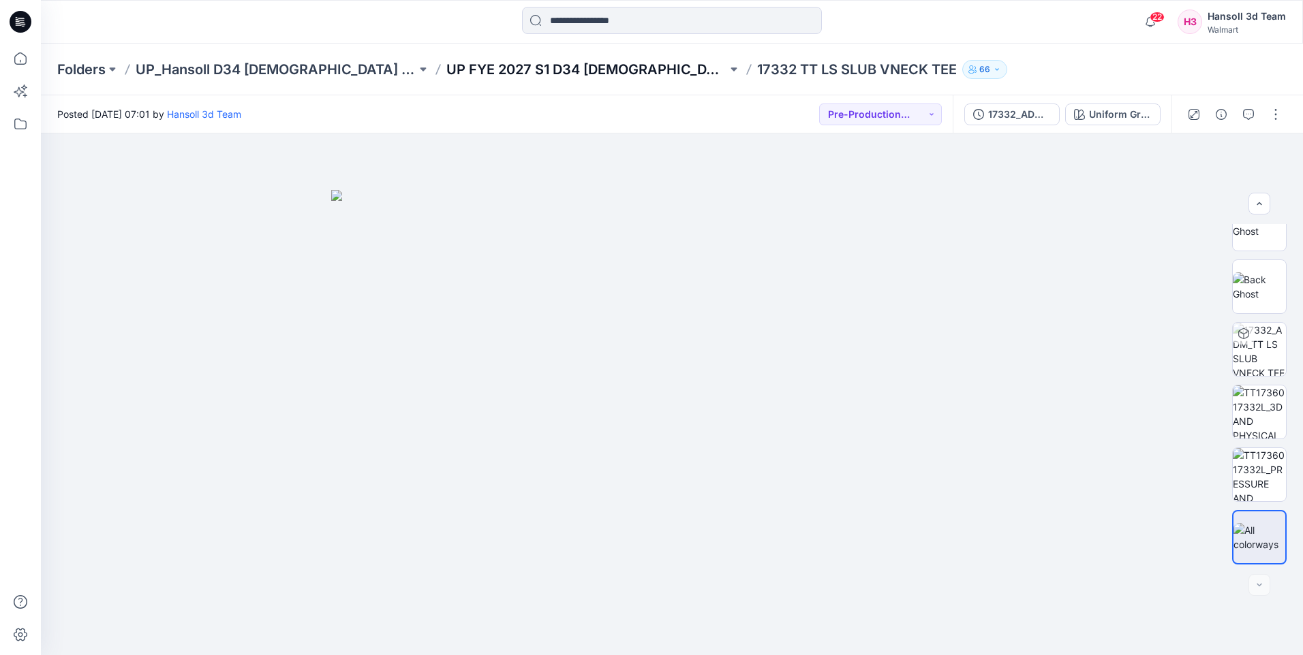
click at [491, 67] on p "UP FYE 2027 S1 D34 [DEMOGRAPHIC_DATA] Knit Tops" at bounding box center [586, 69] width 281 height 19
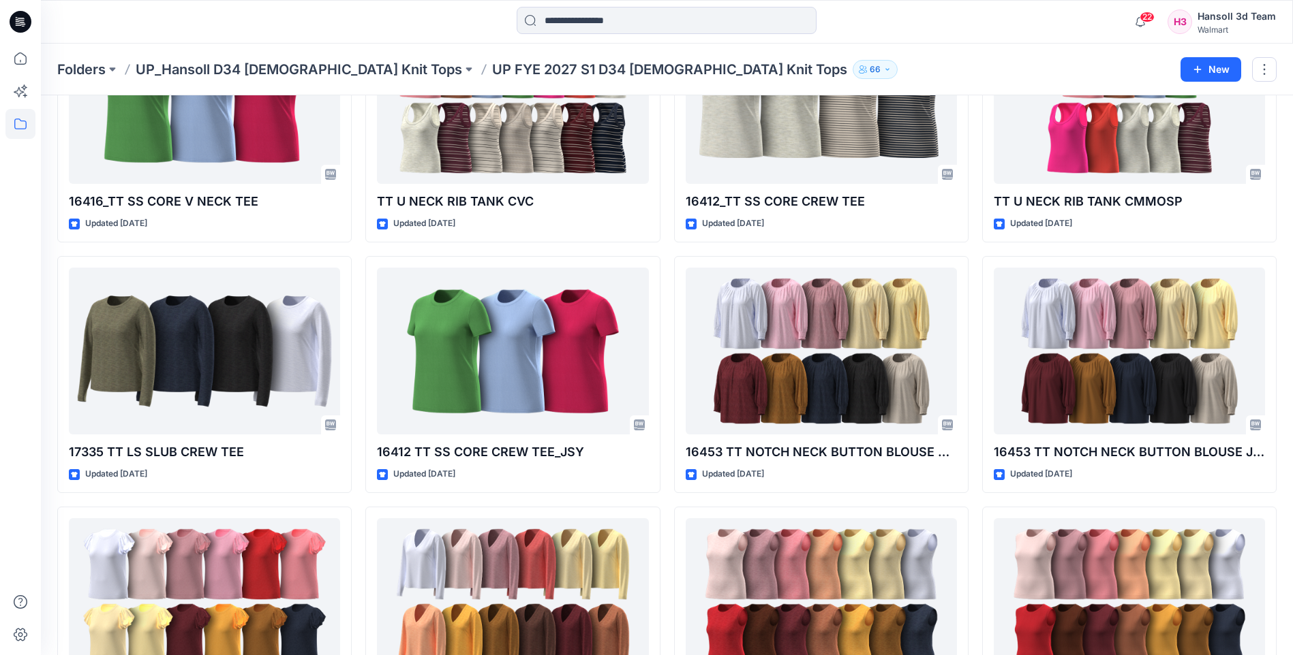
scroll to position [983, 0]
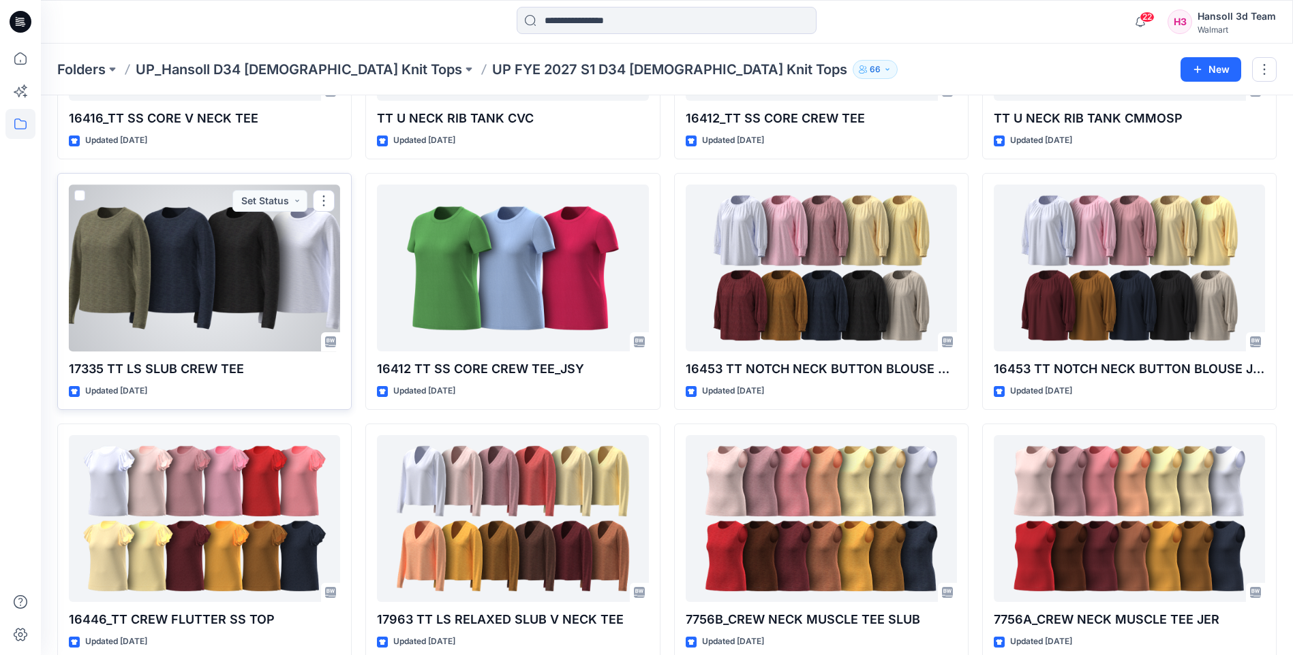
click at [196, 303] on div at bounding box center [204, 268] width 271 height 167
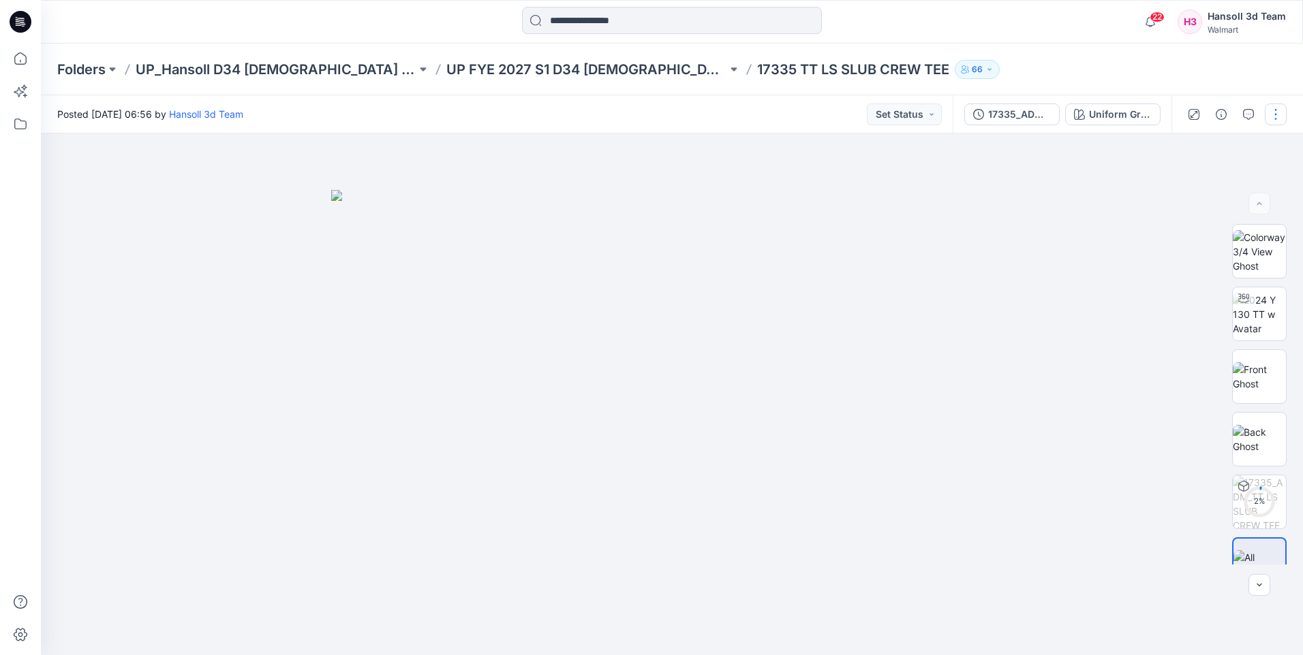
click at [1277, 121] on button "button" at bounding box center [1276, 115] width 22 height 22
click at [1212, 179] on button "Edit" at bounding box center [1218, 184] width 125 height 25
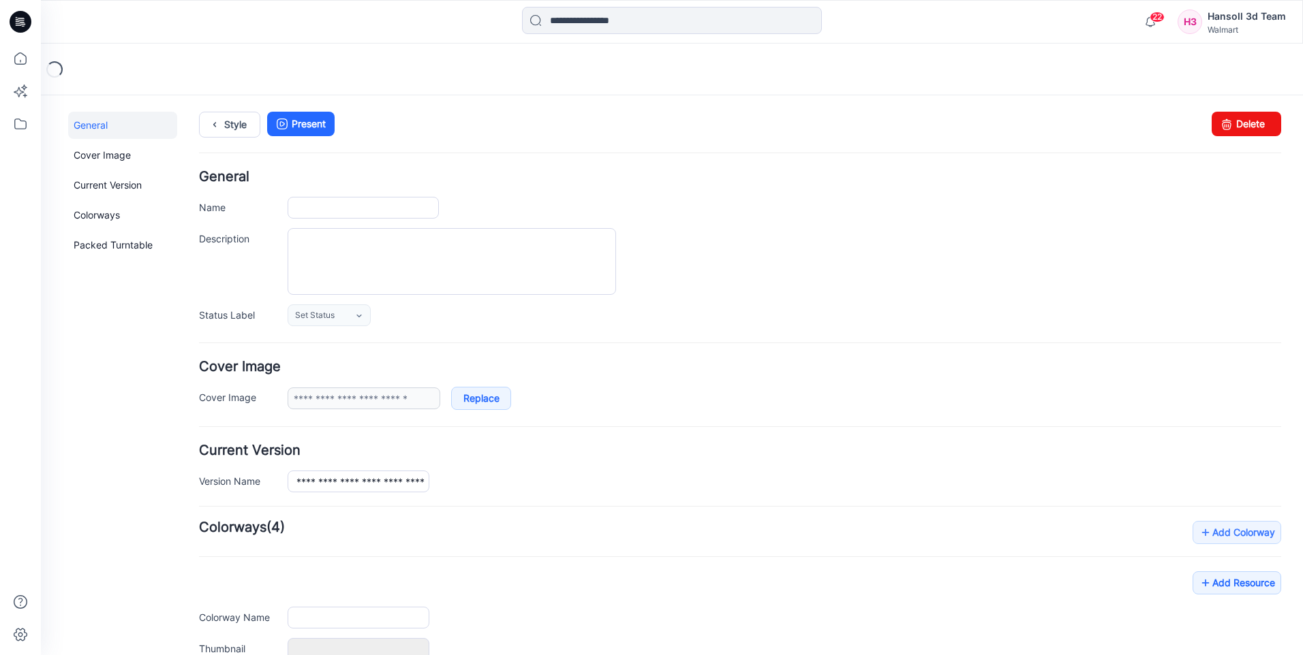
type input "**********"
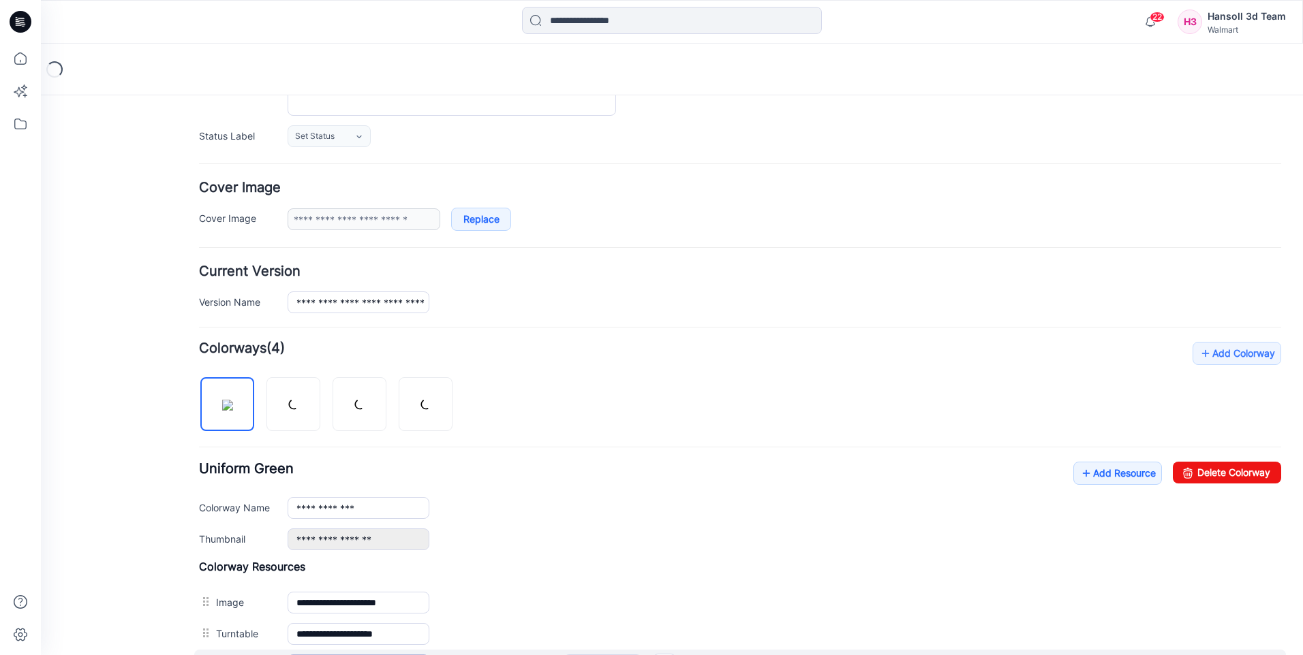
scroll to position [424, 0]
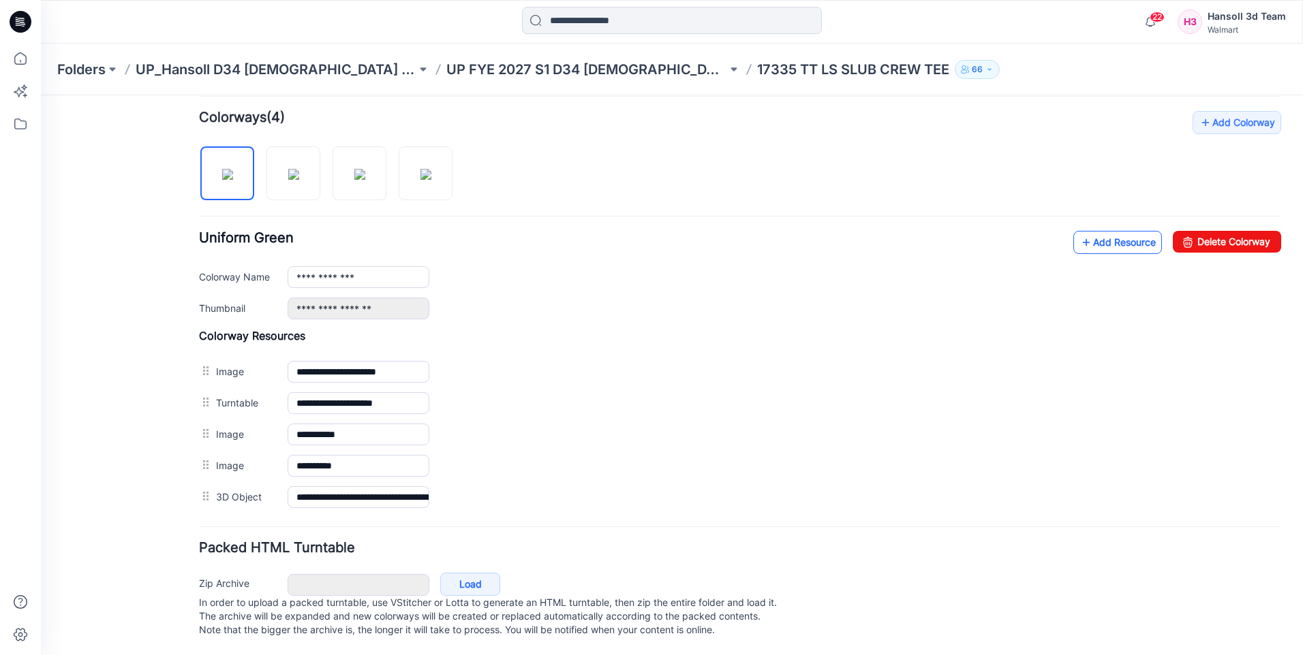
click at [1126, 231] on link "Add Resource" at bounding box center [1117, 242] width 89 height 23
click at [1107, 234] on link "Add Resource" at bounding box center [1117, 242] width 89 height 23
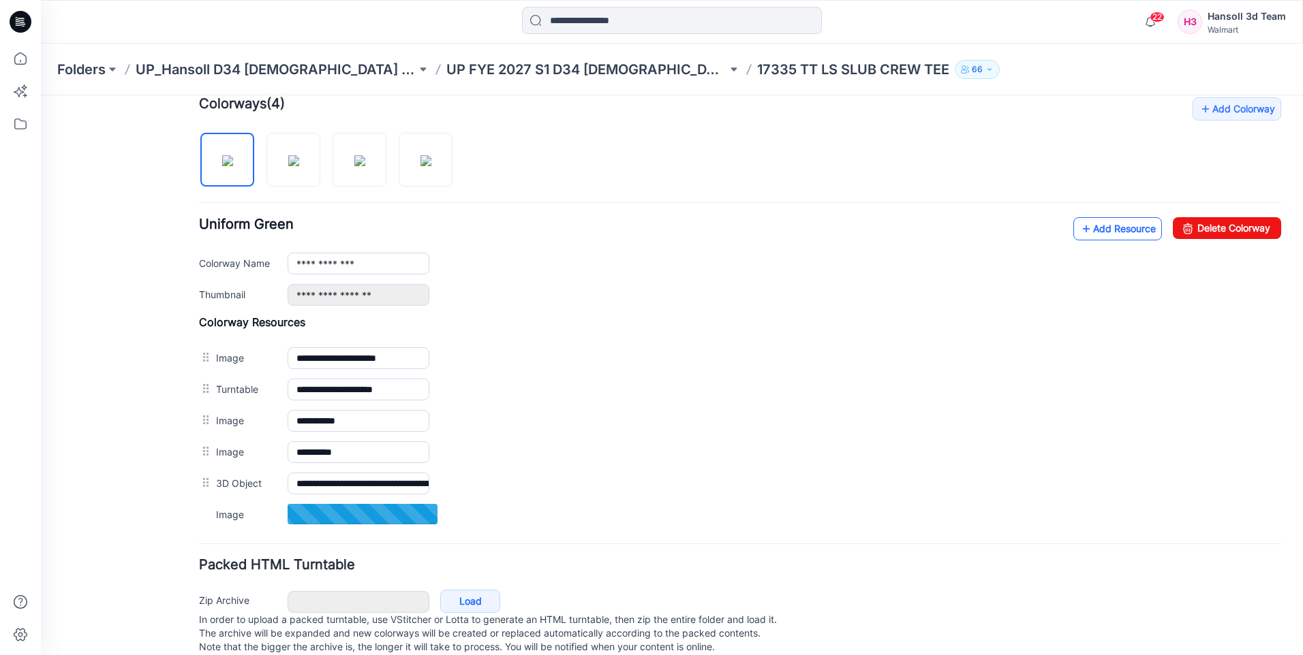
click at [1097, 225] on link "Add Resource" at bounding box center [1117, 228] width 89 height 23
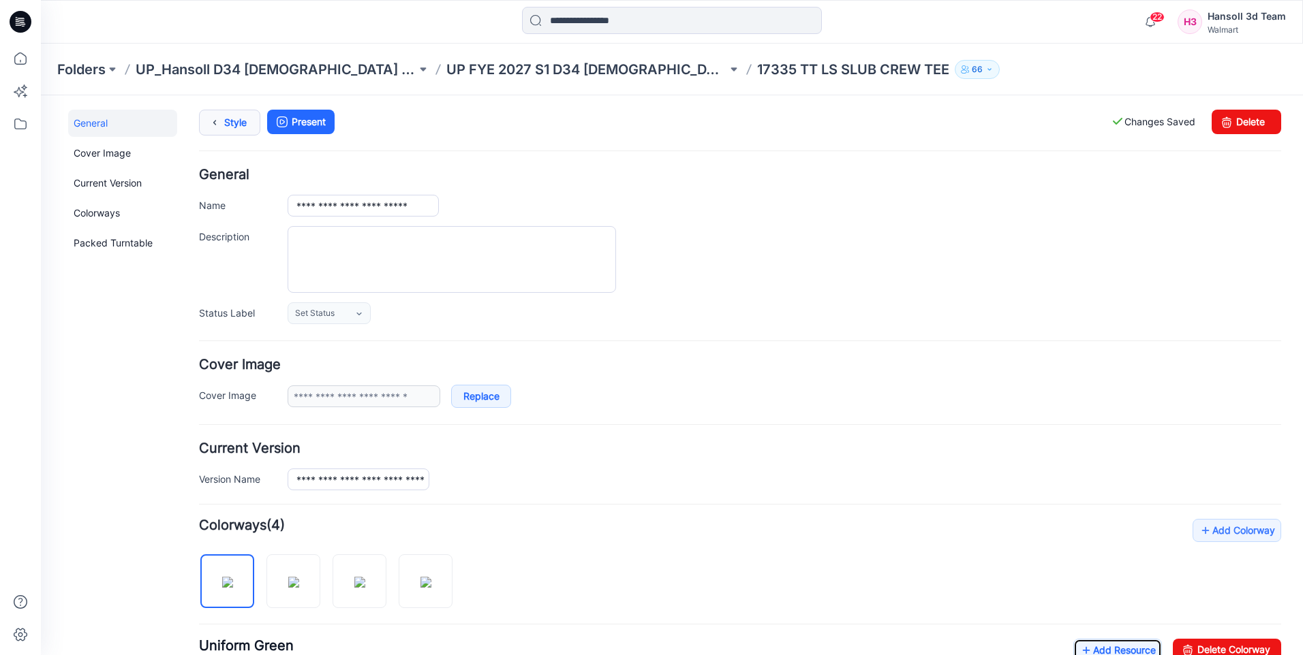
scroll to position [0, 0]
click at [232, 122] on link "Style" at bounding box center [229, 125] width 61 height 26
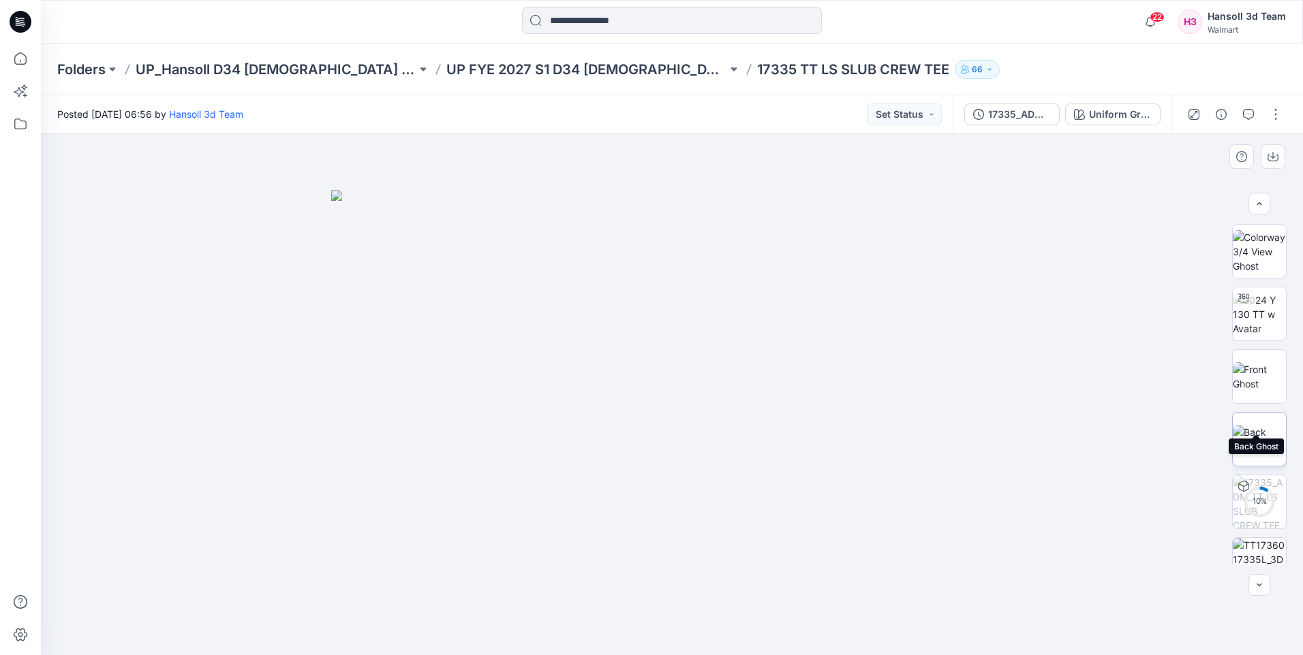
scroll to position [153, 0]
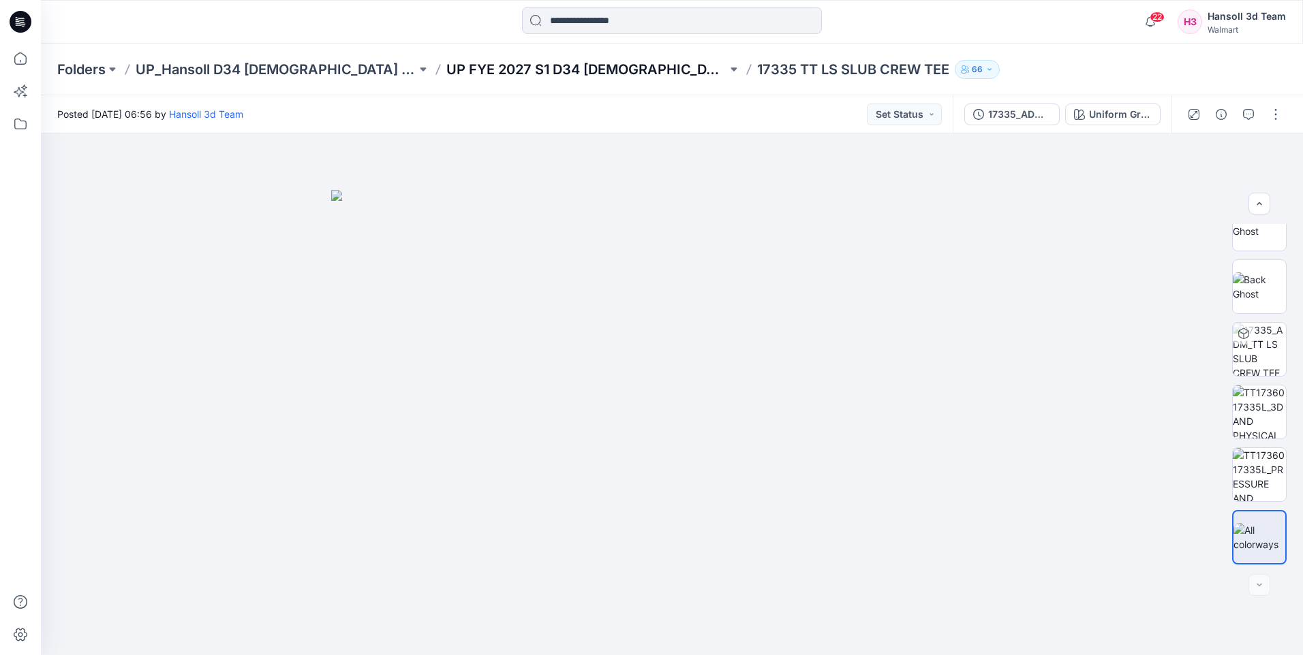
click at [555, 76] on p "UP FYE 2027 S1 D34 [DEMOGRAPHIC_DATA] Knit Tops" at bounding box center [586, 69] width 281 height 19
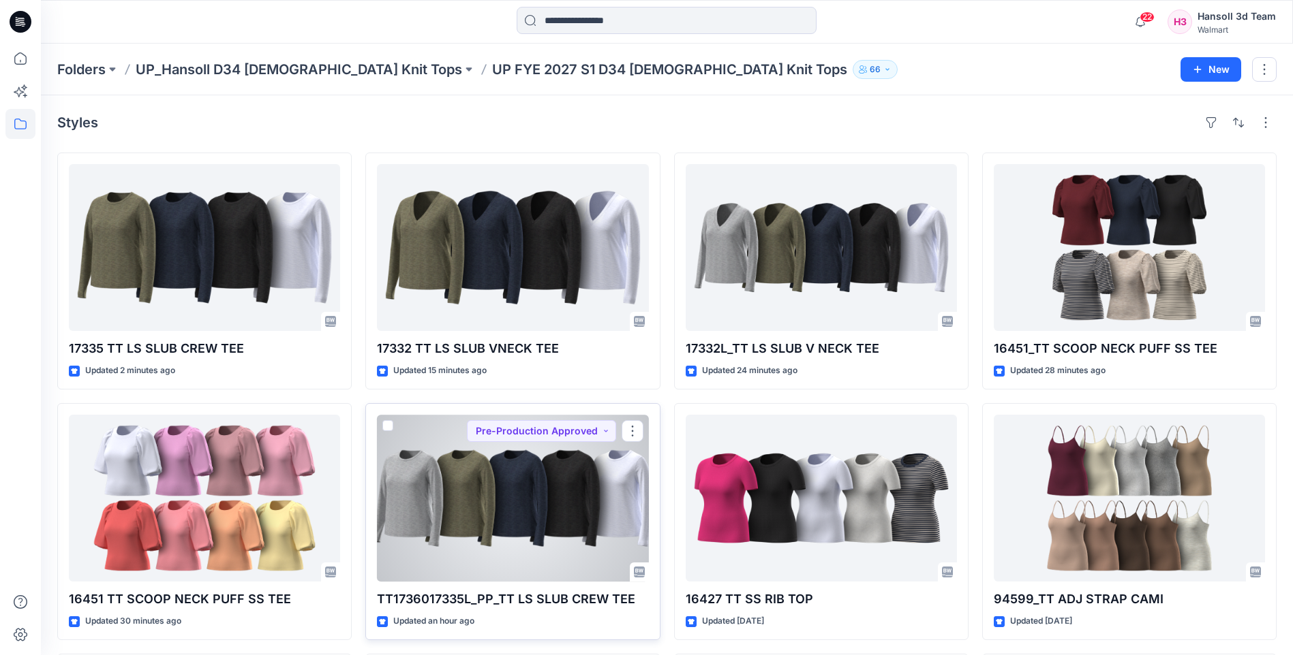
click at [519, 485] on div at bounding box center [512, 498] width 271 height 167
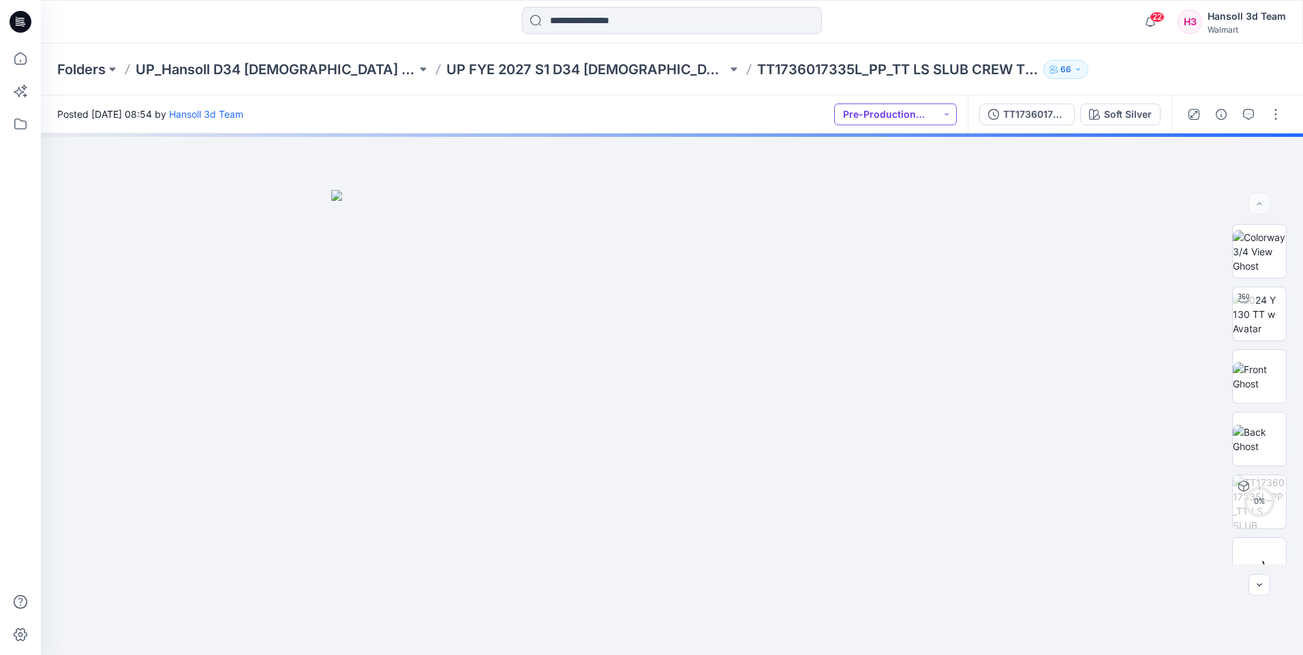
click at [931, 117] on button "Pre-Production Approved" at bounding box center [895, 115] width 123 height 22
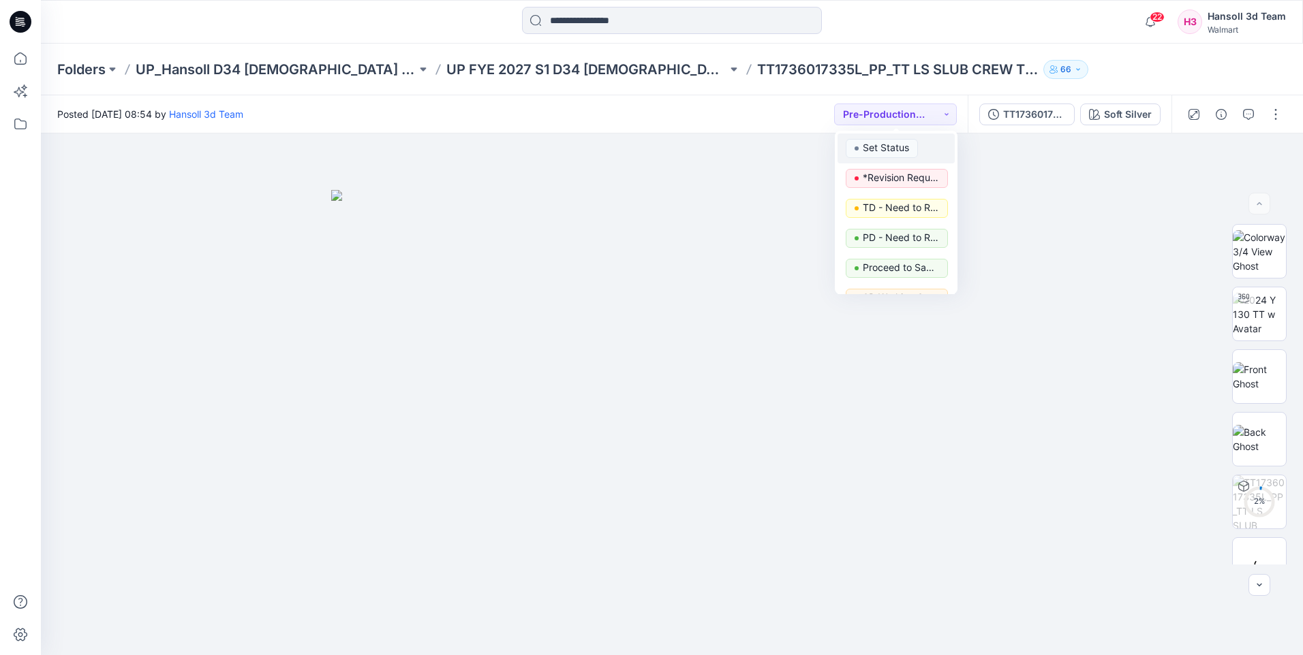
click at [919, 145] on div "Set Status" at bounding box center [896, 148] width 101 height 19
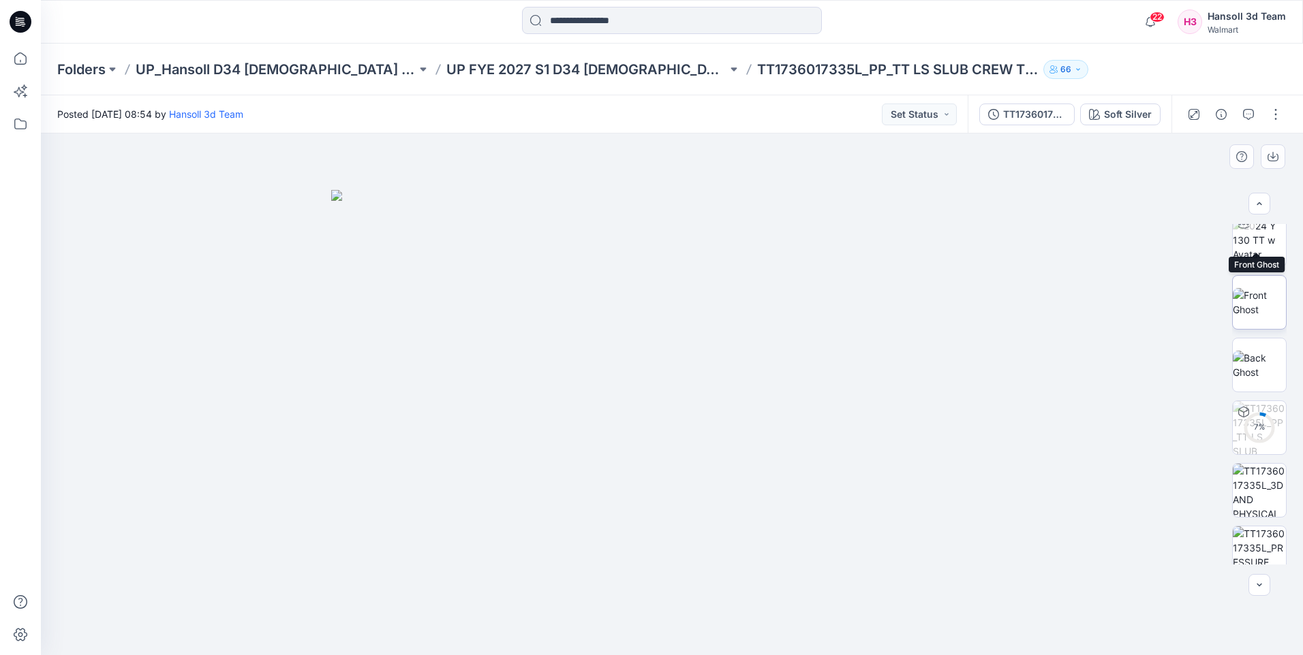
scroll to position [153, 0]
click at [1276, 119] on button "button" at bounding box center [1276, 115] width 22 height 22
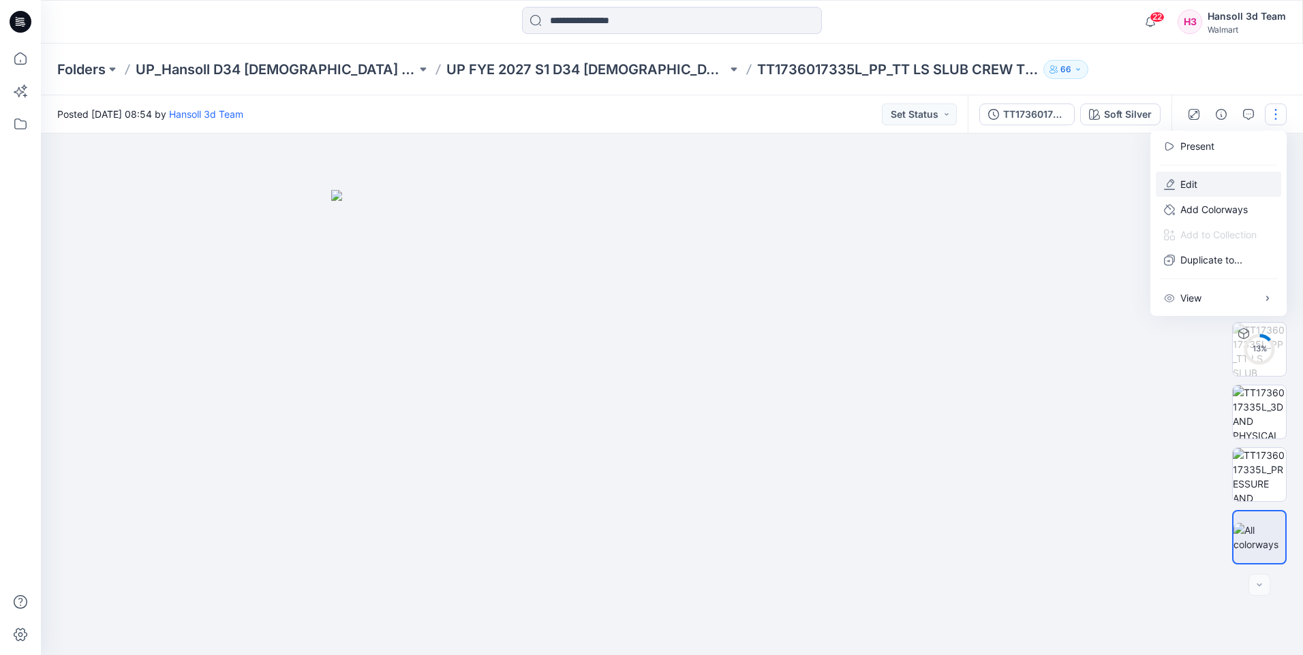
click at [1182, 189] on p "Edit" at bounding box center [1188, 184] width 17 height 14
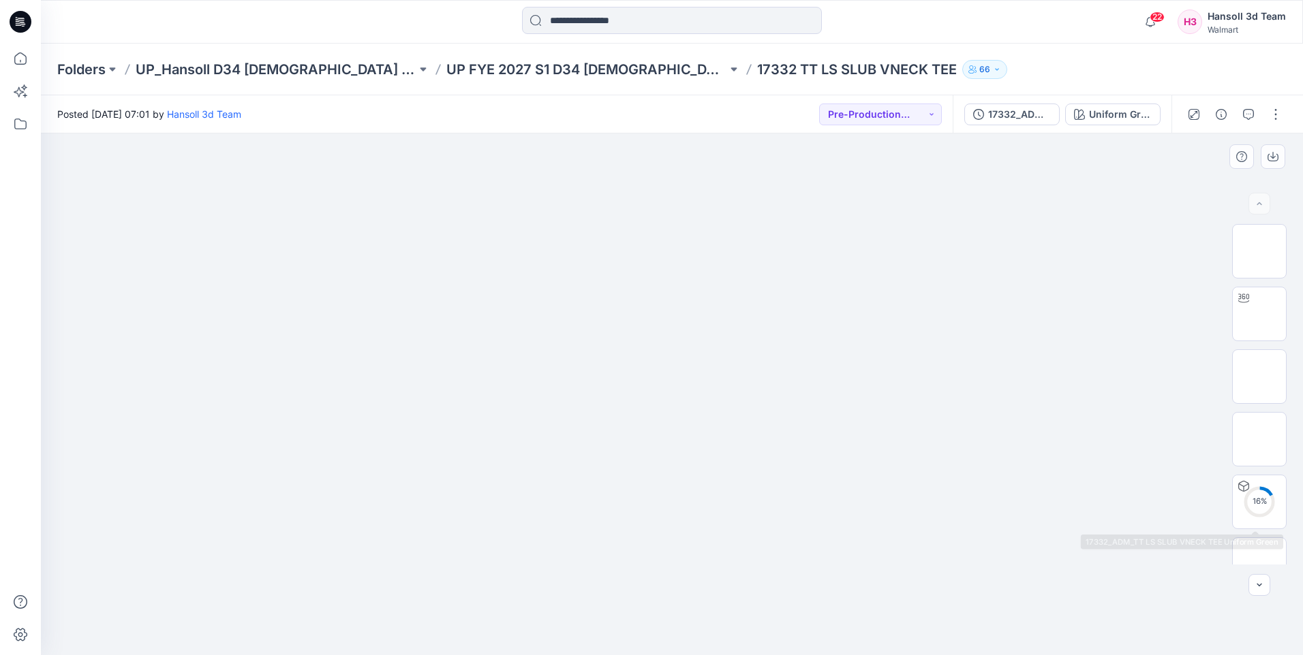
scroll to position [153, 0]
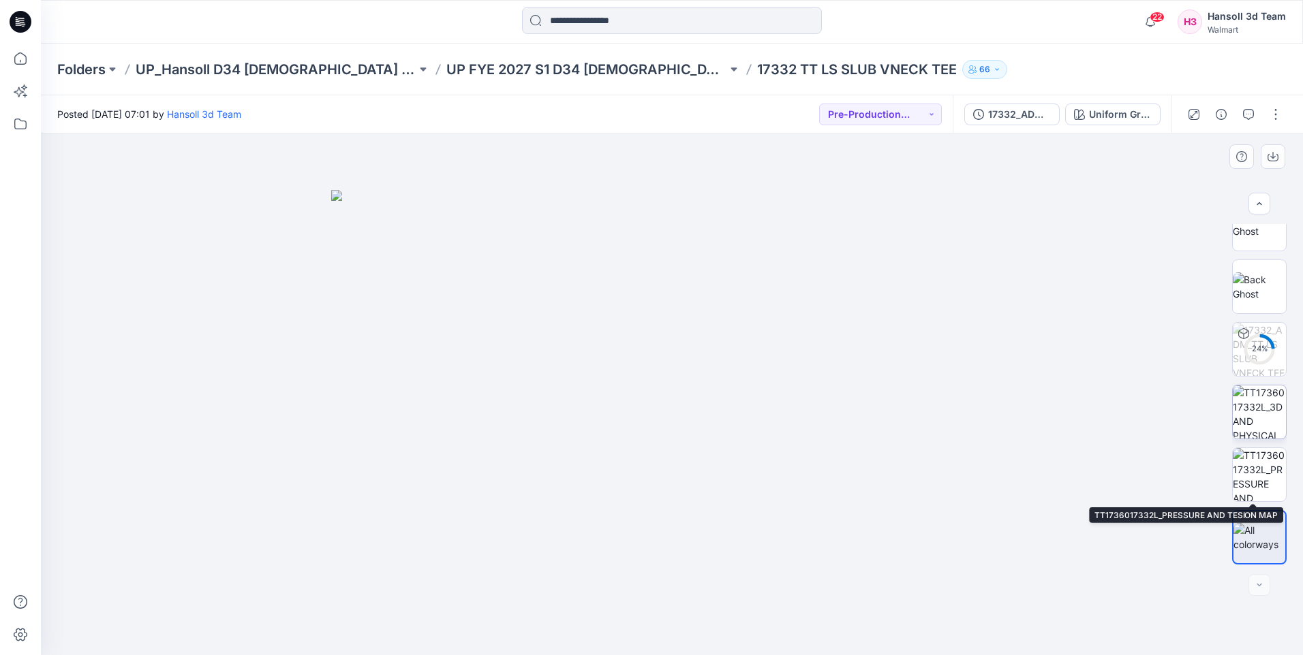
click at [1247, 435] on img at bounding box center [1259, 412] width 53 height 53
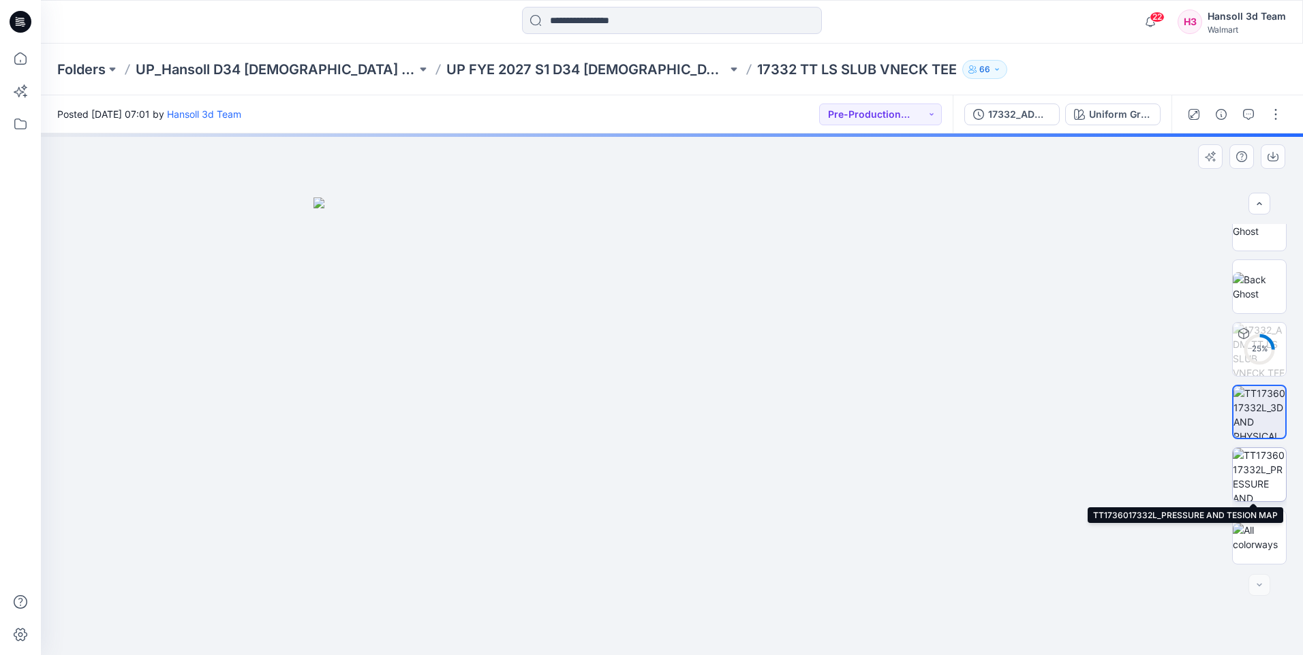
click at [1246, 471] on img at bounding box center [1259, 474] width 53 height 53
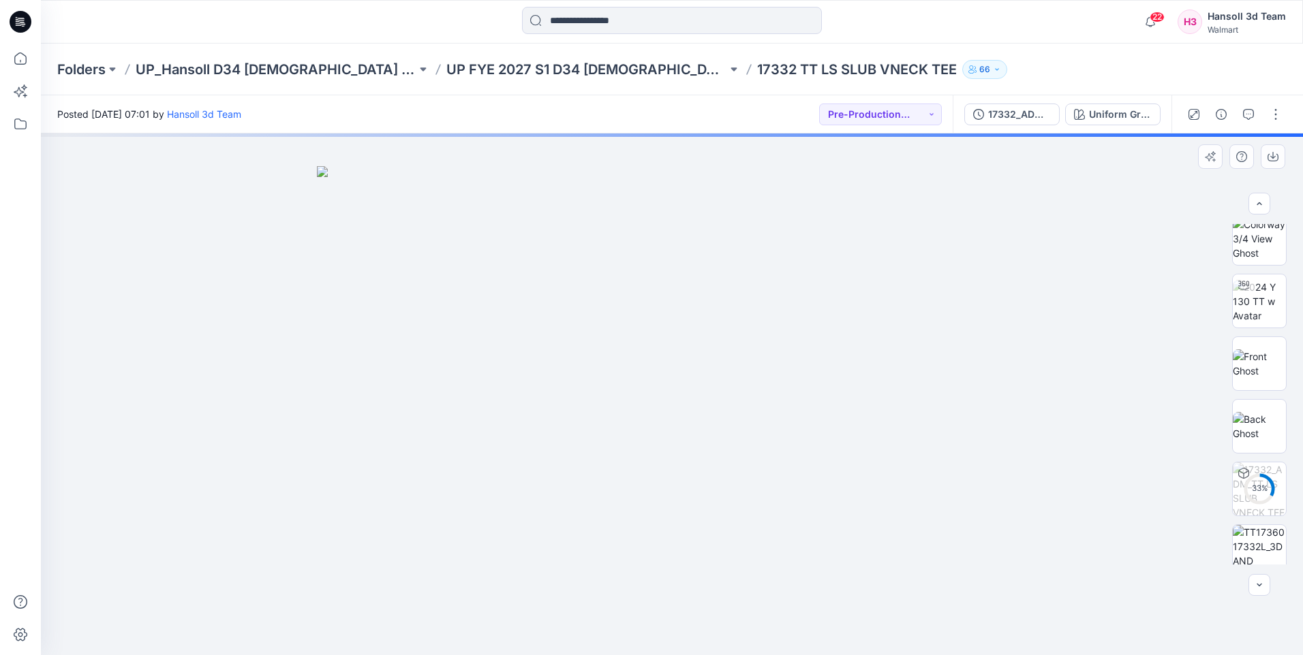
scroll to position [0, 0]
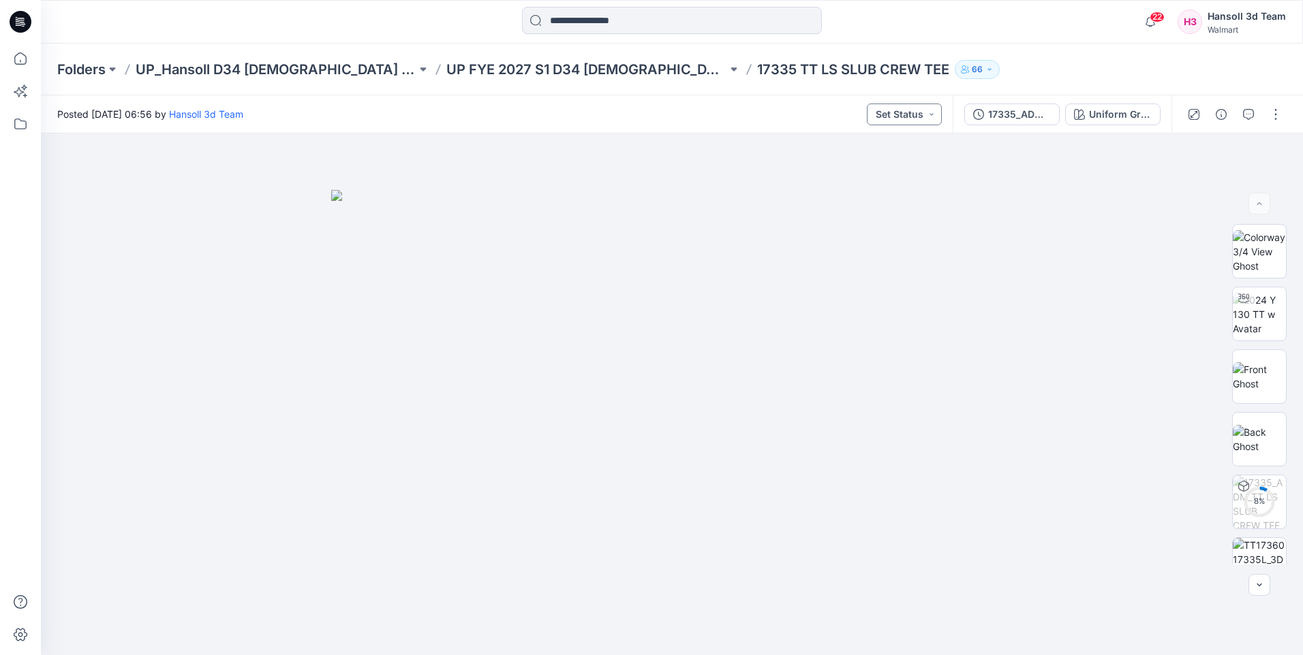
click at [912, 114] on button "Set Status" at bounding box center [904, 115] width 75 height 22
click at [883, 159] on p "Pre-Production Approved" at bounding box center [885, 156] width 76 height 18
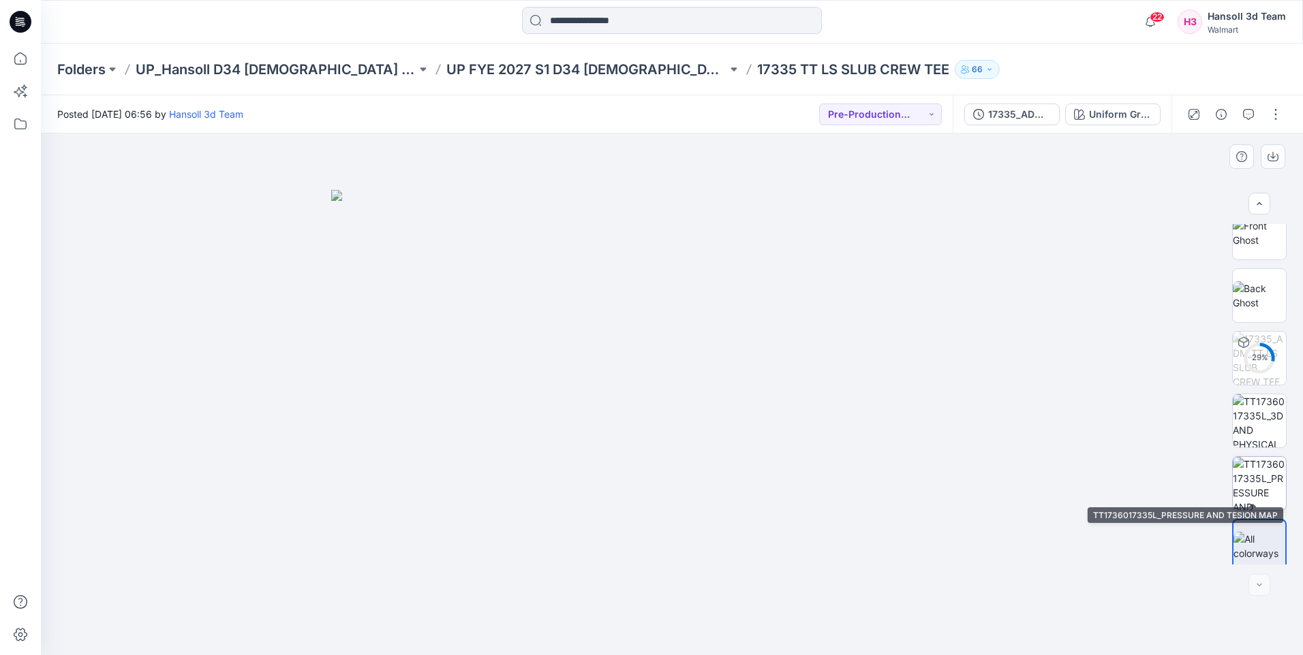
scroll to position [153, 0]
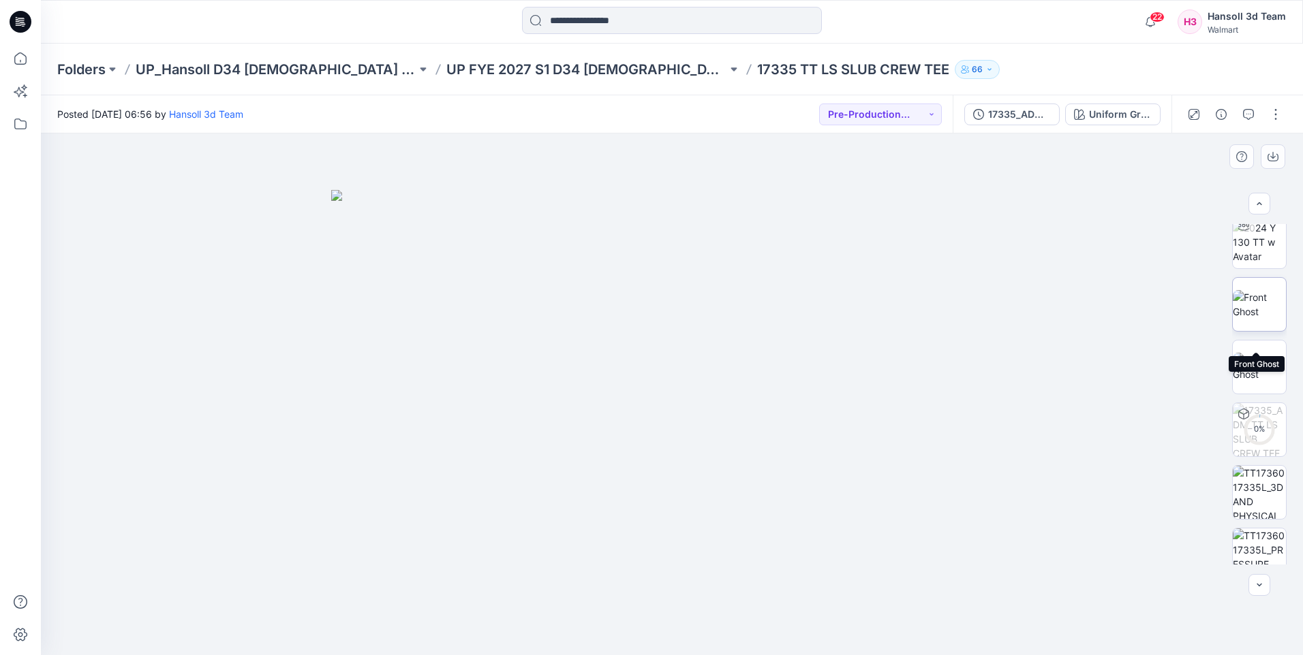
scroll to position [153, 0]
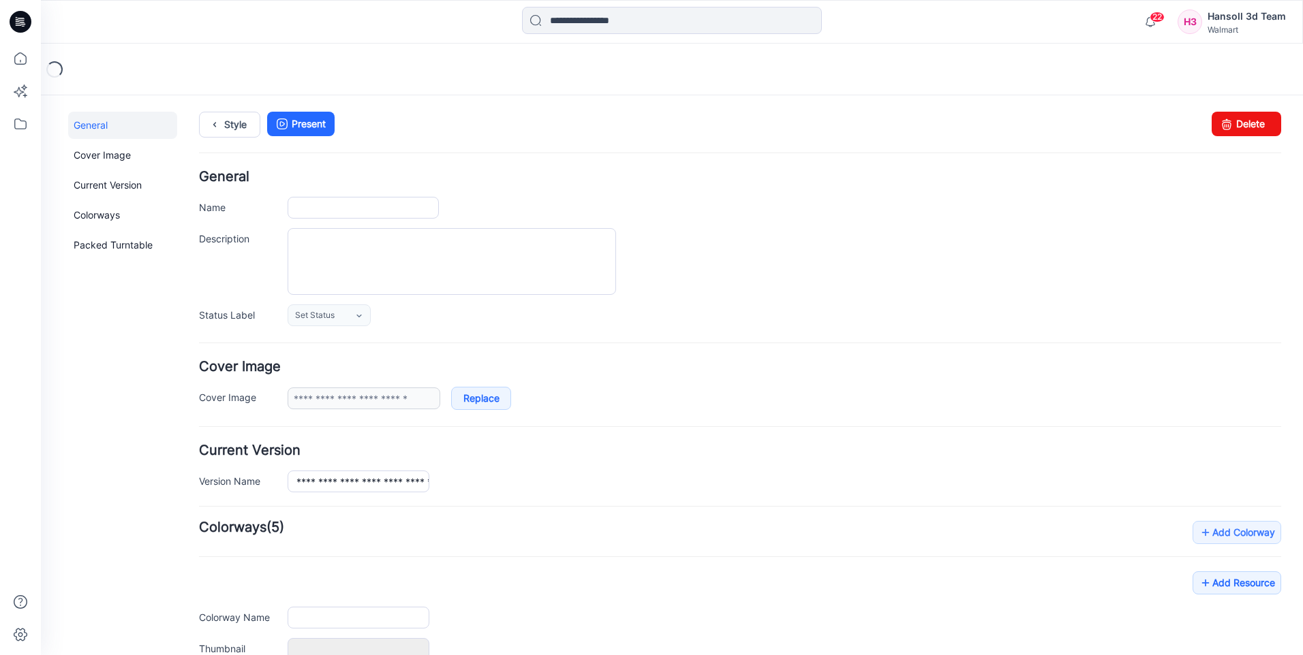
type input "**********"
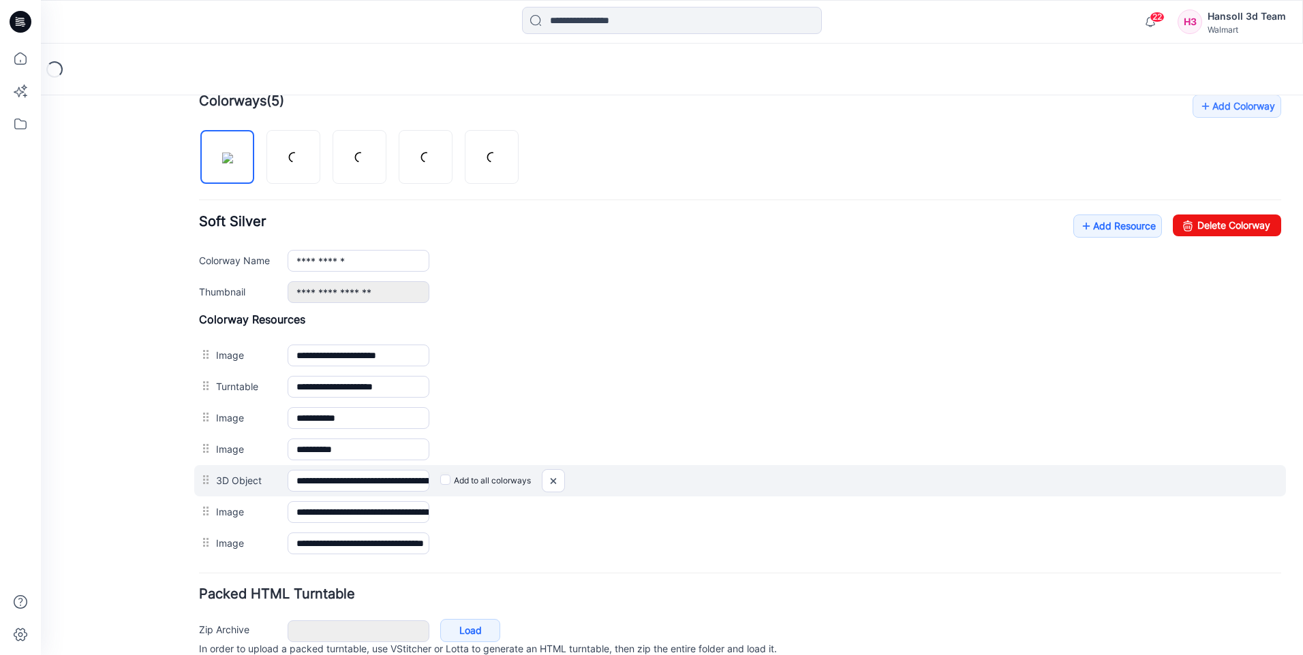
scroll to position [487, 0]
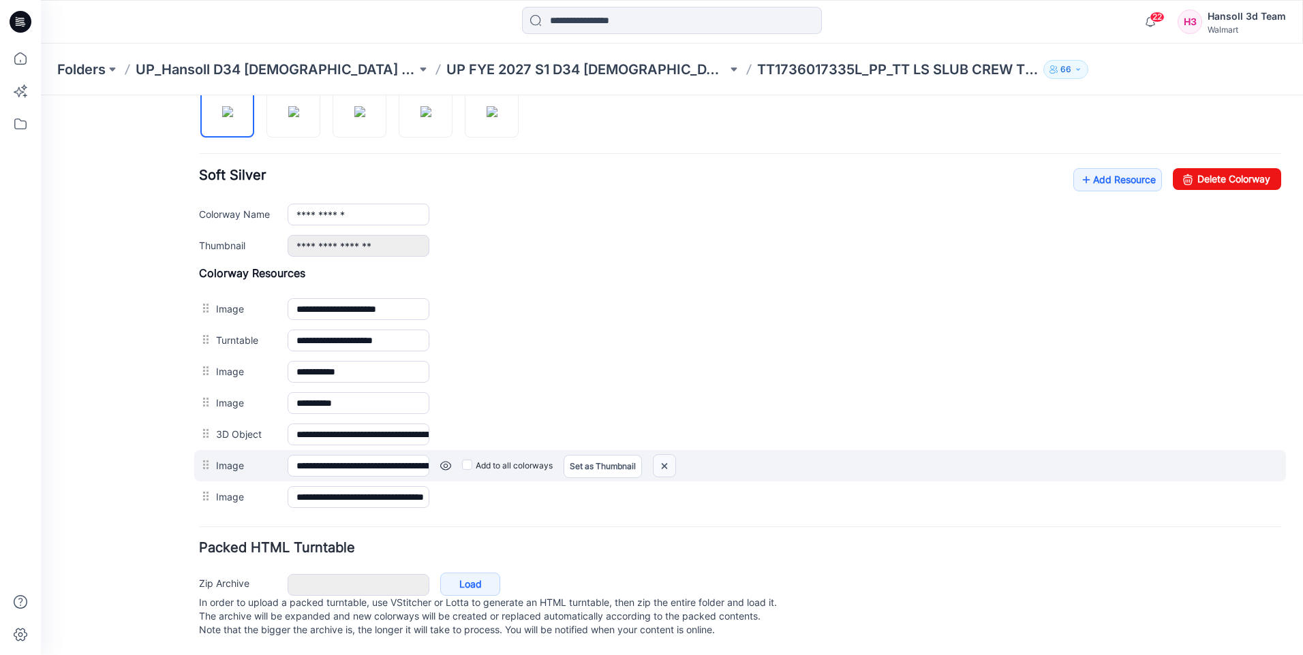
click at [667, 455] on img at bounding box center [664, 466] width 22 height 22
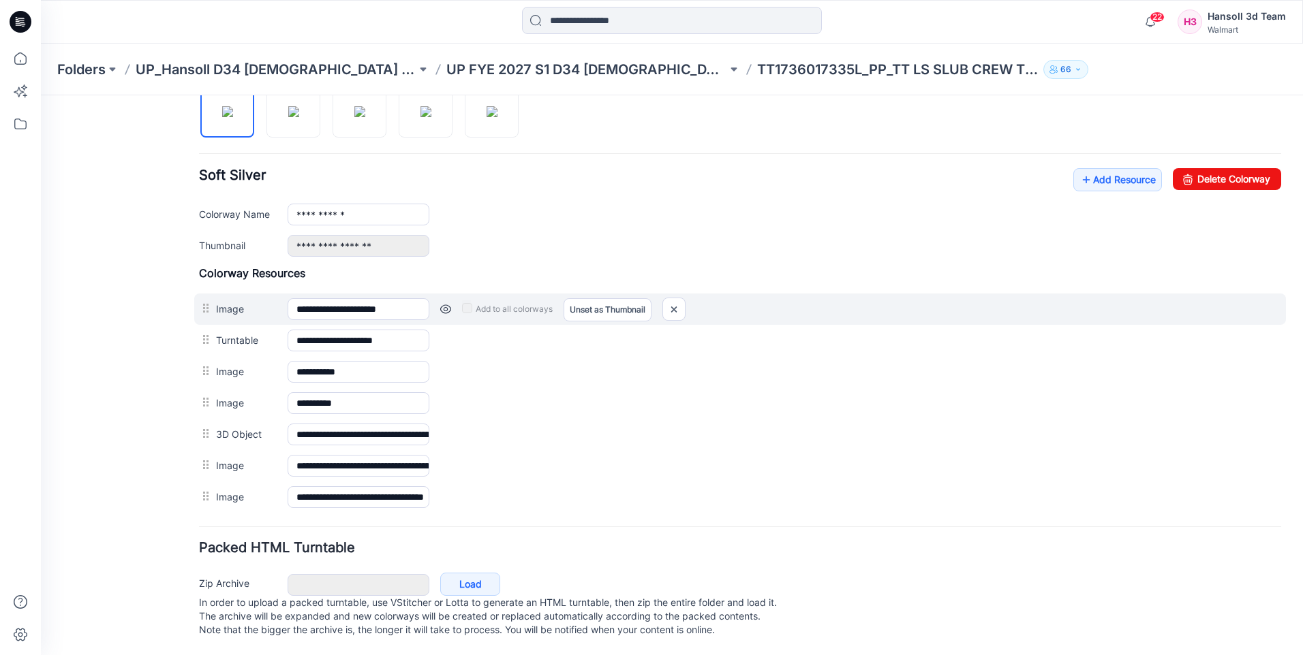
scroll to position [455, 0]
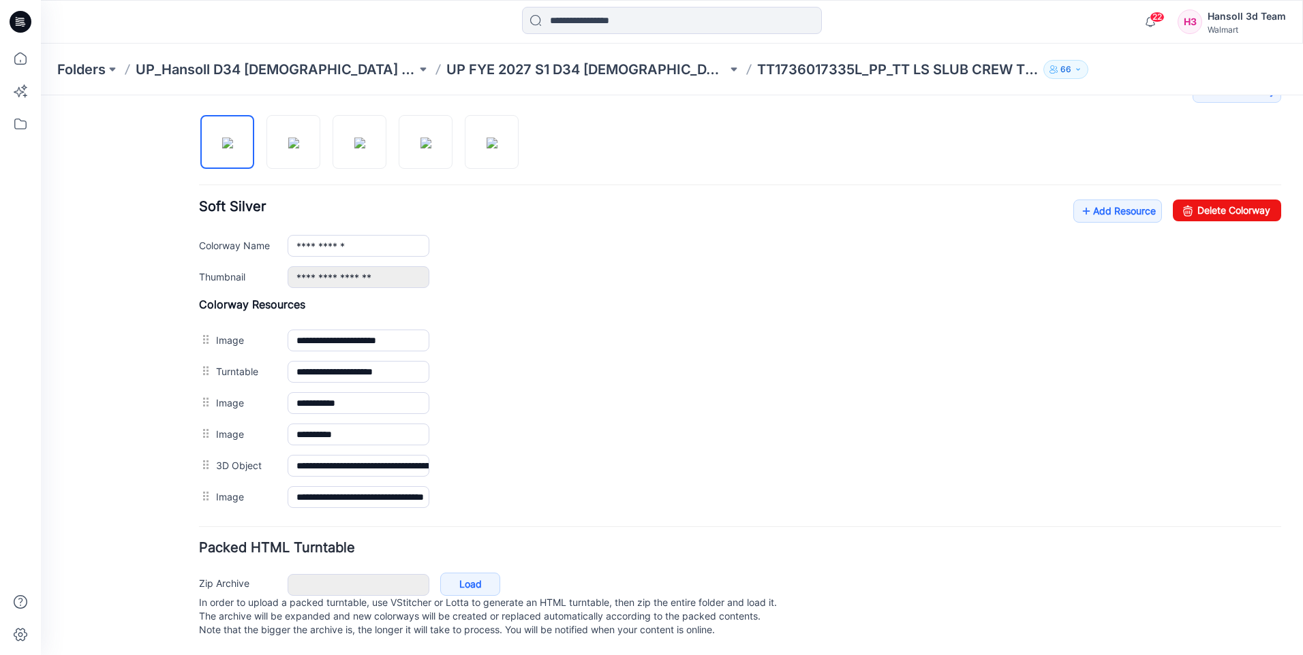
click at [41, 95] on img at bounding box center [41, 95] width 0 height 0
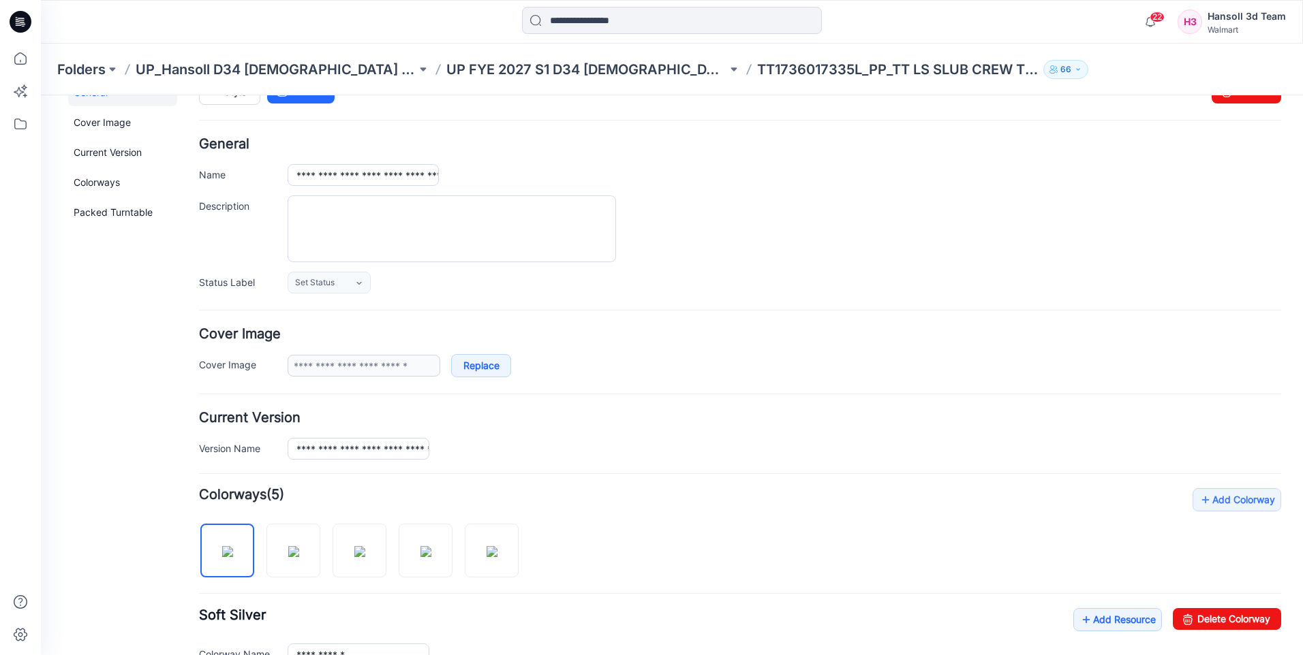
scroll to position [0, 0]
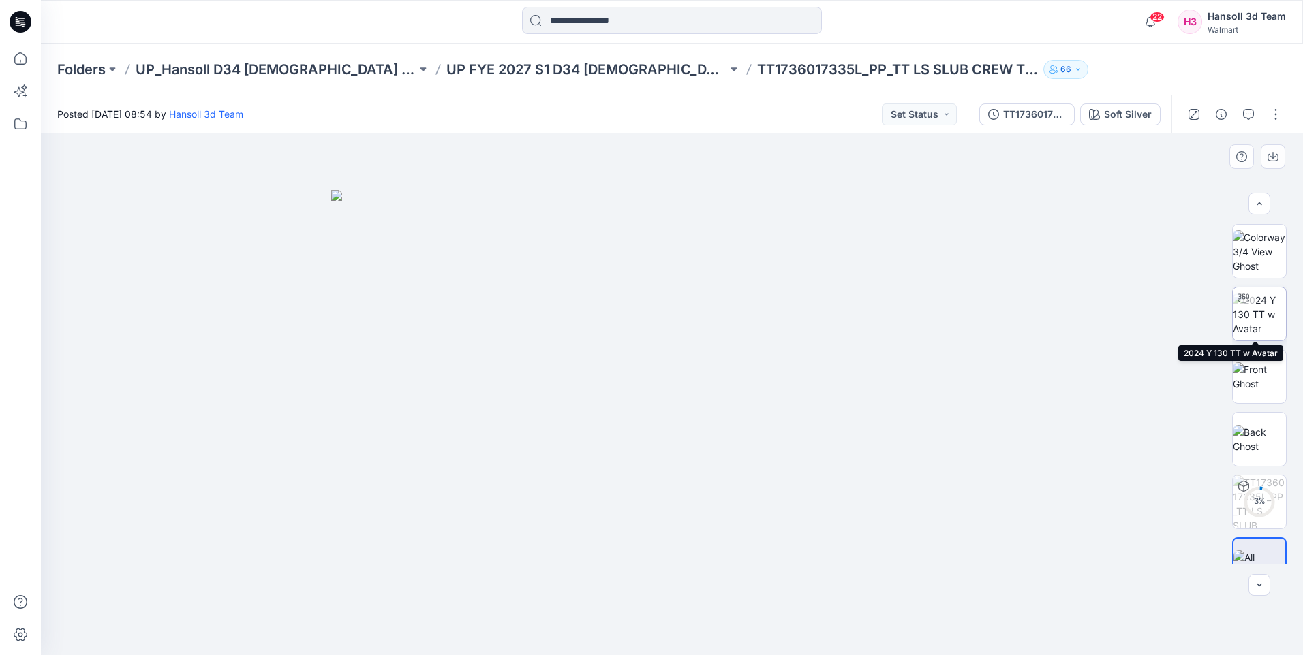
scroll to position [27, 0]
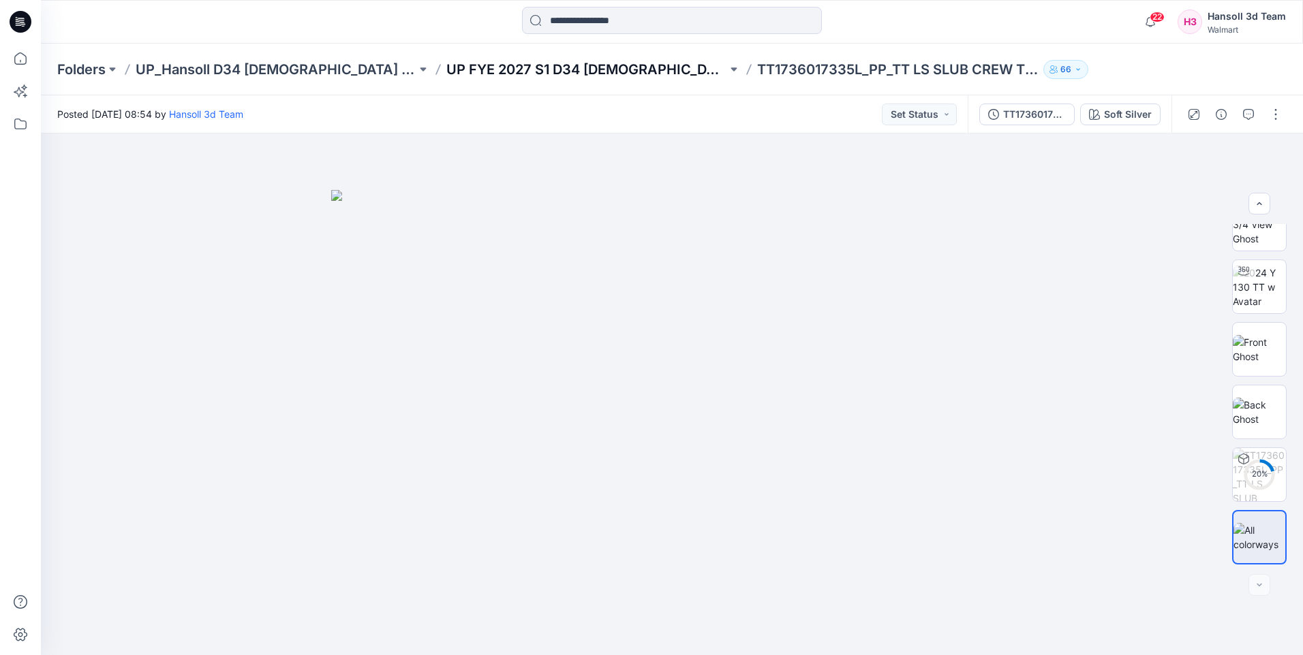
click at [556, 68] on p "UP FYE 2027 S1 D34 [DEMOGRAPHIC_DATA] Knit Tops" at bounding box center [586, 69] width 281 height 19
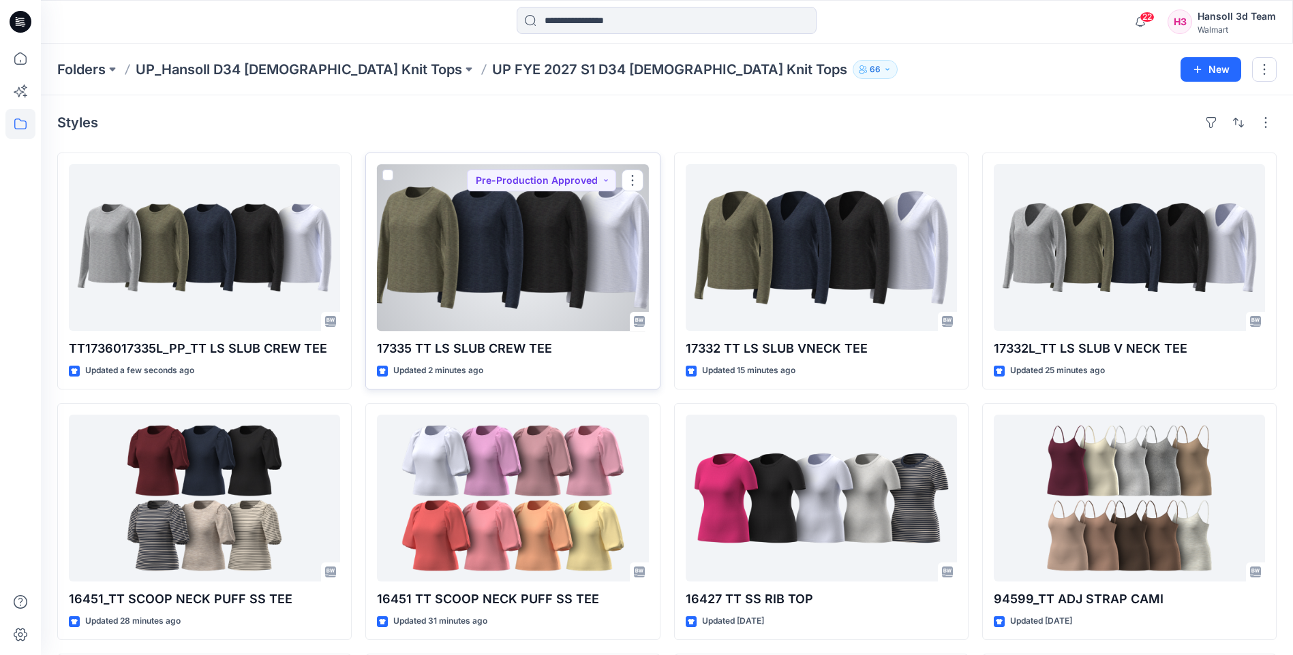
click at [476, 264] on div at bounding box center [512, 247] width 271 height 167
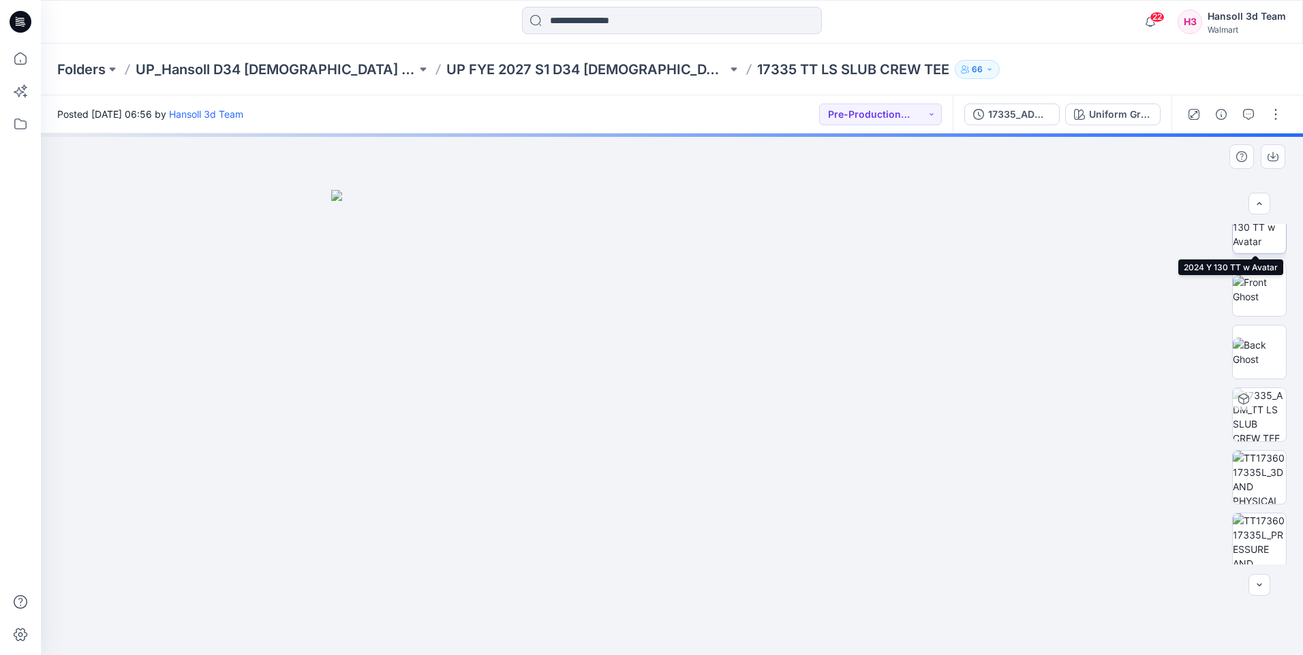
scroll to position [153, 0]
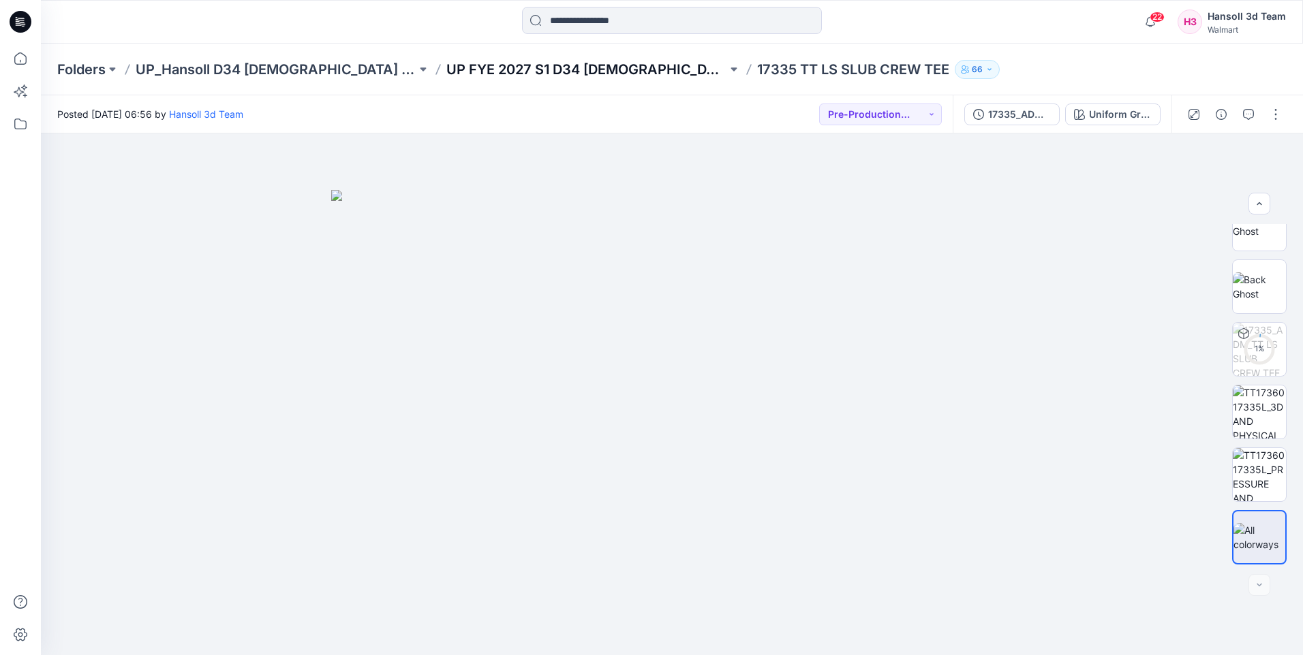
click at [479, 70] on p "UP FYE 2027 S1 D34 [DEMOGRAPHIC_DATA] Knit Tops" at bounding box center [586, 69] width 281 height 19
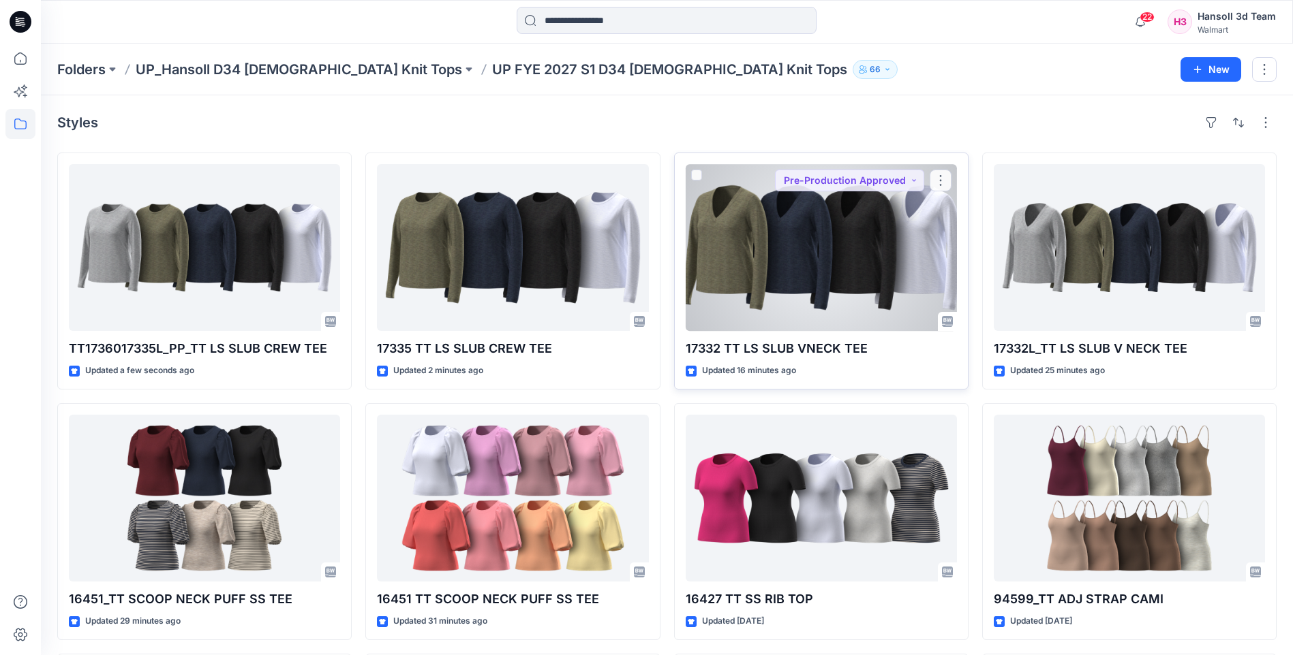
click at [796, 235] on div at bounding box center [820, 247] width 271 height 167
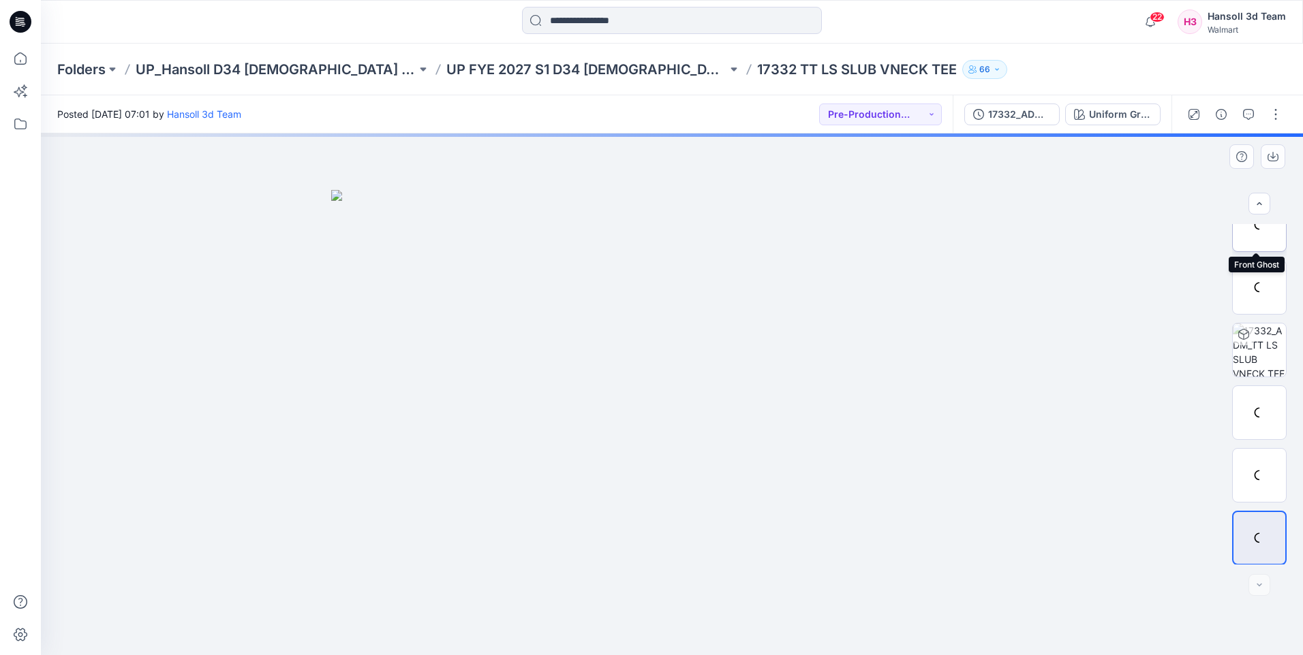
scroll to position [153, 0]
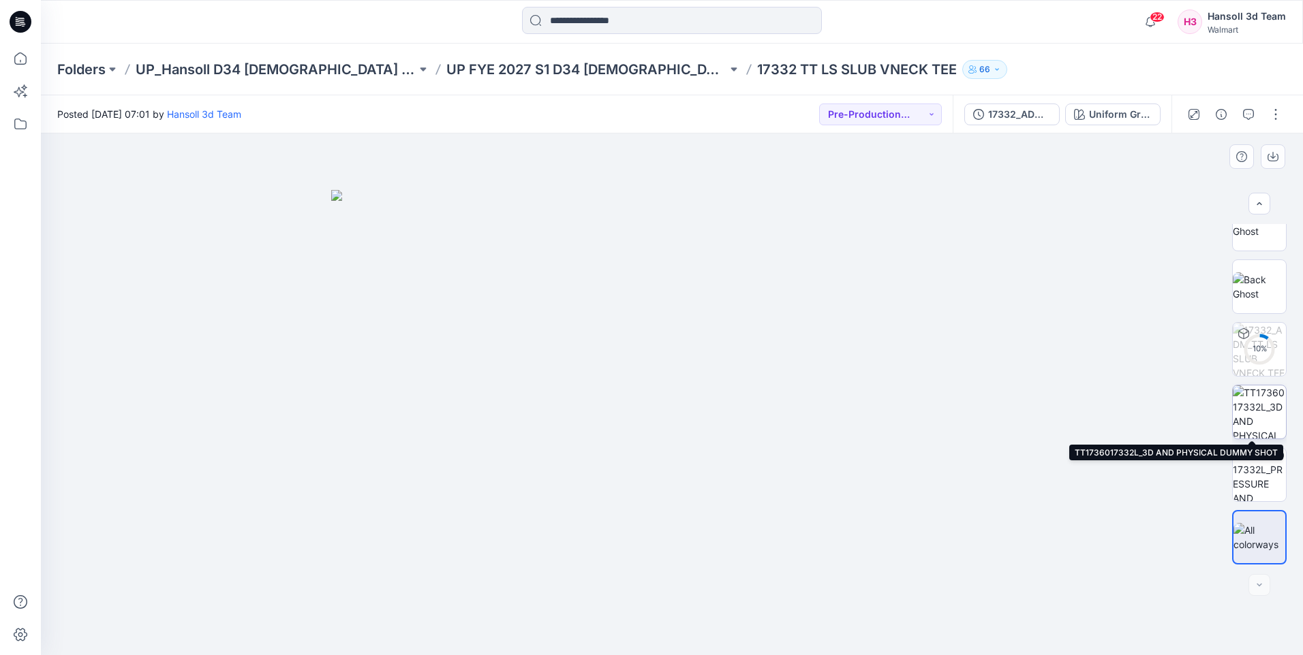
click at [1259, 415] on img at bounding box center [1259, 412] width 53 height 53
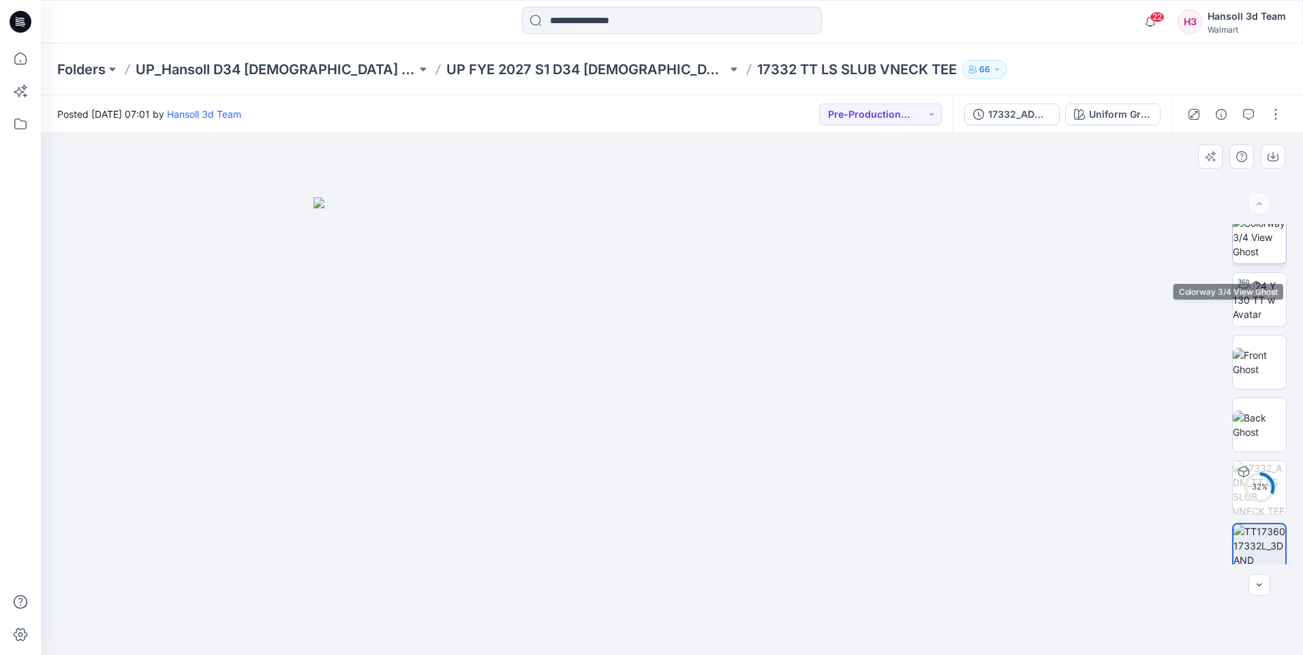
scroll to position [0, 0]
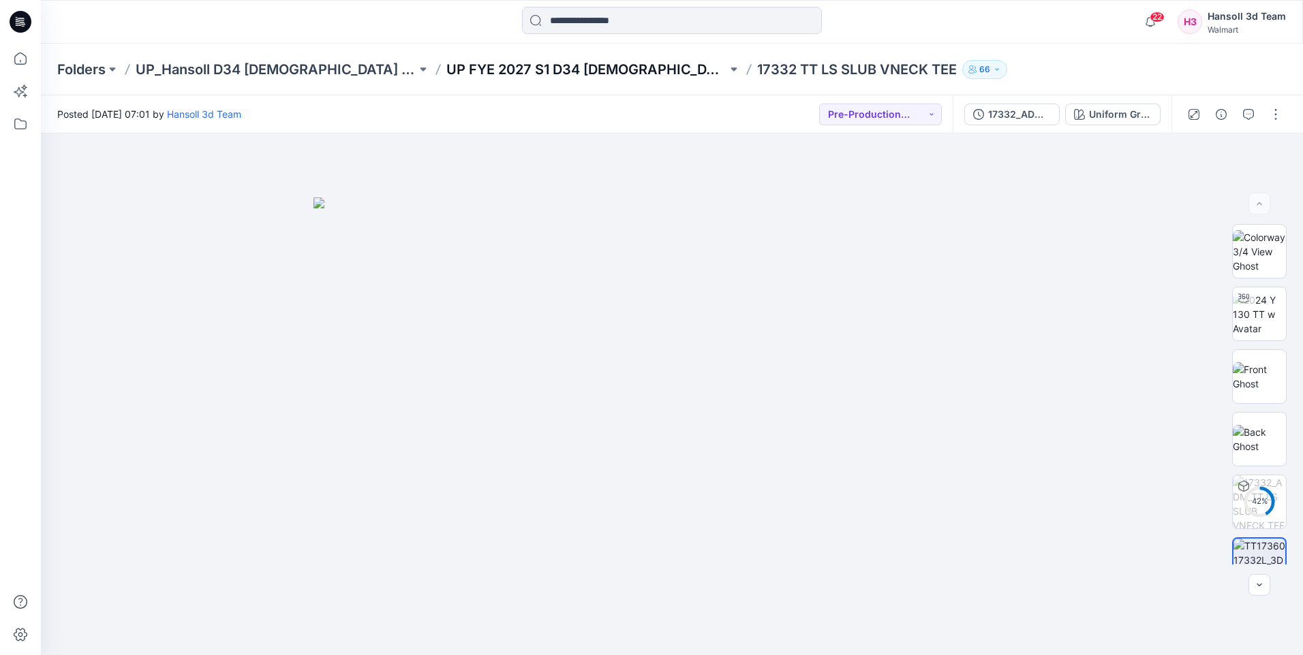
click at [502, 72] on p "UP FYE 2027 S1 D34 [DEMOGRAPHIC_DATA] Knit Tops" at bounding box center [586, 69] width 281 height 19
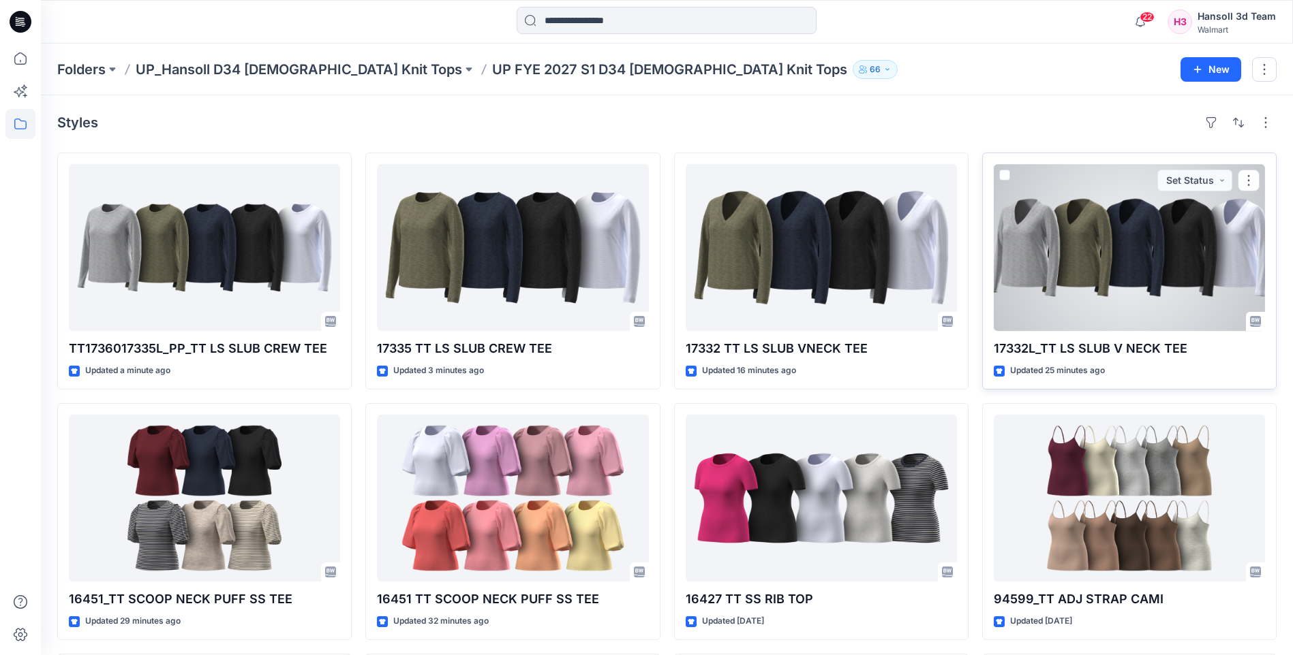
click at [1049, 283] on div at bounding box center [1128, 247] width 271 height 167
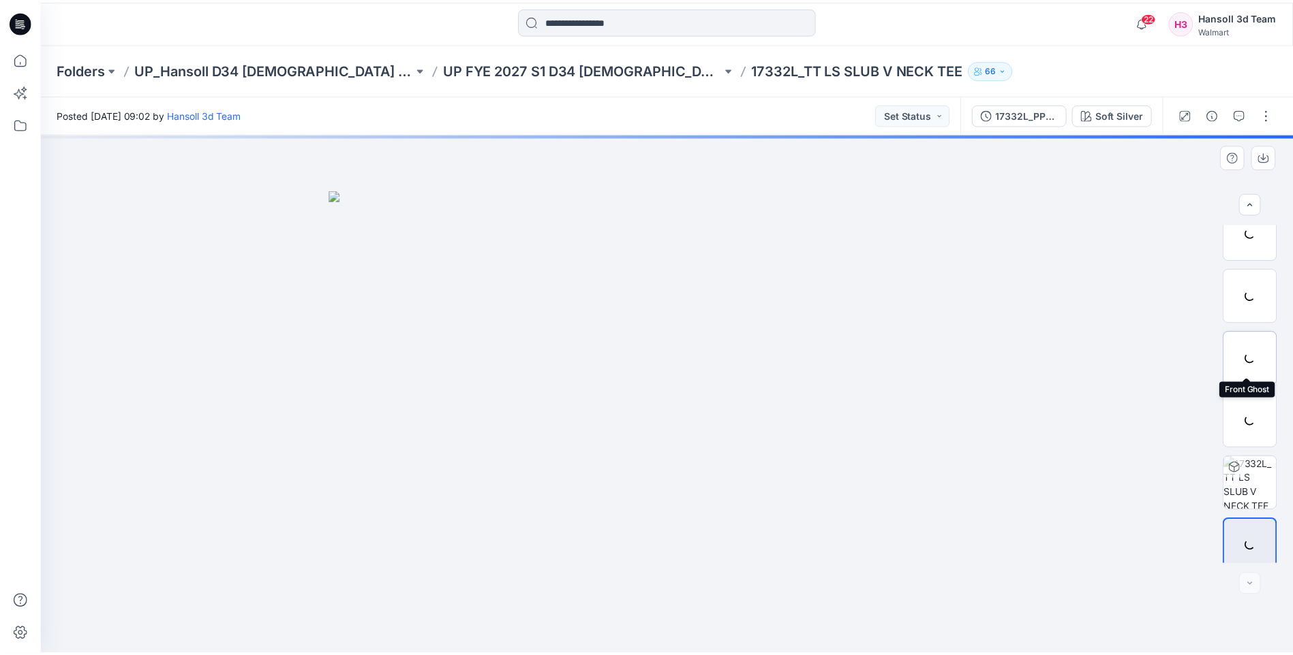
scroll to position [27, 0]
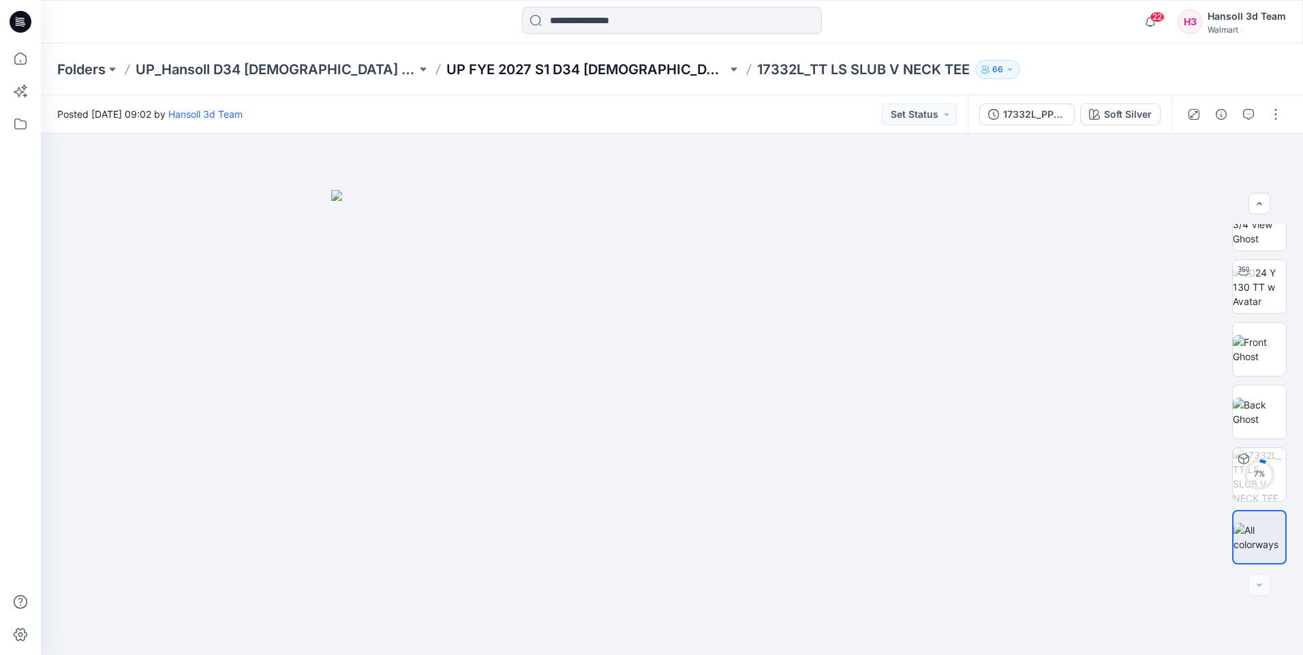
click at [446, 67] on p "UP FYE 2027 S1 D34 [DEMOGRAPHIC_DATA] Knit Tops" at bounding box center [586, 69] width 281 height 19
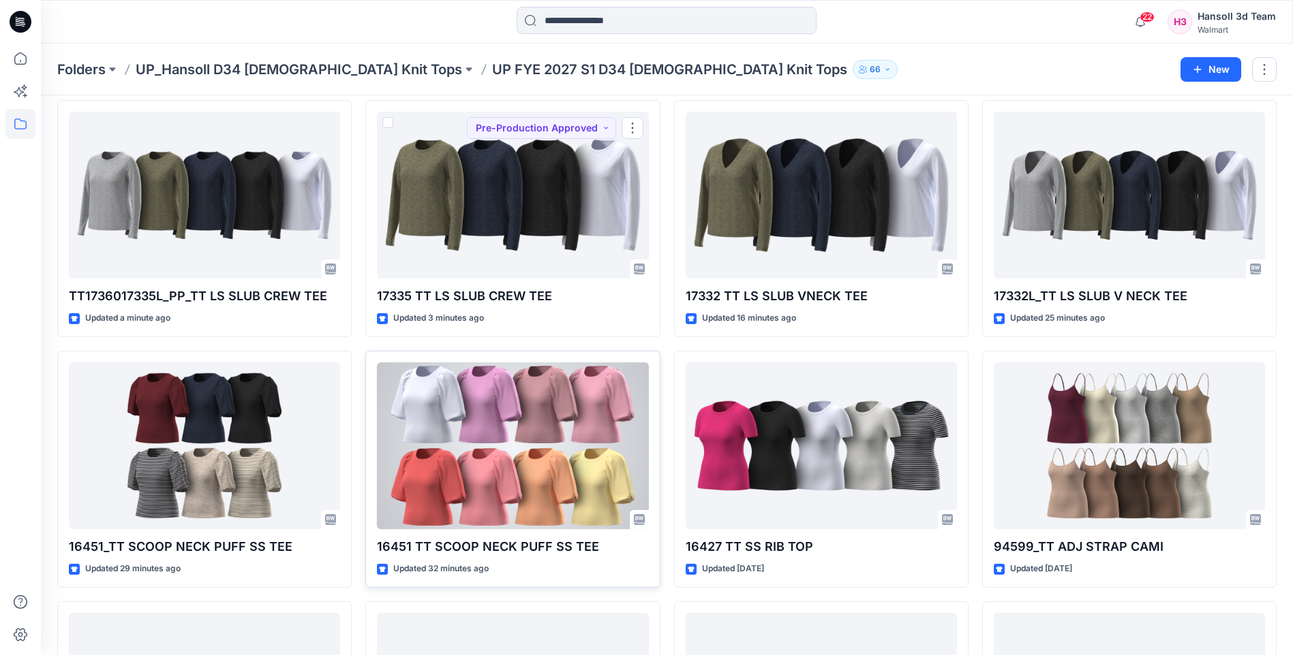
scroll to position [136, 0]
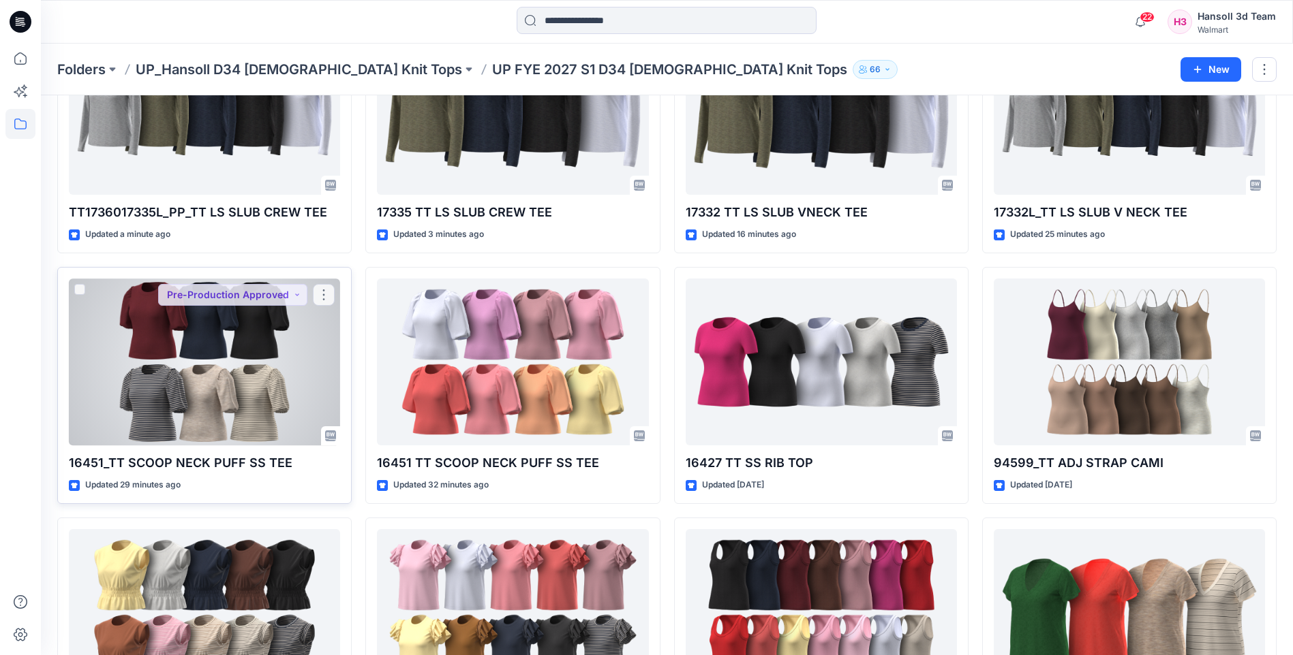
click at [196, 382] on div at bounding box center [204, 362] width 271 height 167
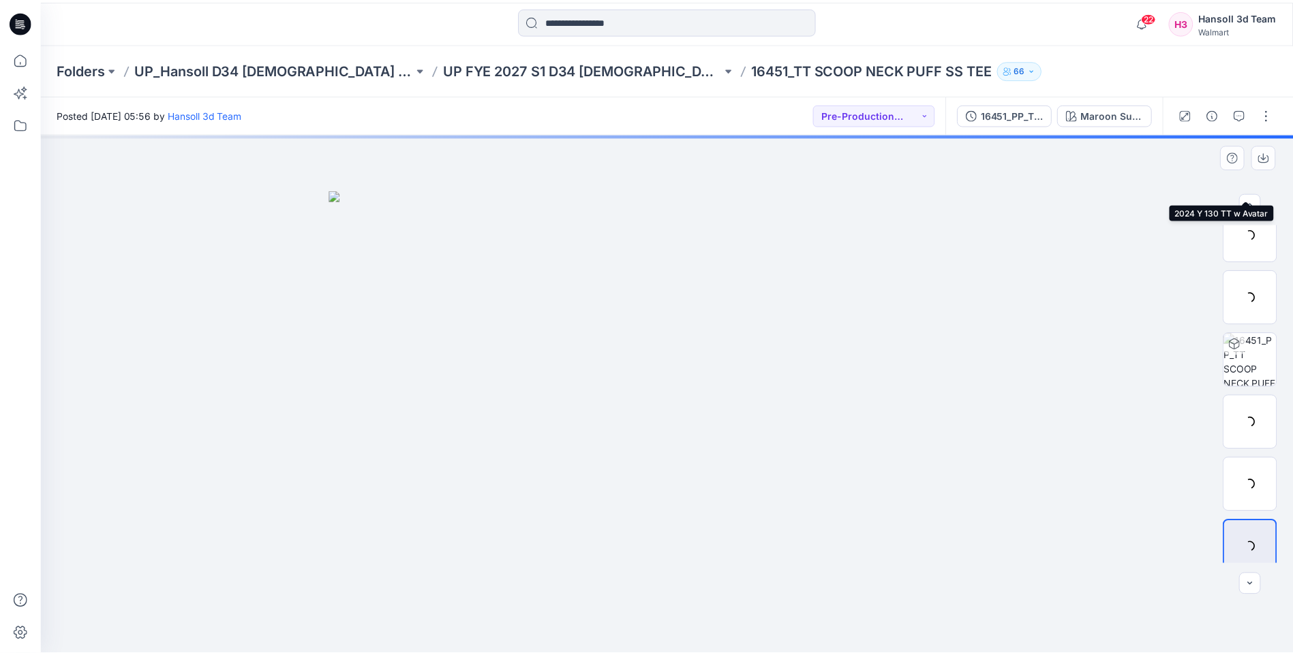
scroll to position [153, 0]
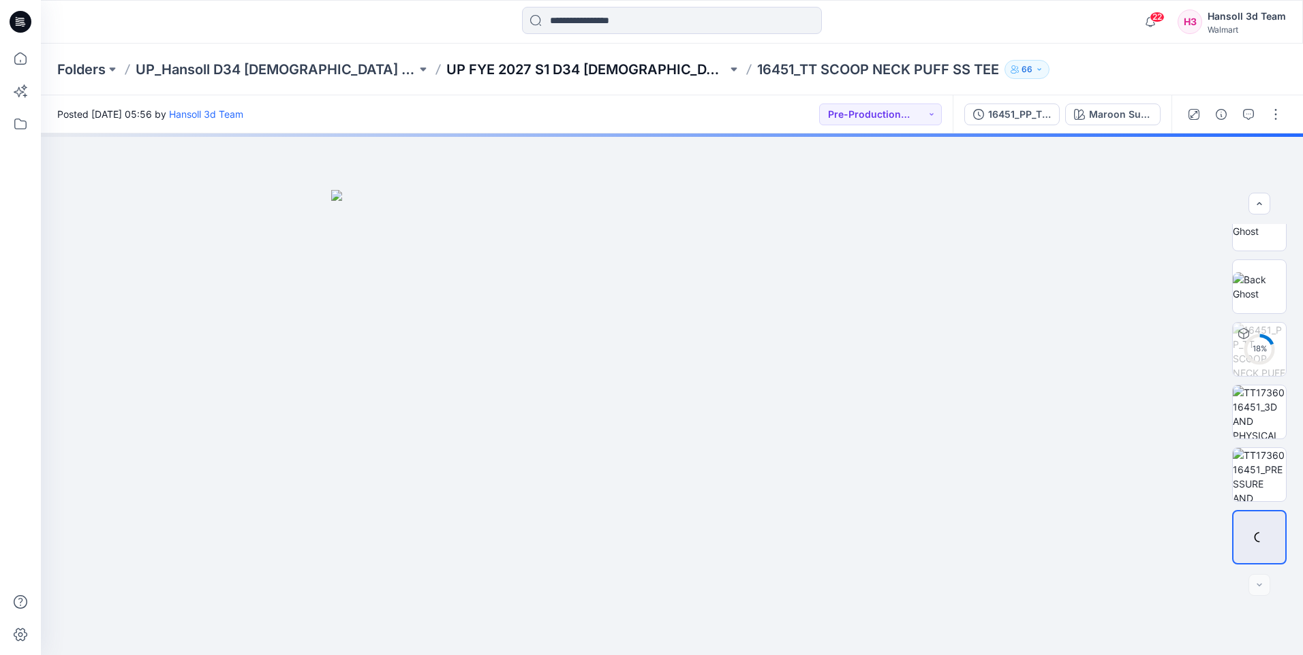
click at [516, 70] on p "UP FYE 2027 S1 D34 [DEMOGRAPHIC_DATA] Knit Tops" at bounding box center [586, 69] width 281 height 19
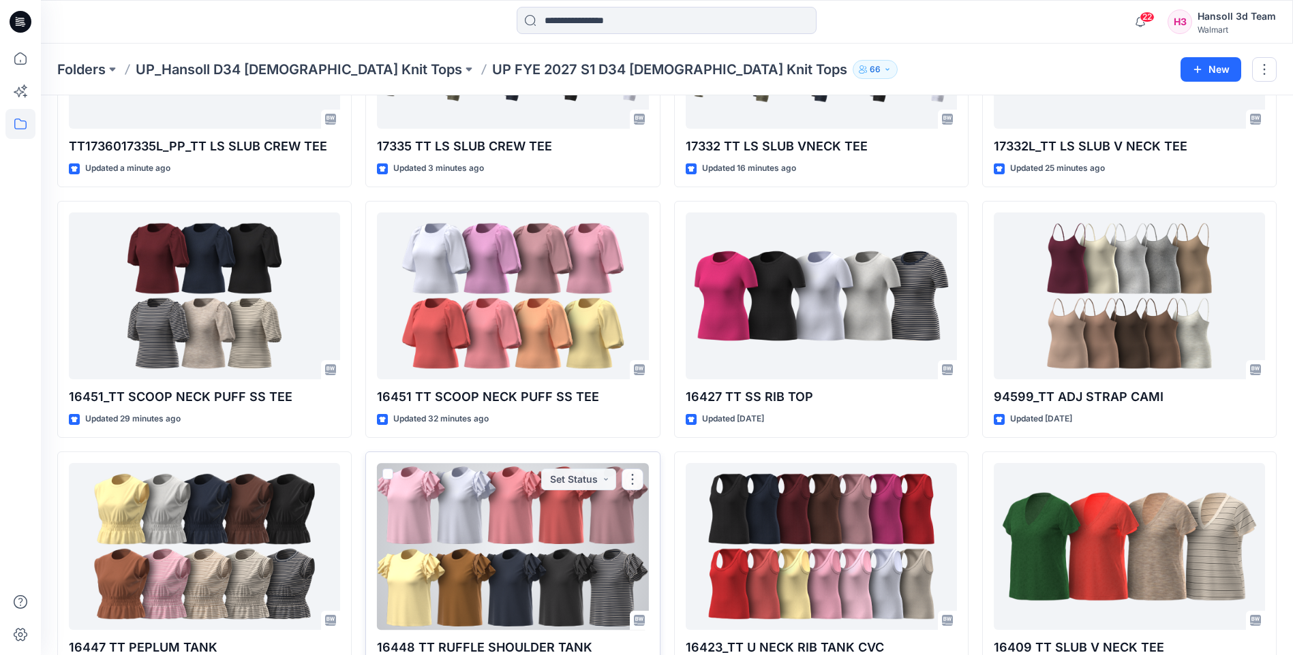
scroll to position [204, 0]
